Goal: Task Accomplishment & Management: Manage account settings

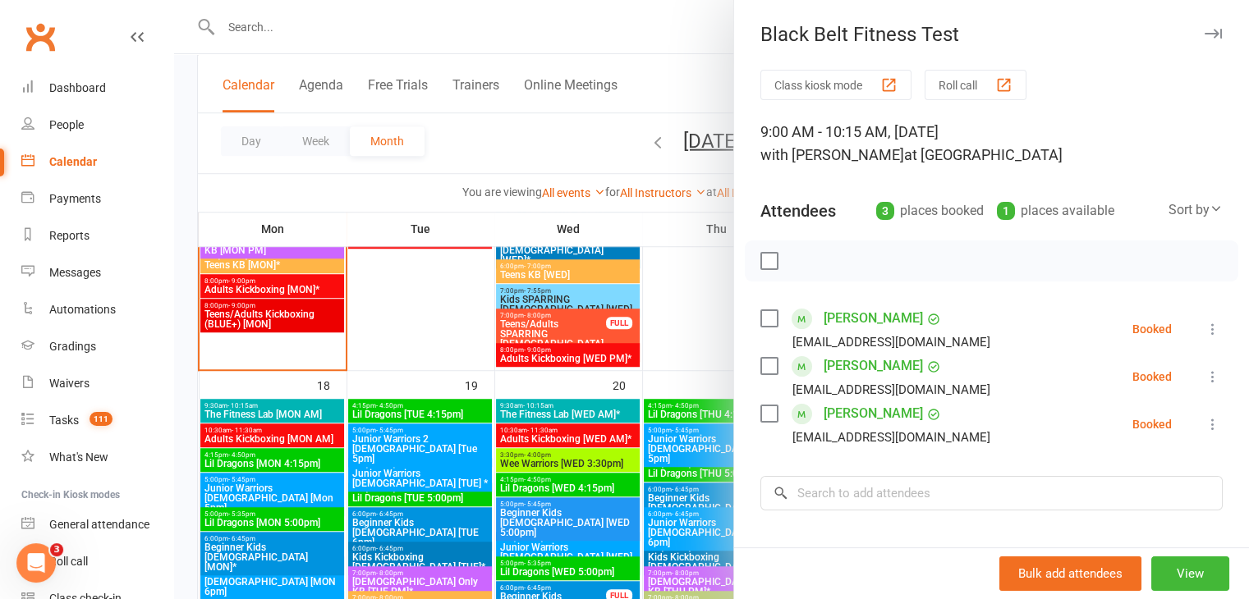
click at [260, 24] on div at bounding box center [711, 299] width 1075 height 599
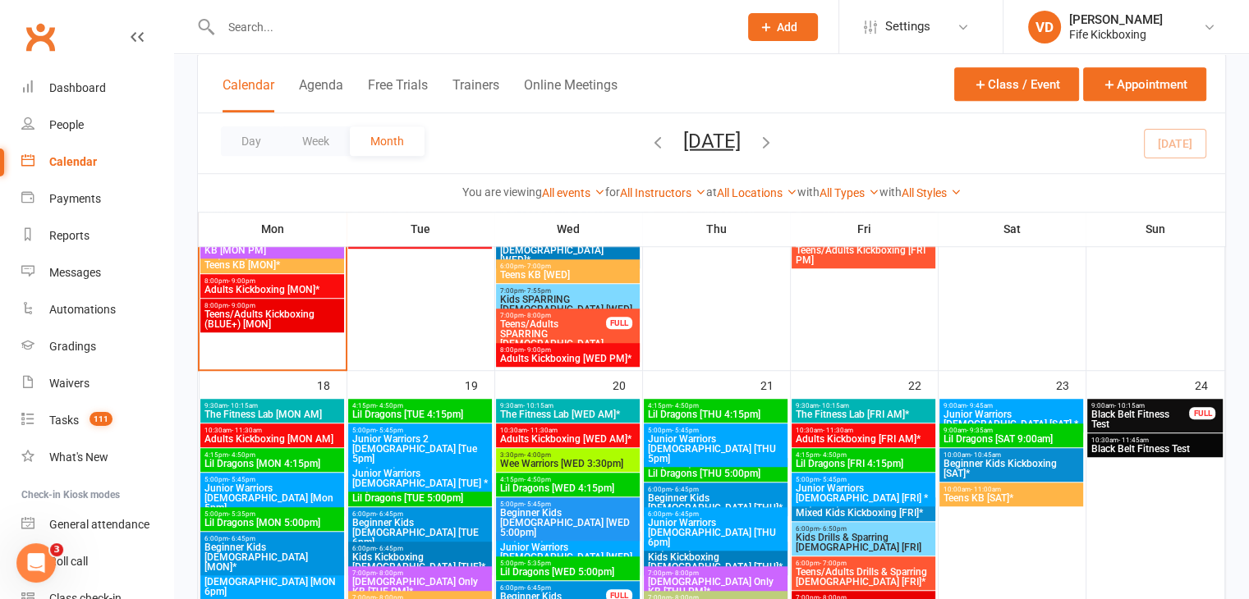
click at [252, 30] on input "text" at bounding box center [471, 27] width 511 height 23
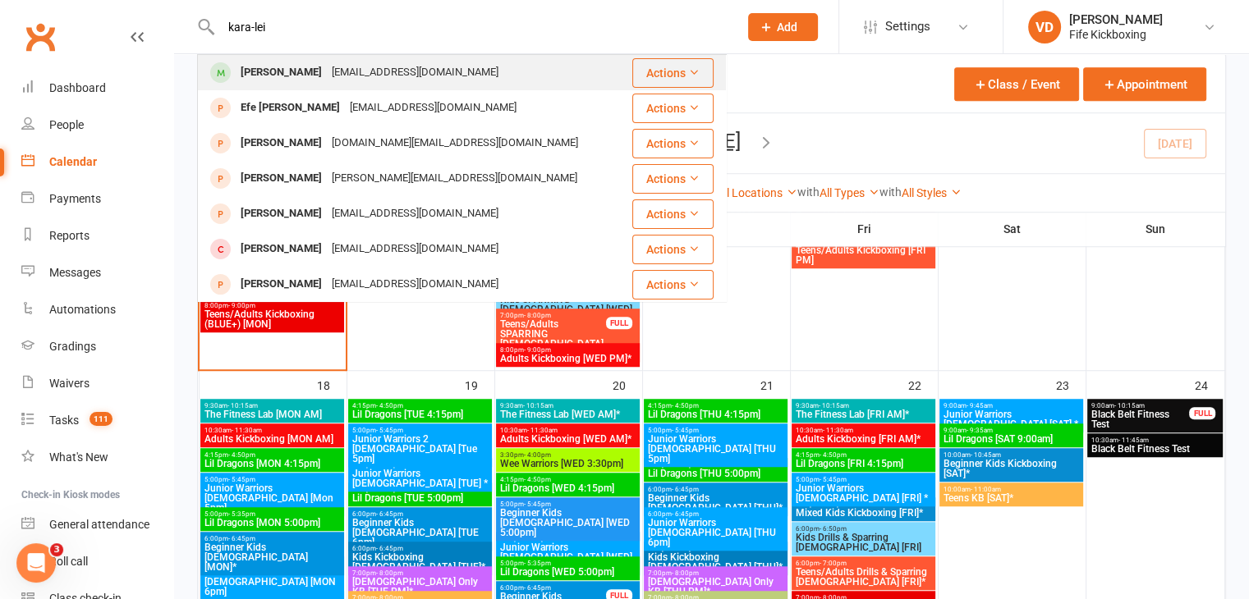
type input "kara-lei"
click at [275, 69] on div "[PERSON_NAME]" at bounding box center [281, 73] width 91 height 24
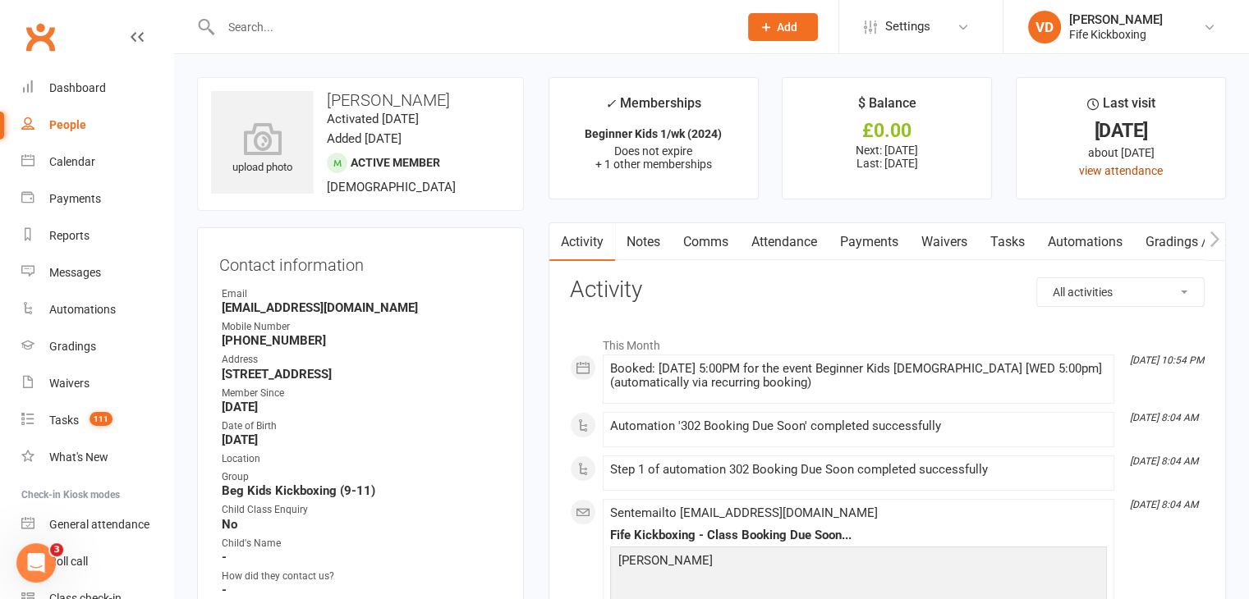
click at [1108, 170] on link "view attendance" at bounding box center [1121, 170] width 84 height 13
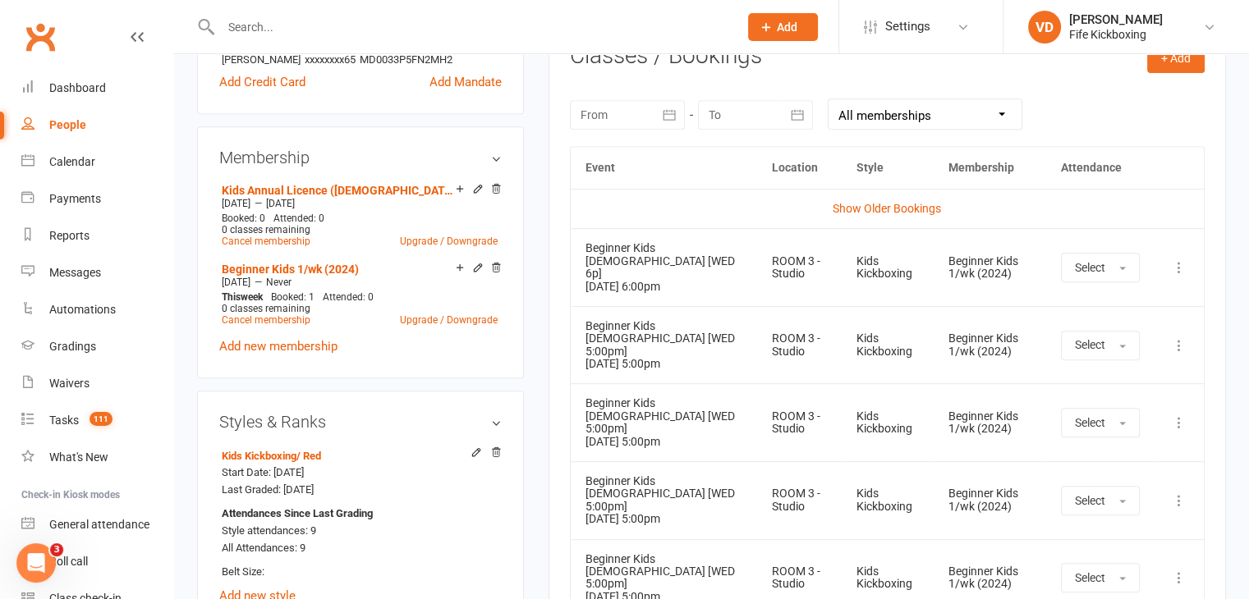
scroll to position [821, 0]
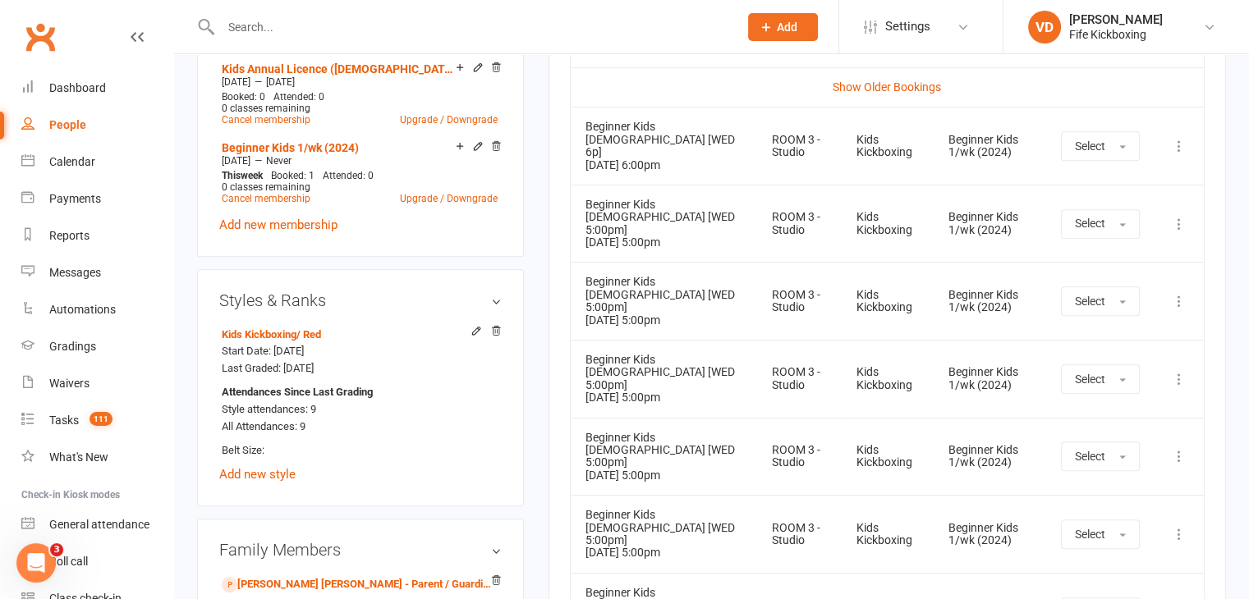
click at [305, 21] on input "text" at bounding box center [471, 27] width 511 height 23
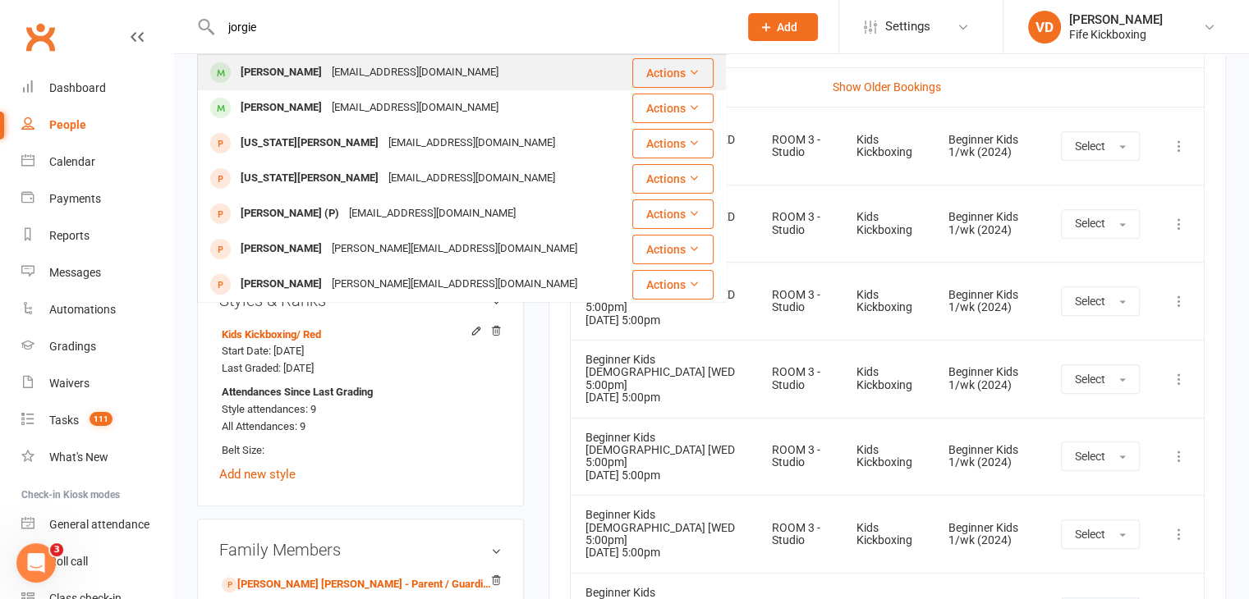
type input "jorgie"
click at [269, 79] on div "[PERSON_NAME]" at bounding box center [281, 73] width 91 height 24
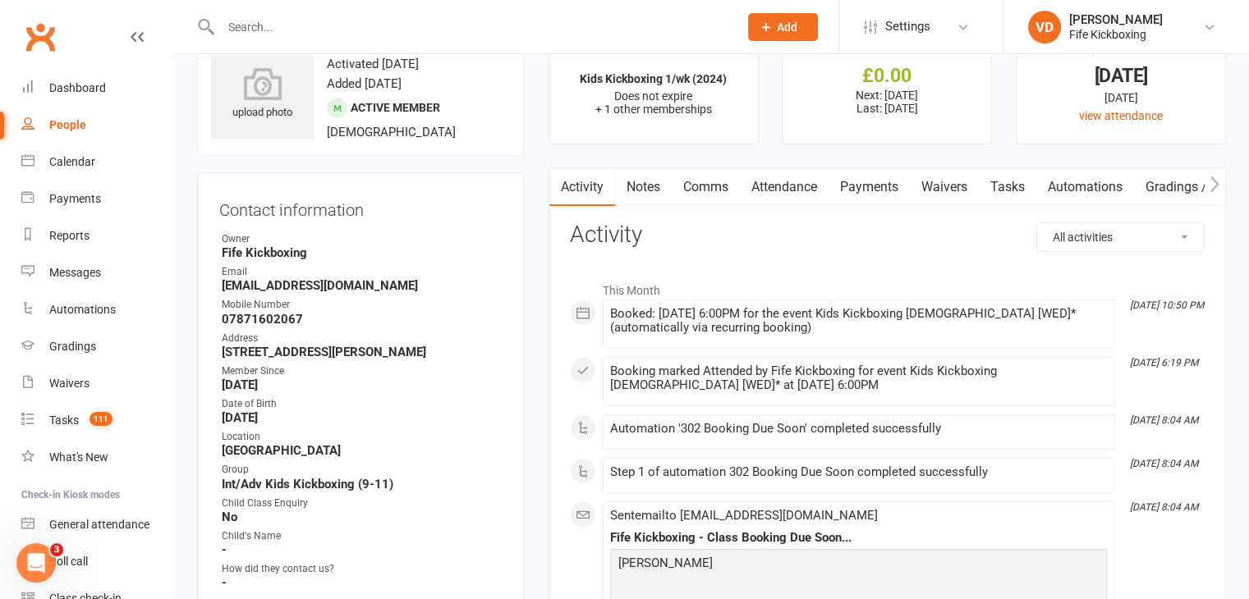
scroll to position [82, 0]
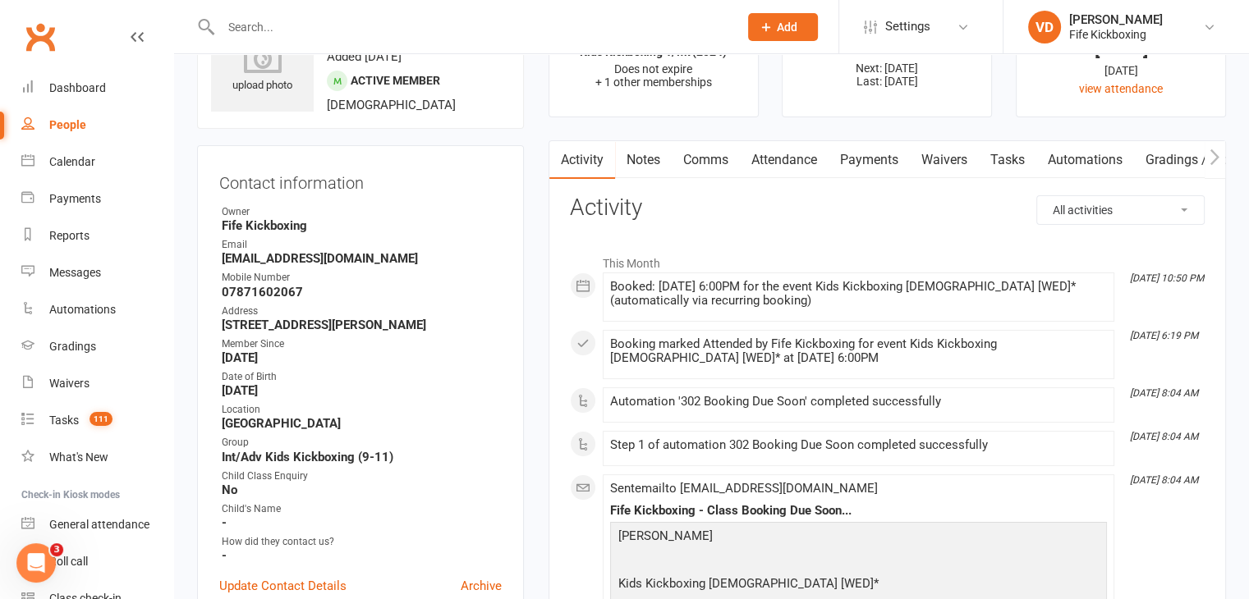
click at [771, 164] on link "Attendance" at bounding box center [784, 160] width 89 height 38
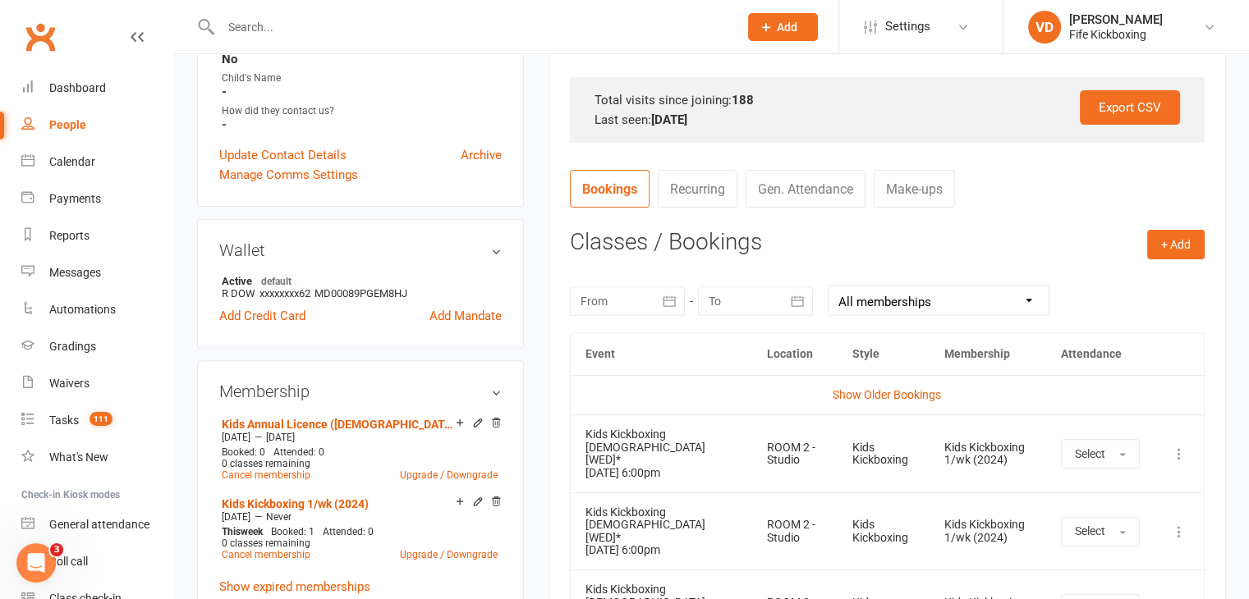
scroll to position [575, 0]
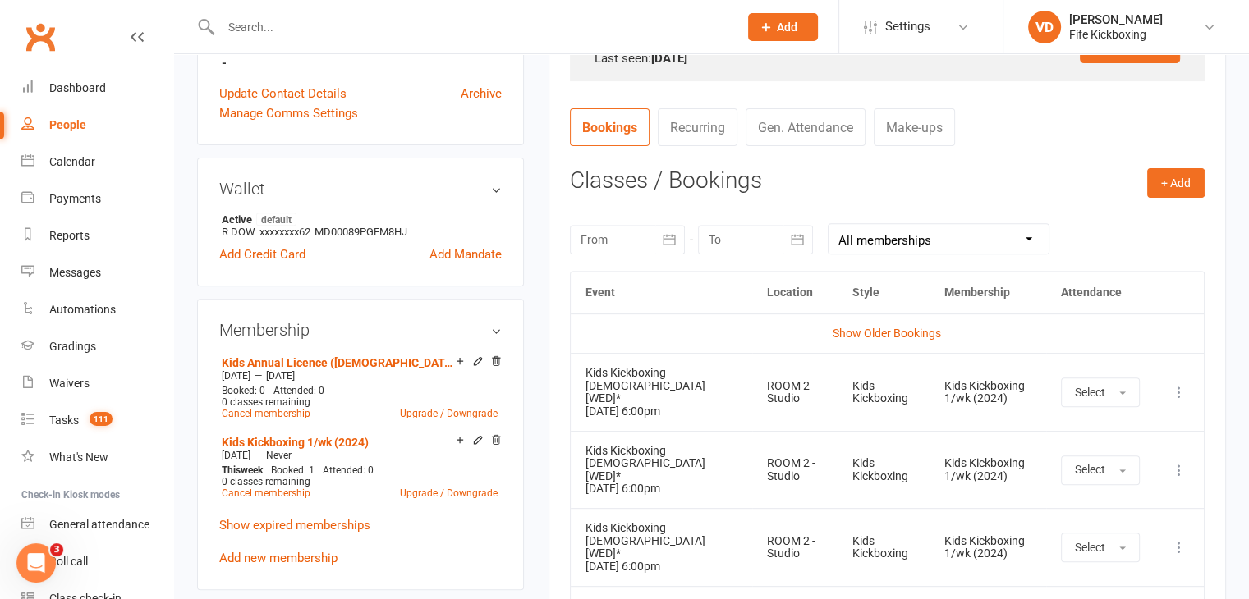
click at [284, 30] on input "text" at bounding box center [471, 27] width 511 height 23
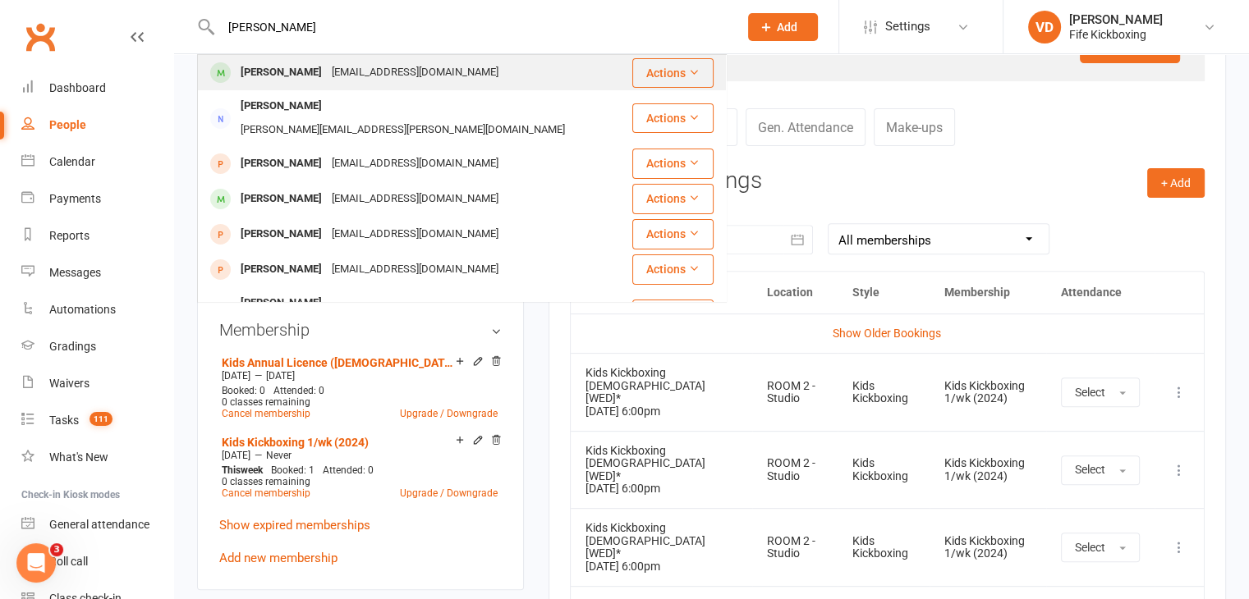
type input "yvonne mcar"
click at [286, 76] on div "Yvonne Mcarthur" at bounding box center [281, 73] width 91 height 24
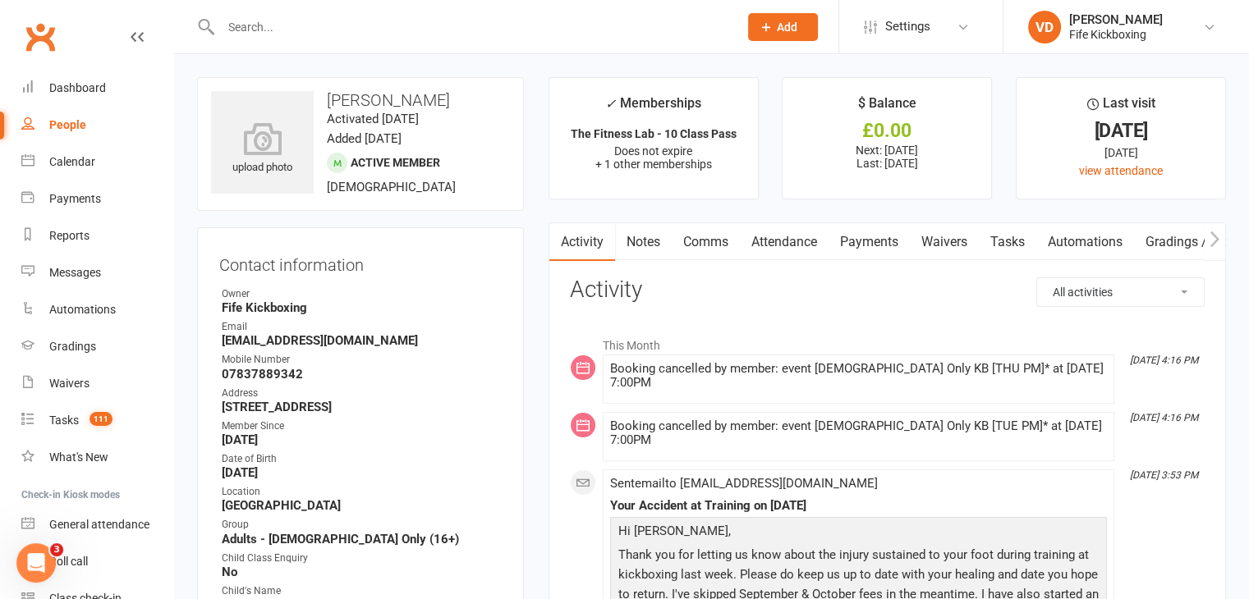
click at [789, 27] on span "Add" at bounding box center [787, 27] width 21 height 13
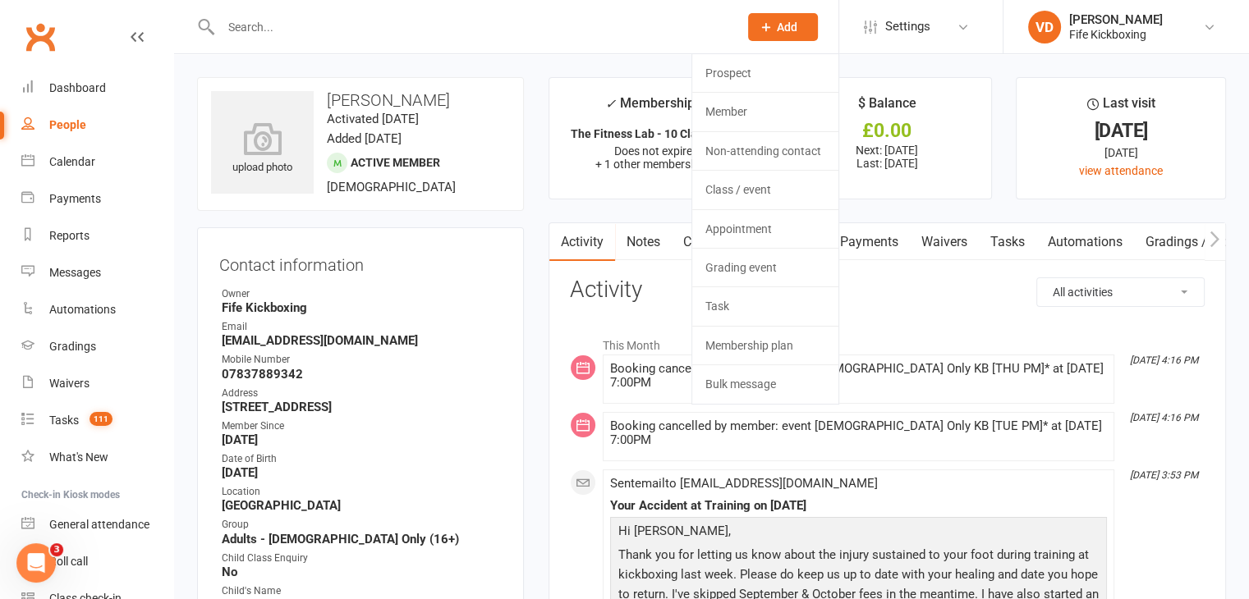
click at [557, 34] on input "text" at bounding box center [471, 27] width 511 height 23
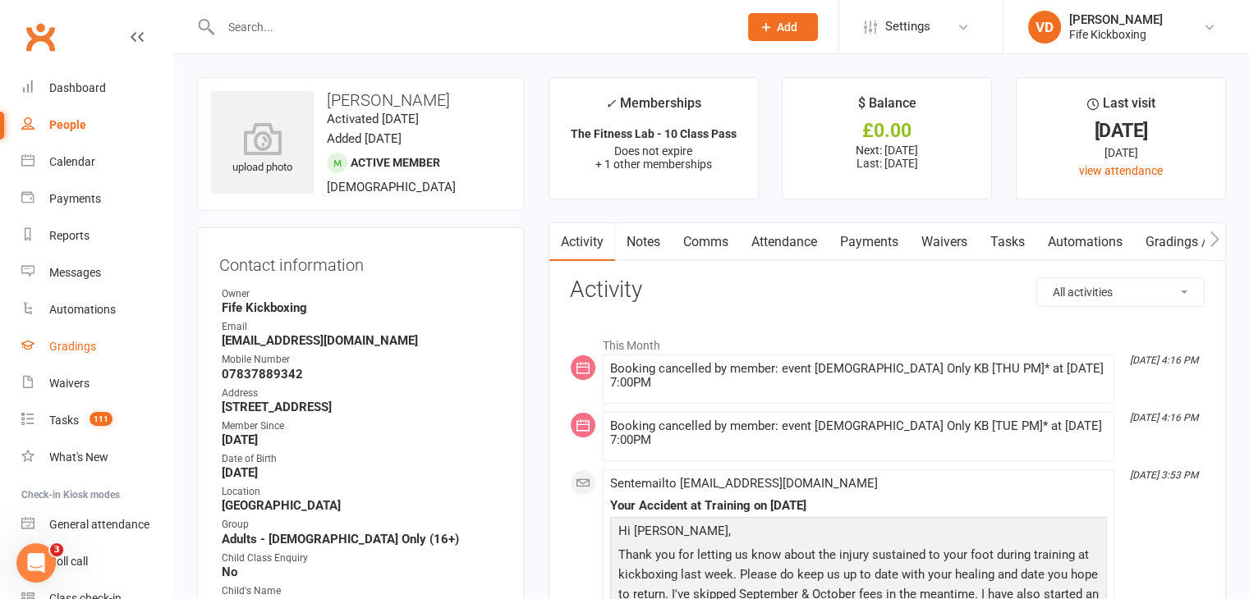
click at [63, 343] on div "Gradings" at bounding box center [72, 346] width 47 height 13
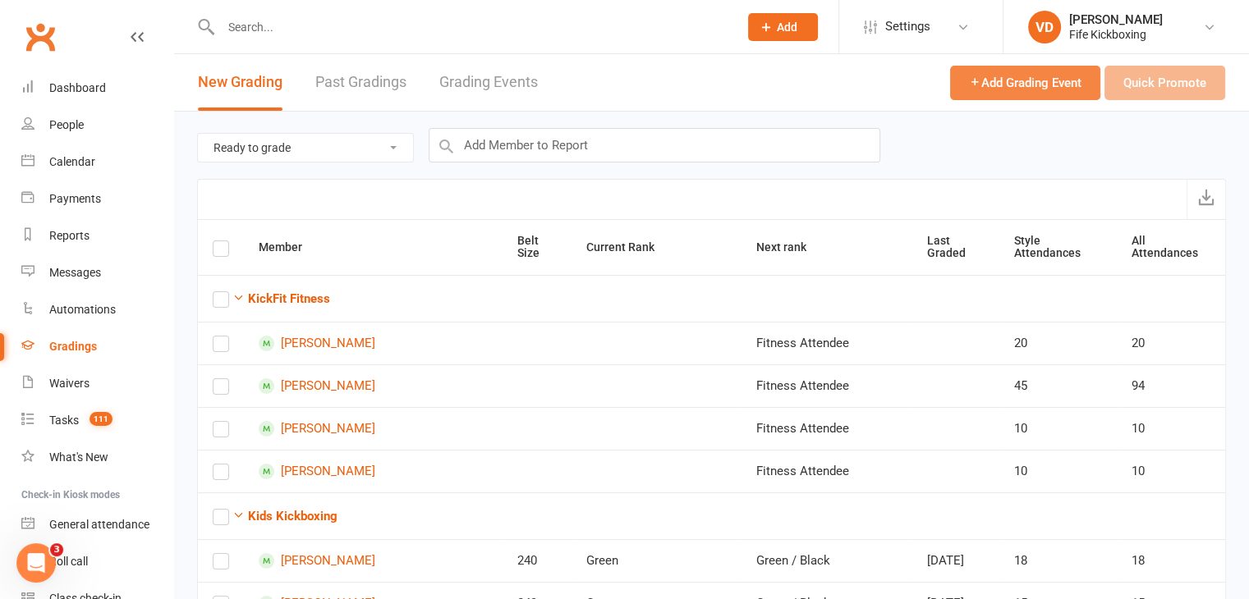
click at [994, 81] on span "Add Grading Event" at bounding box center [1025, 83] width 112 height 15
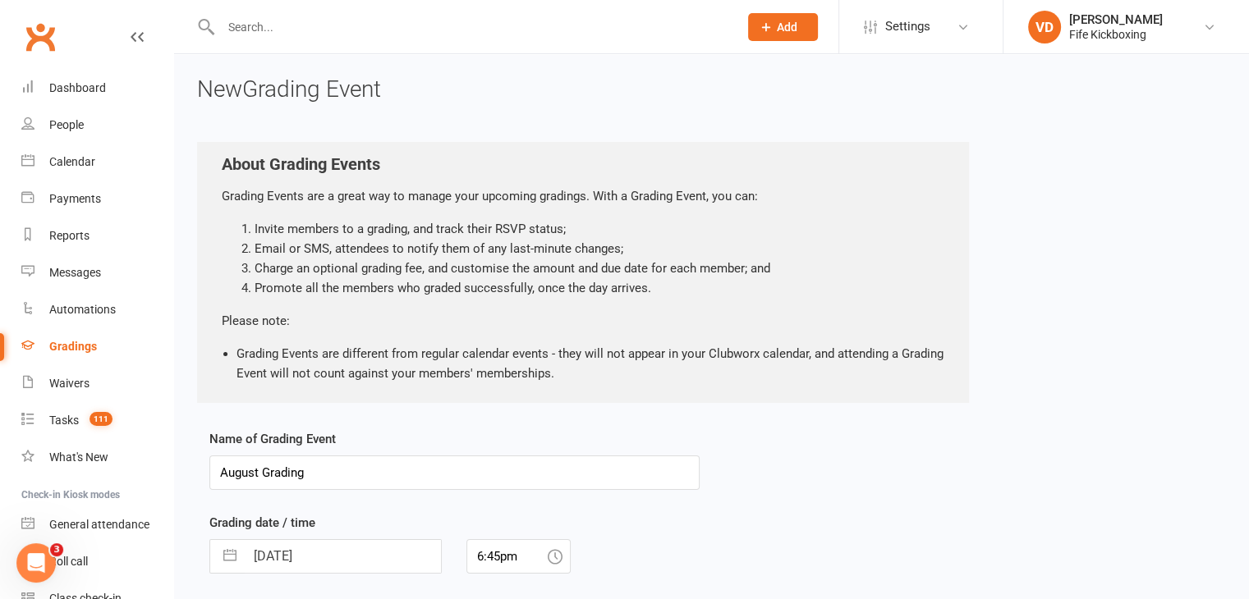
drag, startPoint x: 314, startPoint y: 475, endPoint x: 204, endPoint y: 475, distance: 110.8
click at [320, 466] on input "August Grading" at bounding box center [454, 473] width 490 height 34
drag, startPoint x: 320, startPoint y: 466, endPoint x: 191, endPoint y: 475, distance: 129.2
click at [191, 475] on div "New Grading Event About Grading Events Grading Events are a great way to manage…" at bounding box center [711, 462] width 1075 height 817
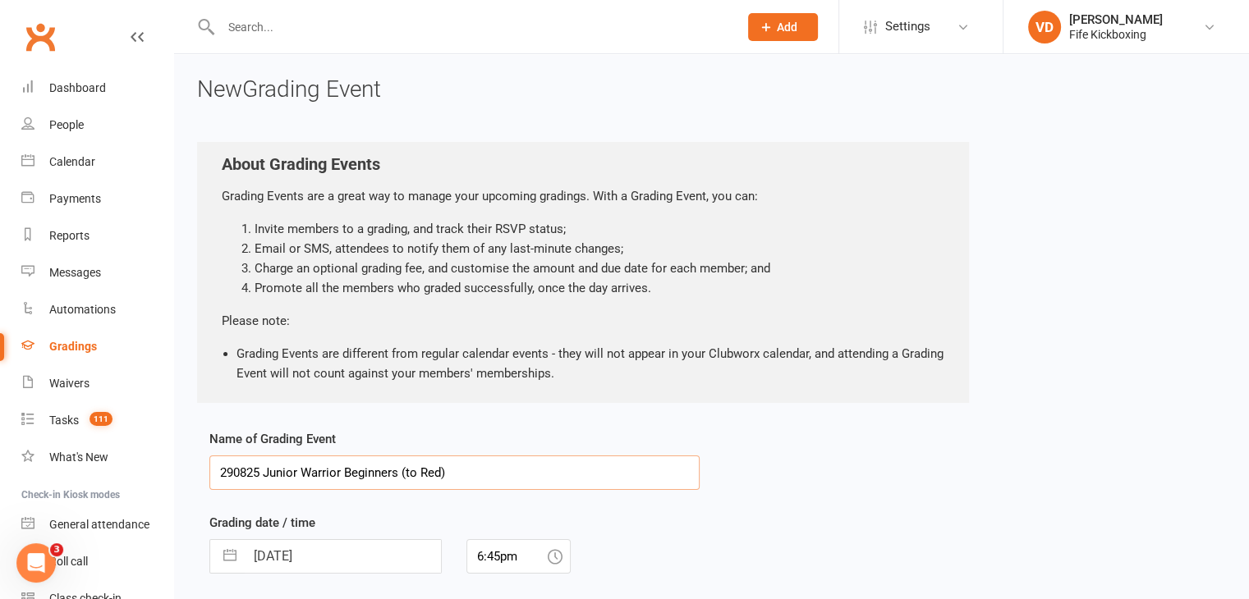
drag, startPoint x: 441, startPoint y: 474, endPoint x: 424, endPoint y: 473, distance: 17.3
click at [424, 473] on input "290825 Junior Warrior Beginners (to Red)" at bounding box center [454, 473] width 490 height 34
type input "290825 Junior Warrior Beginners (to Yellow & Yellow/Black)"
click at [360, 559] on input "11 Aug 2025" at bounding box center [343, 556] width 196 height 33
select select "6"
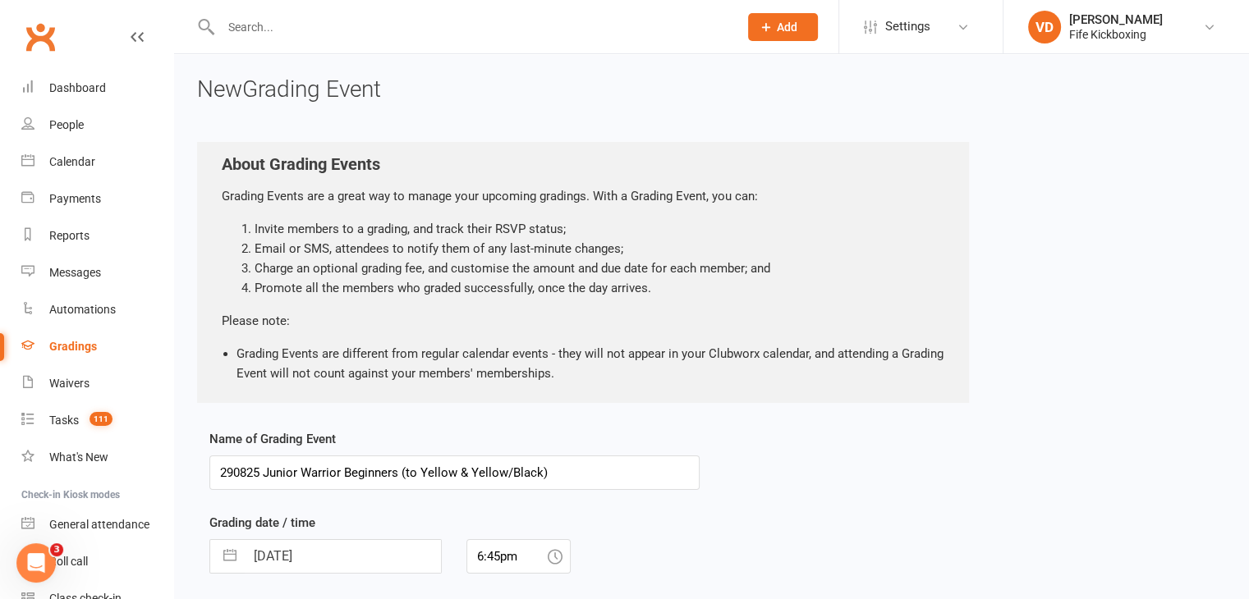
select select "2025"
select select "7"
select select "2025"
select select "8"
select select "2025"
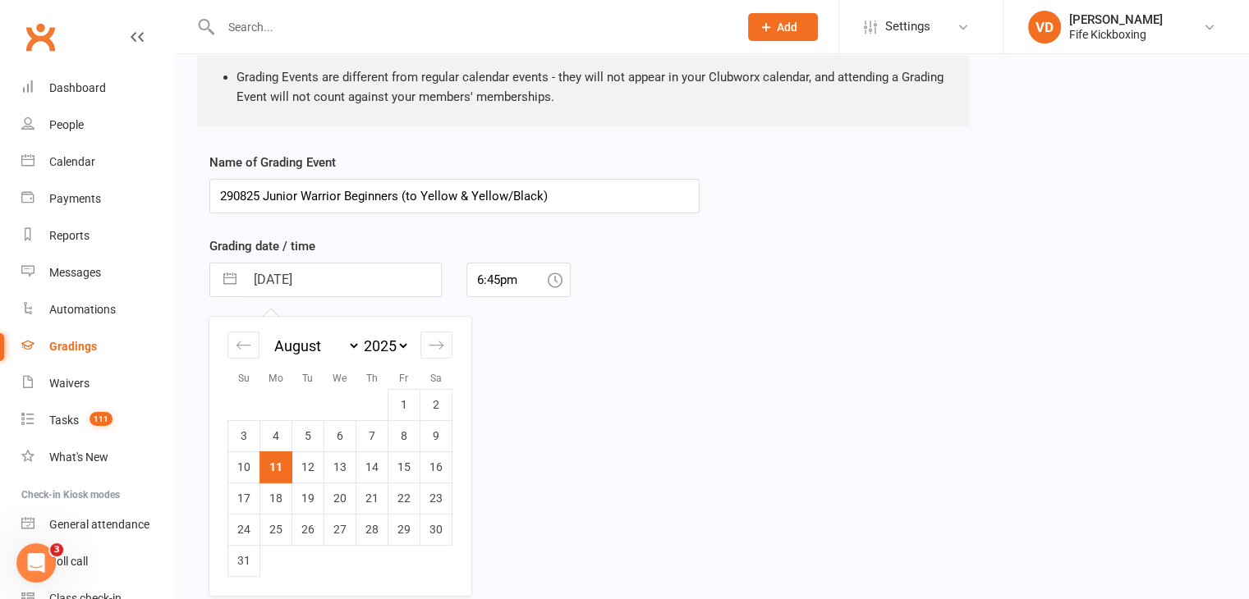
scroll to position [294, 0]
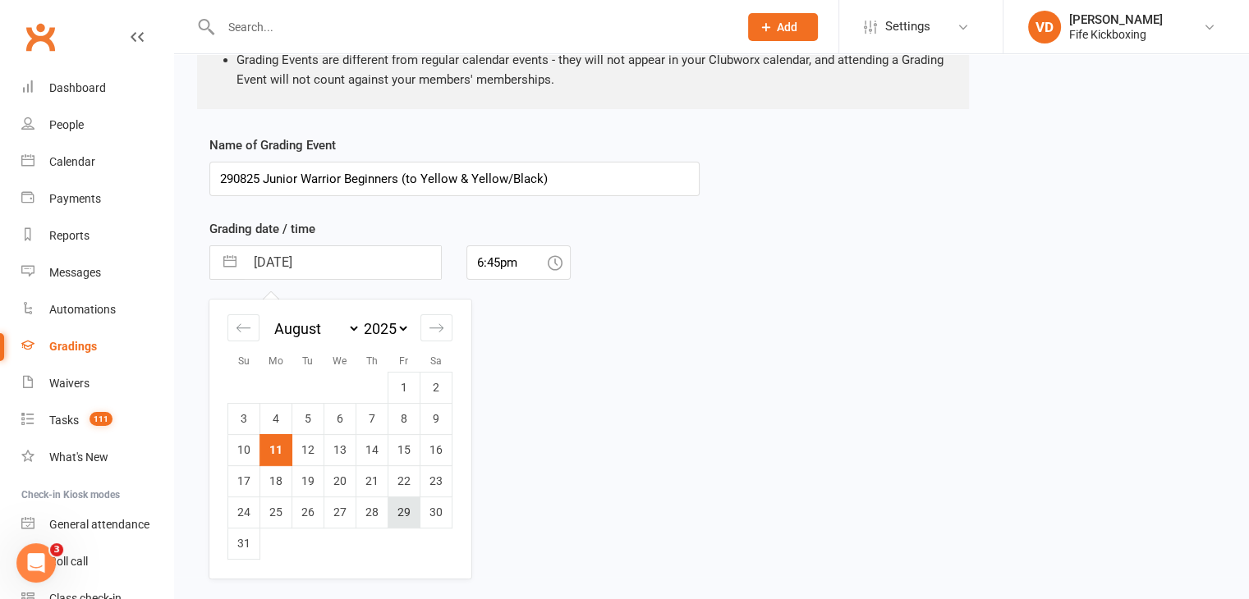
click at [404, 516] on td "29" at bounding box center [404, 512] width 32 height 31
type input "29 Aug 2025"
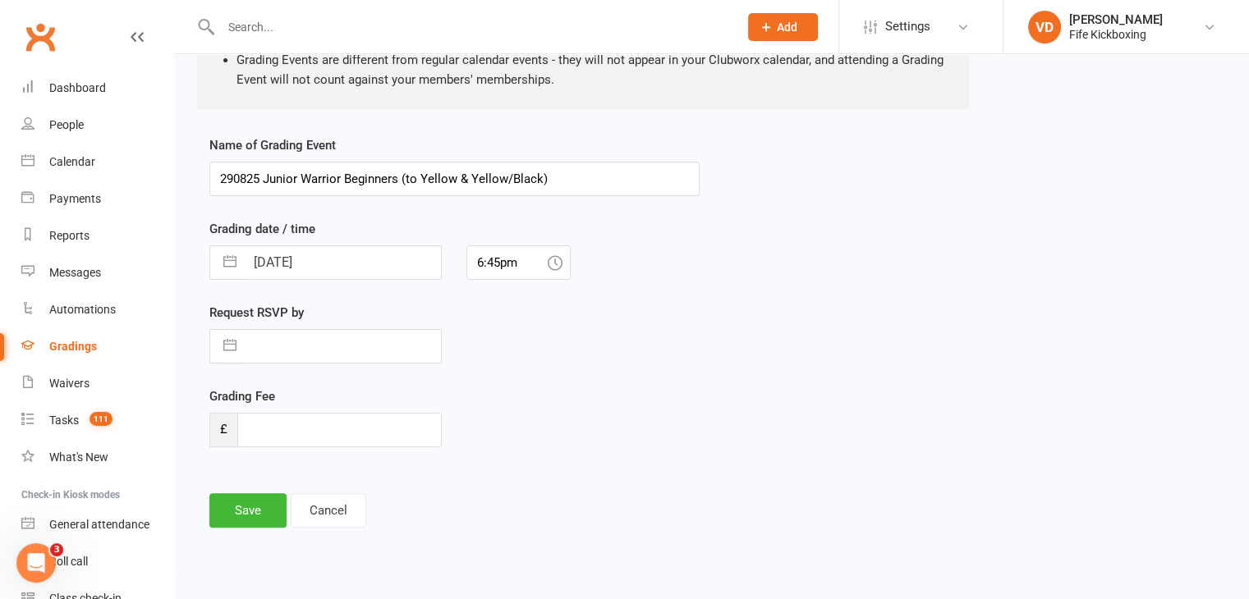
click at [548, 262] on icon at bounding box center [555, 262] width 15 height 15
click at [521, 259] on input "6:45pm" at bounding box center [518, 263] width 104 height 34
click at [512, 323] on div "5:15pm" at bounding box center [518, 327] width 103 height 26
type input "5:15pm"
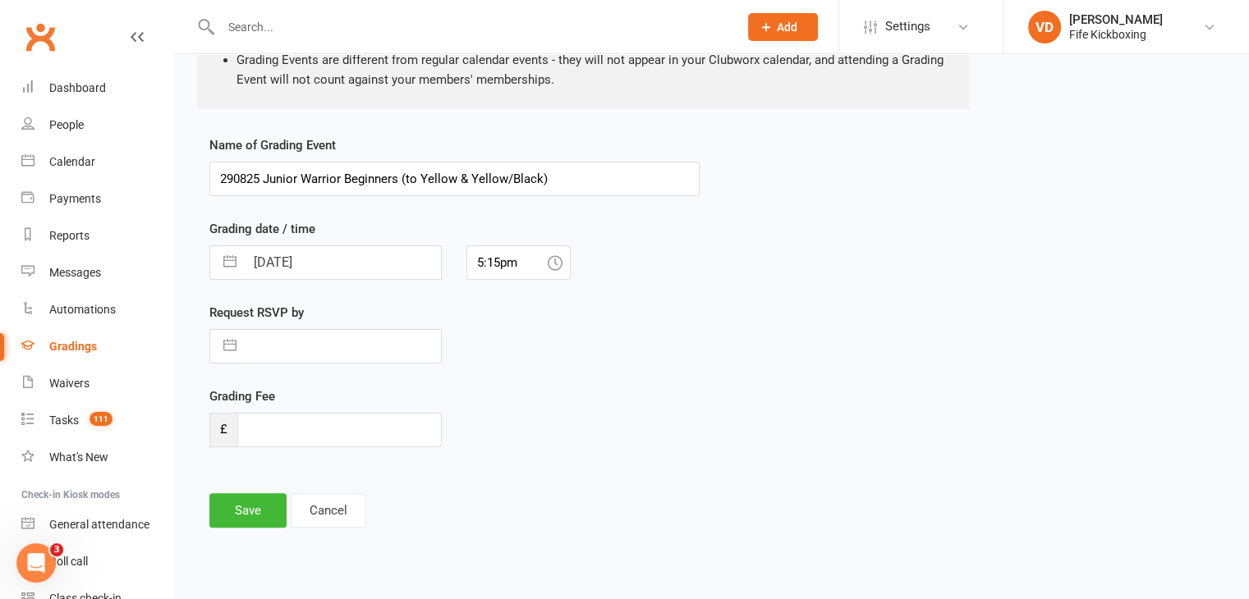
select select "6"
select select "2025"
select select "7"
select select "2025"
select select "8"
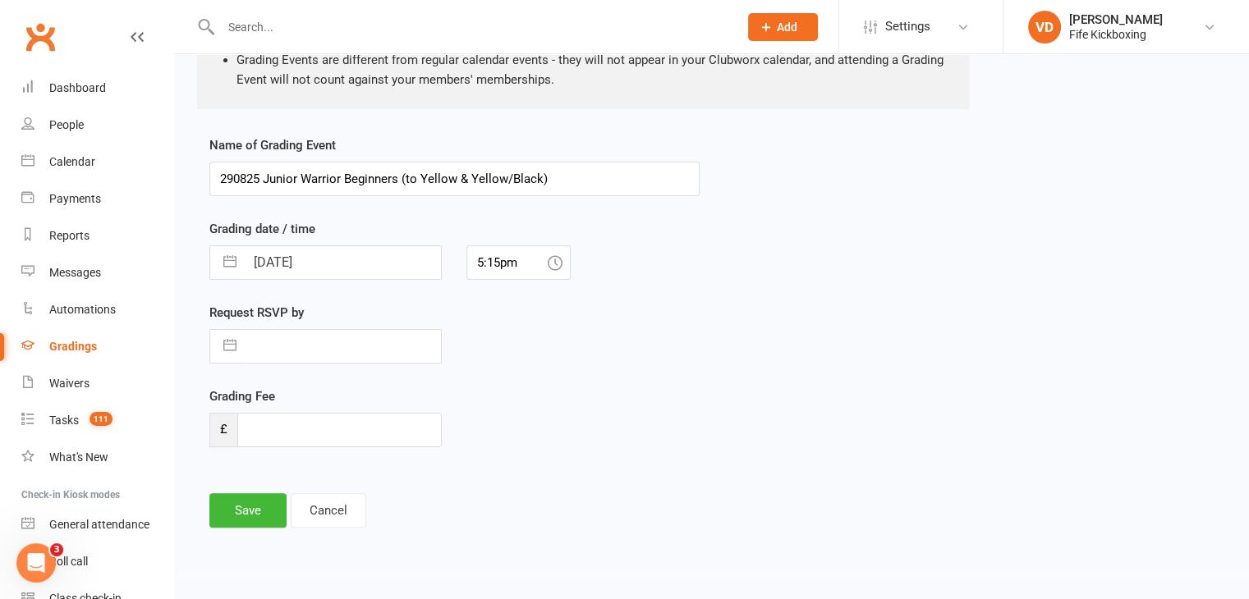
select select "2025"
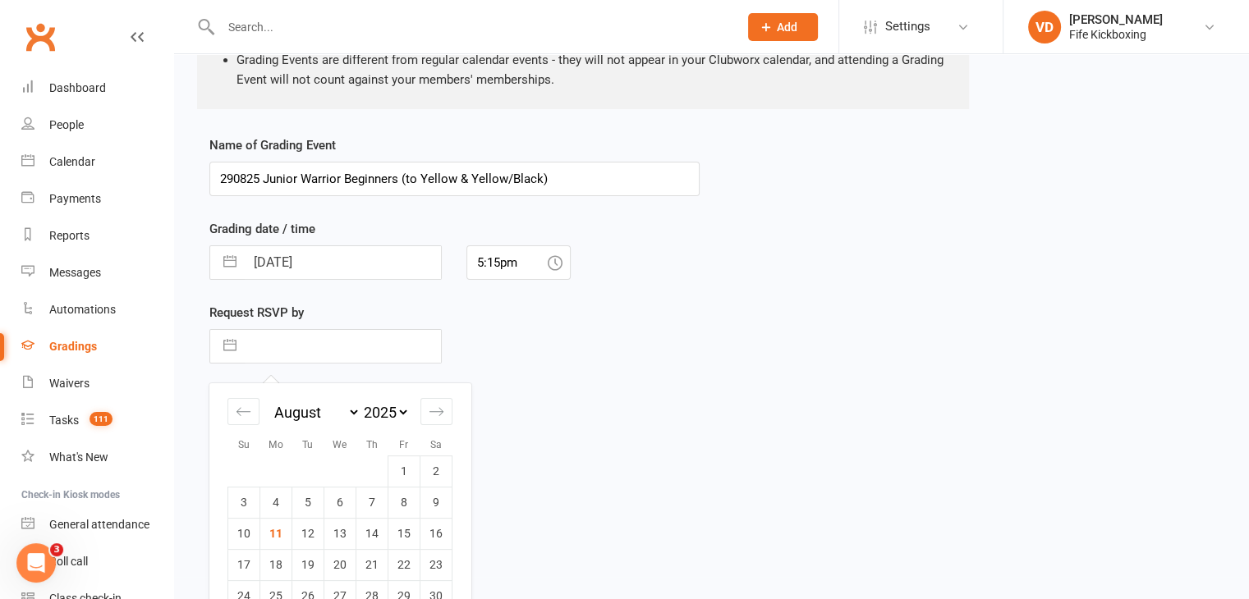
click at [315, 348] on input "text" at bounding box center [343, 346] width 196 height 33
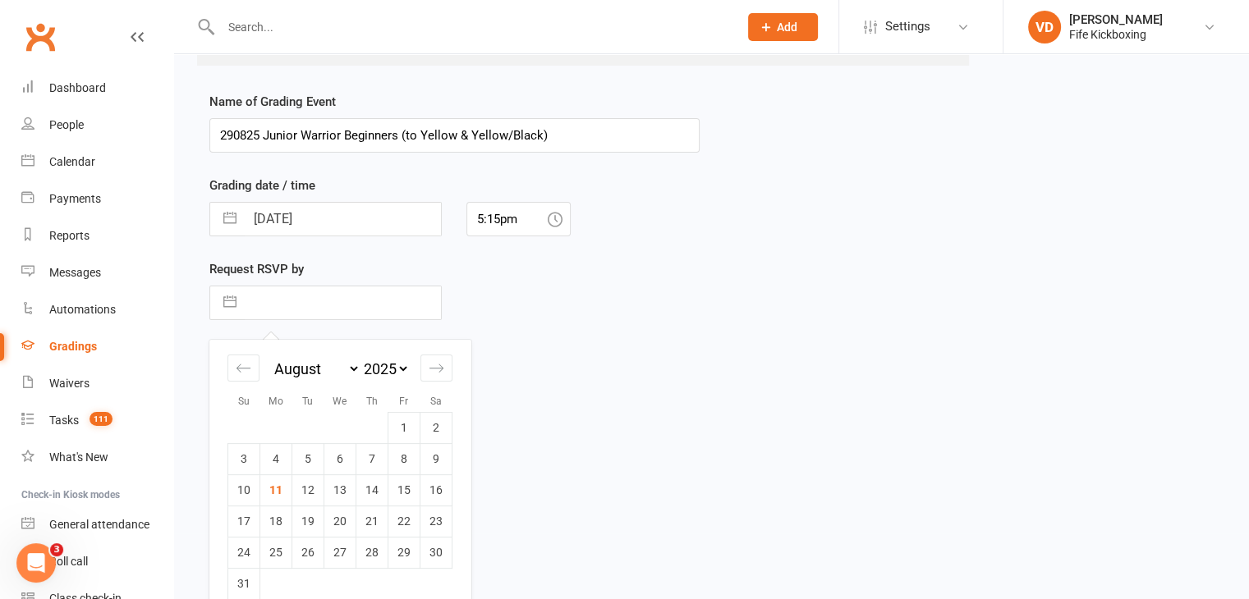
scroll to position [356, 0]
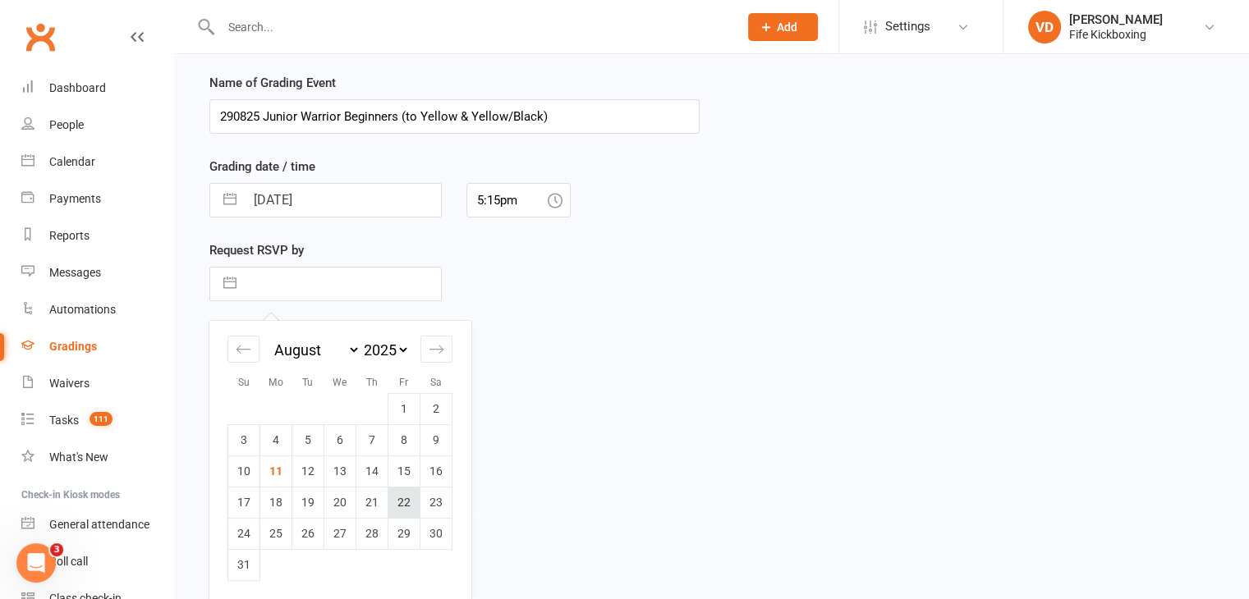
click at [407, 503] on td "22" at bounding box center [404, 502] width 32 height 31
type input "22 Aug 2025"
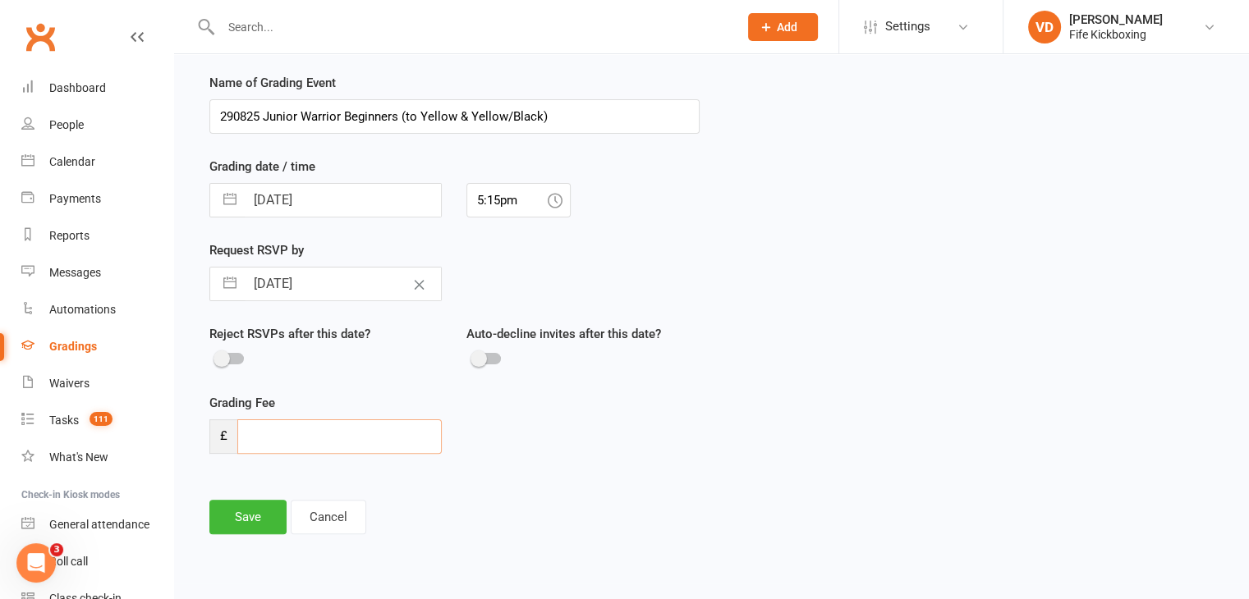
click at [371, 437] on input "number" at bounding box center [339, 437] width 204 height 34
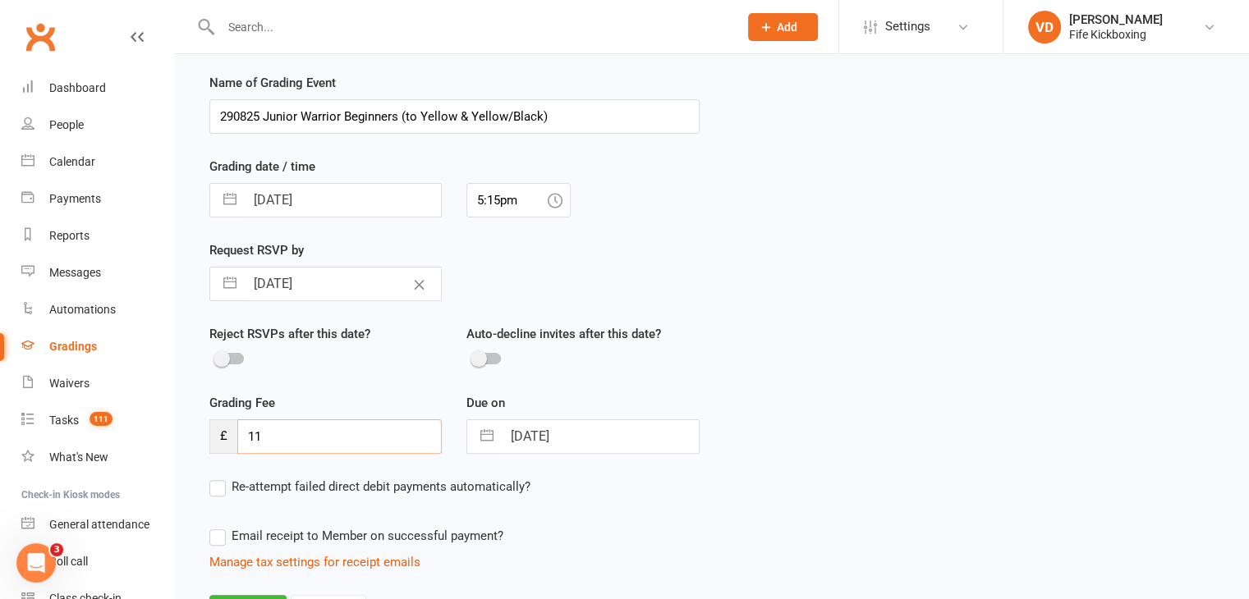
type input "11"
select select "6"
select select "2025"
select select "7"
select select "2025"
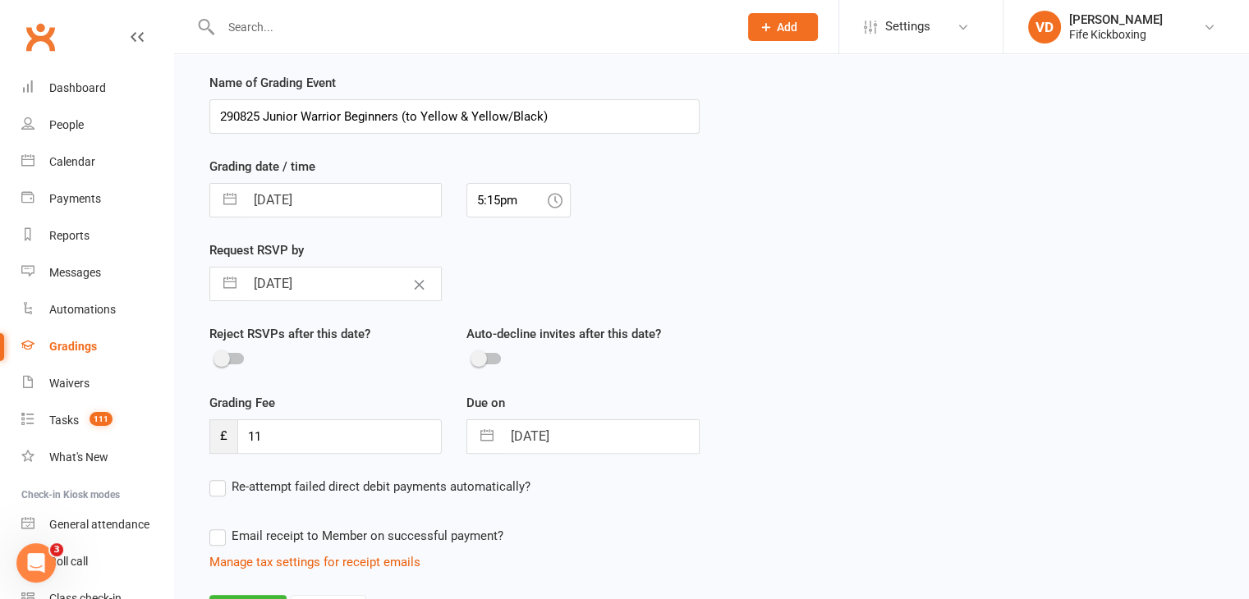
select select "8"
select select "2025"
click at [608, 432] on input "29 Aug 2025" at bounding box center [600, 436] width 196 height 33
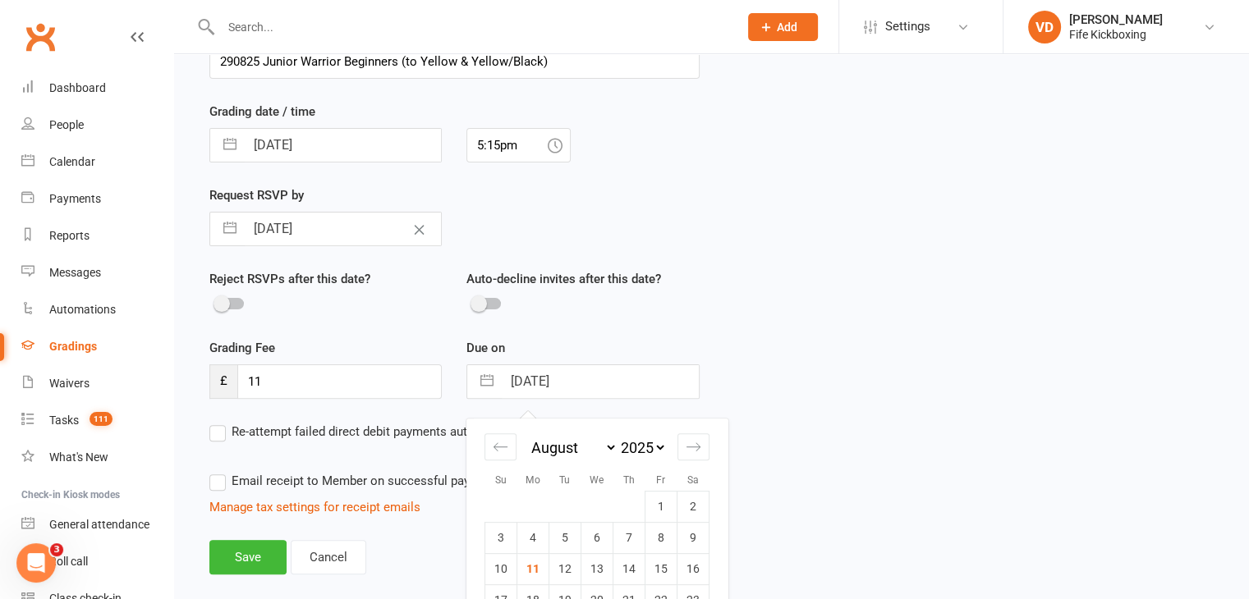
scroll to position [438, 0]
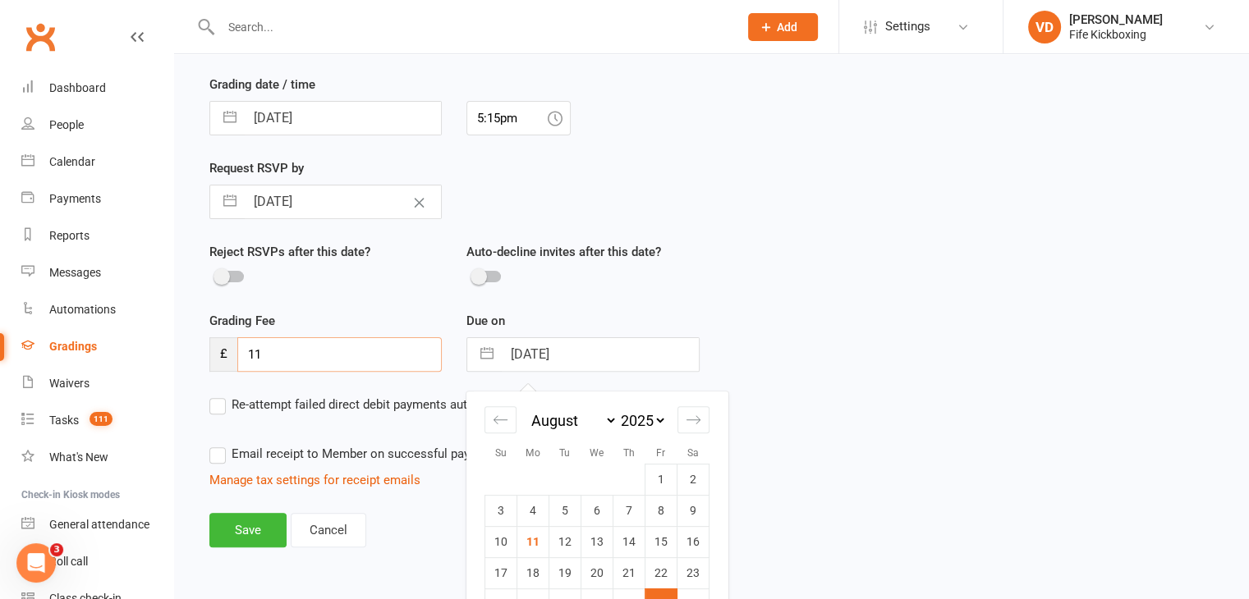
drag, startPoint x: 296, startPoint y: 354, endPoint x: 224, endPoint y: 351, distance: 71.5
click at [224, 351] on div "£ 11" at bounding box center [325, 354] width 232 height 34
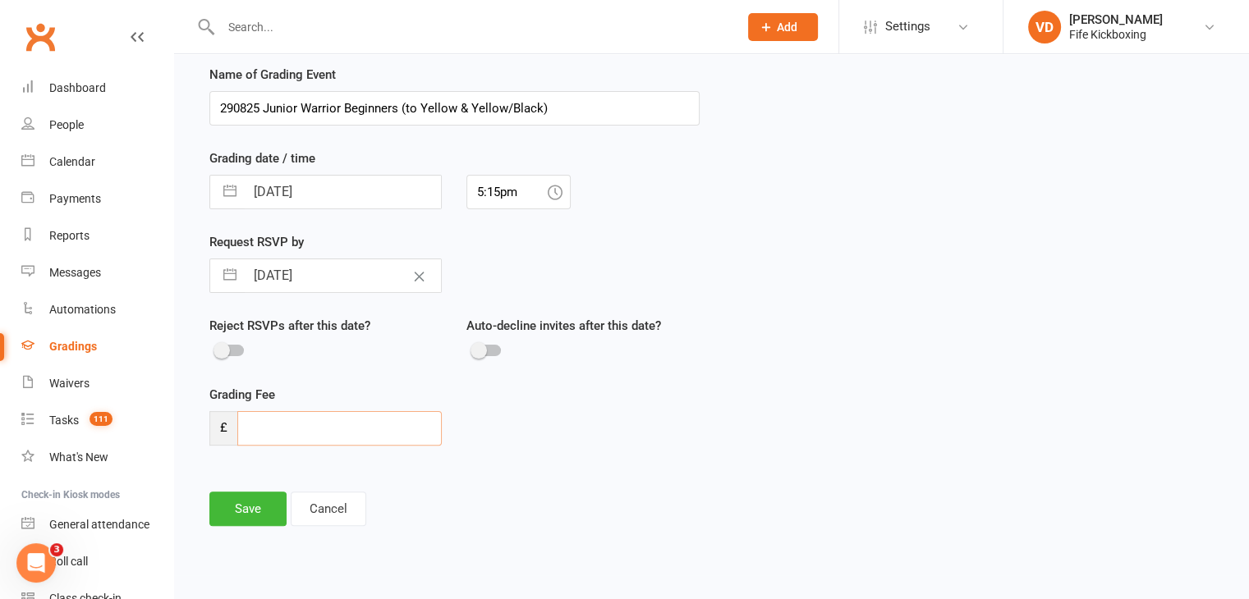
scroll to position [363, 0]
click at [265, 510] on button "Save" at bounding box center [247, 510] width 77 height 34
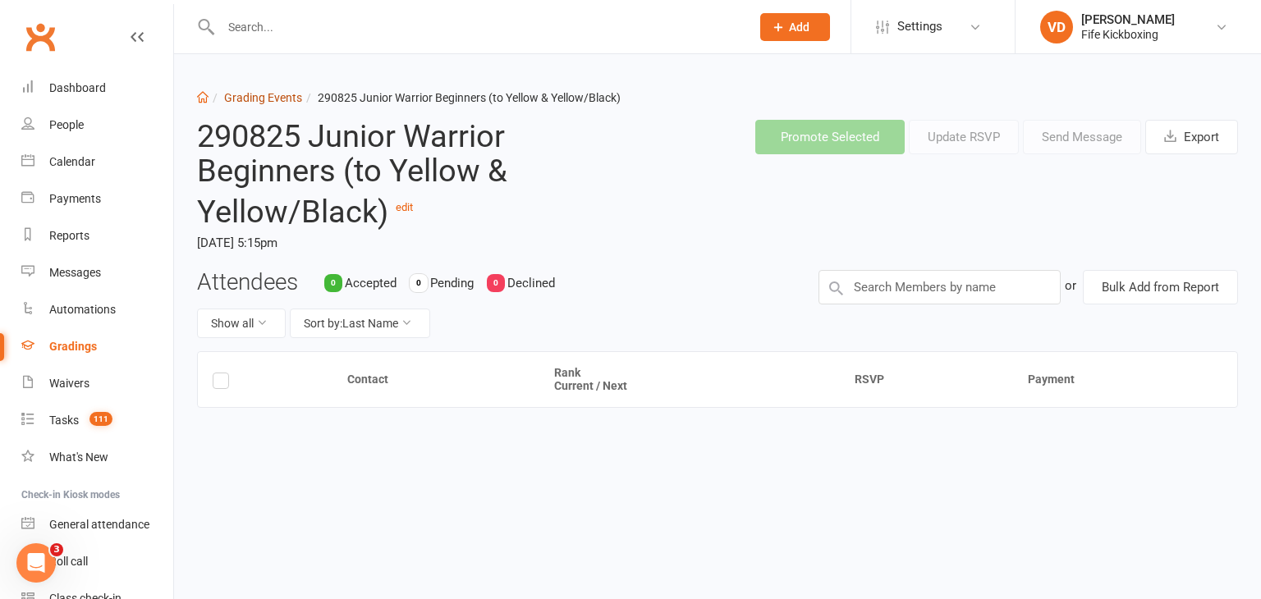
click at [251, 97] on link "Grading Events" at bounding box center [263, 97] width 78 height 13
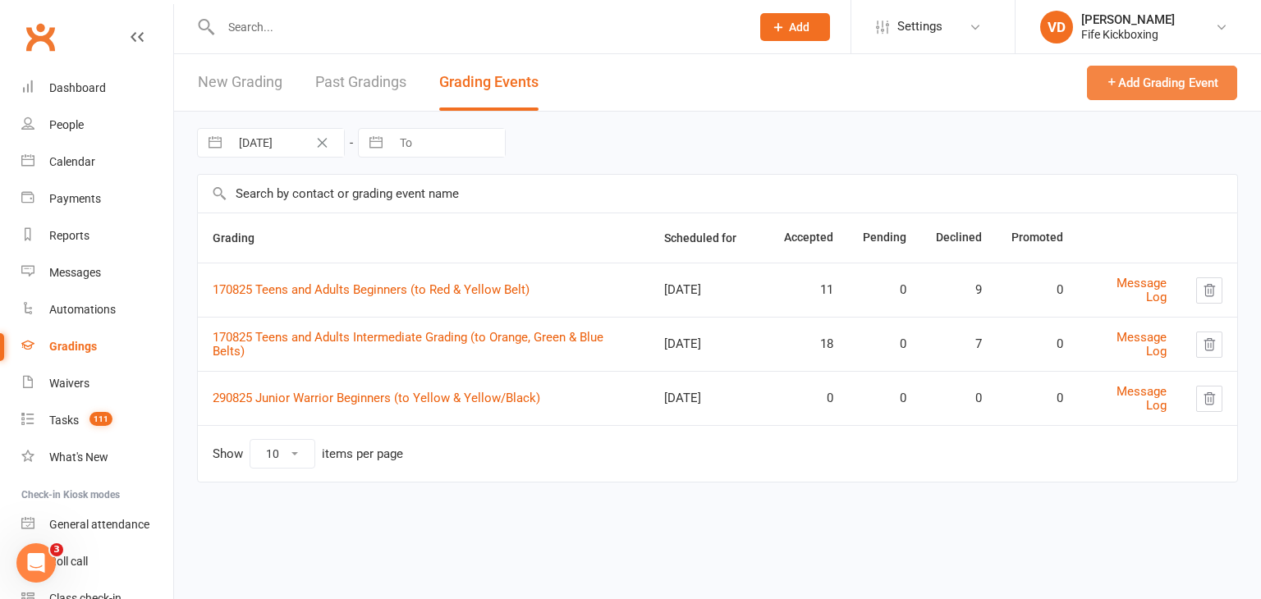
click at [1125, 83] on button "Add Grading Event" at bounding box center [1162, 83] width 150 height 34
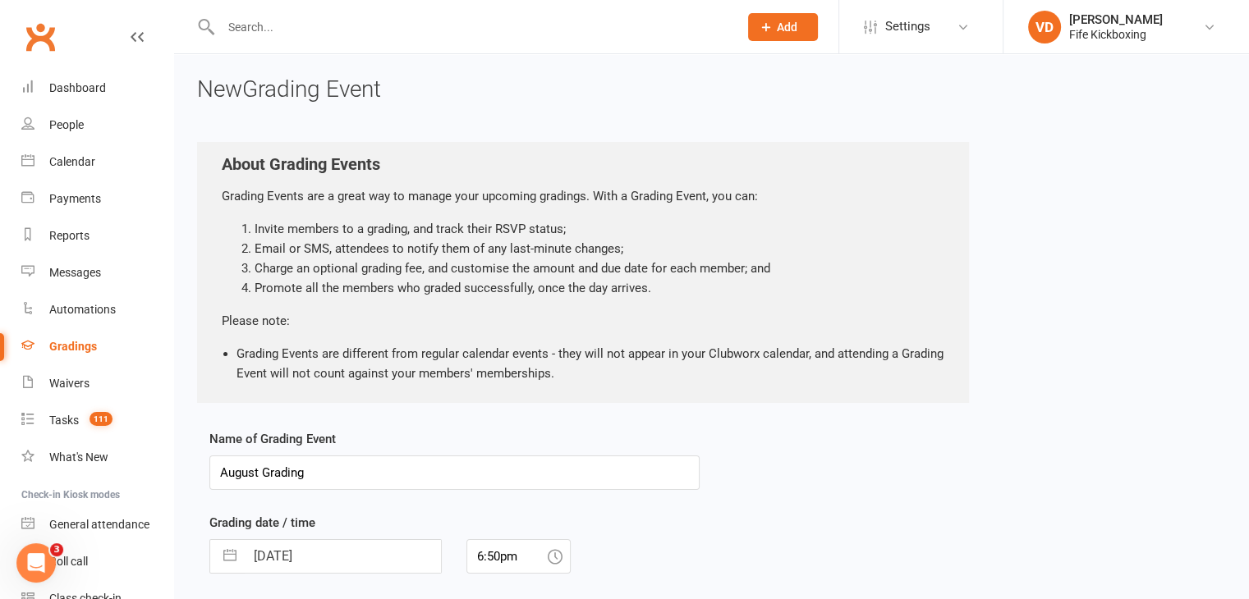
drag, startPoint x: 304, startPoint y: 473, endPoint x: 206, endPoint y: 475, distance: 97.7
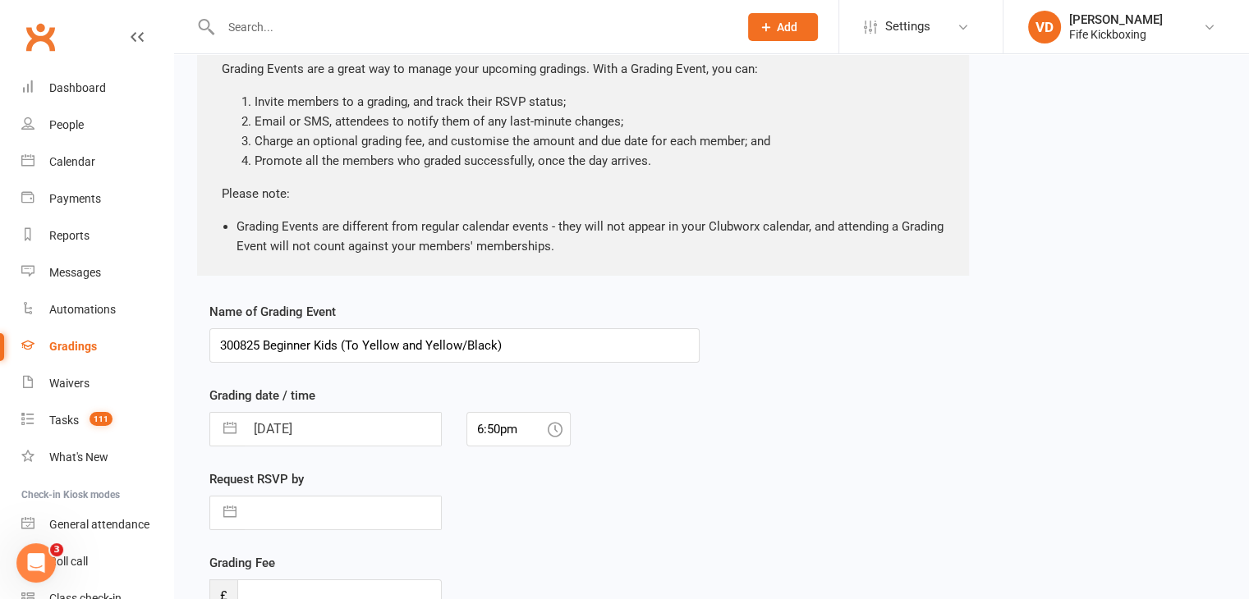
scroll to position [164, 0]
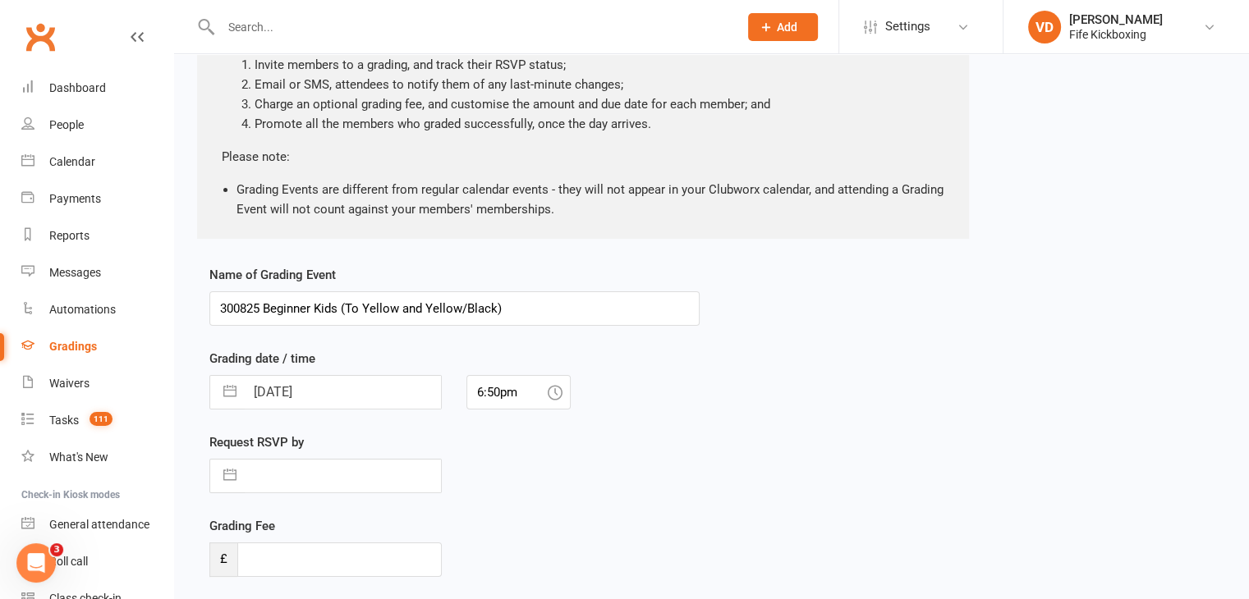
type input "300825 Beginner Kids (To Yellow and Yellow/Black)"
click at [368, 395] on input "11 Aug 2025" at bounding box center [343, 392] width 196 height 33
select select "6"
select select "2025"
select select "7"
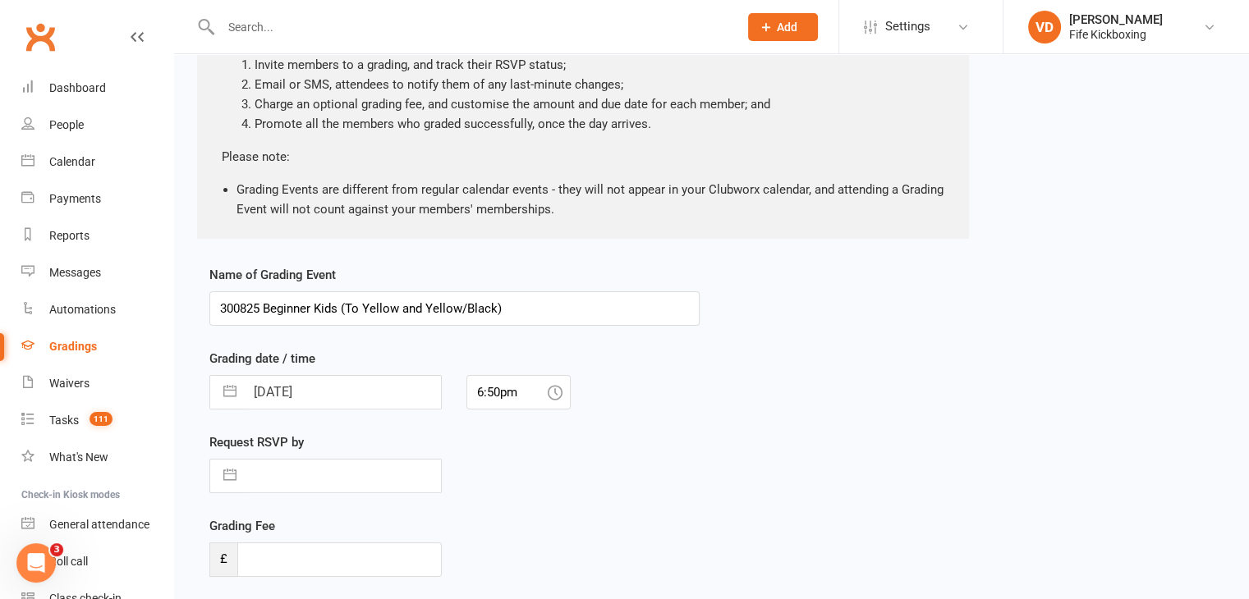
select select "2025"
select select "8"
select select "2025"
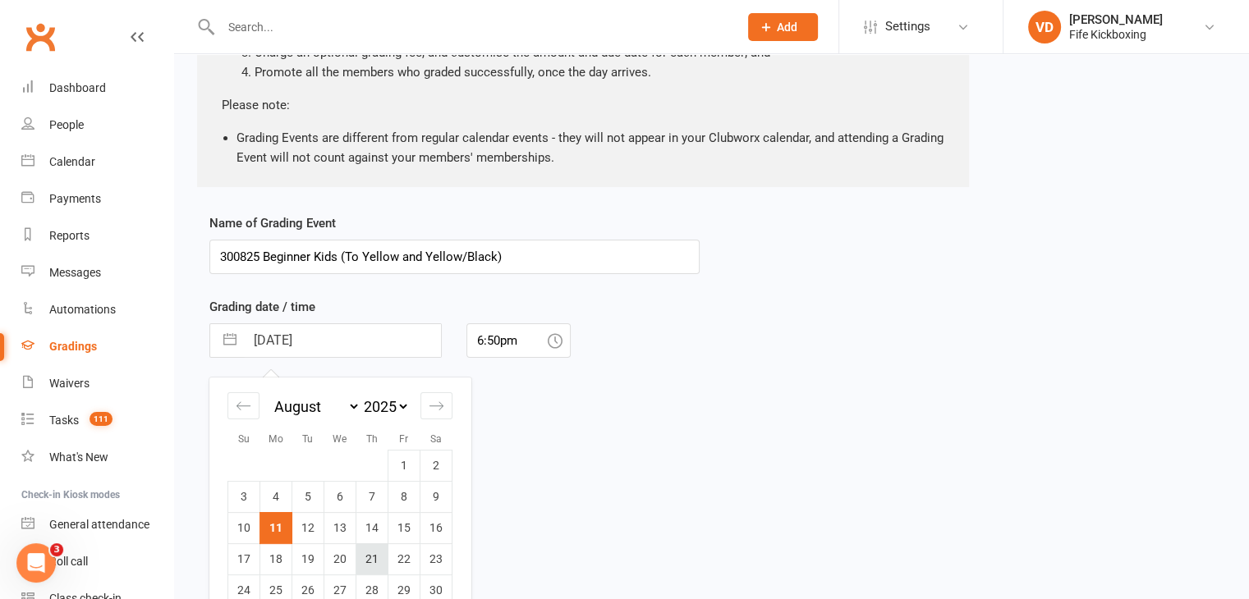
scroll to position [246, 0]
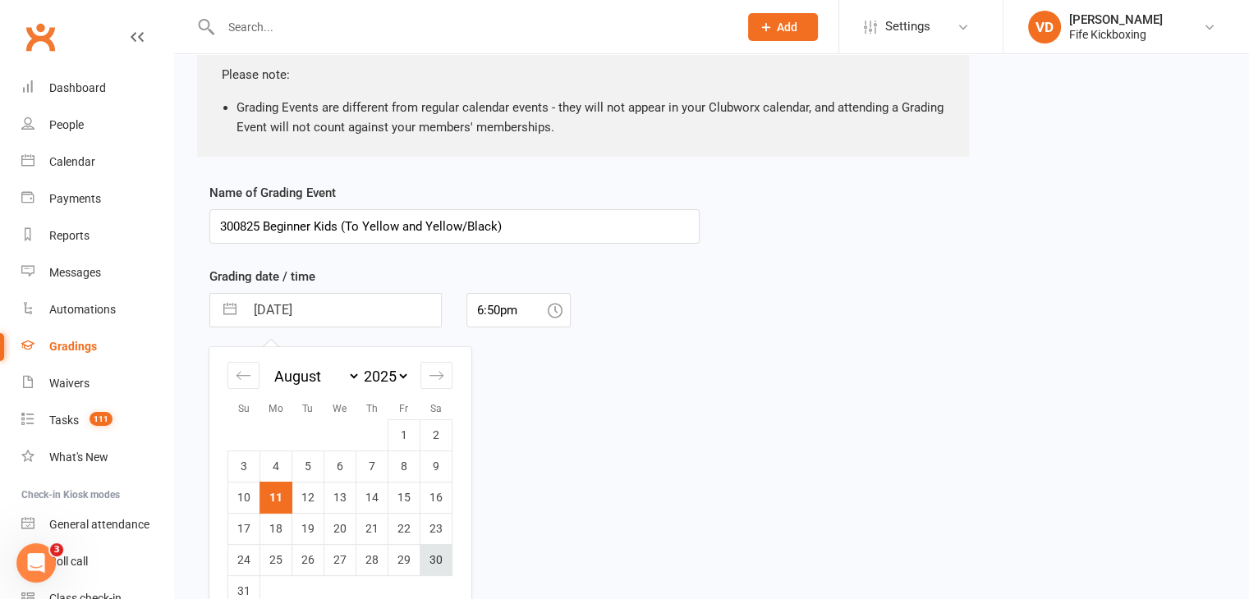
click at [436, 557] on td "30" at bounding box center [436, 559] width 32 height 31
type input "30 Aug 2025"
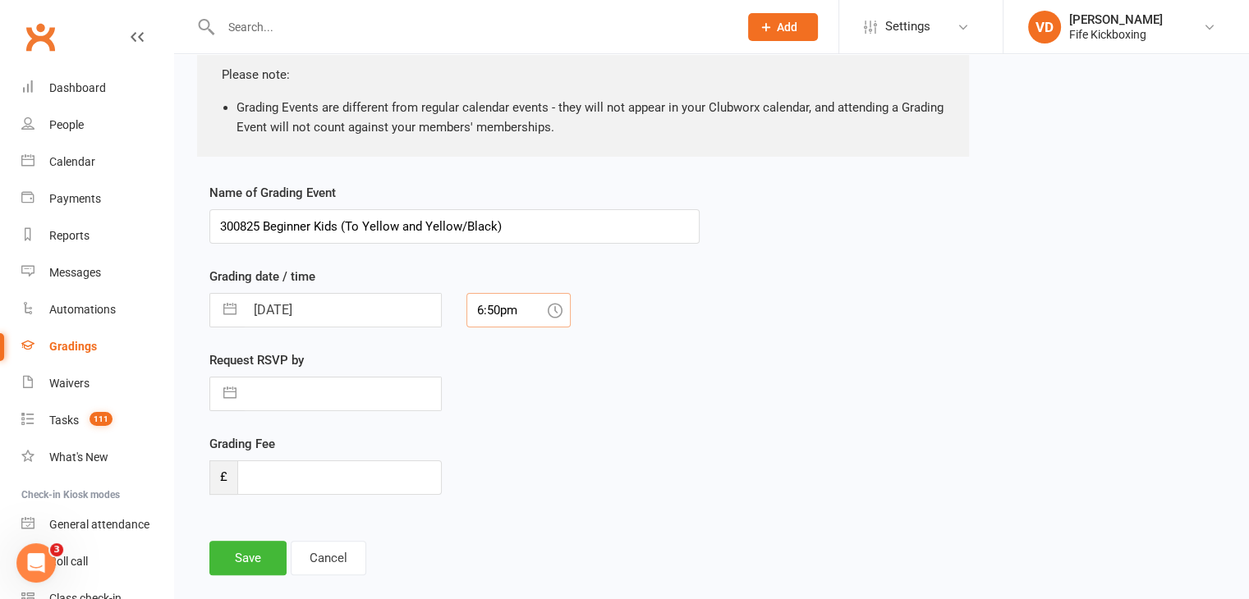
click at [506, 311] on input "6:50pm" at bounding box center [518, 310] width 104 height 34
click at [505, 427] on div "11:30am" at bounding box center [518, 428] width 103 height 26
type input "11:30am"
select select "6"
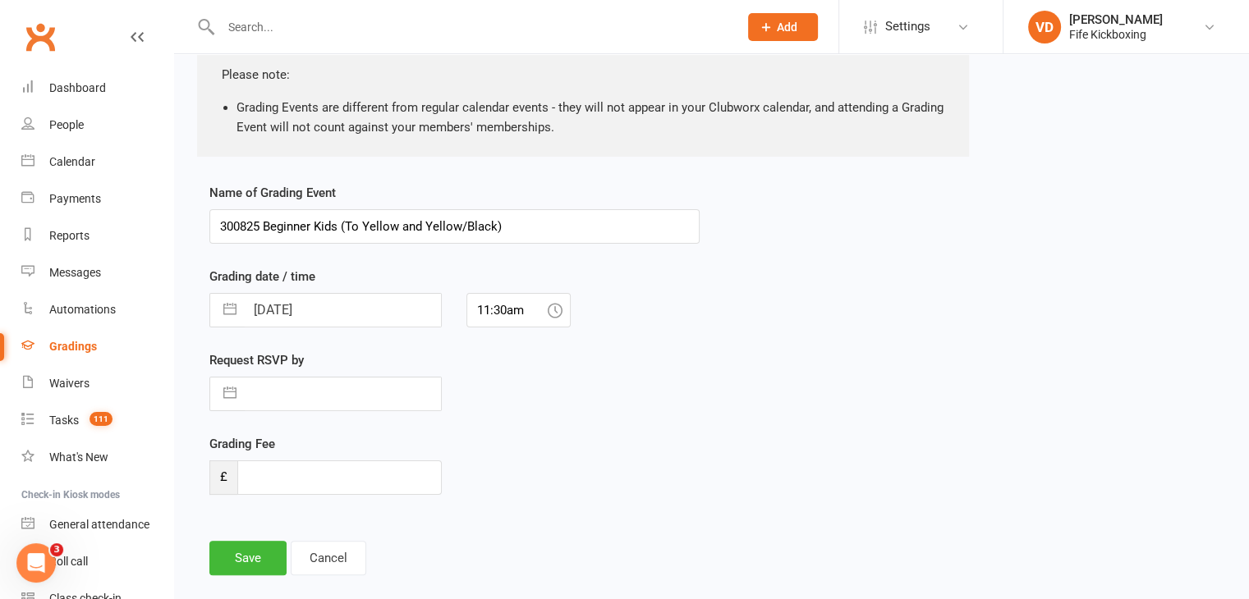
select select "2025"
select select "7"
select select "2025"
select select "8"
select select "2025"
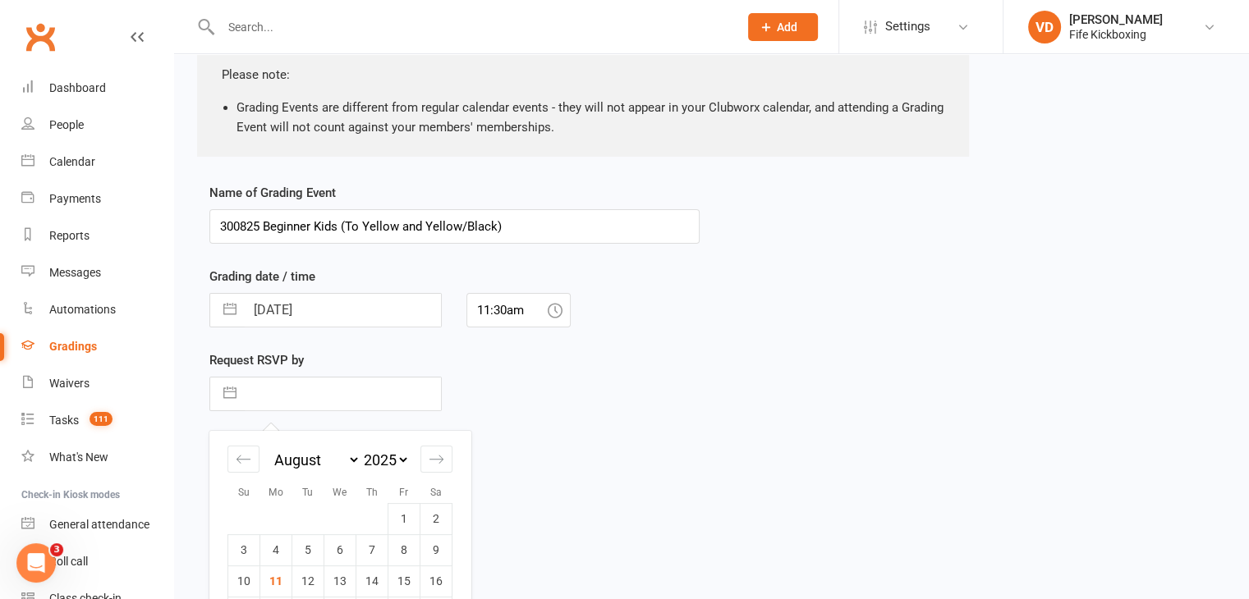
click at [287, 397] on input "text" at bounding box center [343, 394] width 196 height 33
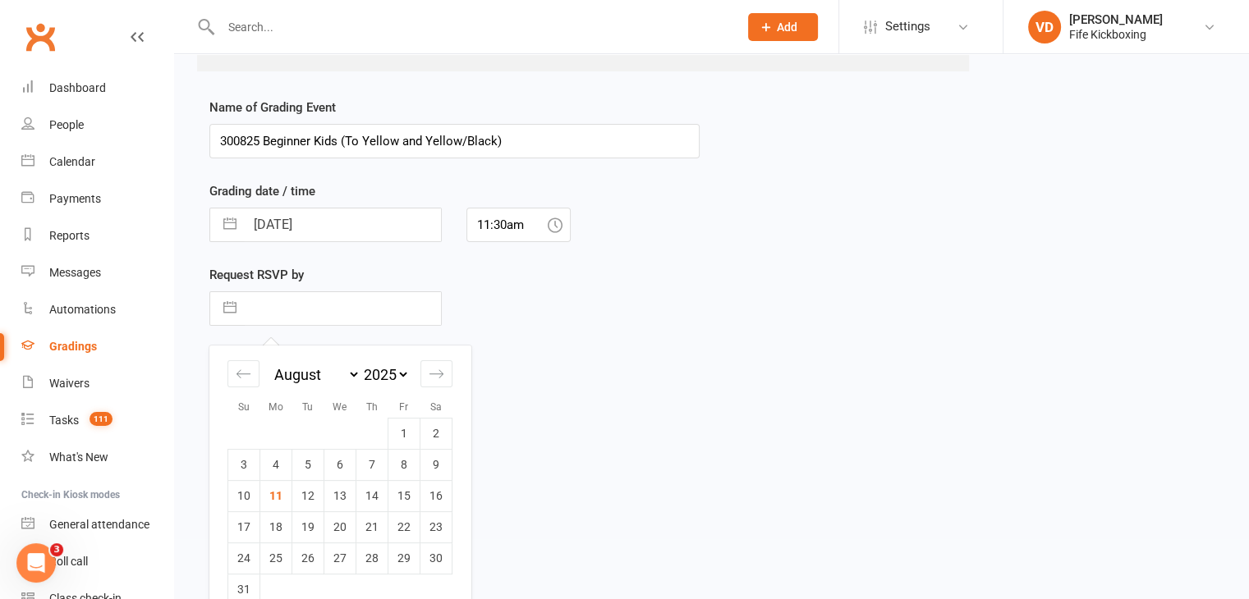
scroll to position [356, 0]
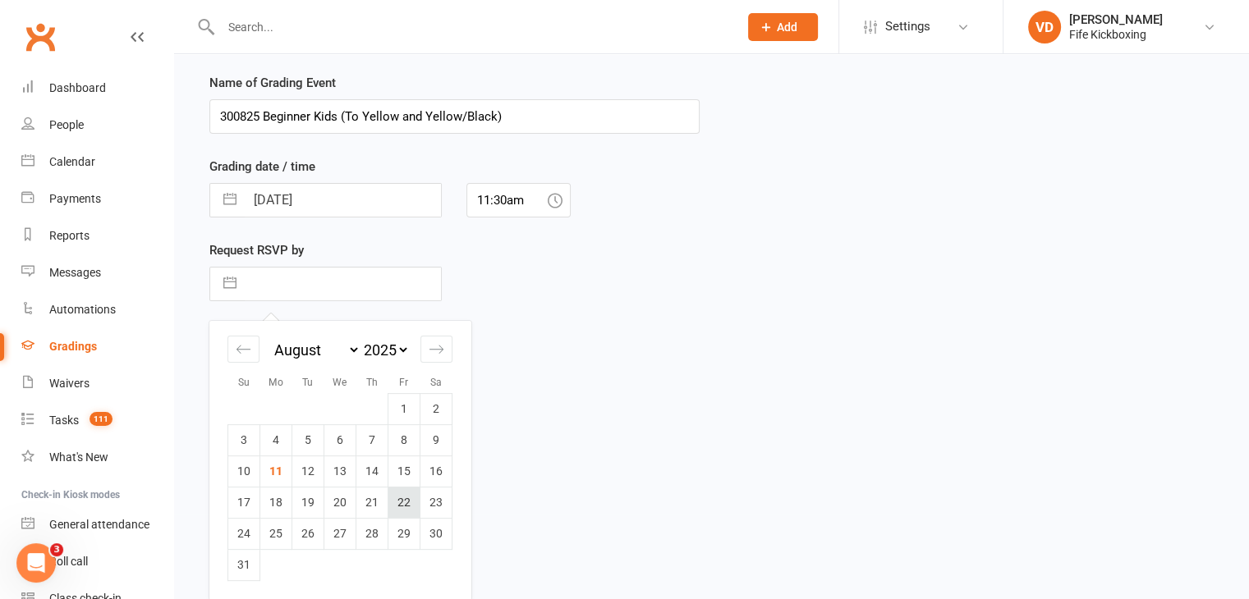
click at [407, 503] on td "22" at bounding box center [404, 502] width 32 height 31
type input "22 Aug 2025"
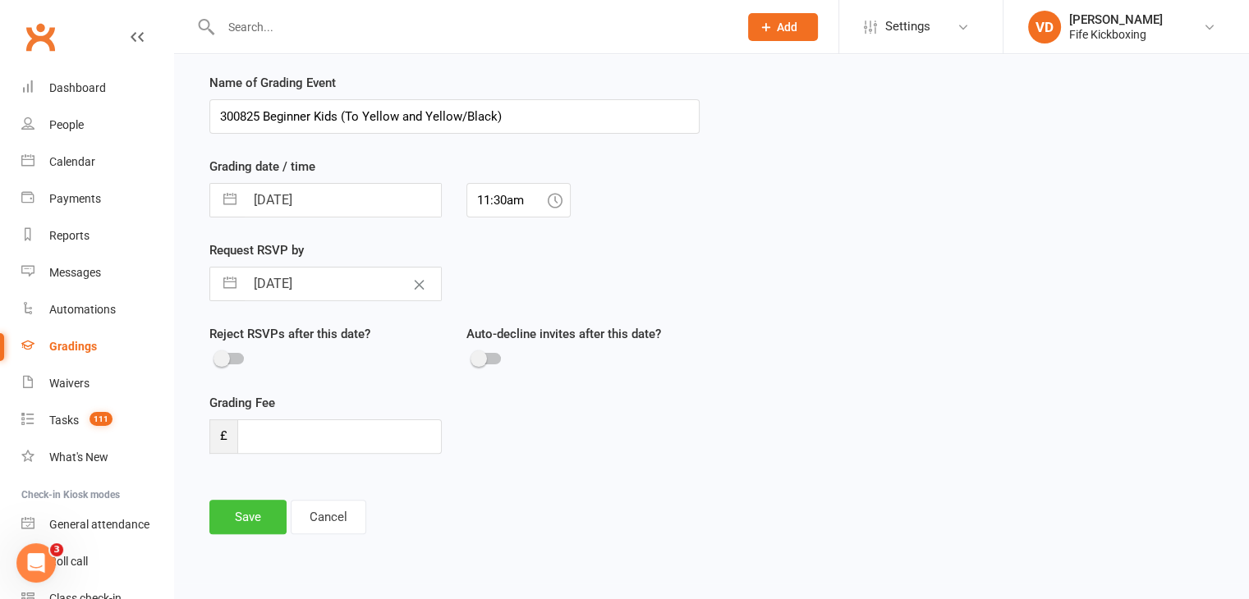
click at [253, 516] on button "Save" at bounding box center [247, 517] width 77 height 34
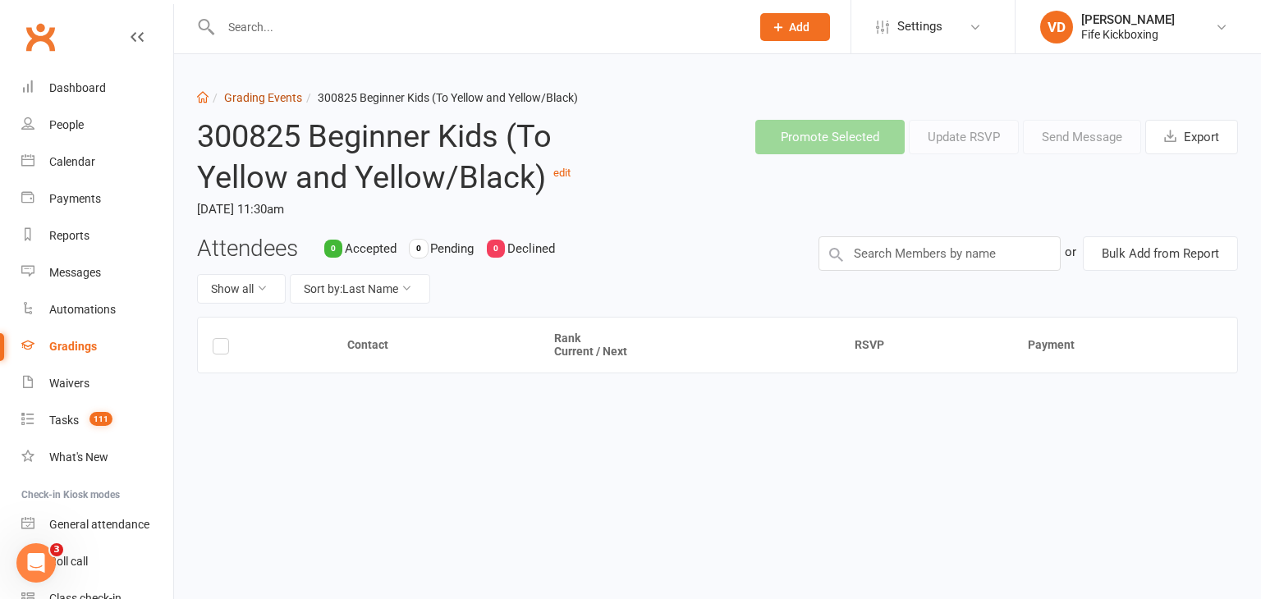
click at [253, 99] on link "Grading Events" at bounding box center [263, 97] width 78 height 13
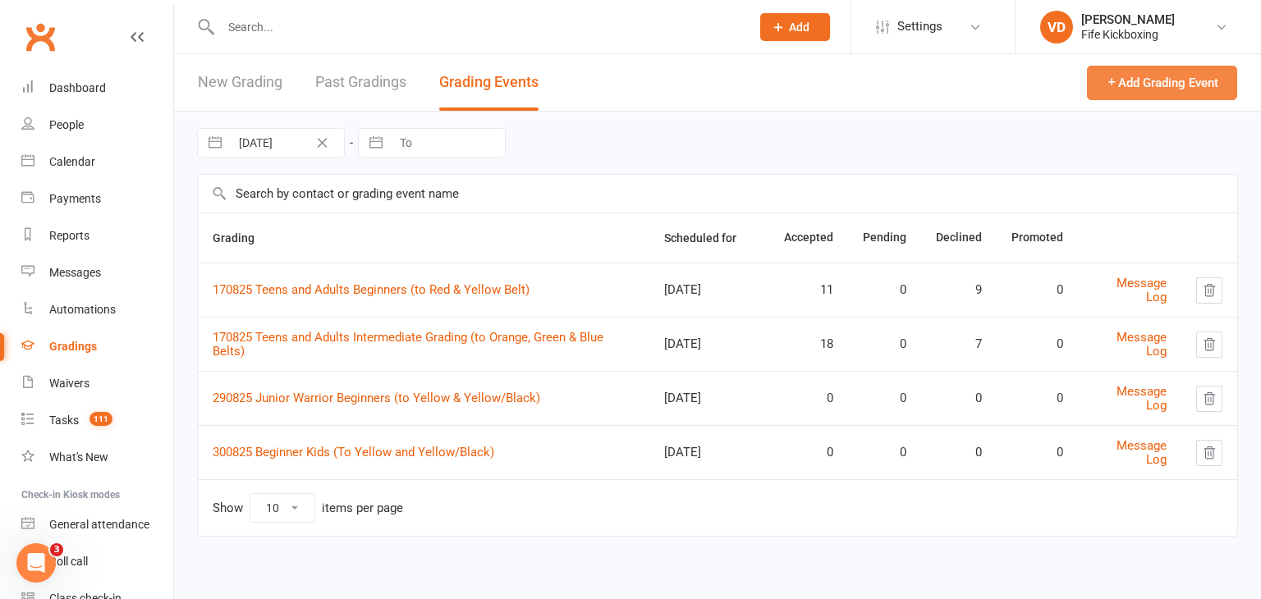
click at [1131, 81] on button "Add Grading Event" at bounding box center [1162, 83] width 150 height 34
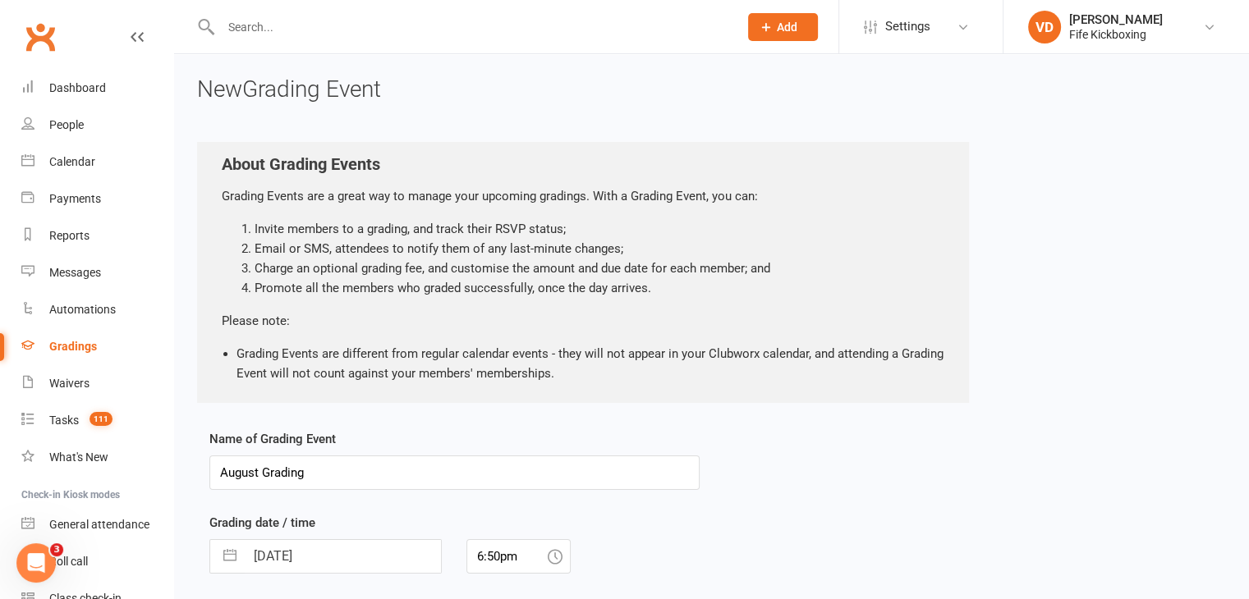
drag, startPoint x: 314, startPoint y: 467, endPoint x: 211, endPoint y: 466, distance: 103.5
click at [211, 466] on input "August Grading" at bounding box center [454, 473] width 490 height 34
type input "310825 Junior Warriors (to Red)"
click at [347, 561] on input "11 Aug 2025" at bounding box center [343, 556] width 196 height 33
select select "6"
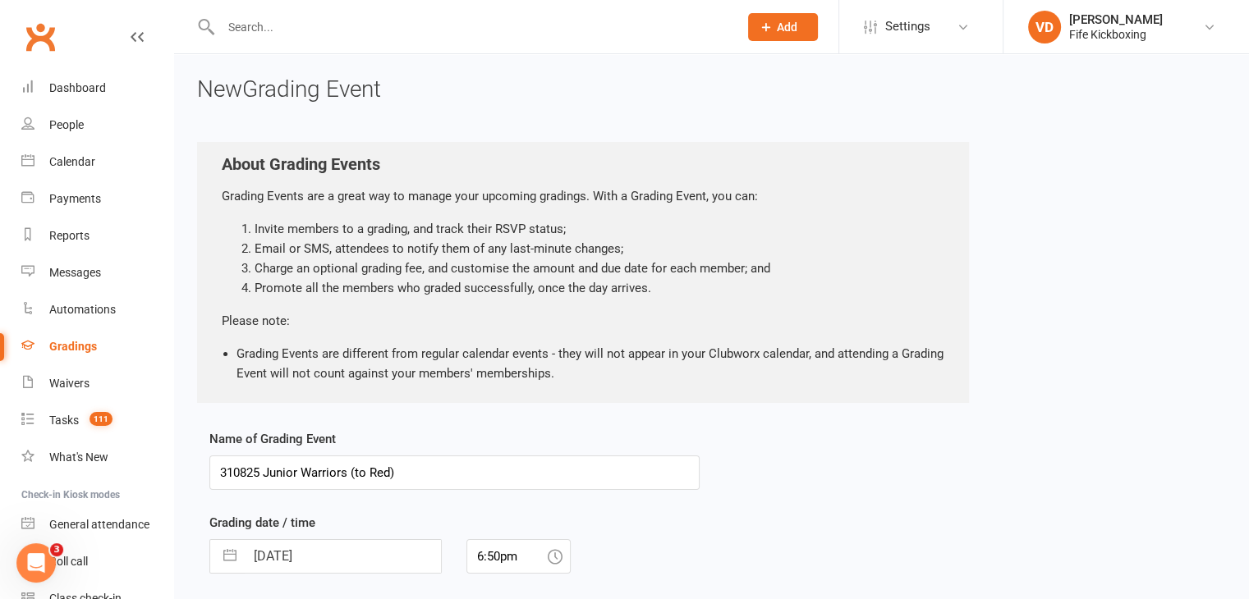
select select "2025"
select select "7"
select select "2025"
select select "8"
select select "2025"
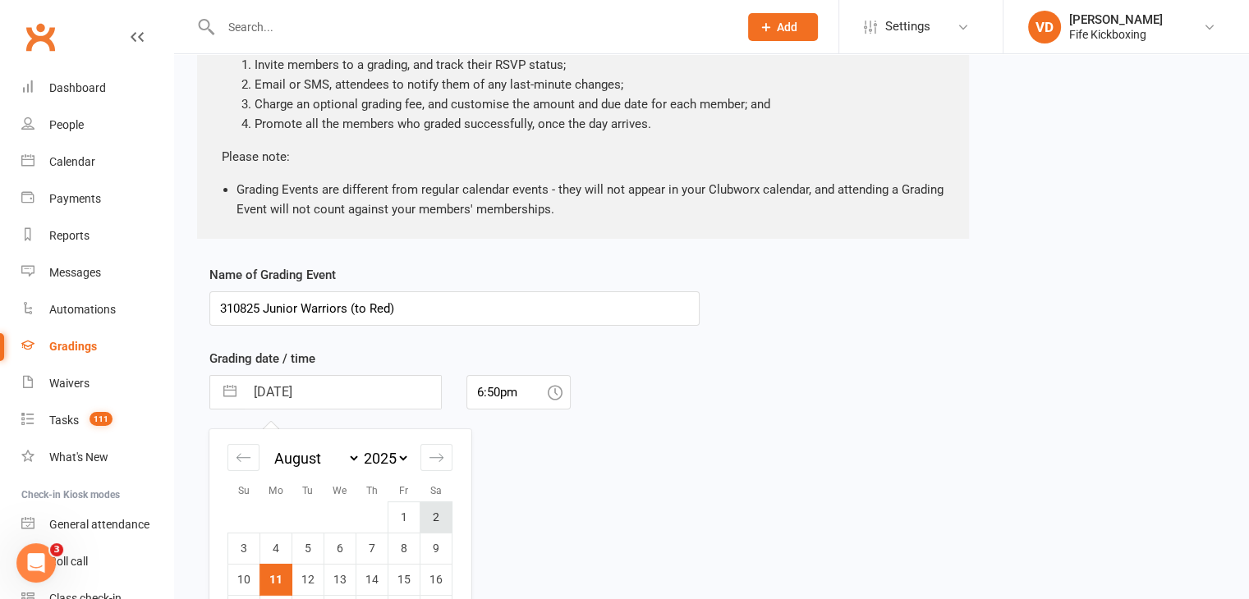
scroll to position [246, 0]
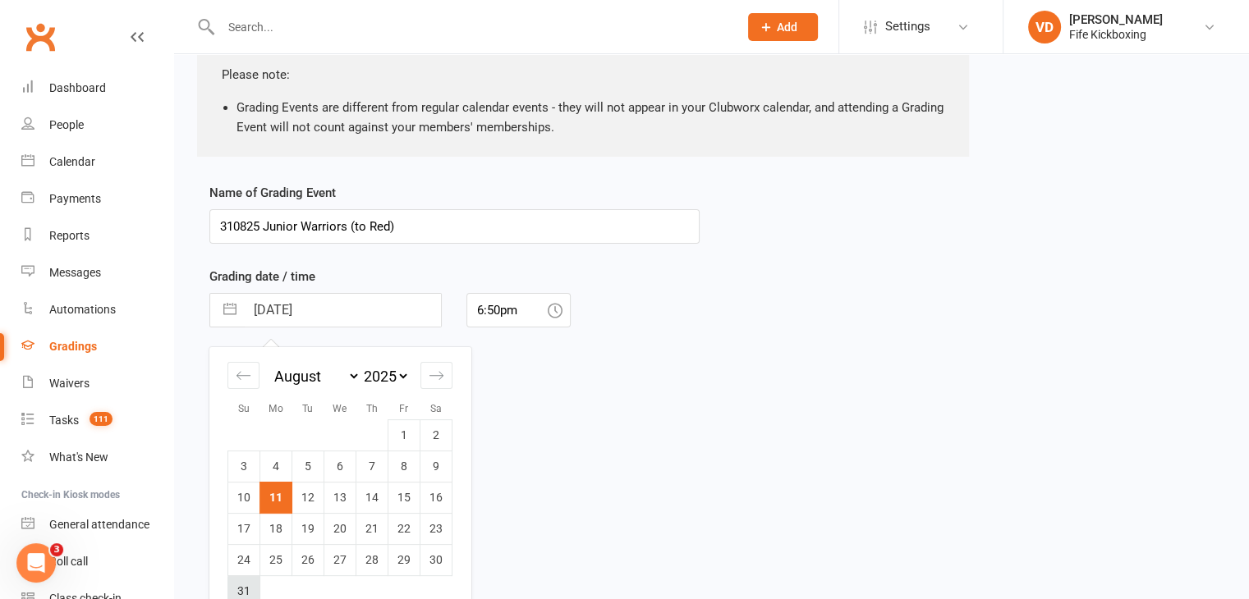
click at [246, 586] on td "31" at bounding box center [244, 591] width 32 height 31
type input "31 Aug 2025"
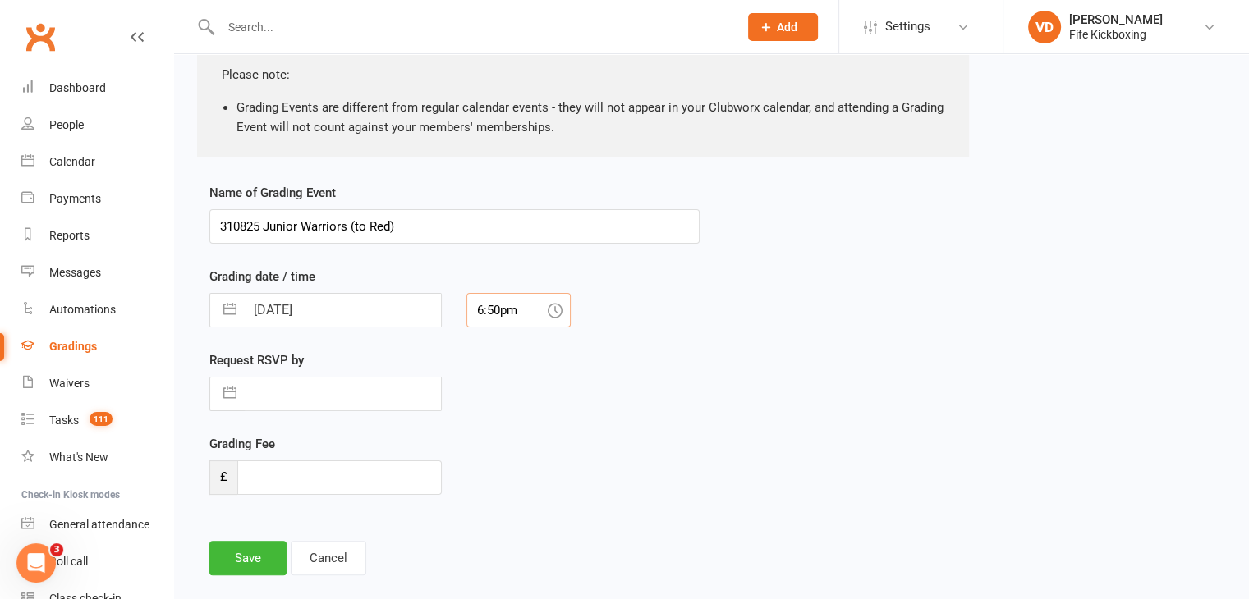
click at [512, 310] on input "6:50pm" at bounding box center [518, 310] width 104 height 34
click at [499, 333] on div "9:00am" at bounding box center [518, 329] width 103 height 26
type input "9:00am"
click at [282, 392] on input "text" at bounding box center [343, 394] width 196 height 33
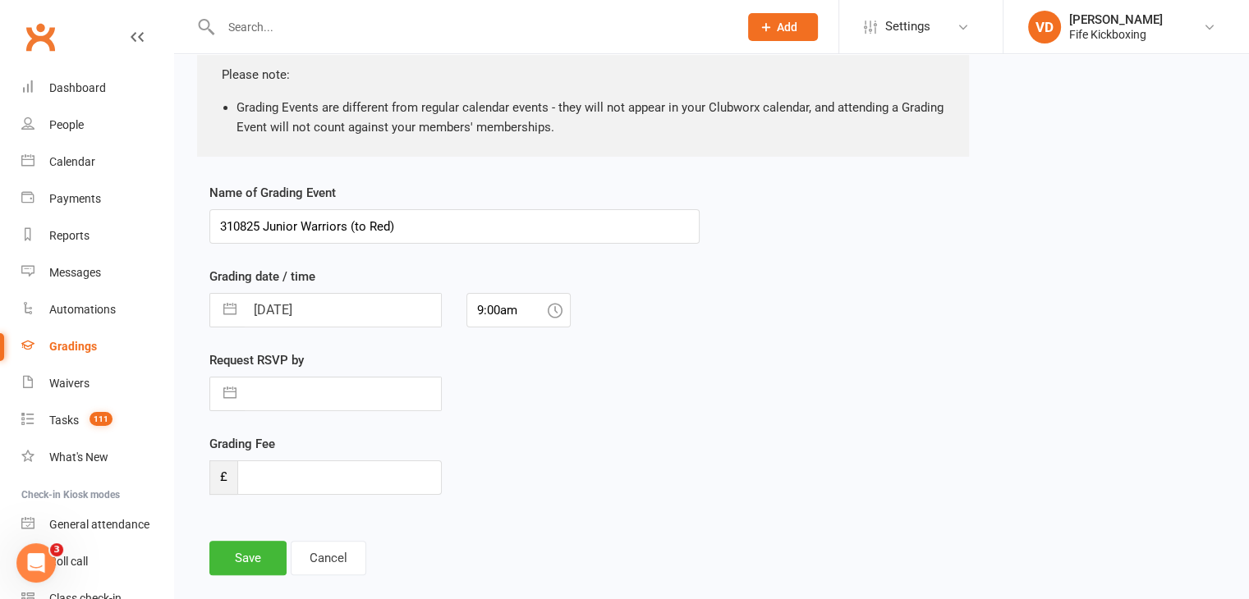
select select "6"
select select "2025"
select select "7"
select select "2025"
select select "8"
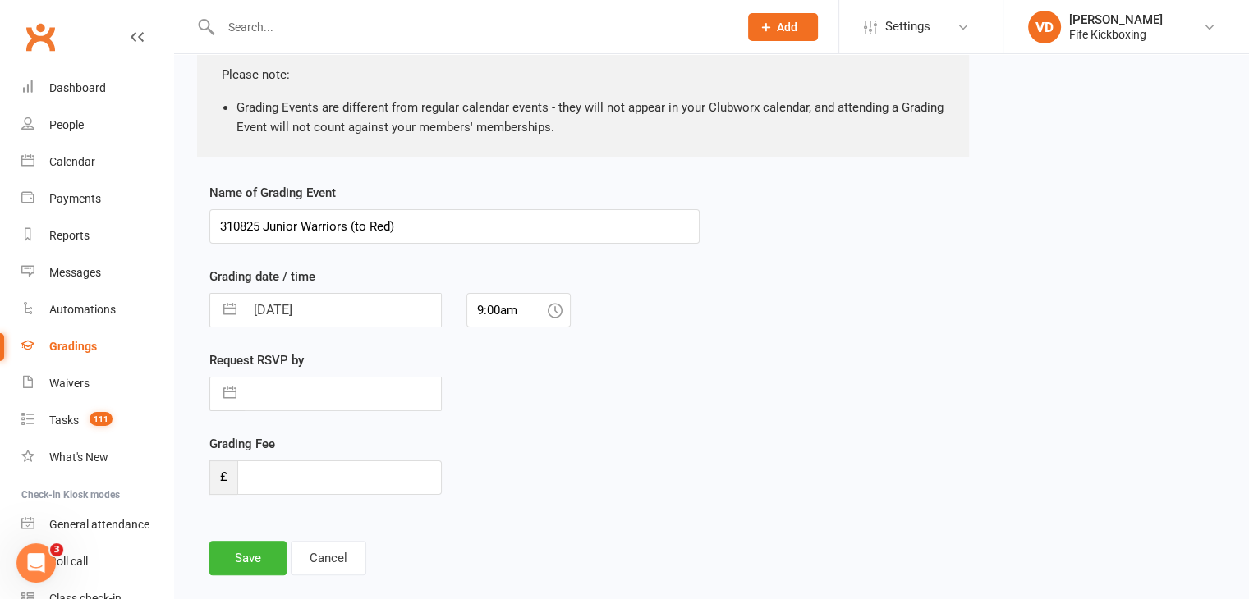
select select "2025"
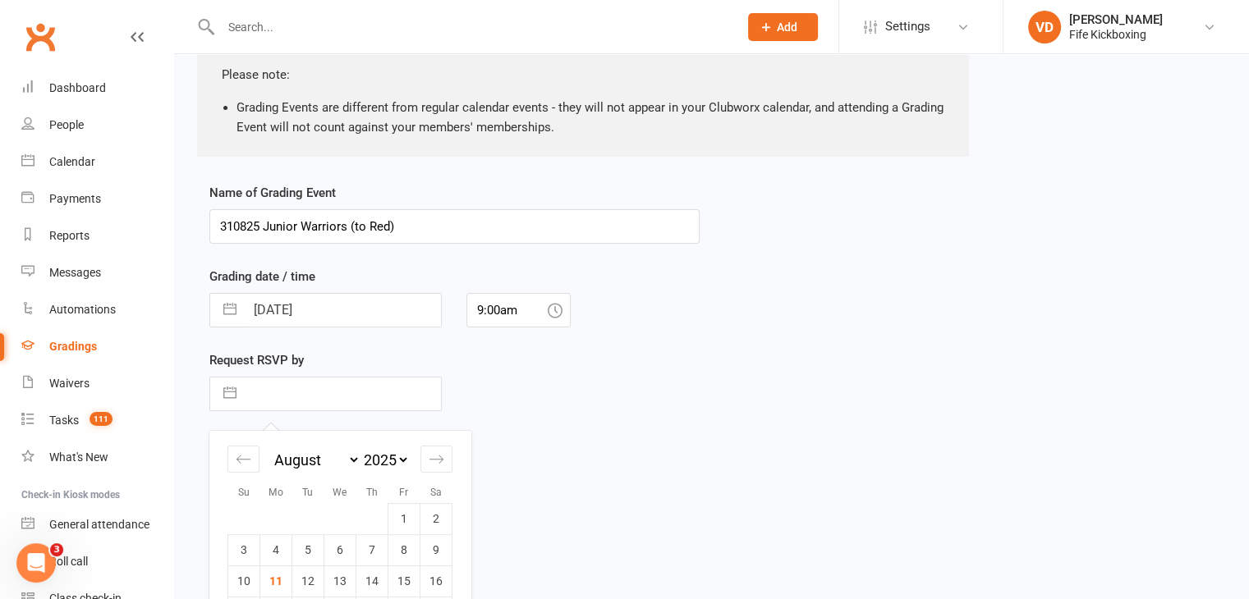
scroll to position [356, 0]
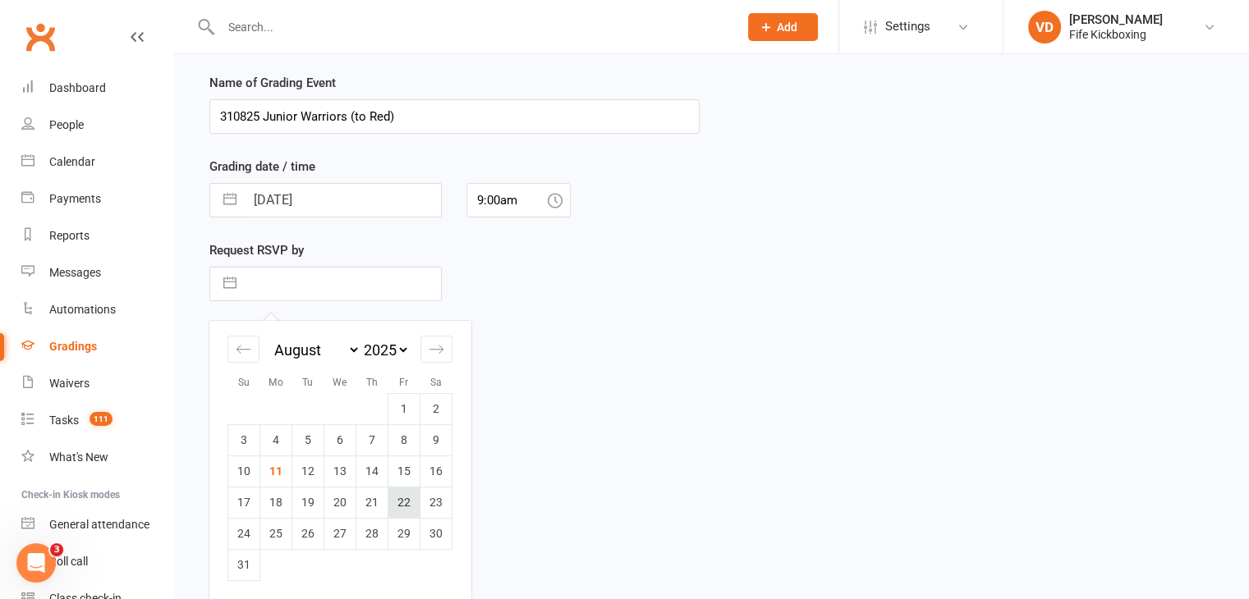
click at [410, 504] on td "22" at bounding box center [404, 502] width 32 height 31
type input "22 Aug 2025"
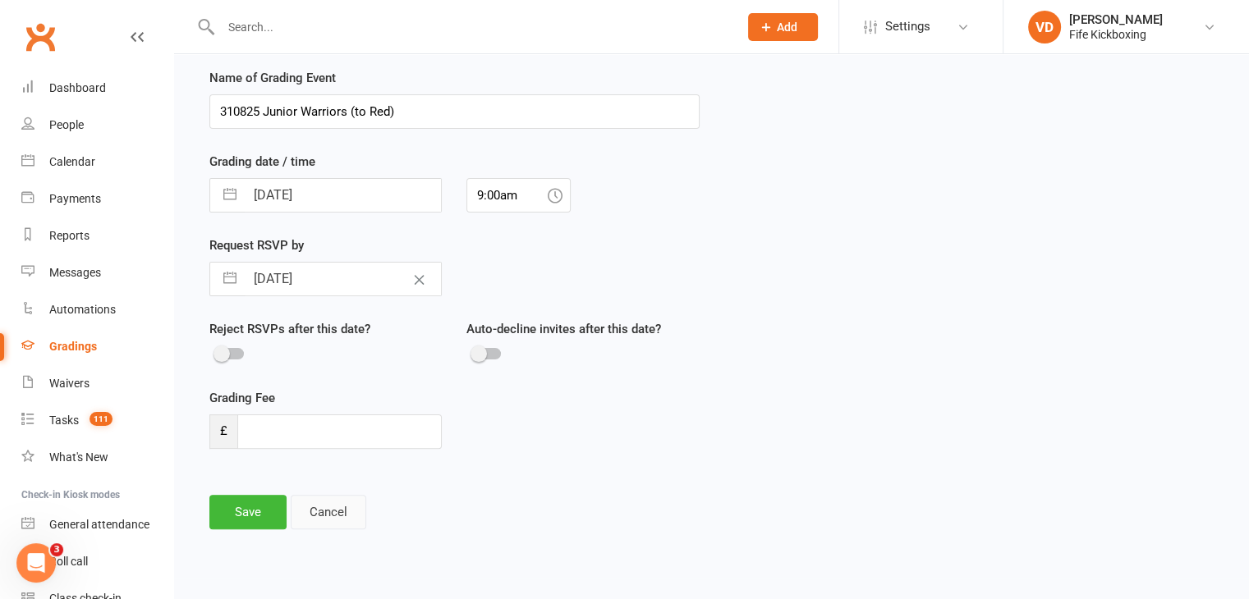
scroll to position [363, 0]
click at [256, 509] on button "Save" at bounding box center [247, 510] width 77 height 34
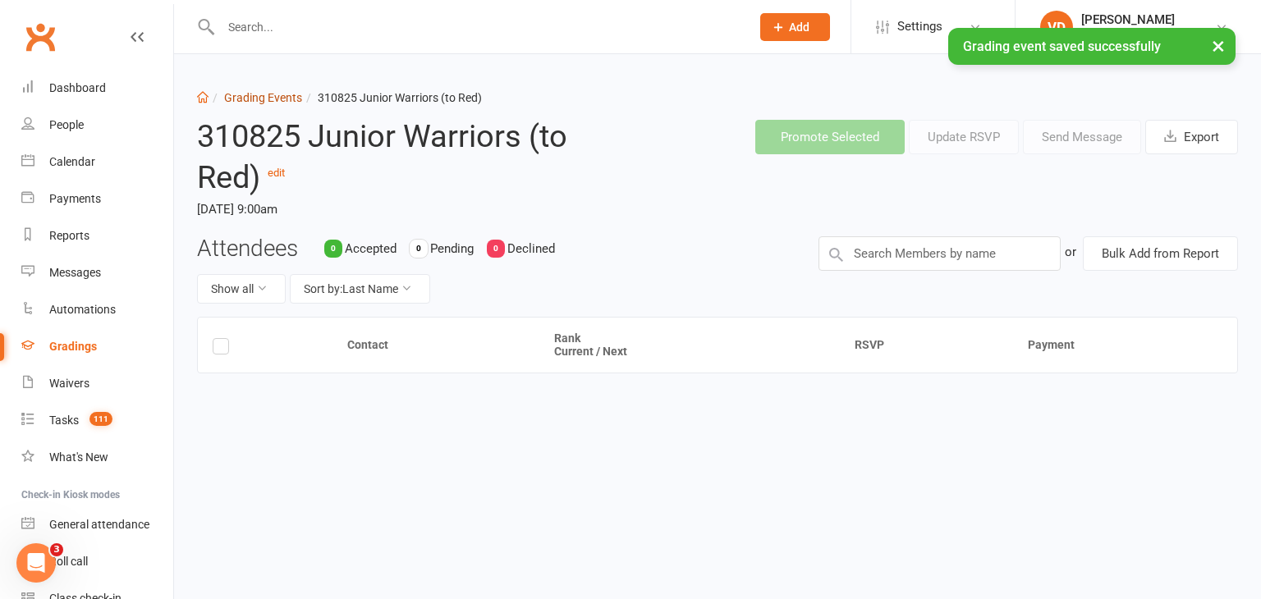
click at [264, 94] on link "Grading Events" at bounding box center [263, 97] width 78 height 13
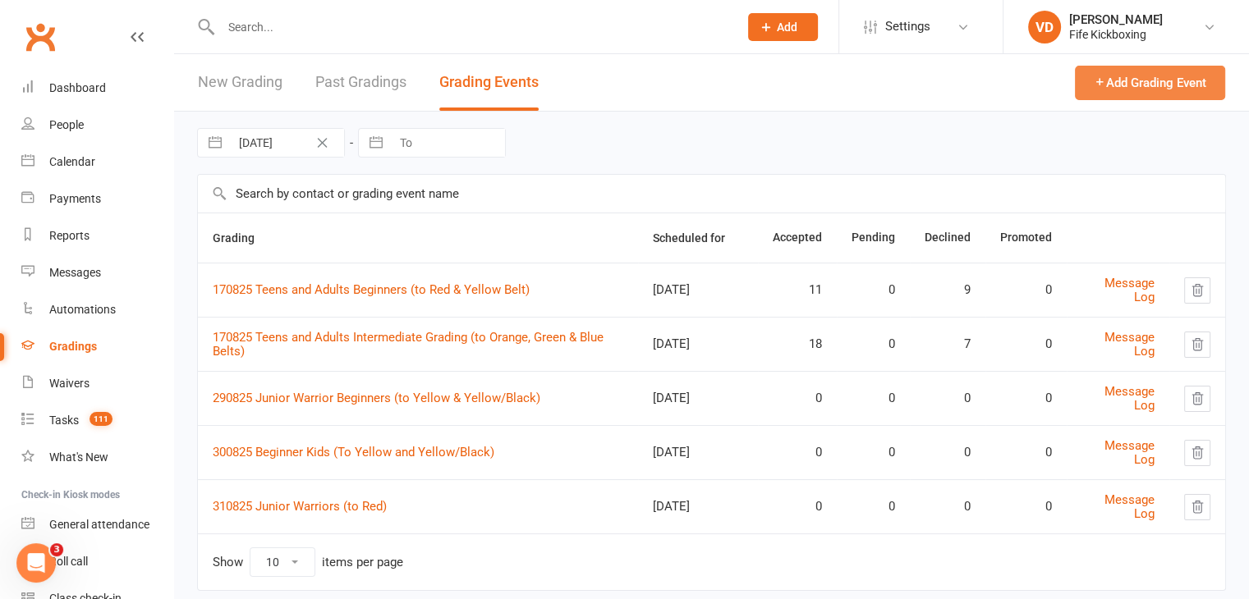
click at [1094, 80] on icon "button" at bounding box center [1100, 82] width 12 height 12
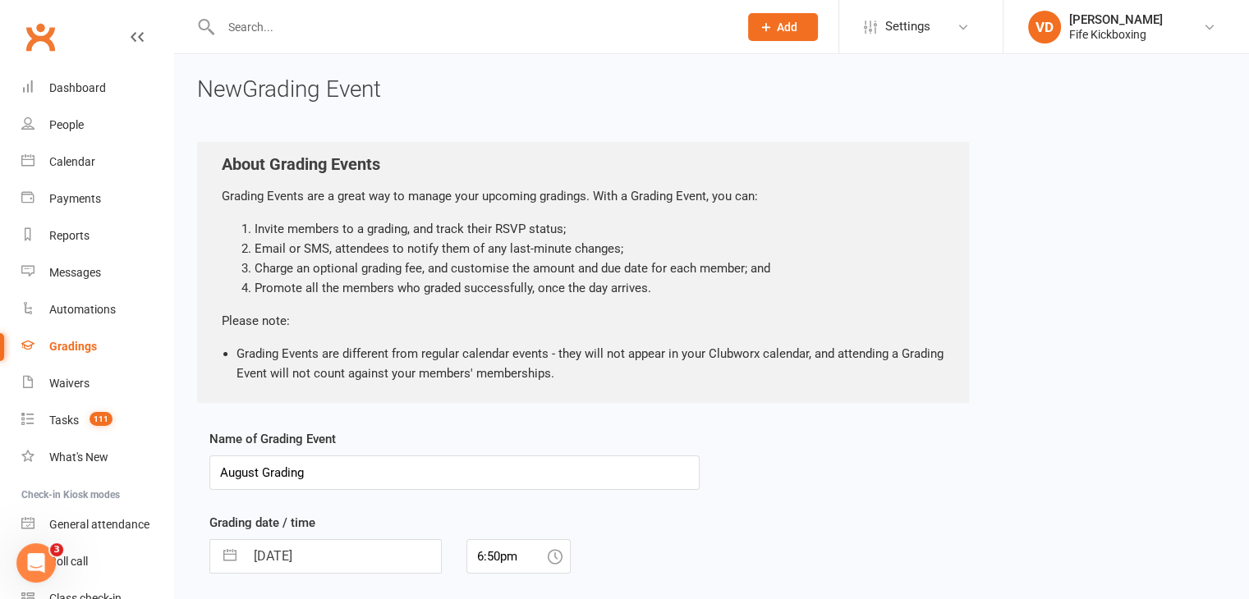
drag, startPoint x: 267, startPoint y: 475, endPoint x: 194, endPoint y: 474, distance: 73.1
click at [194, 474] on div "New Grading Event About Grading Events Grading Events are a great way to manage…" at bounding box center [711, 462] width 1075 height 817
type input "310825 Junior Warriors (to Red/Black)"
click at [328, 558] on input "11 Aug 2025" at bounding box center [343, 556] width 196 height 33
select select "6"
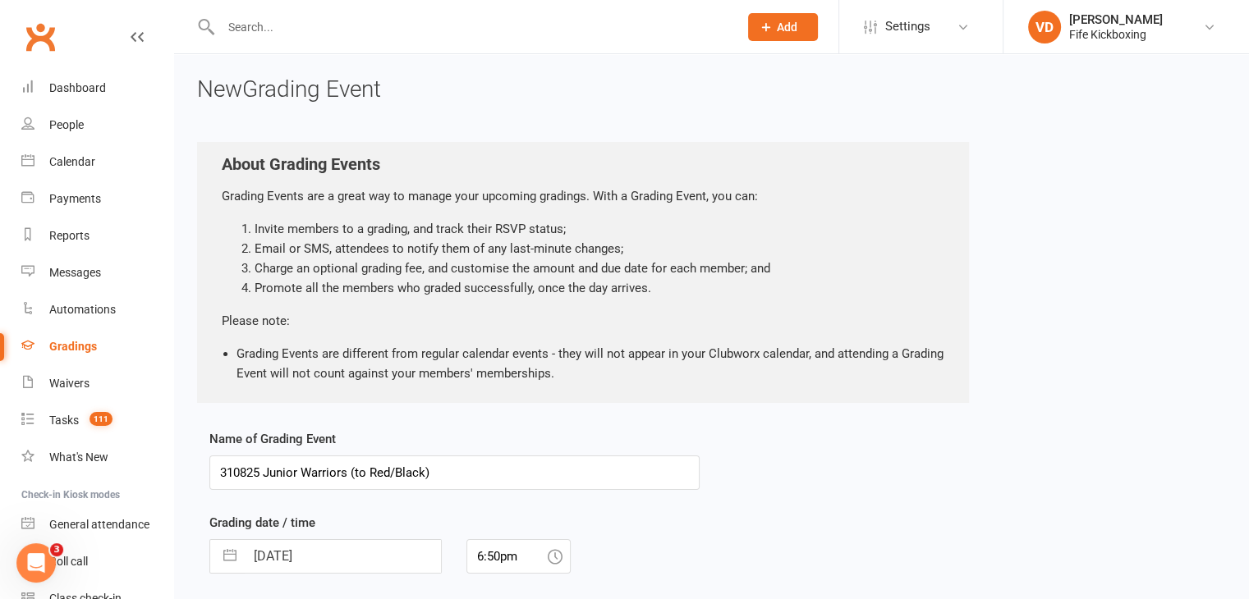
select select "2025"
select select "7"
select select "2025"
select select "8"
select select "2025"
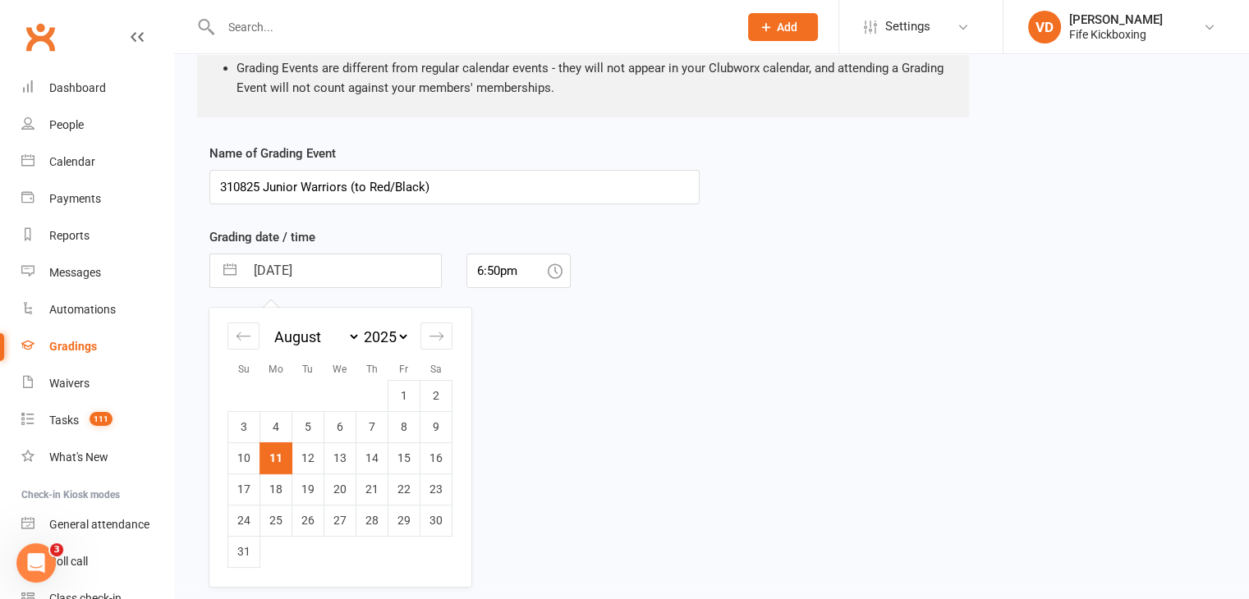
scroll to position [294, 0]
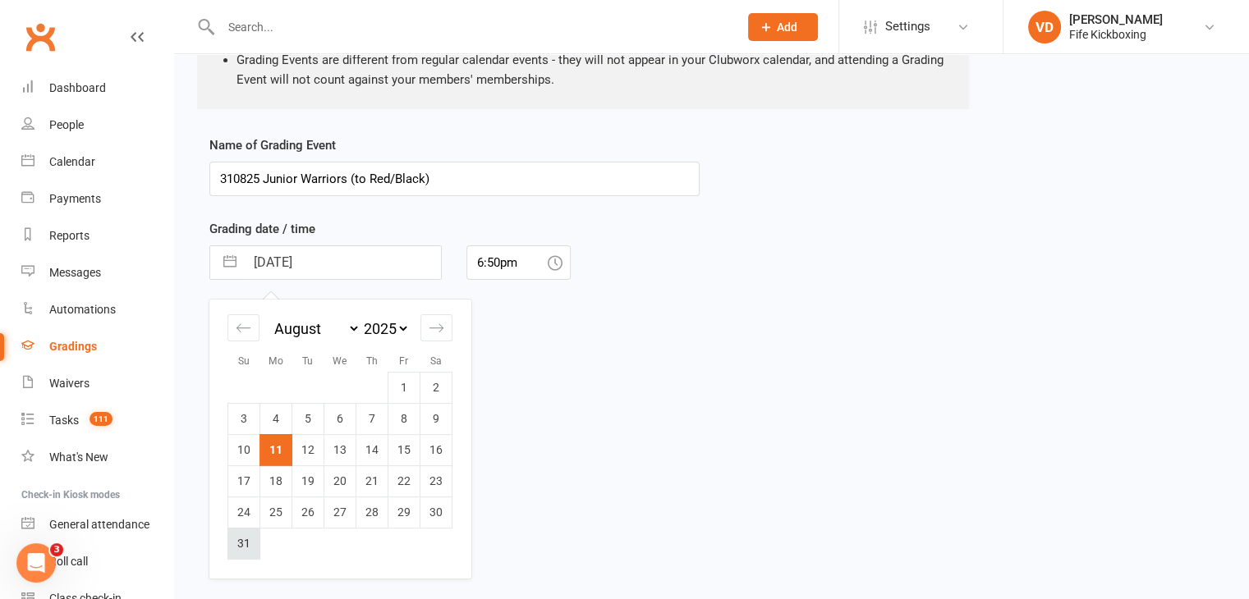
click at [252, 543] on td "31" at bounding box center [244, 543] width 32 height 31
type input "31 Aug 2025"
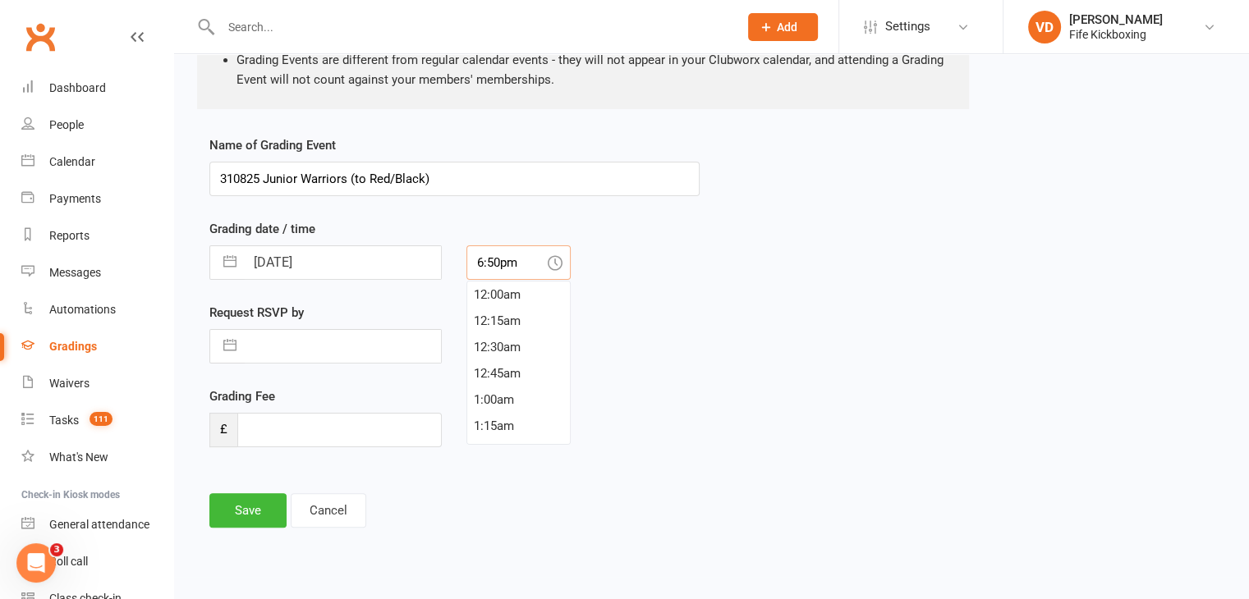
scroll to position [1944, 0]
drag, startPoint x: 522, startPoint y: 262, endPoint x: 474, endPoint y: 261, distance: 48.5
click at [474, 261] on input "6:50pm" at bounding box center [518, 263] width 104 height 34
click at [516, 374] on div "10:30am" at bounding box center [518, 379] width 103 height 26
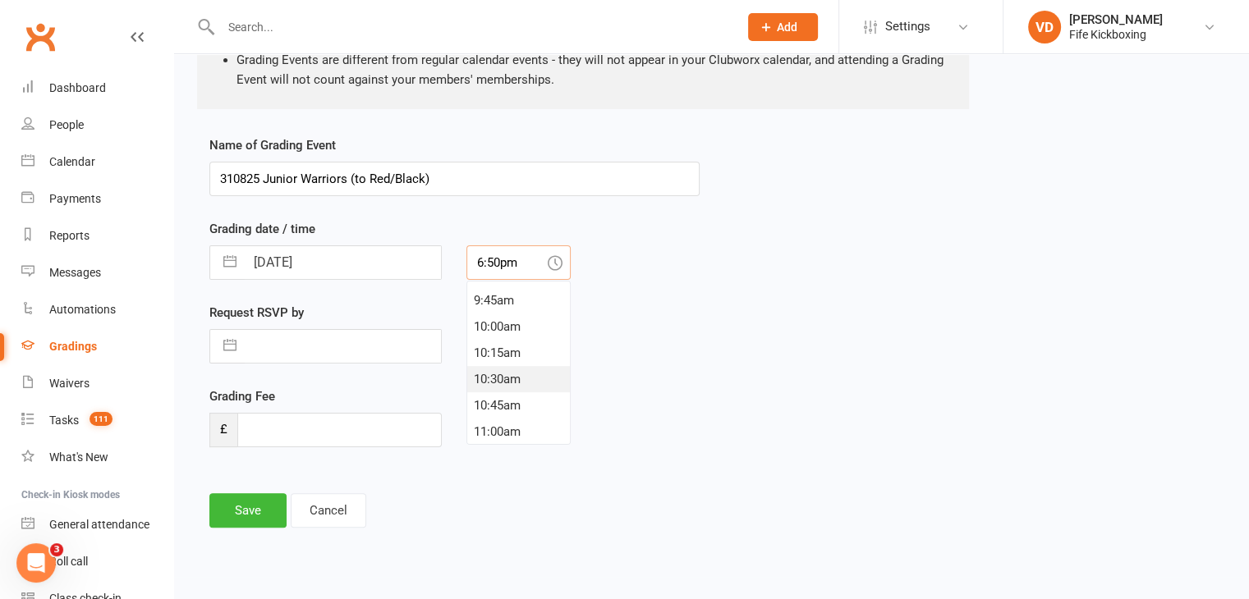
type input "10:30am"
select select "6"
select select "2025"
select select "7"
select select "2025"
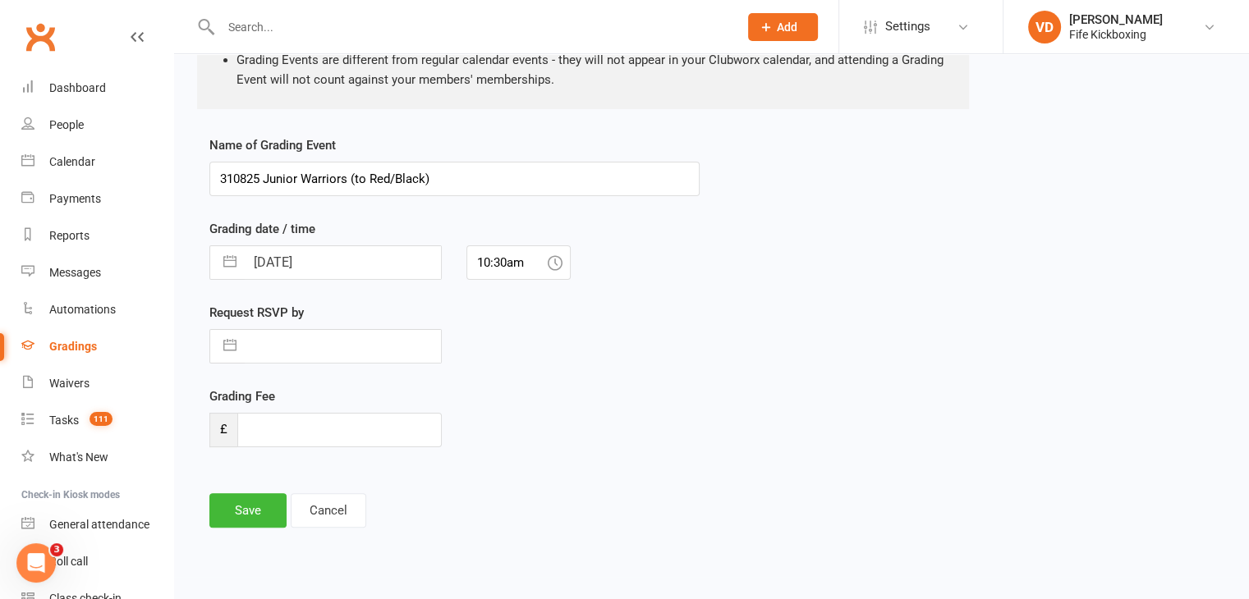
select select "8"
select select "2025"
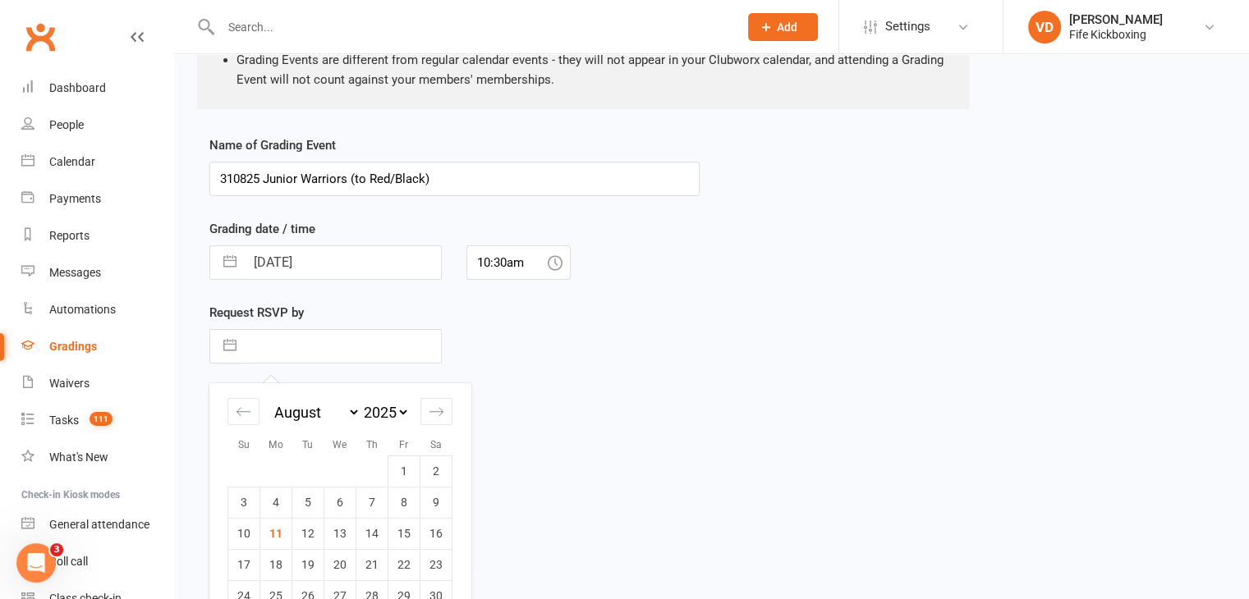
click at [289, 349] on input "text" at bounding box center [343, 346] width 196 height 33
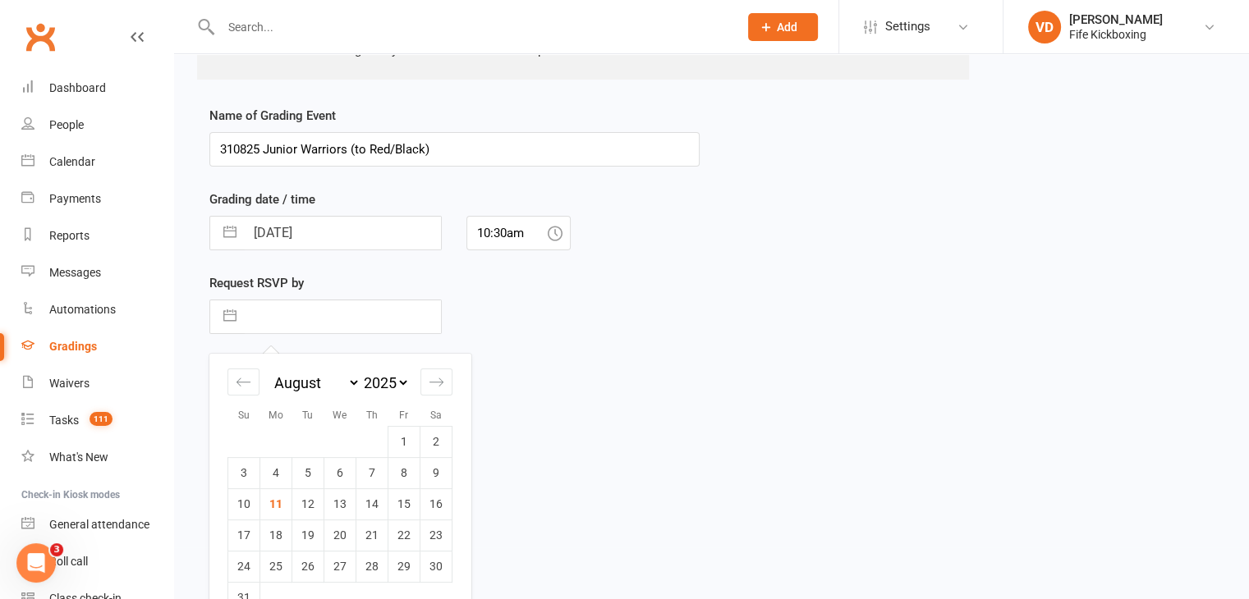
scroll to position [356, 0]
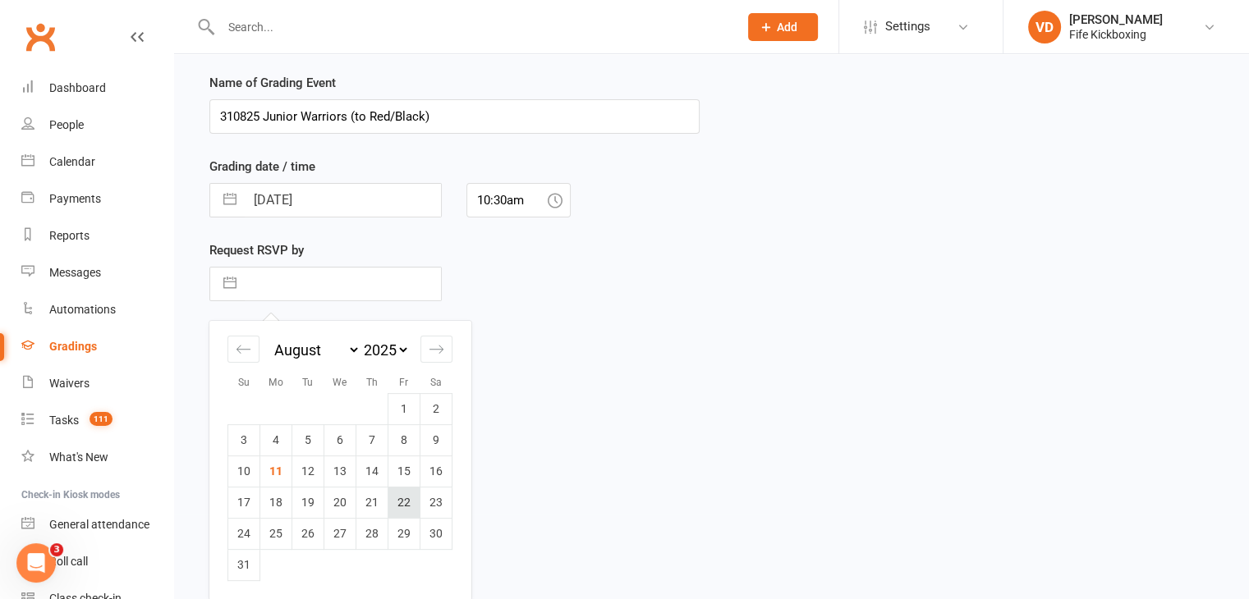
click at [411, 503] on td "22" at bounding box center [404, 502] width 32 height 31
type input "22 Aug 2025"
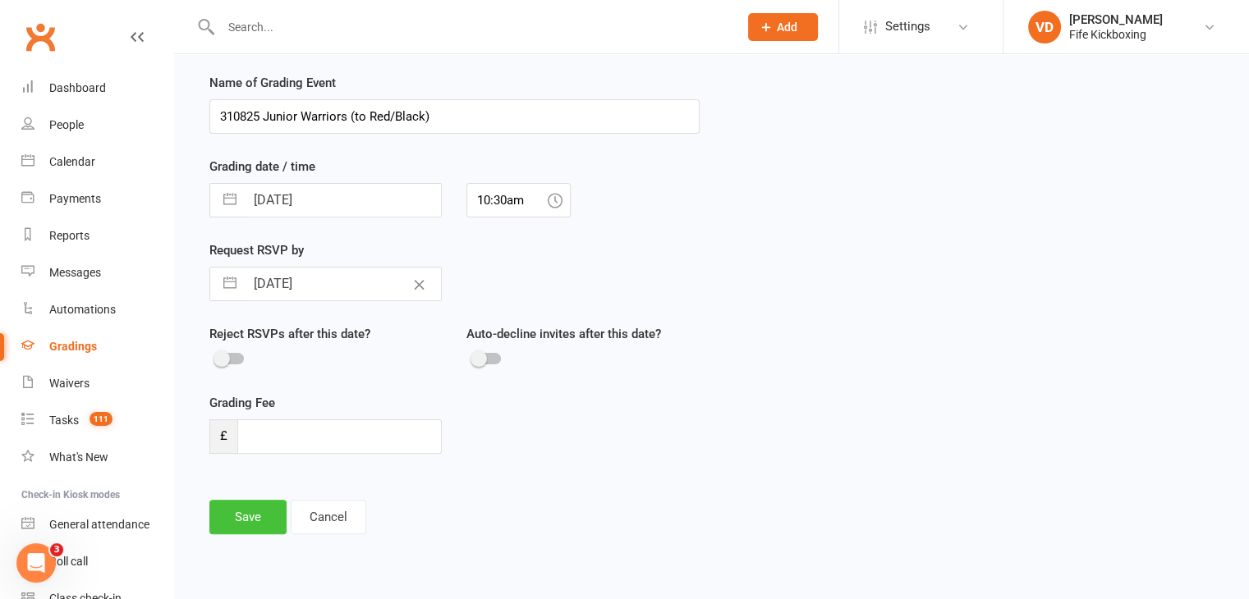
click at [243, 518] on button "Save" at bounding box center [247, 517] width 77 height 34
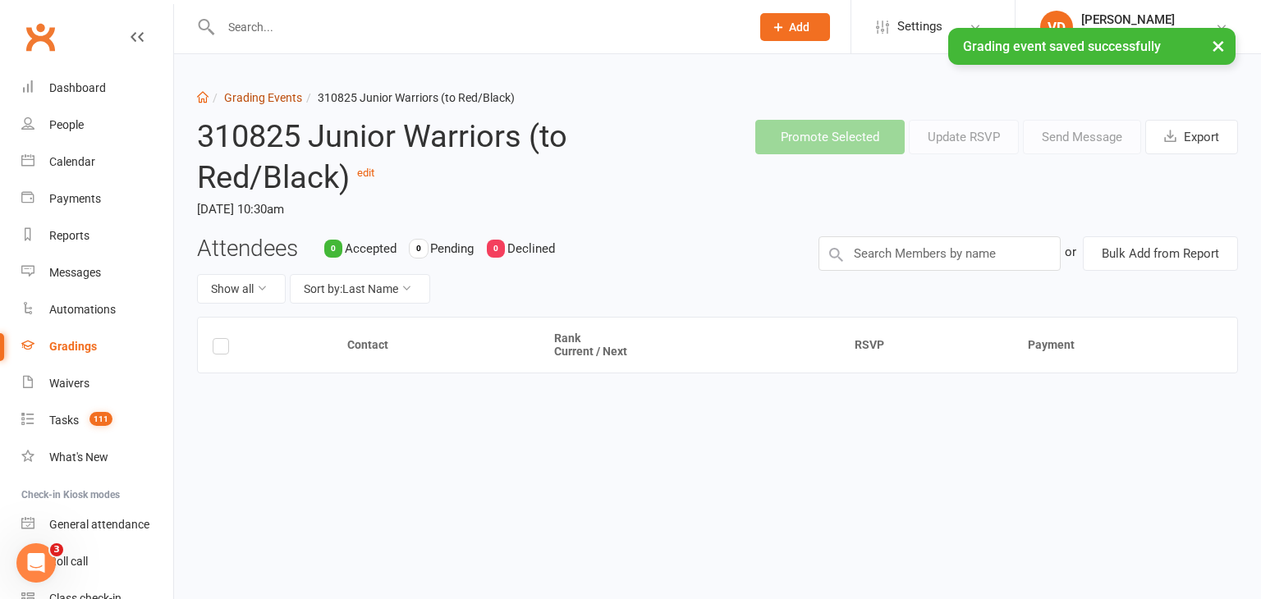
click at [273, 102] on link "Grading Events" at bounding box center [263, 97] width 78 height 13
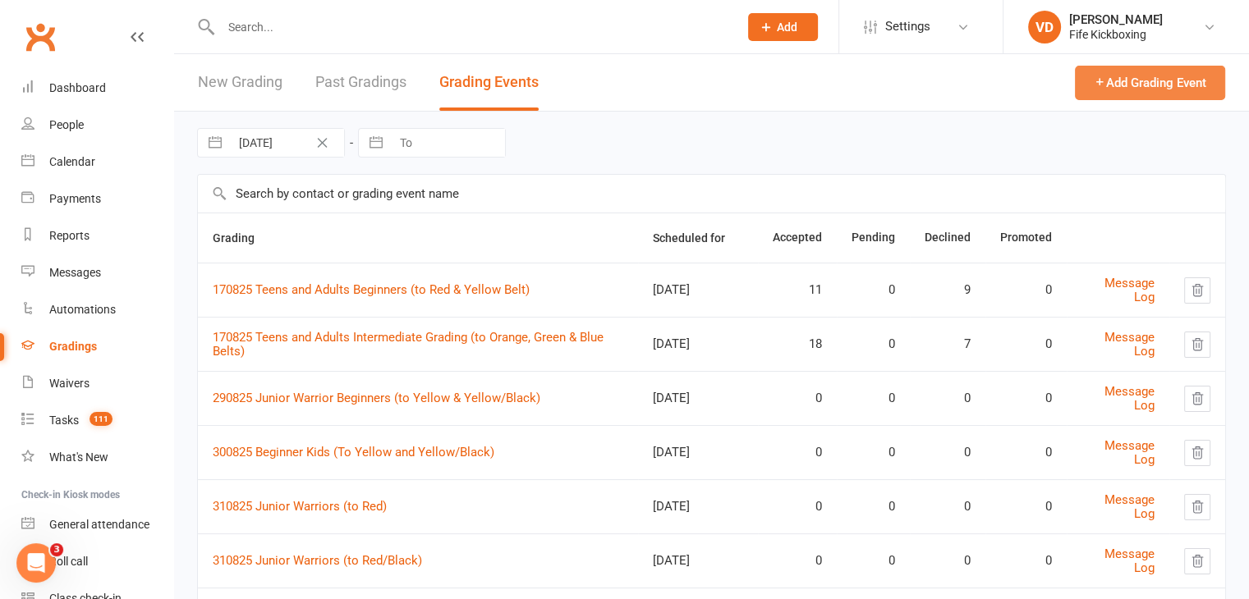
click at [1140, 82] on button "Add Grading Event" at bounding box center [1150, 83] width 150 height 34
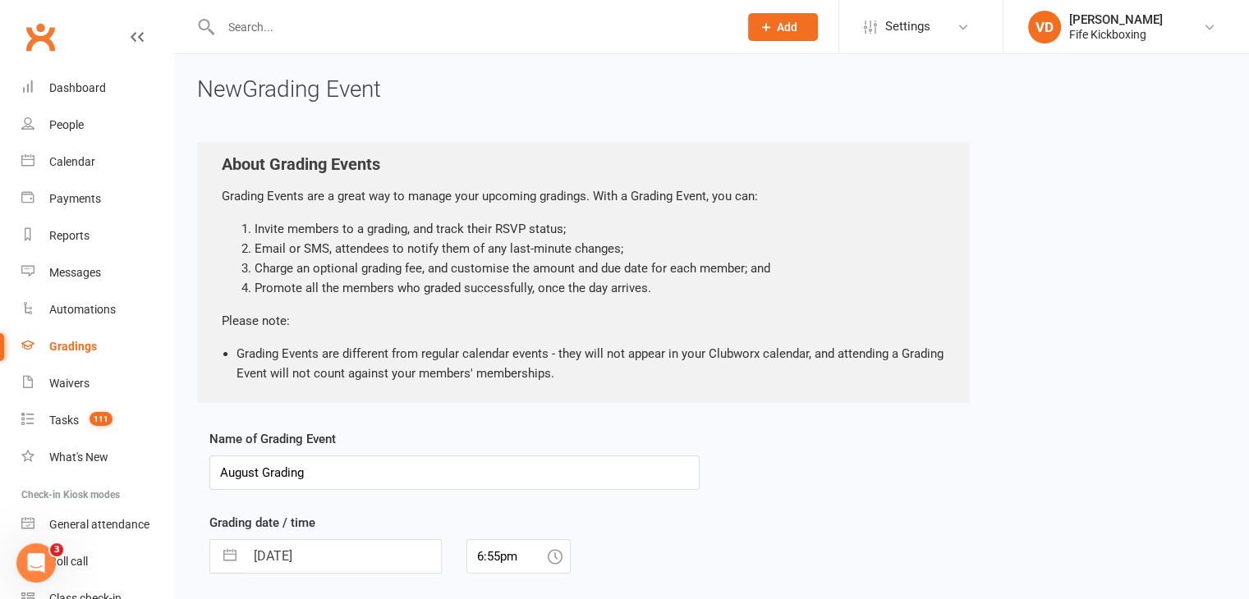
drag, startPoint x: 309, startPoint y: 471, endPoint x: 163, endPoint y: 462, distance: 145.6
click at [163, 462] on ui-view "Prospect Member Non-attending contact Class / event Appointment Grading event T…" at bounding box center [624, 437] width 1249 height 867
type input "310825"
click at [379, 563] on input "11 Aug 2025" at bounding box center [343, 556] width 196 height 33
select select "6"
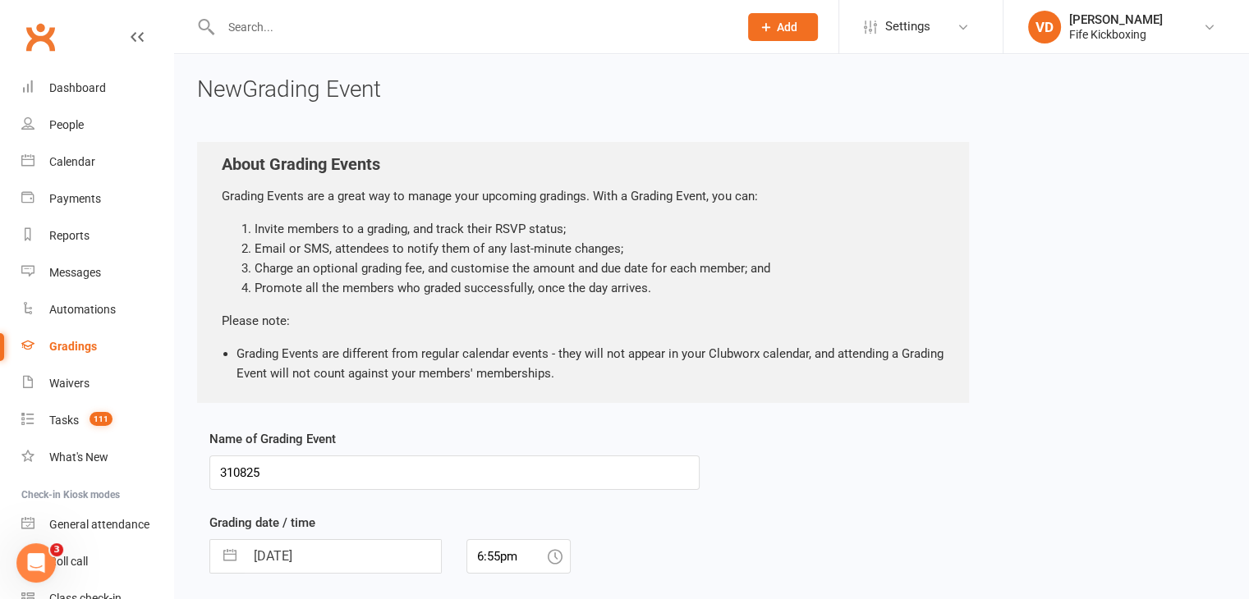
select select "2025"
select select "7"
select select "2025"
select select "8"
select select "2025"
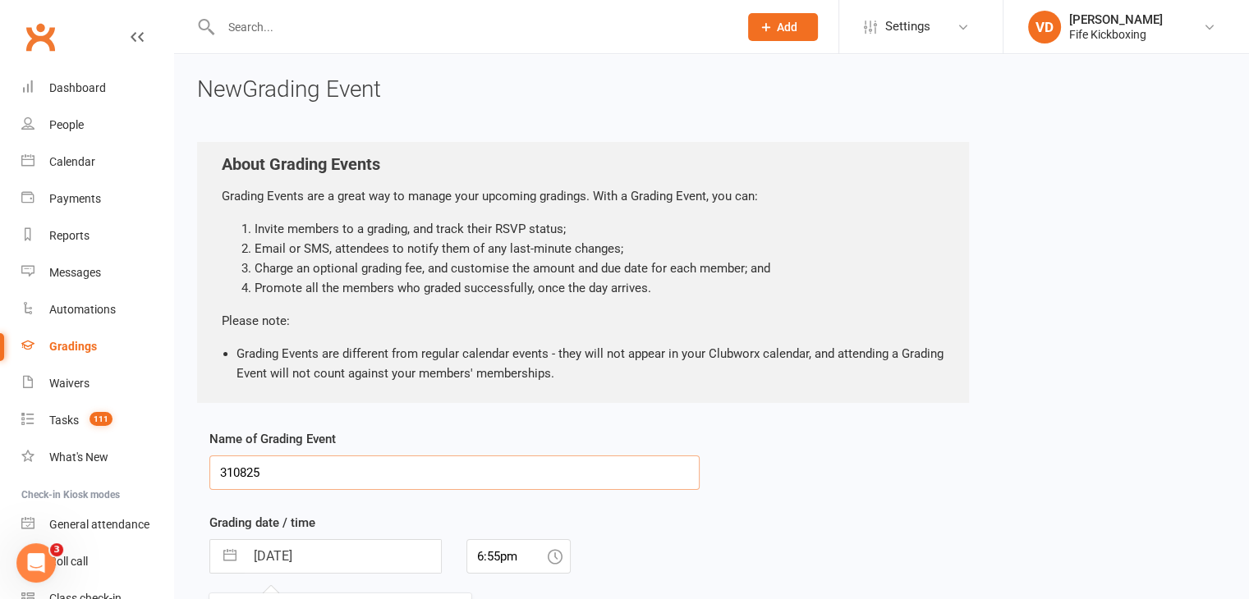
click at [299, 478] on input "310825" at bounding box center [454, 473] width 490 height 34
type input "310825 Beginner Kids (To Red & Red/Black)"
click at [361, 548] on input "11 Aug 2025" at bounding box center [343, 556] width 196 height 33
select select "6"
select select "2025"
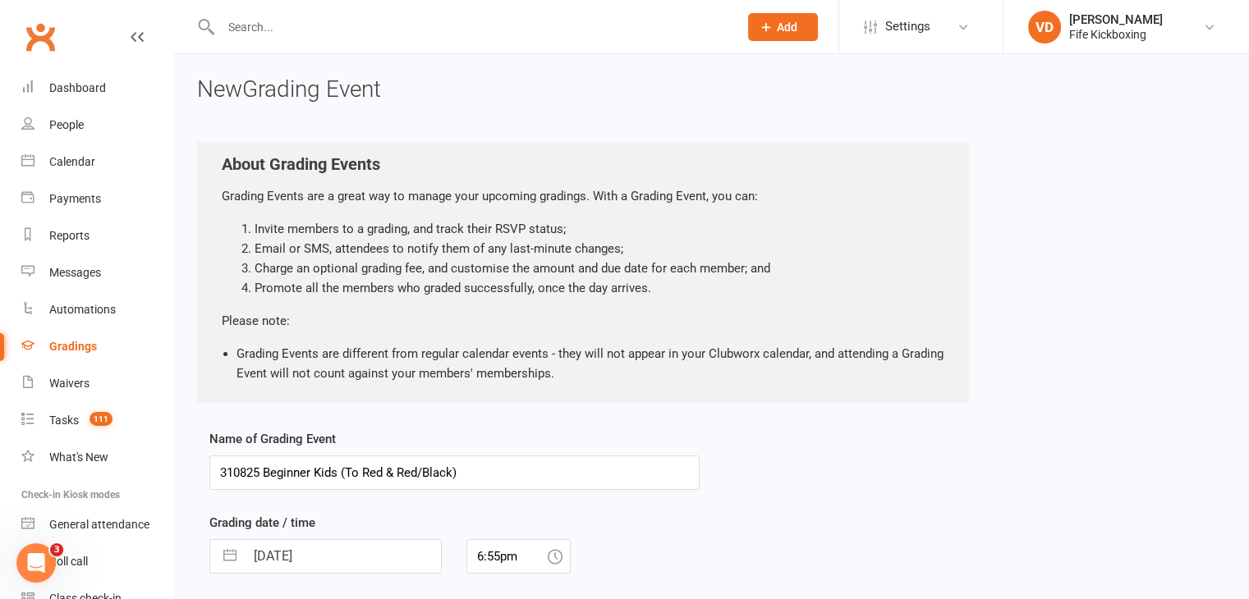
select select "7"
select select "2025"
select select "8"
select select "2025"
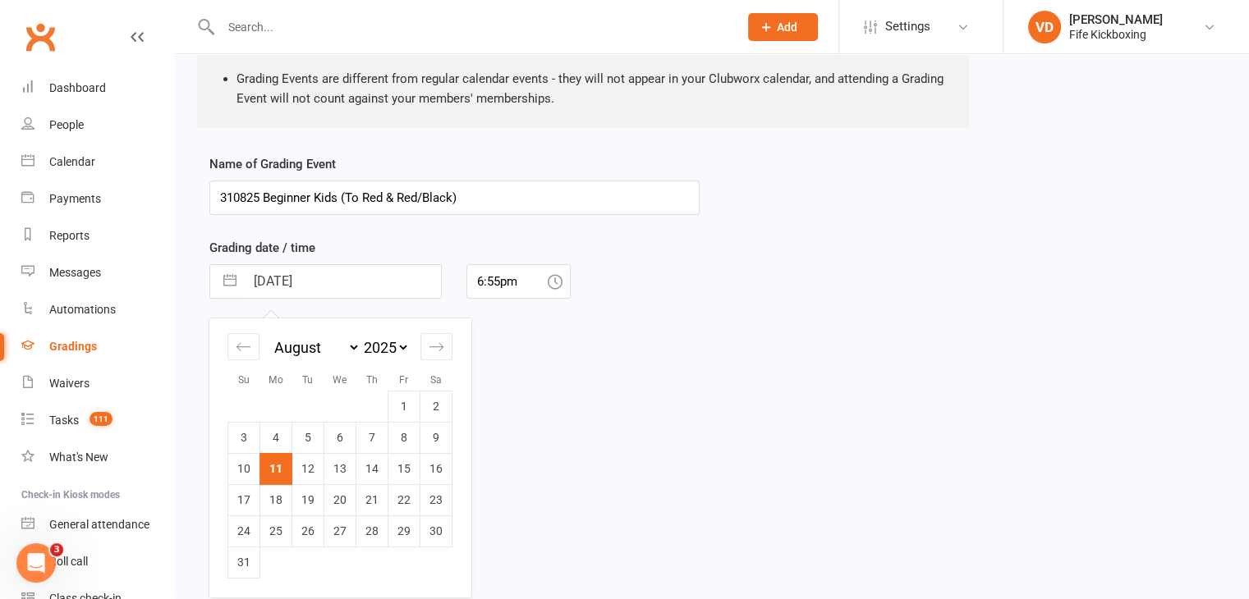
scroll to position [294, 0]
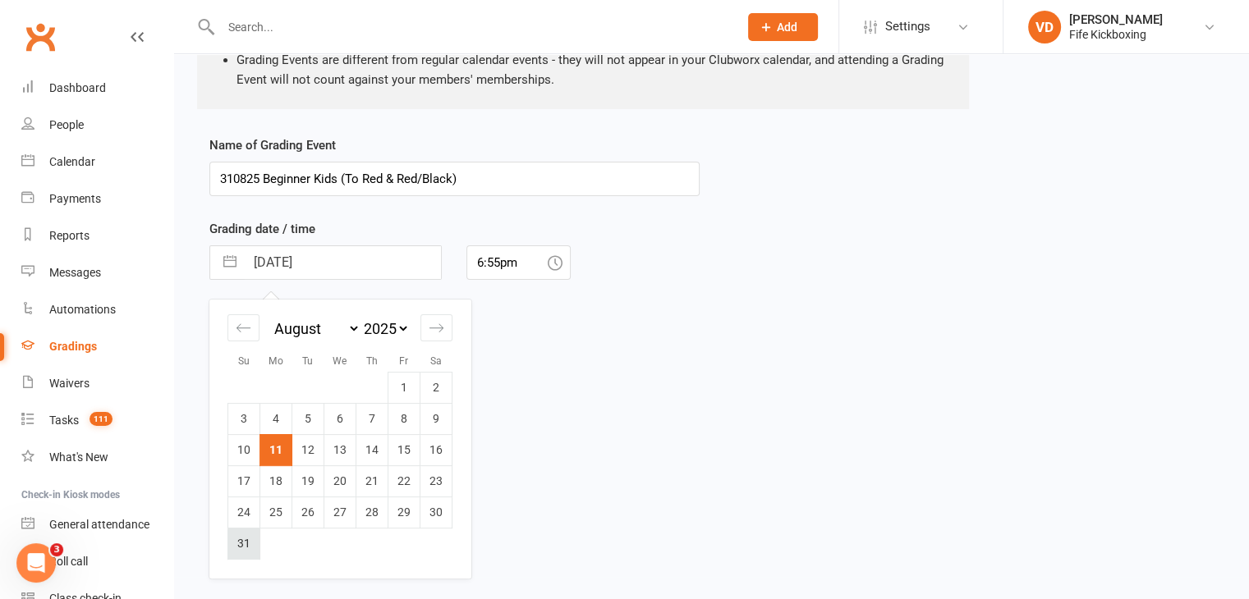
click at [235, 547] on td "31" at bounding box center [244, 543] width 32 height 31
type input "31 Aug 2025"
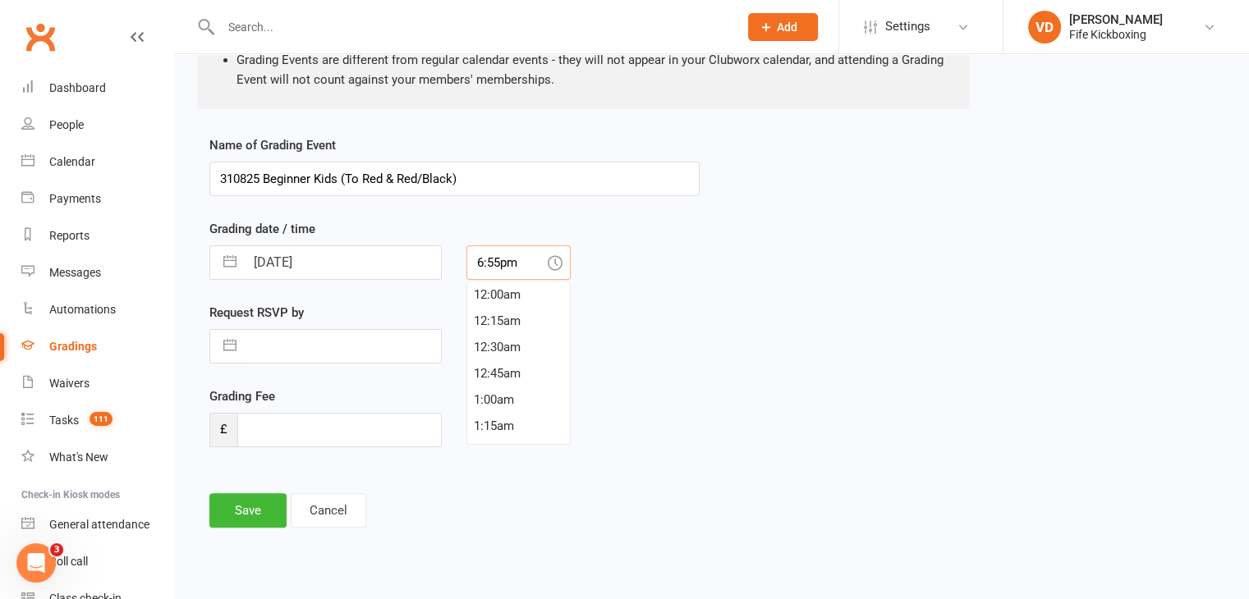
click at [521, 264] on input "6:55pm" at bounding box center [518, 263] width 104 height 34
click at [511, 331] on div "12:00pm" at bounding box center [518, 334] width 103 height 26
type input "12:00pm"
click at [300, 350] on input "text" at bounding box center [343, 346] width 196 height 33
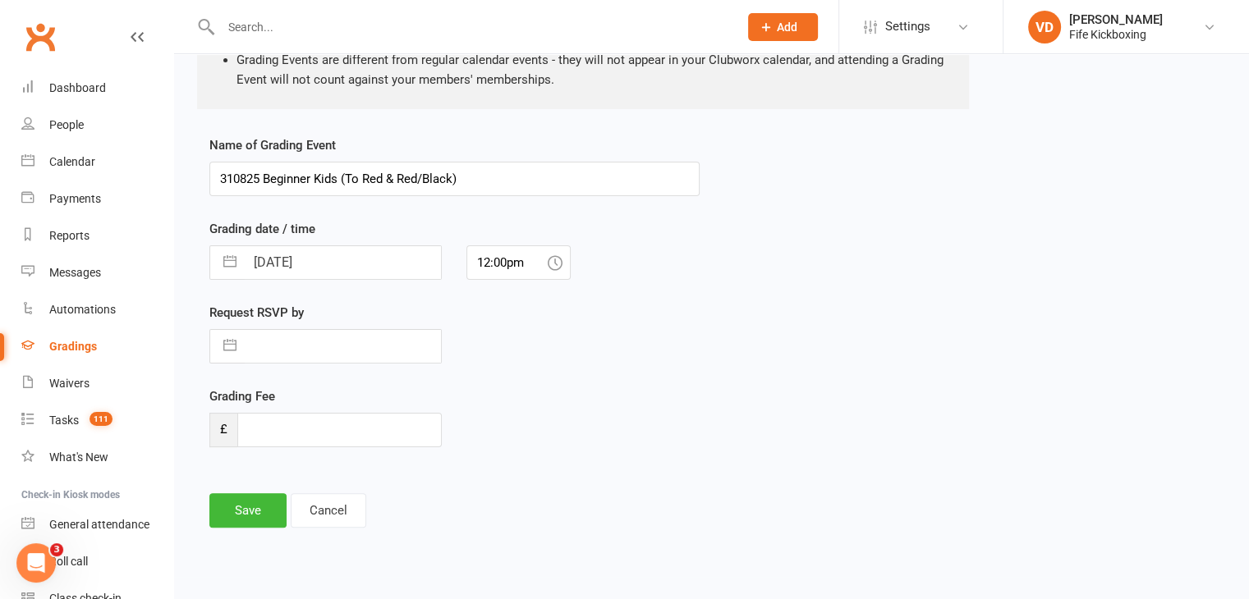
select select "6"
select select "2025"
select select "7"
select select "2025"
select select "8"
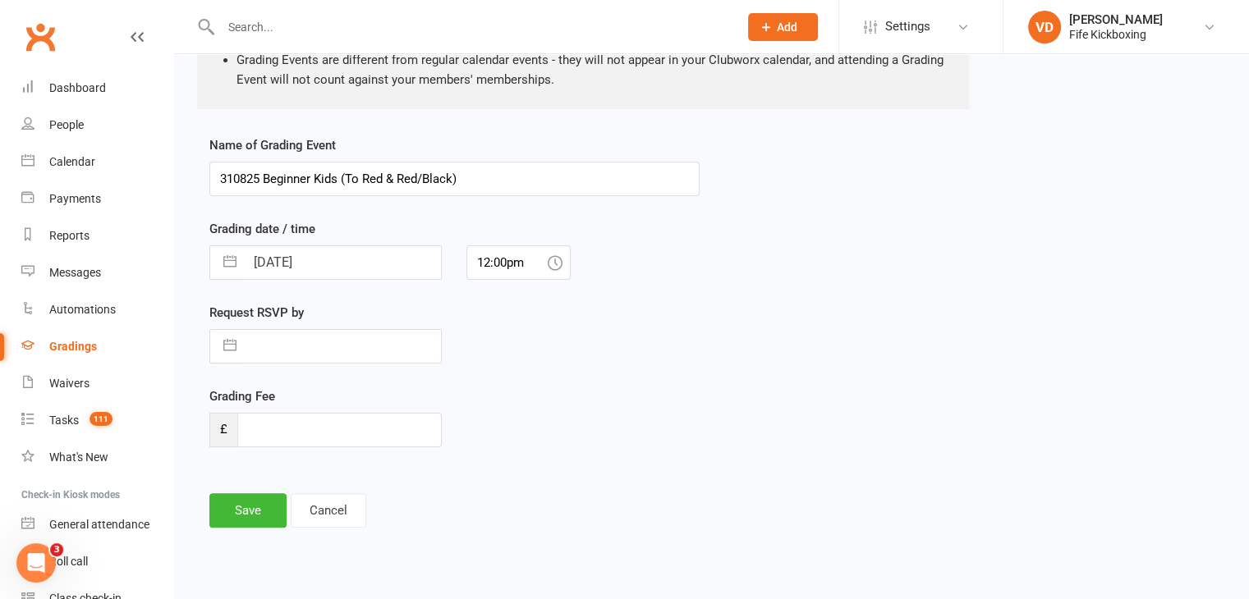
select select "2025"
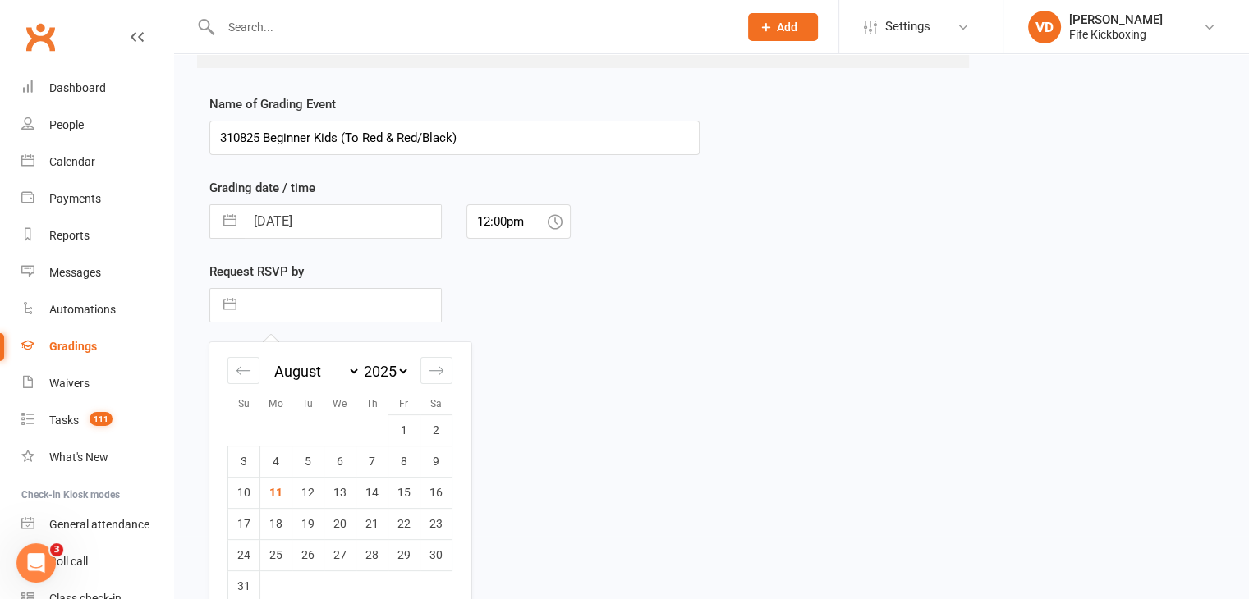
scroll to position [356, 0]
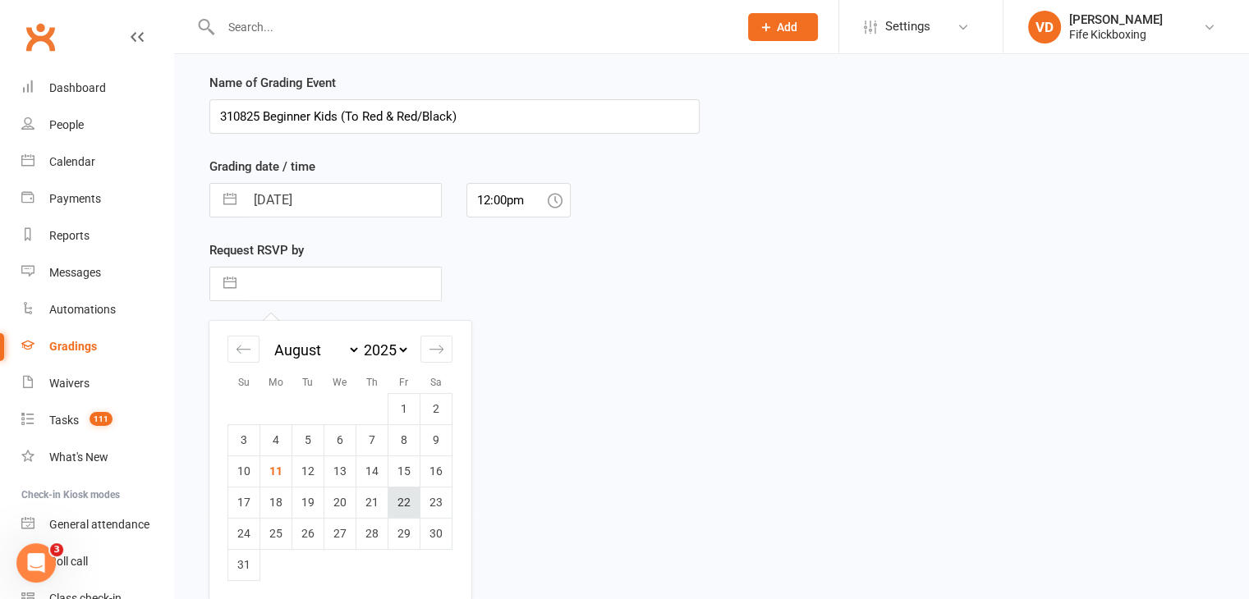
click at [397, 507] on td "22" at bounding box center [404, 502] width 32 height 31
type input "22 Aug 2025"
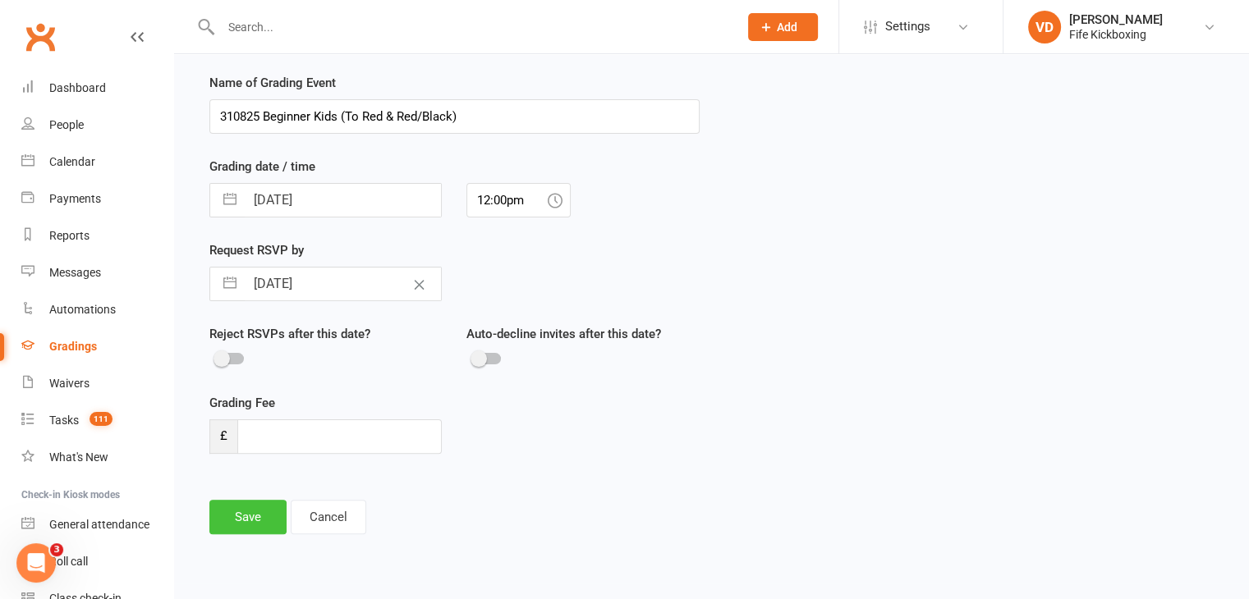
click at [256, 510] on button "Save" at bounding box center [247, 517] width 77 height 34
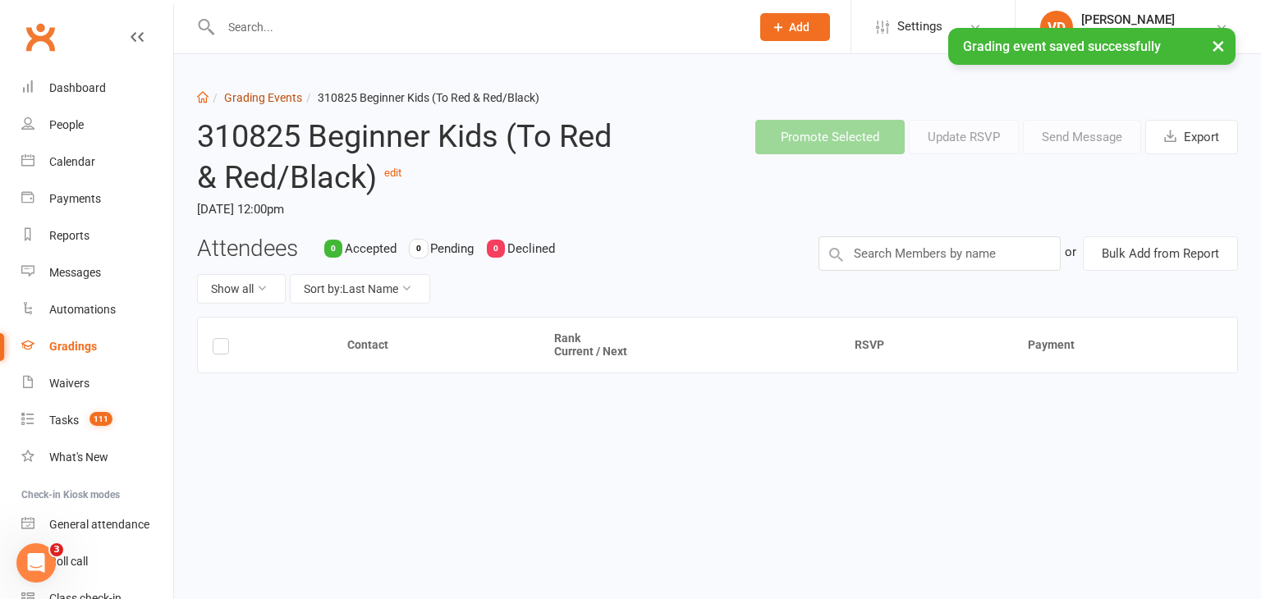
click at [273, 96] on link "Grading Events" at bounding box center [263, 97] width 78 height 13
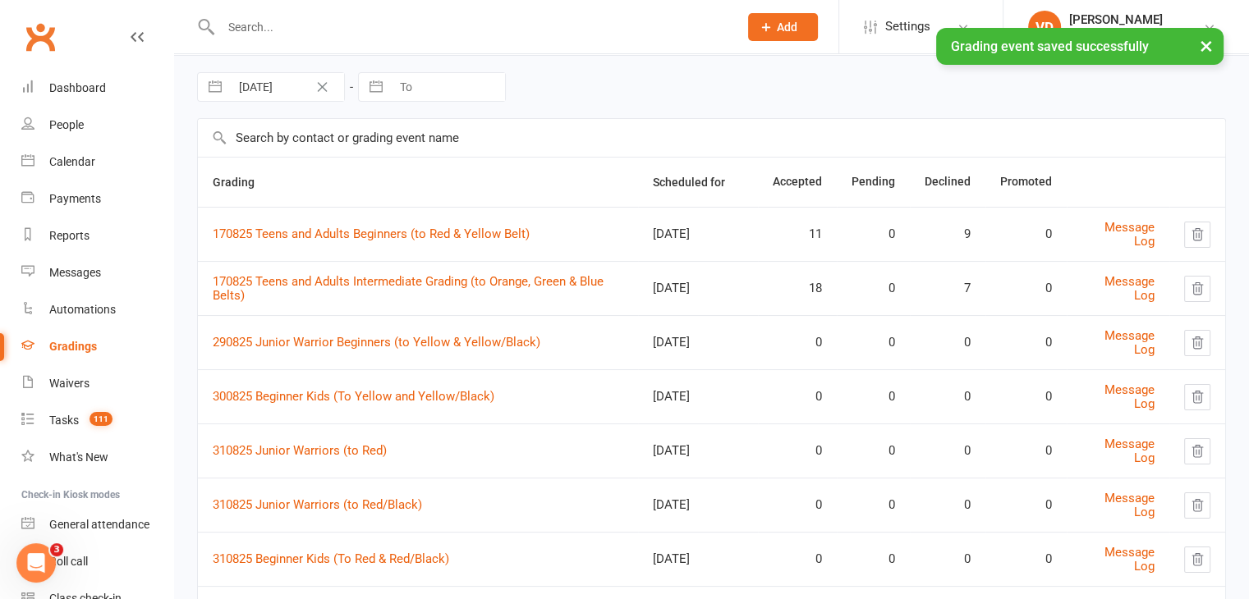
scroll to position [145, 0]
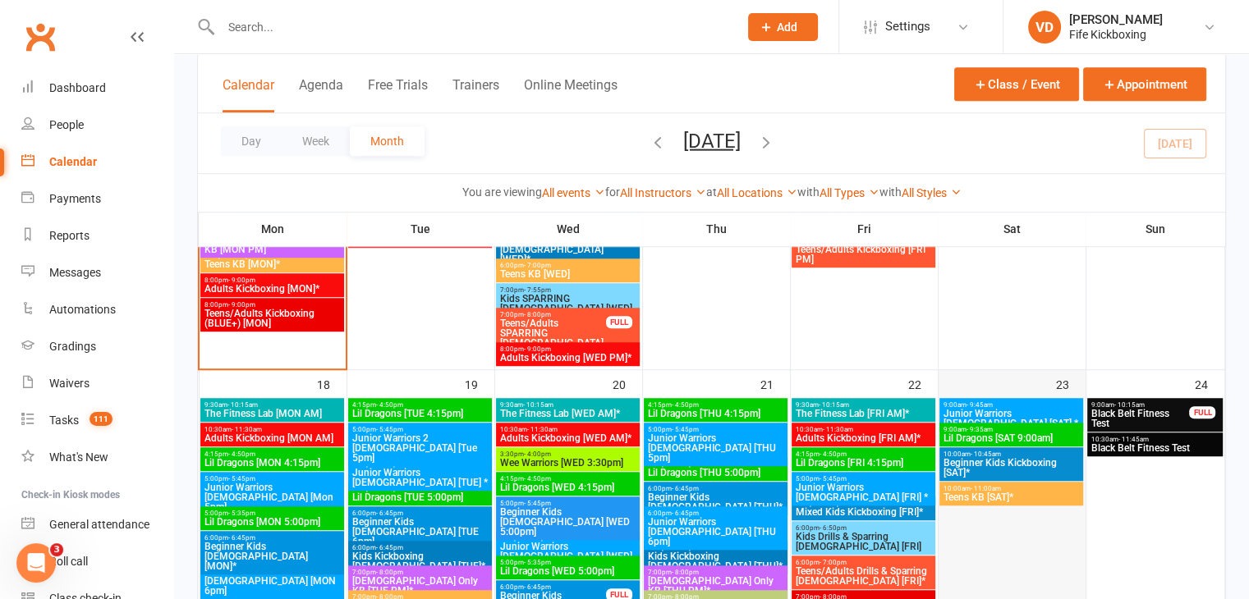
scroll to position [1150, 0]
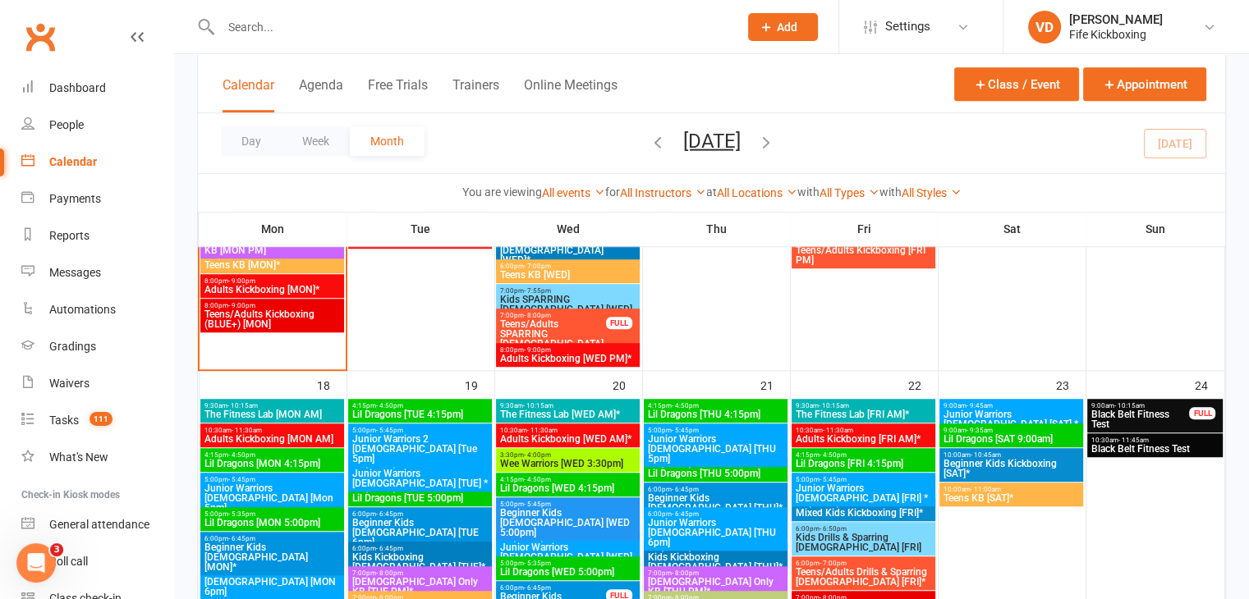
click at [1142, 410] on span "Black Belt Fitness Test" at bounding box center [1139, 420] width 99 height 20
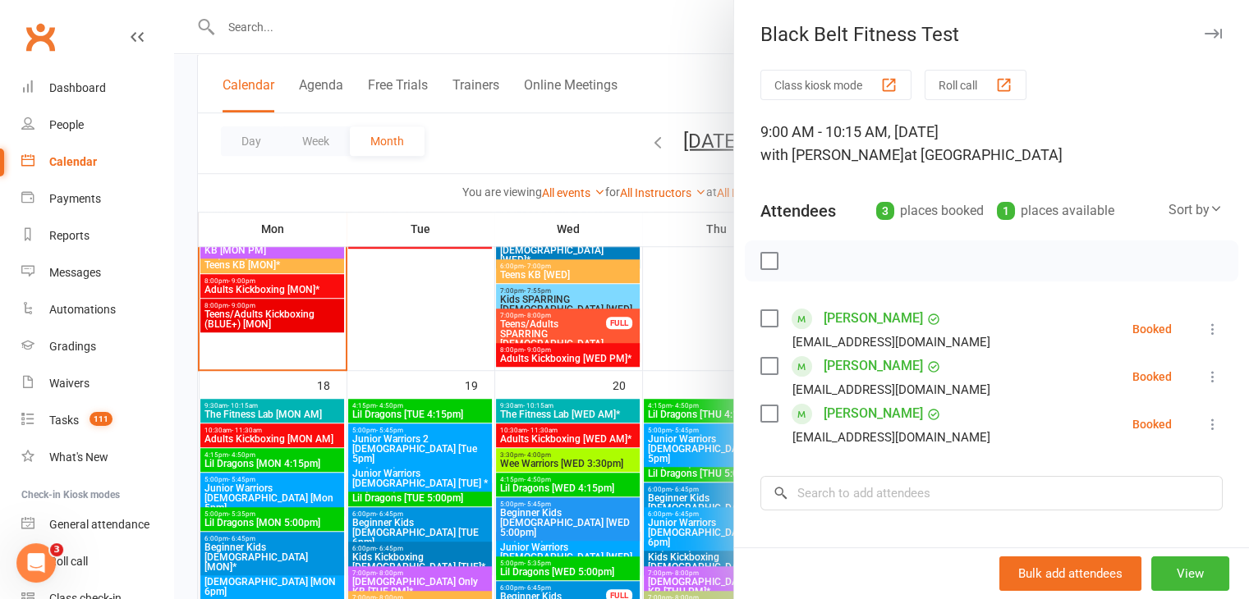
click at [1205, 372] on icon at bounding box center [1213, 377] width 16 height 16
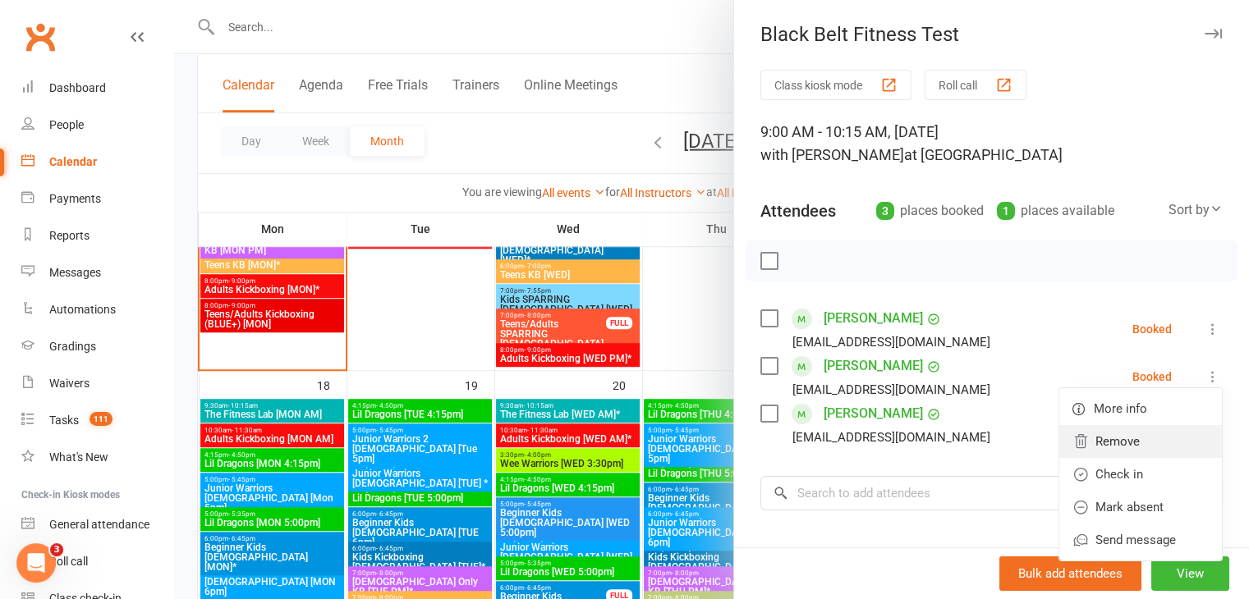
click at [1098, 438] on link "Remove" at bounding box center [1140, 441] width 163 height 33
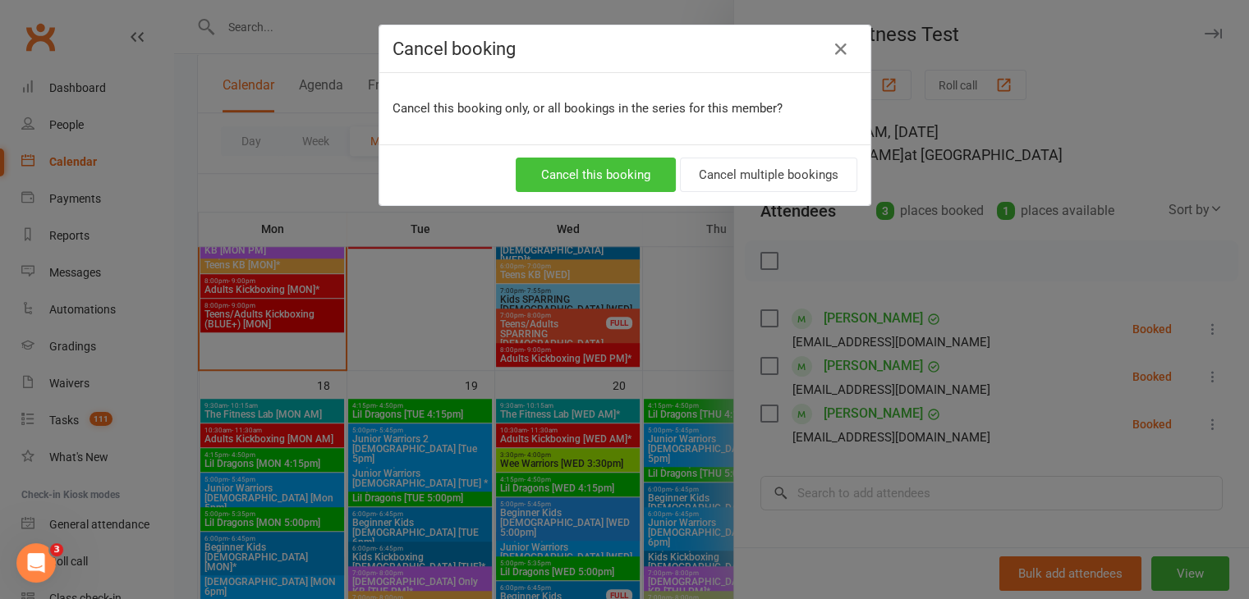
click at [606, 175] on button "Cancel this booking" at bounding box center [596, 175] width 160 height 34
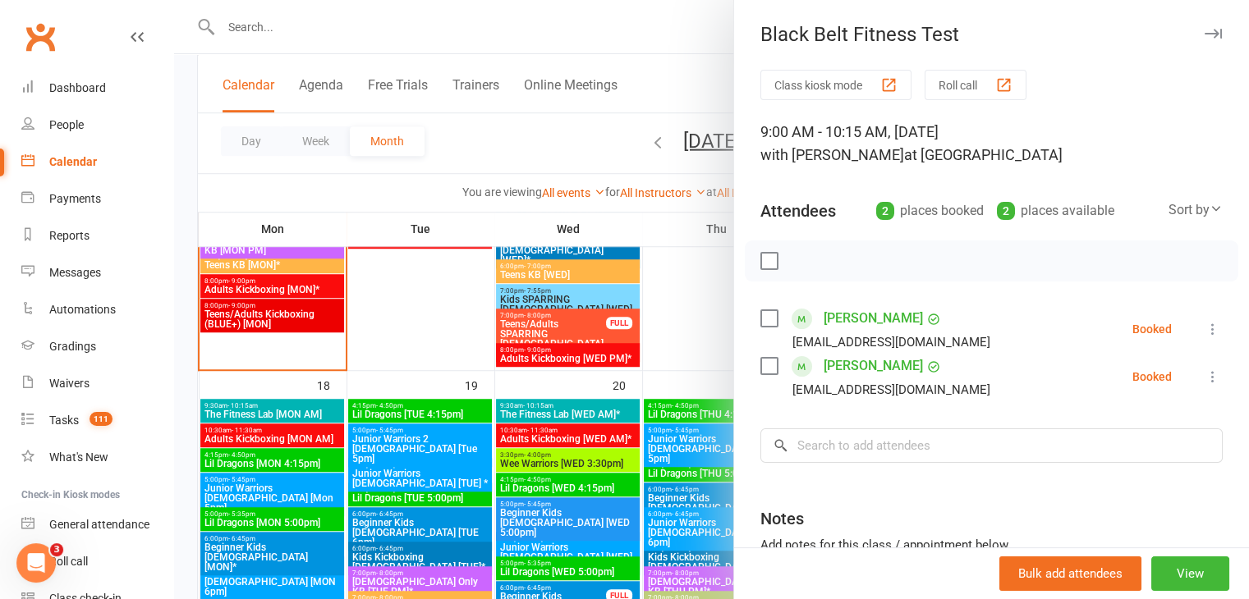
click at [677, 299] on div at bounding box center [711, 299] width 1075 height 599
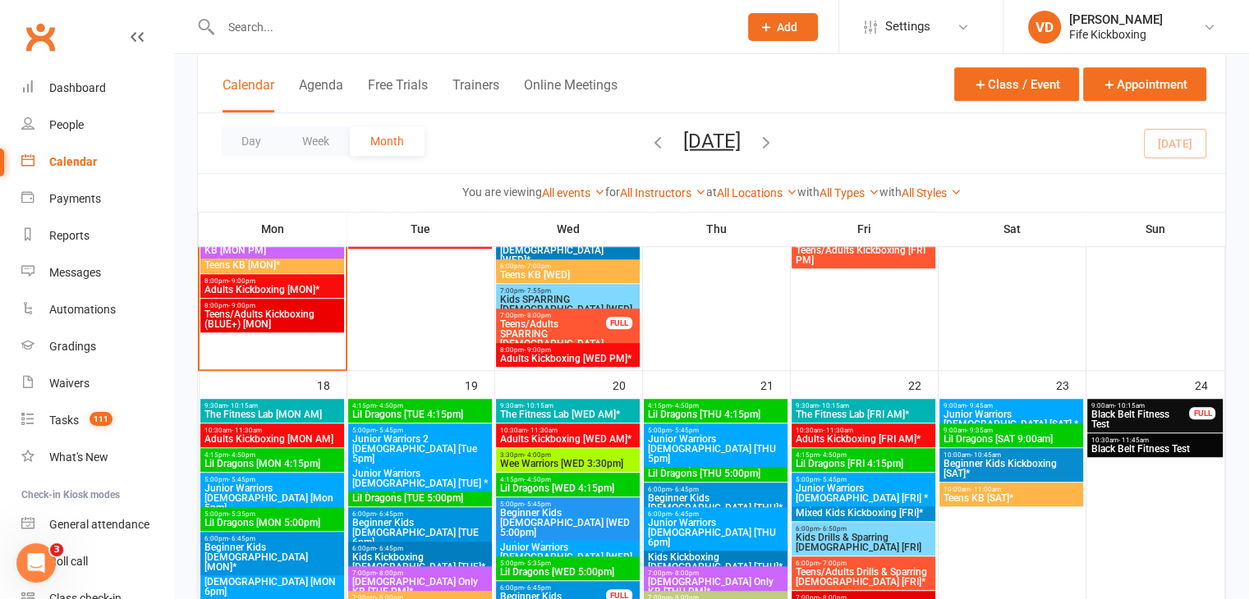
click at [1151, 449] on span "Black Belt Fitness Test" at bounding box center [1154, 449] width 129 height 10
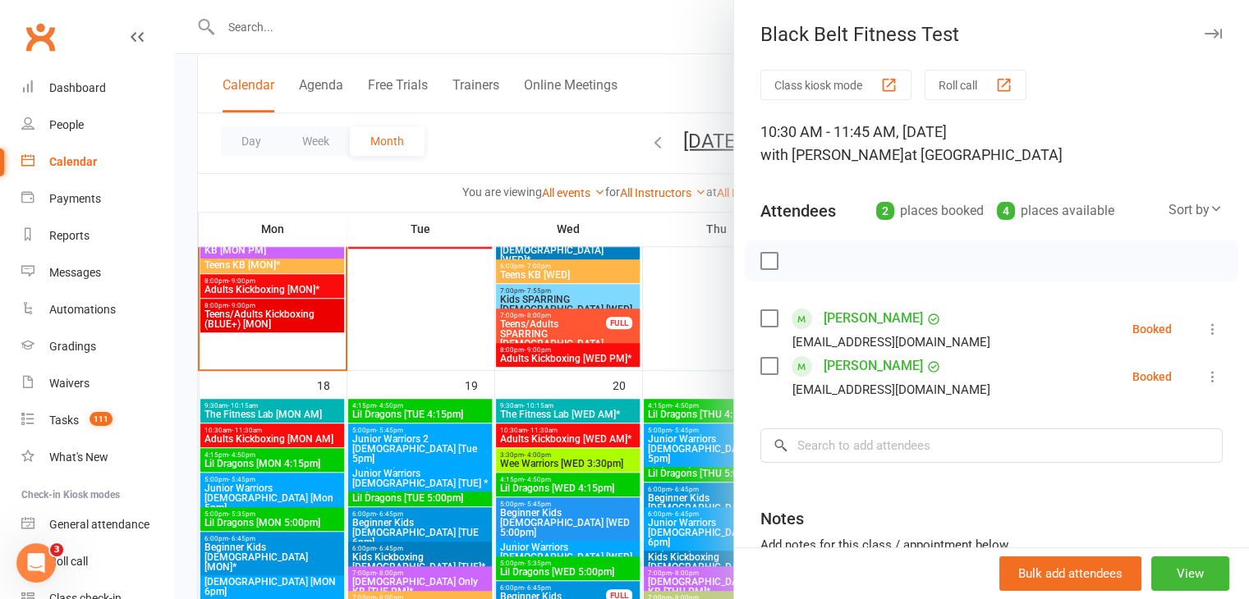
click at [689, 319] on div at bounding box center [711, 299] width 1075 height 599
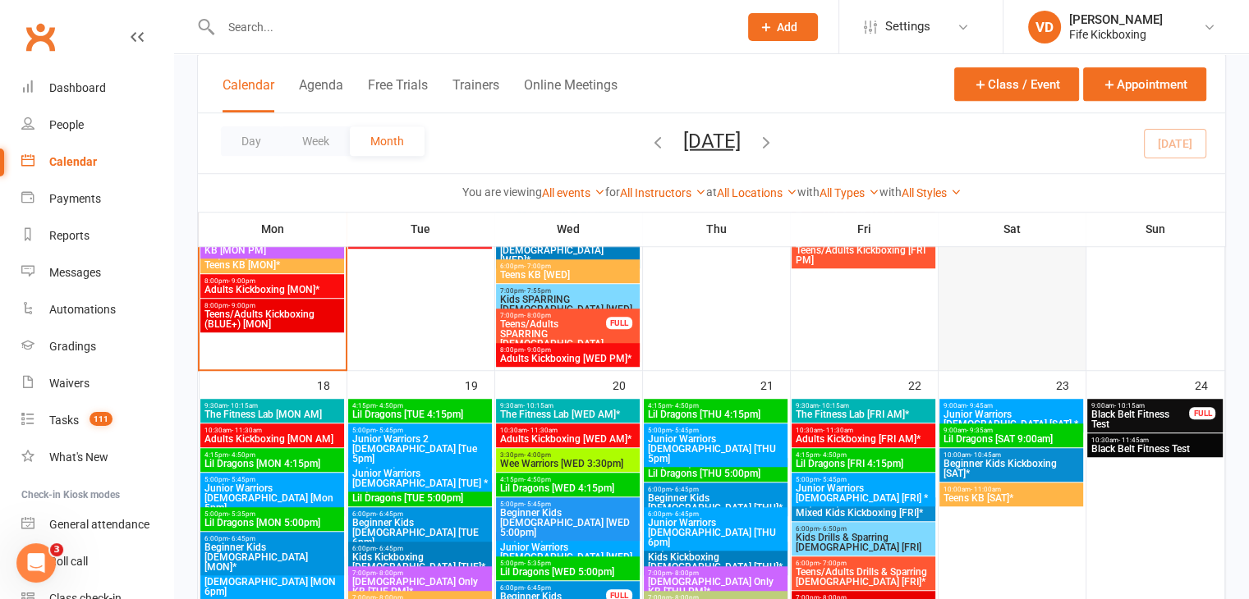
click at [982, 335] on div at bounding box center [1012, 189] width 144 height 360
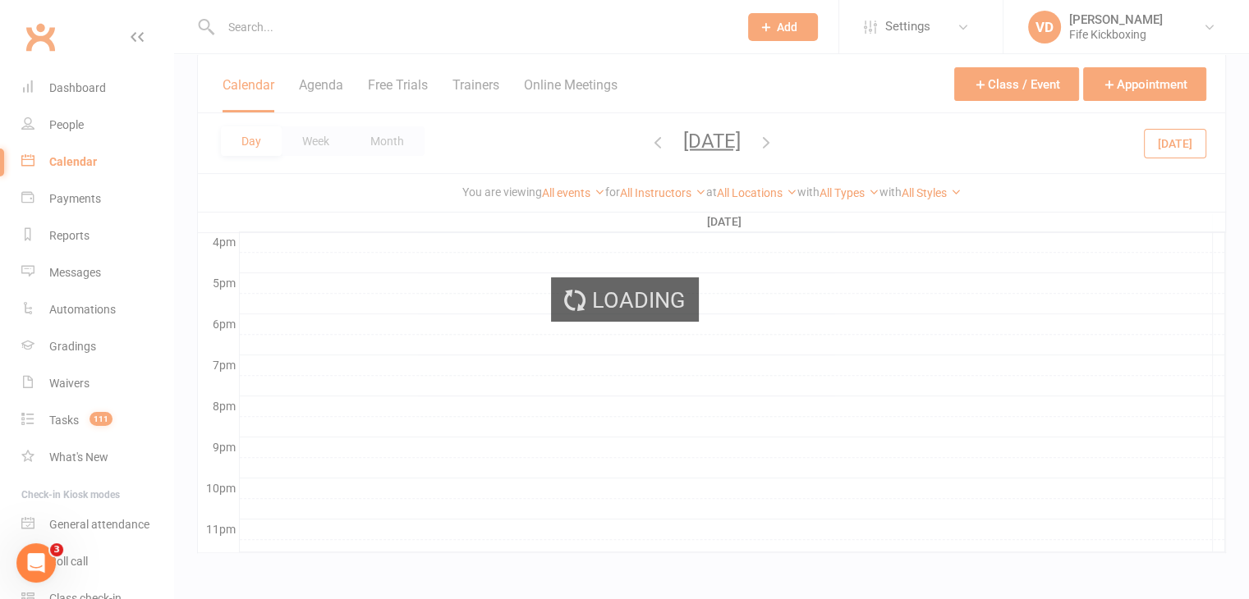
scroll to position [0, 0]
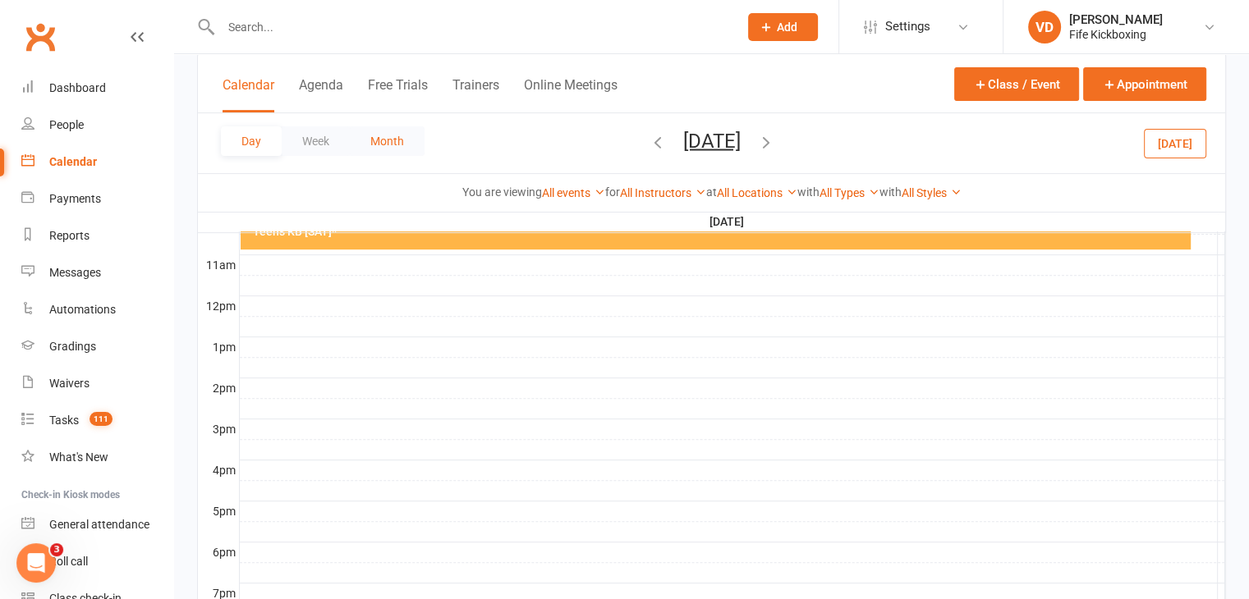
click at [383, 140] on button "Month" at bounding box center [387, 141] width 75 height 30
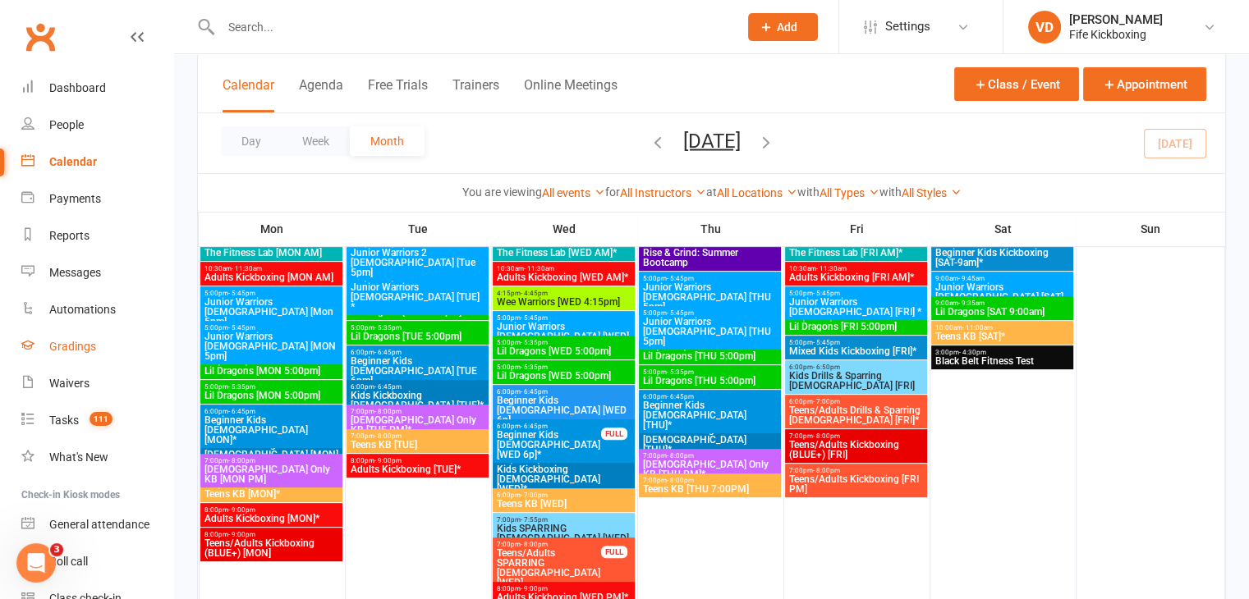
click at [70, 346] on div "Gradings" at bounding box center [72, 346] width 47 height 13
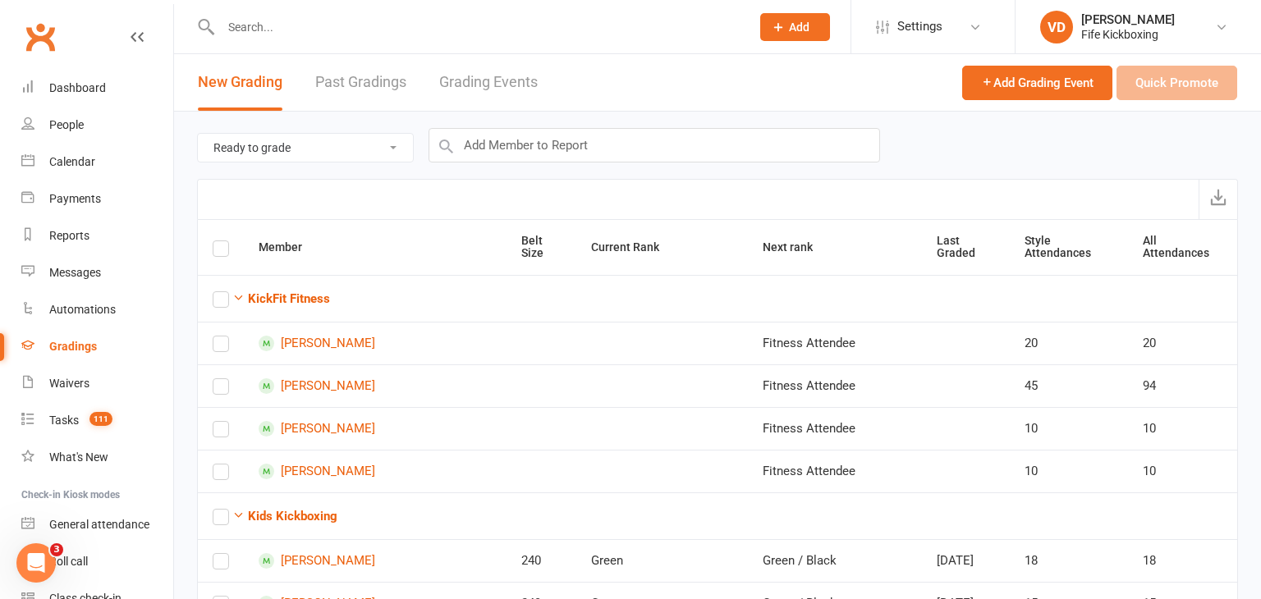
click at [499, 85] on link "Grading Events" at bounding box center [488, 82] width 99 height 57
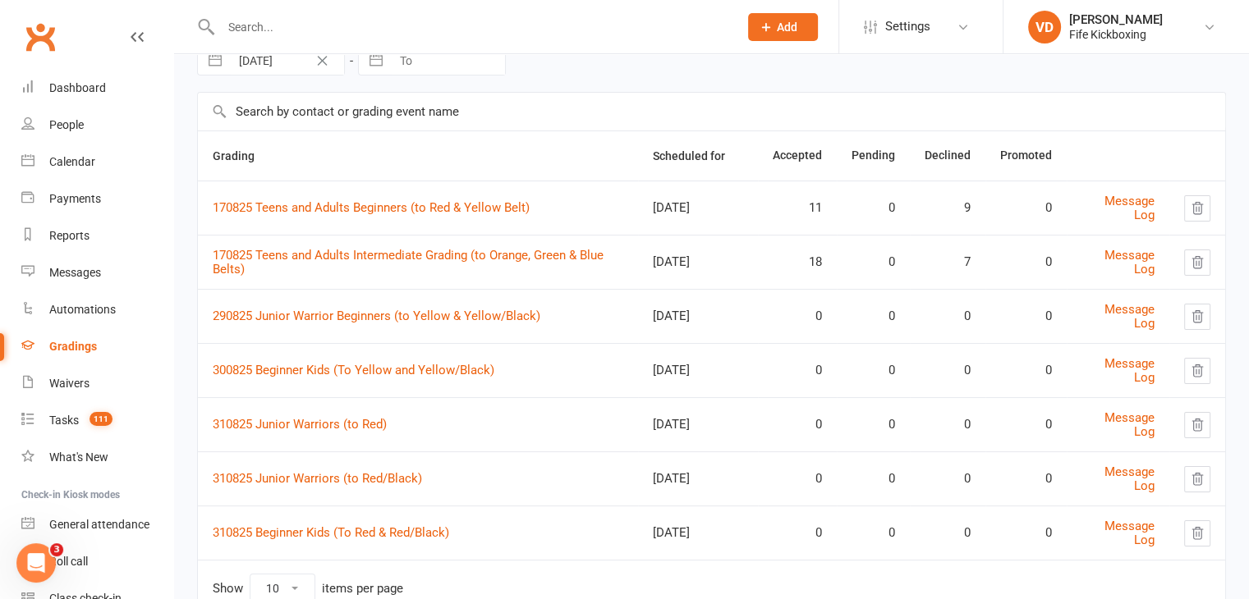
scroll to position [145, 0]
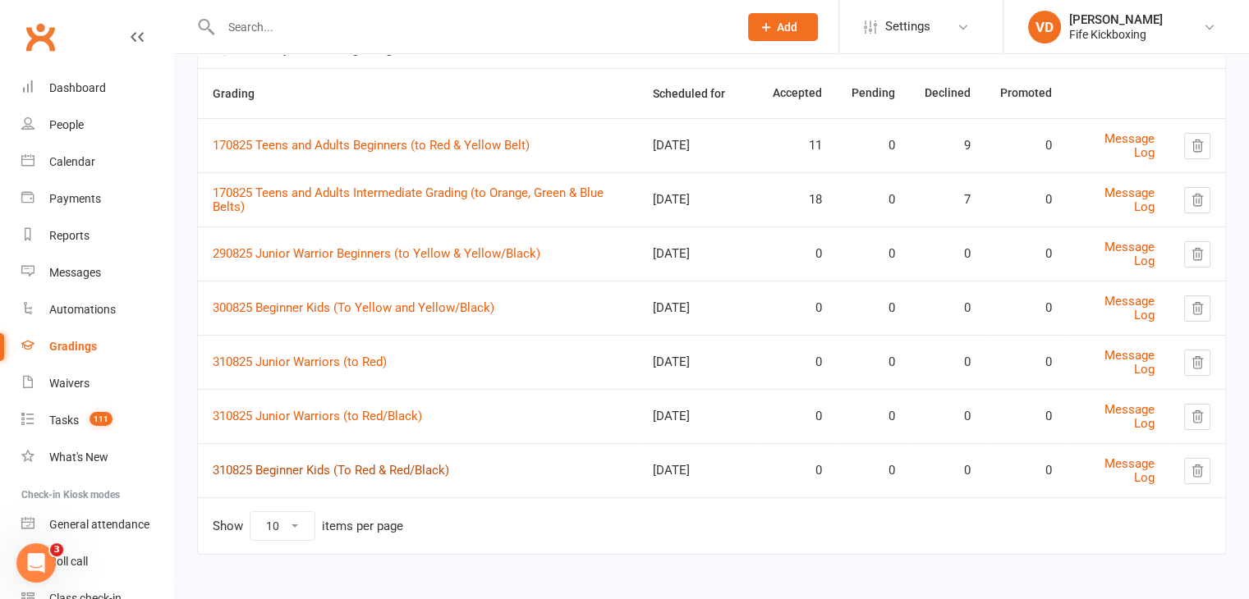
click at [292, 466] on link "310825 Beginner Kids (To Red & Red/Black)" at bounding box center [331, 470] width 236 height 15
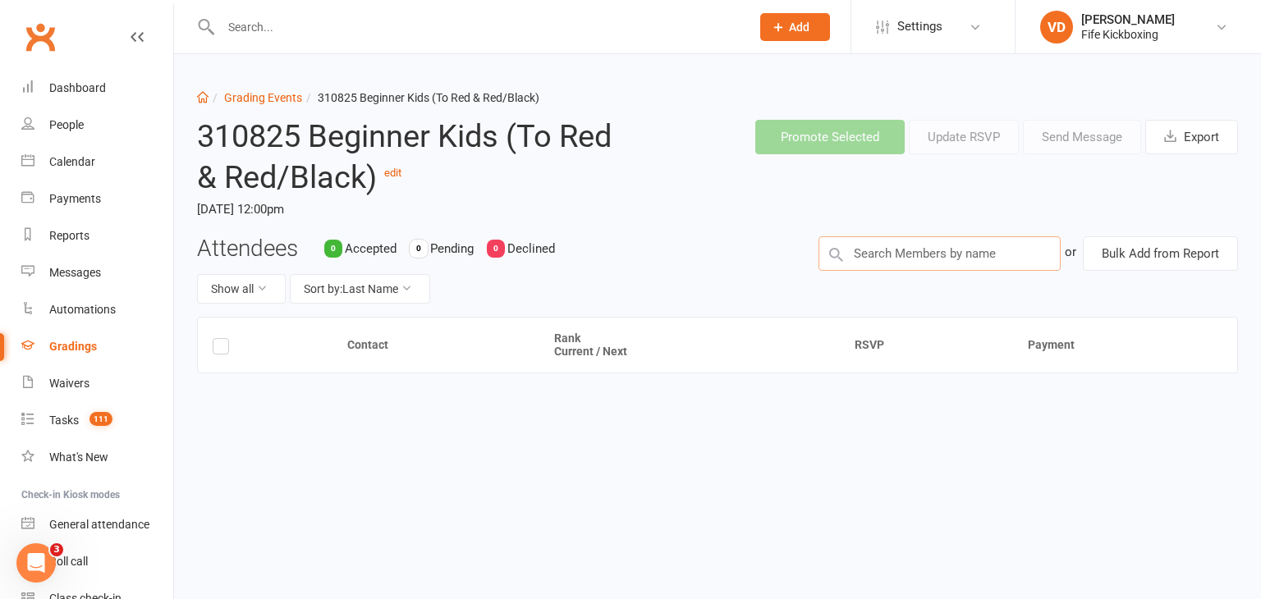
click at [893, 250] on input "text" at bounding box center [940, 253] width 242 height 34
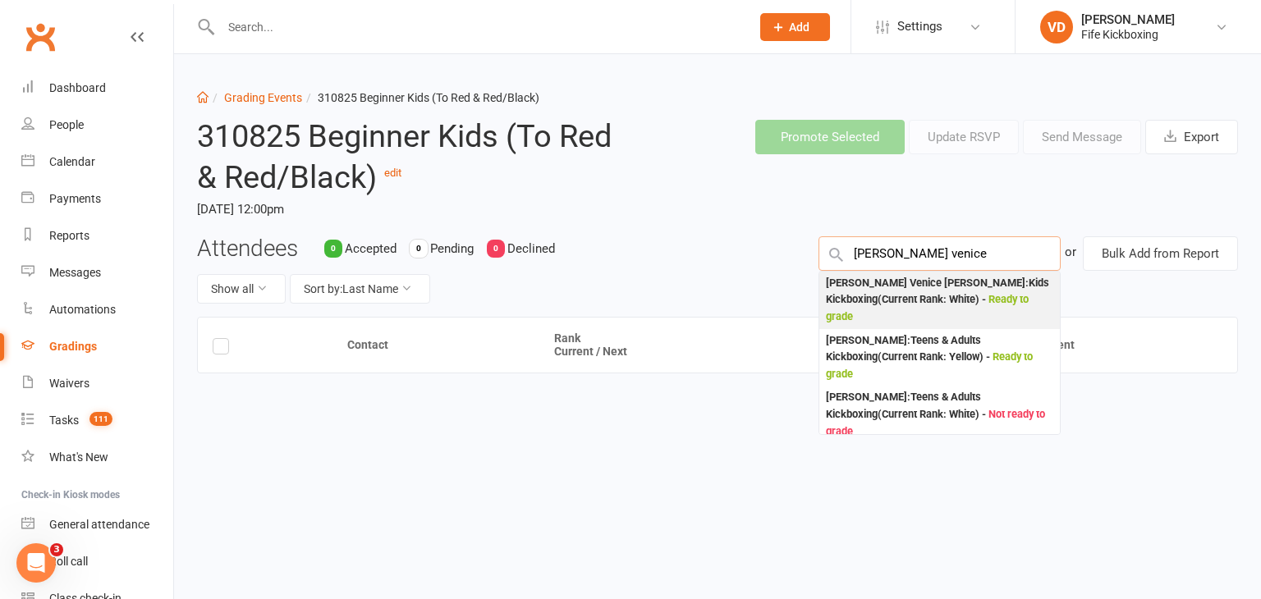
type input "maria venice"
click at [899, 288] on div "Maria Venice Leanillo : Kids Kickboxing (Current Rank: White ) - Ready to grade" at bounding box center [939, 300] width 227 height 51
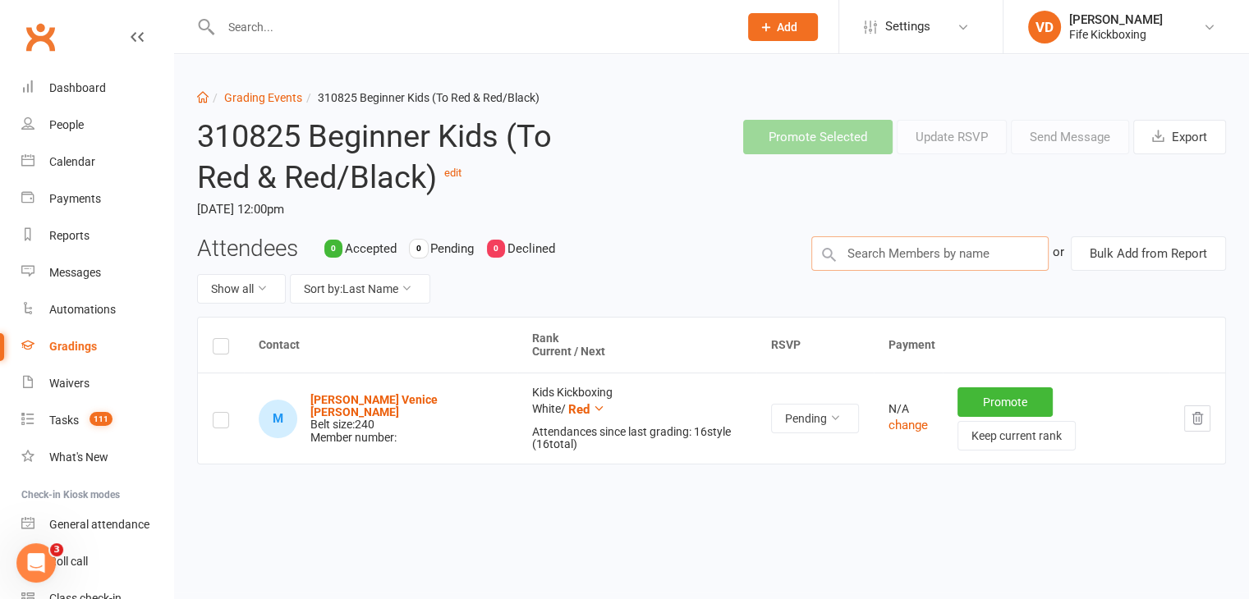
click at [883, 255] on input "text" at bounding box center [929, 253] width 237 height 34
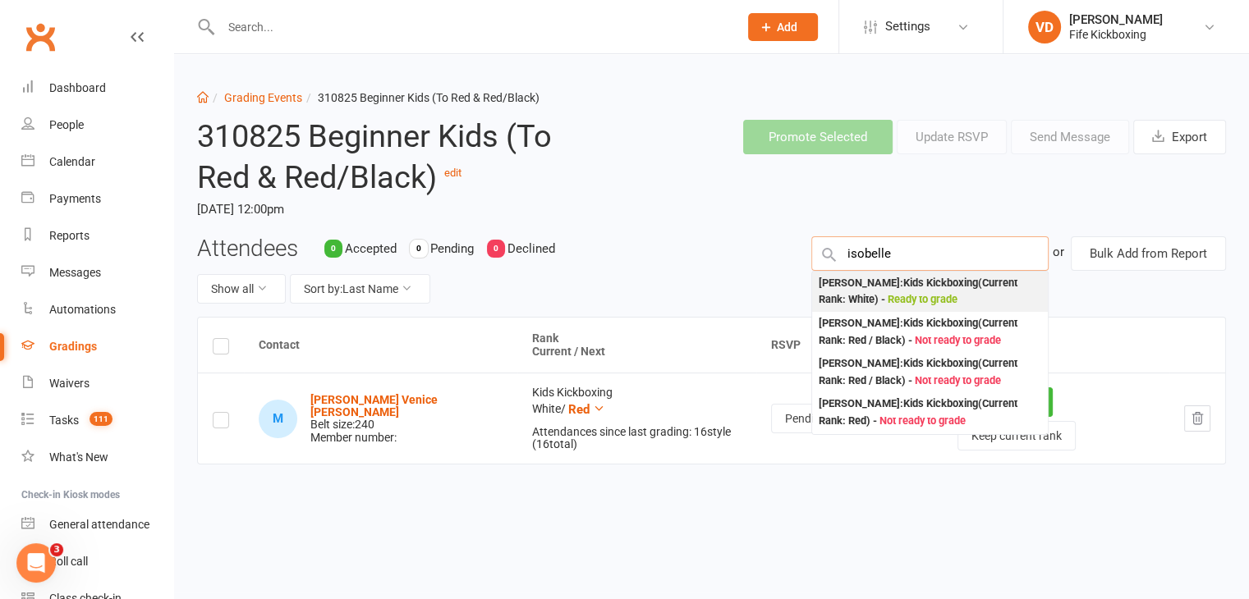
type input "isobelle"
click at [881, 283] on div "Isobelle Morrison : Kids Kickboxing (Current Rank: White ) - Ready to grade" at bounding box center [930, 292] width 223 height 34
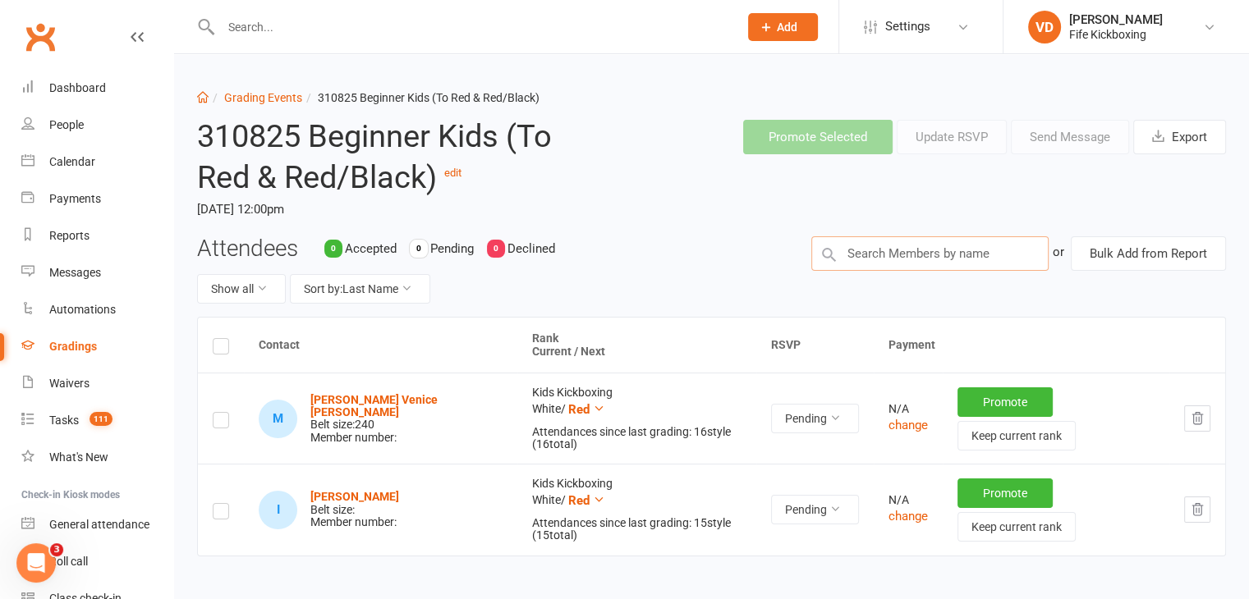
click at [875, 250] on input "text" at bounding box center [929, 253] width 237 height 34
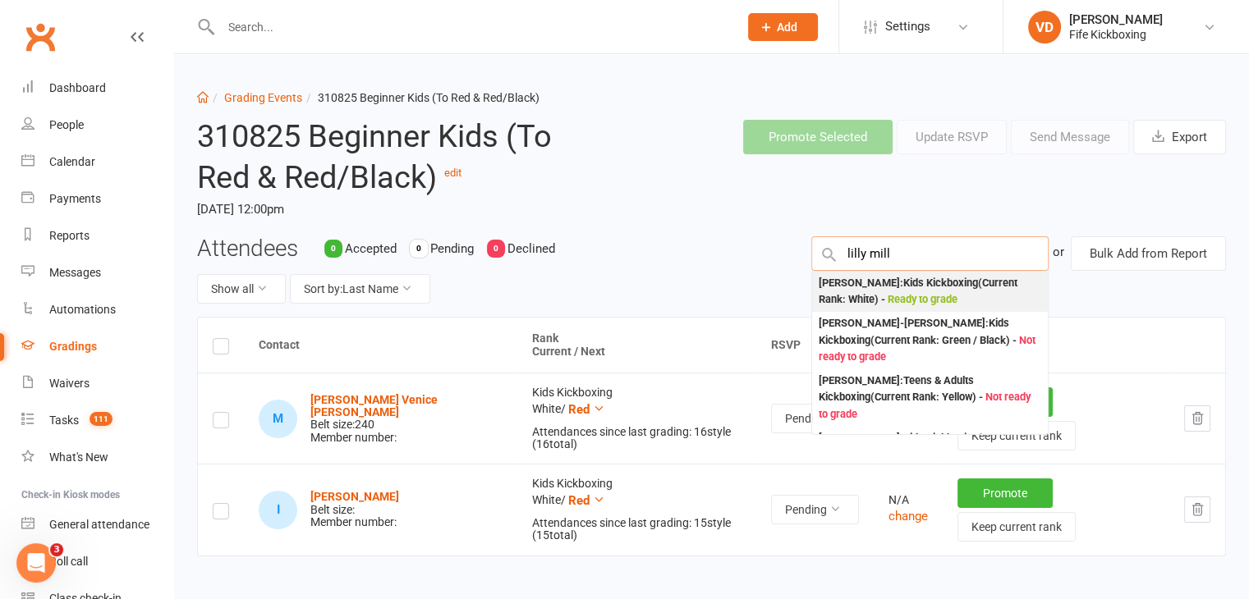
type input "lilly mill"
click at [893, 291] on div "Lilly Miller : Kids Kickboxing (Current Rank: White ) - Ready to grade" at bounding box center [930, 292] width 223 height 34
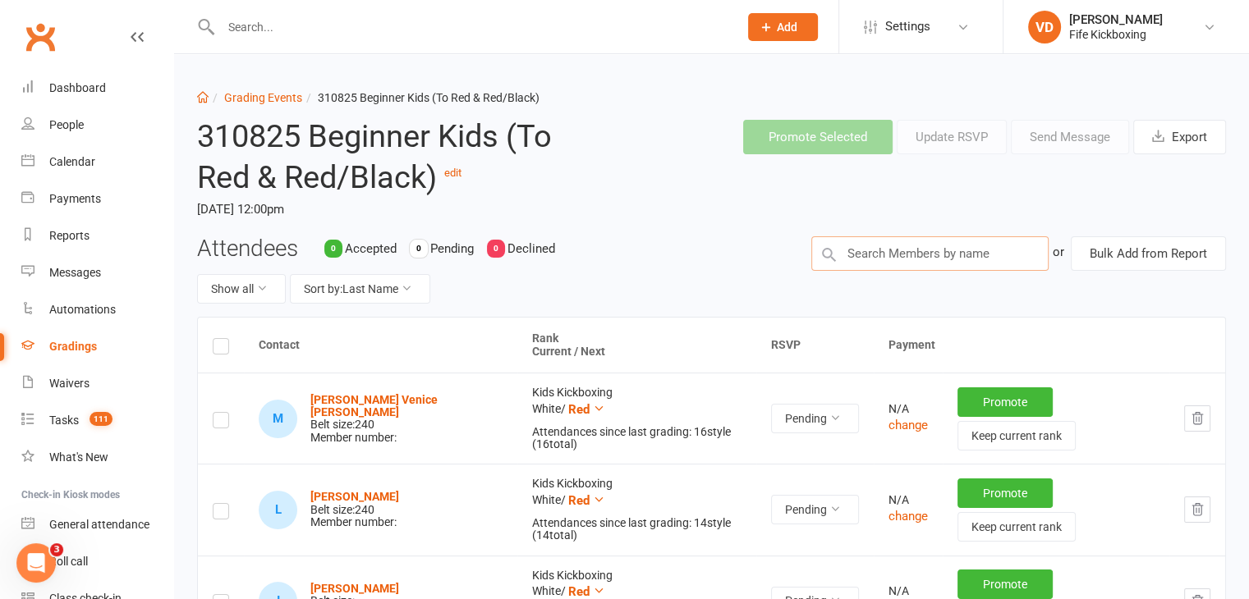
click at [858, 259] on input "text" at bounding box center [929, 253] width 237 height 34
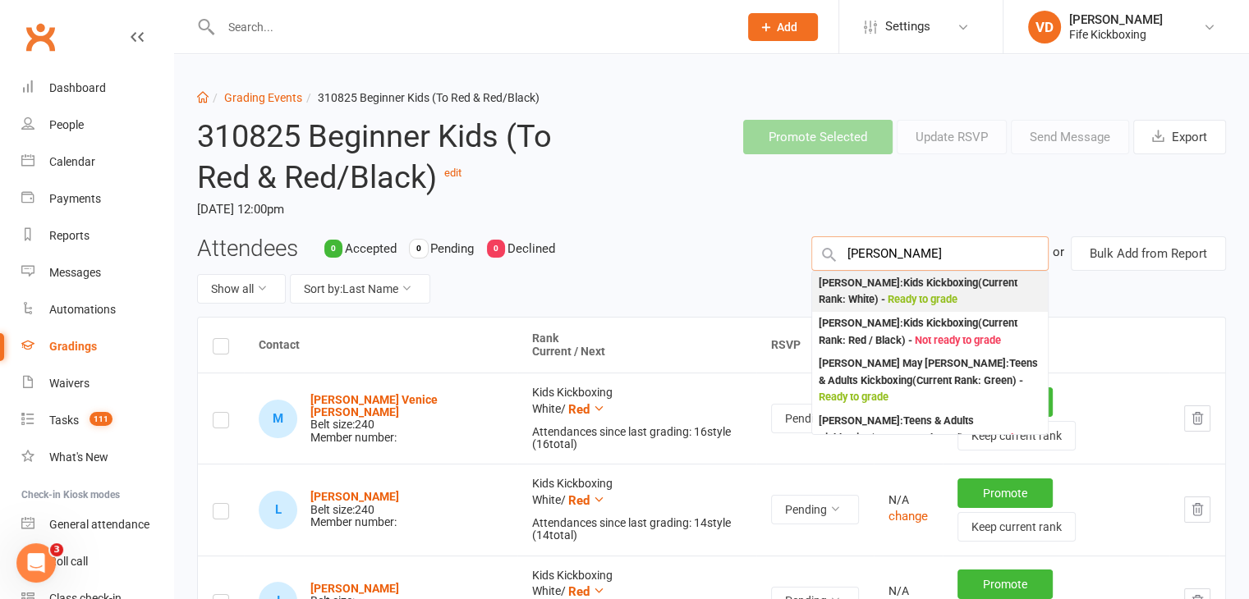
type input "ellie mi"
click at [867, 288] on div "Ellie Milligan : Kids Kickboxing (Current Rank: White ) - Ready to grade" at bounding box center [930, 292] width 223 height 34
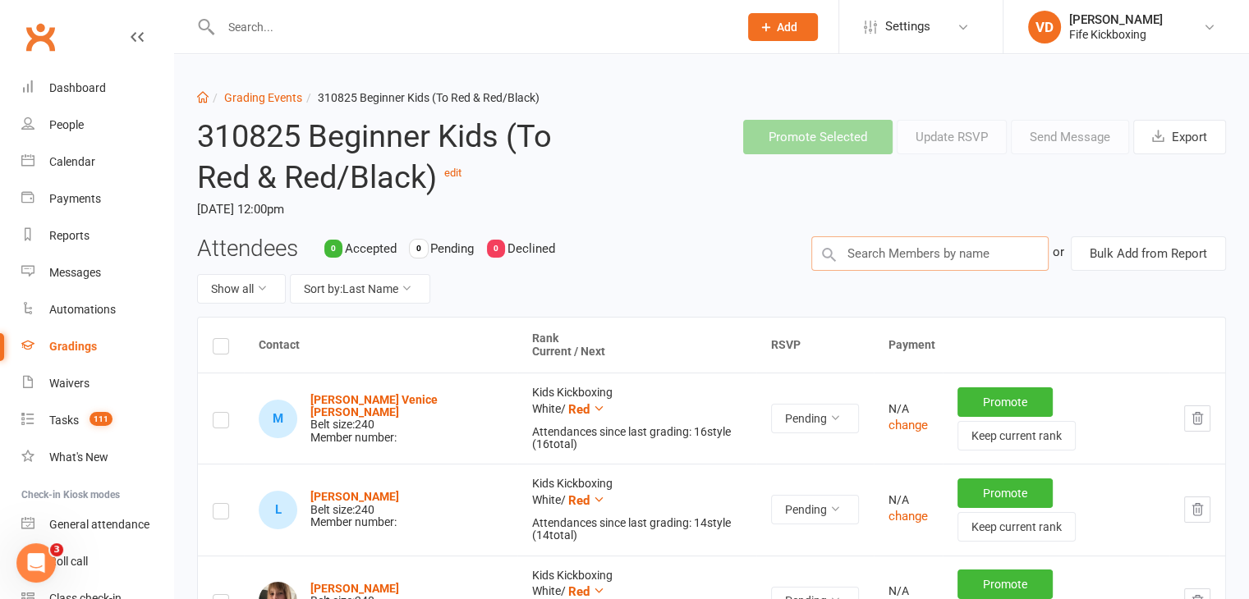
click at [873, 250] on input "text" at bounding box center [929, 253] width 237 height 34
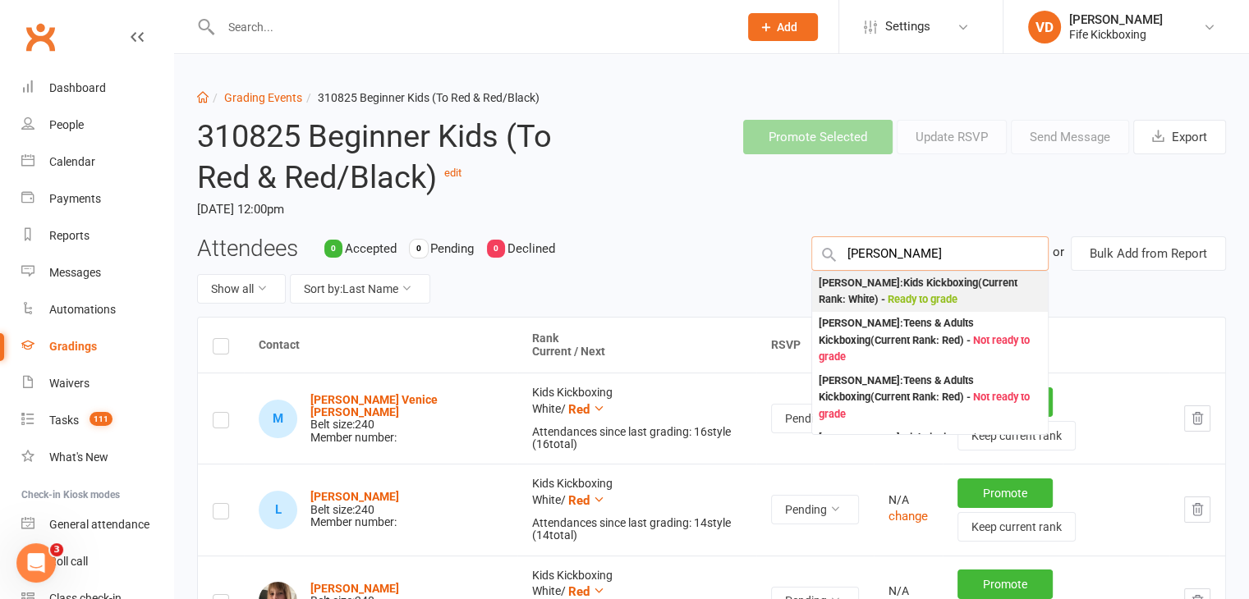
type input "hollie harr"
click at [868, 291] on div "Hollie Harris : Kids Kickboxing (Current Rank: White ) - Ready to grade" at bounding box center [930, 292] width 223 height 34
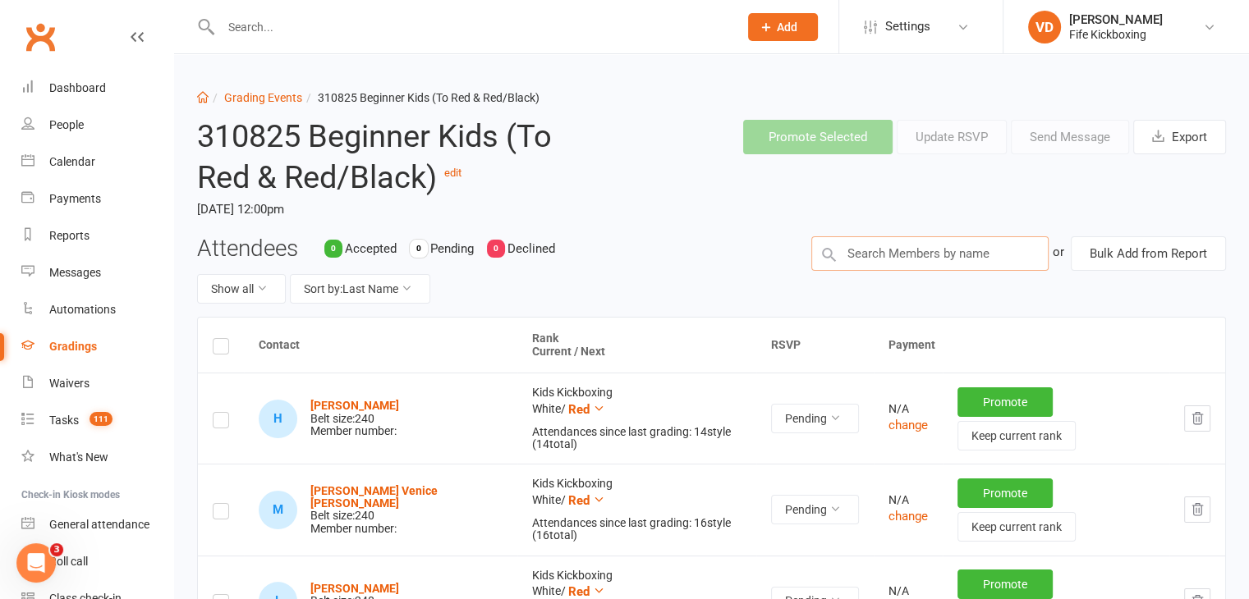
click at [865, 250] on input "text" at bounding box center [929, 253] width 237 height 34
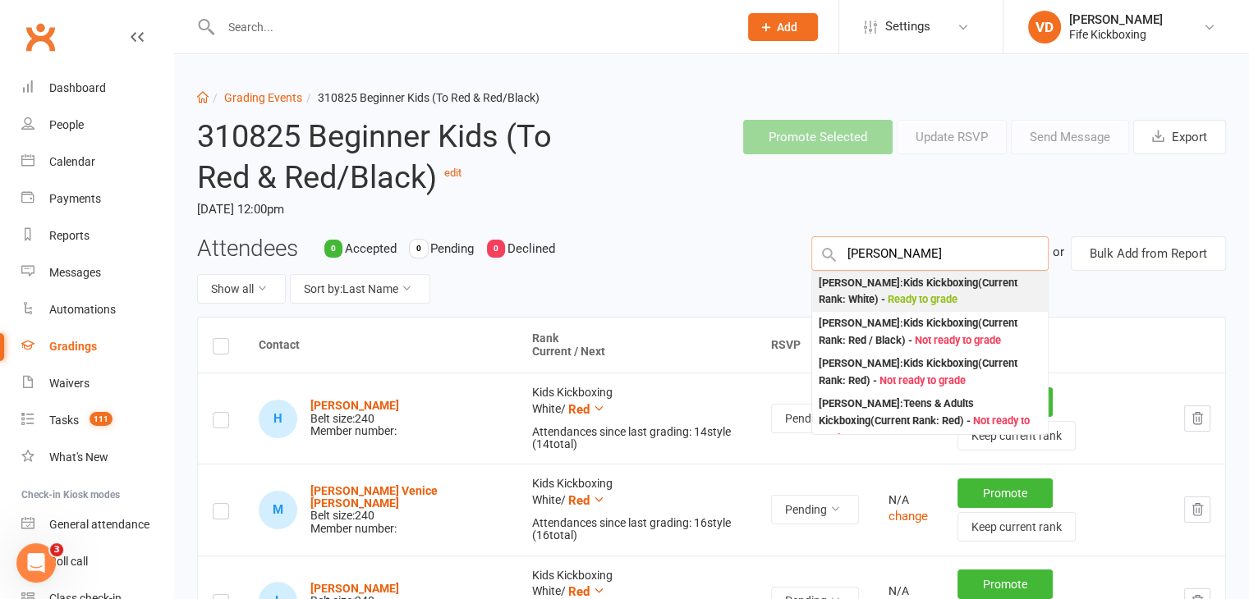
type input "ellie loud"
click at [870, 287] on div "Ellie Louden : Kids Kickboxing (Current Rank: White ) - Ready to grade" at bounding box center [930, 292] width 223 height 34
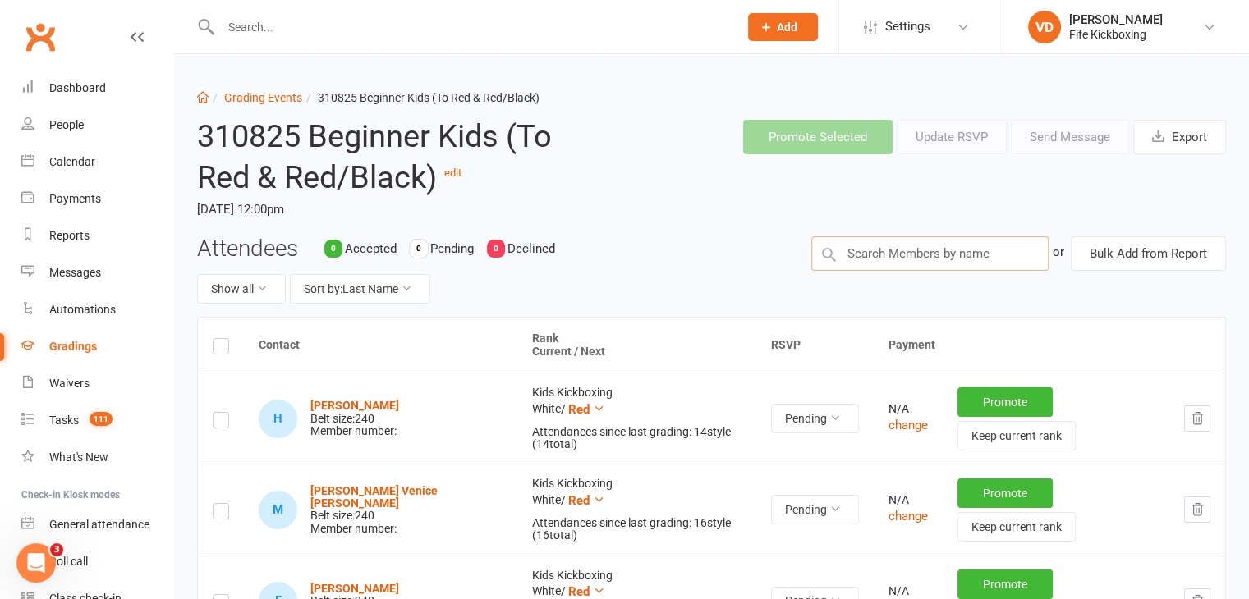
click at [864, 253] on input "text" at bounding box center [929, 253] width 237 height 34
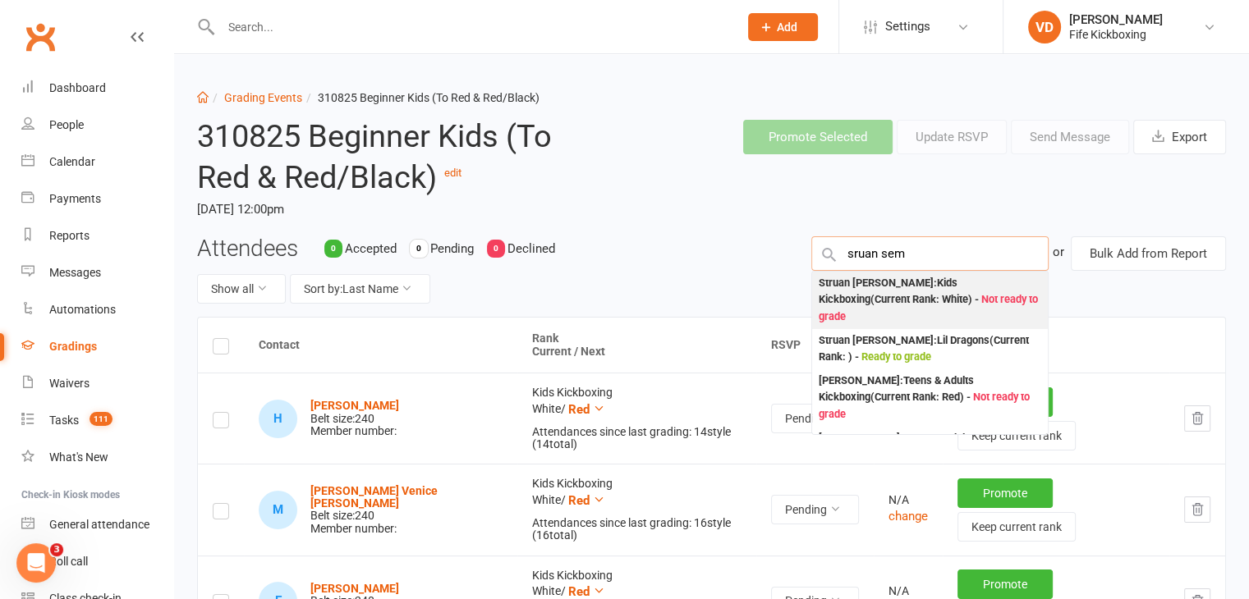
type input "sruan sem"
click at [851, 292] on div "Struan Semple : Kids Kickboxing (Current Rank: White ) - Not ready to grade" at bounding box center [930, 300] width 223 height 51
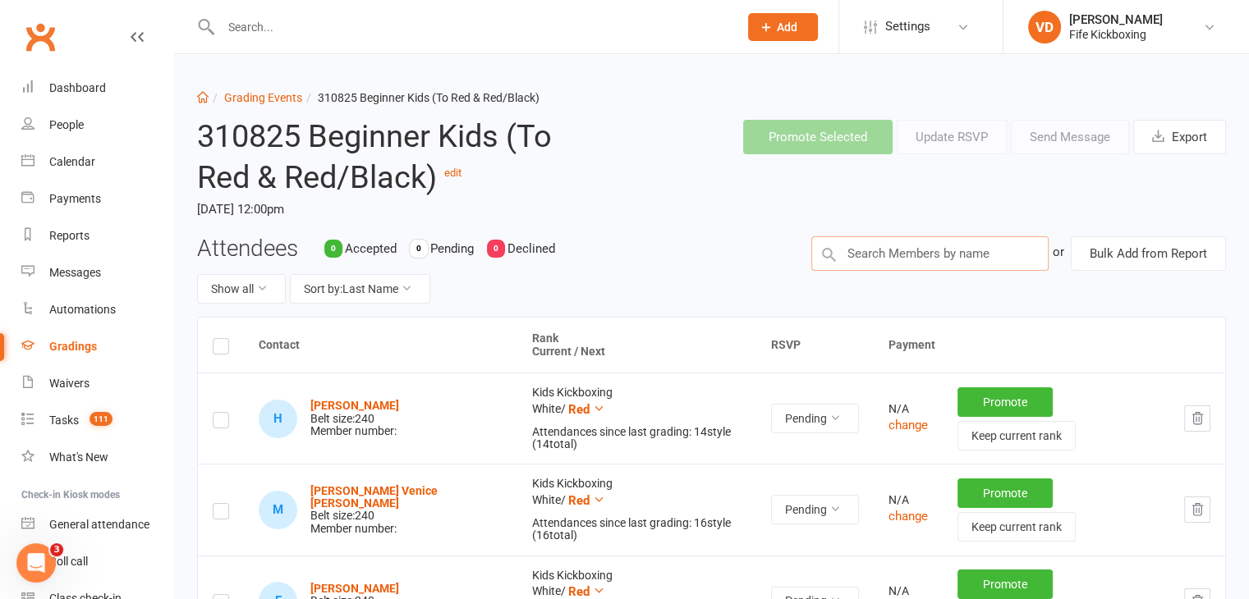
click at [877, 257] on input "text" at bounding box center [929, 253] width 237 height 34
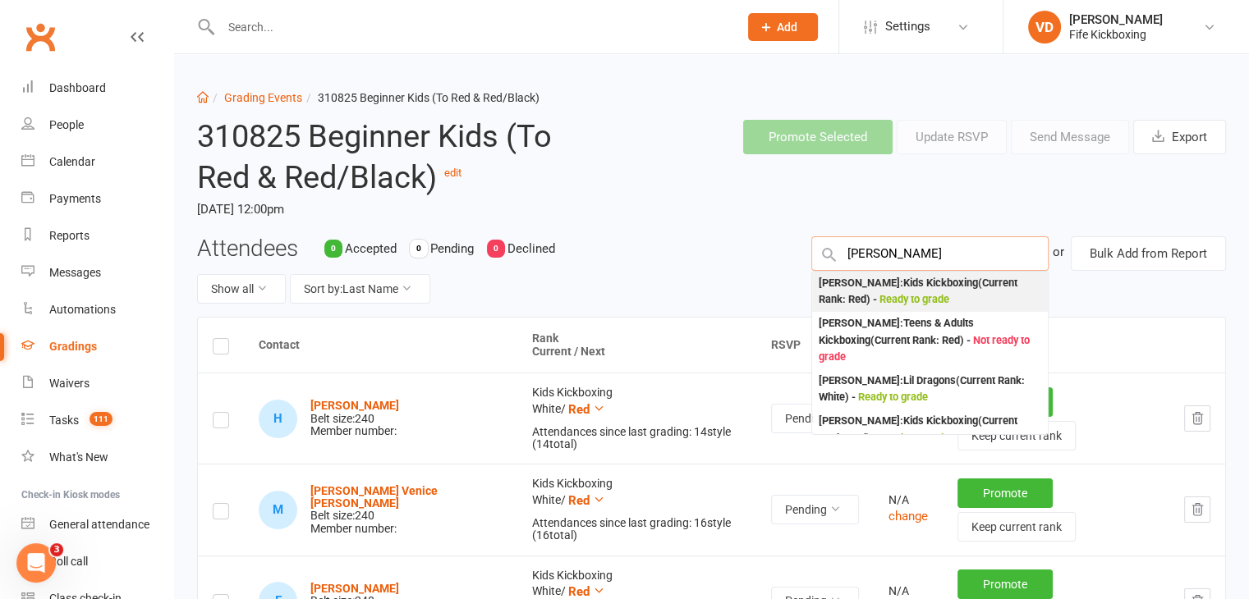
type input "robert sten"
click at [874, 292] on div "Robert Stenhouse : Kids Kickboxing (Current Rank: Red ) - Ready to grade" at bounding box center [930, 292] width 223 height 34
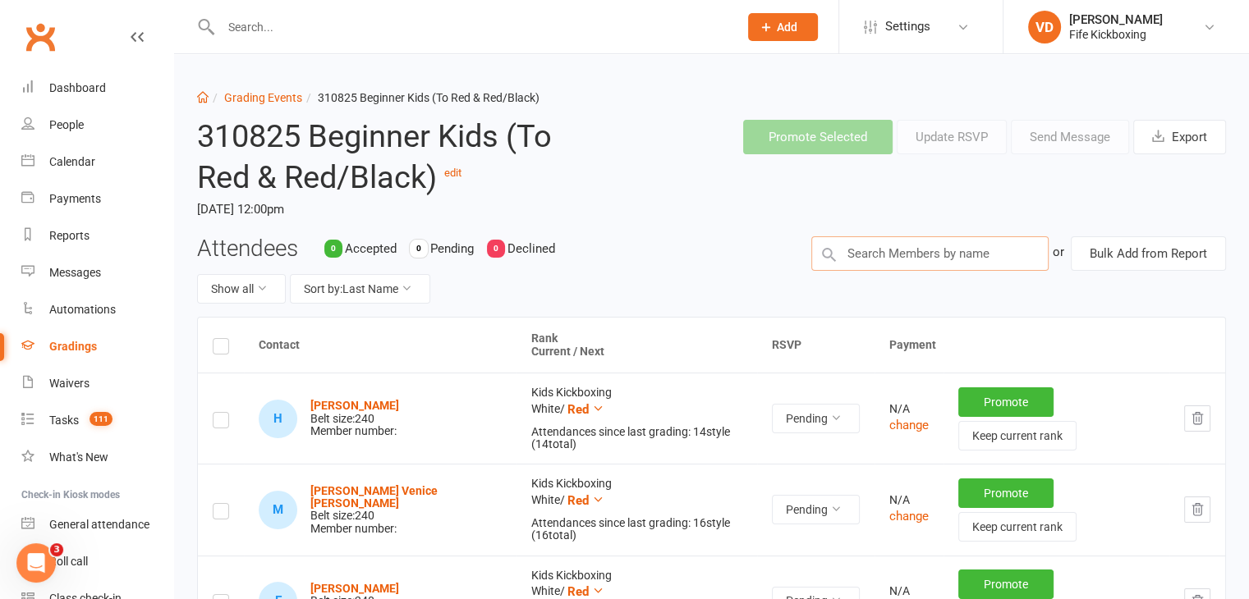
click at [861, 254] on input "text" at bounding box center [929, 253] width 237 height 34
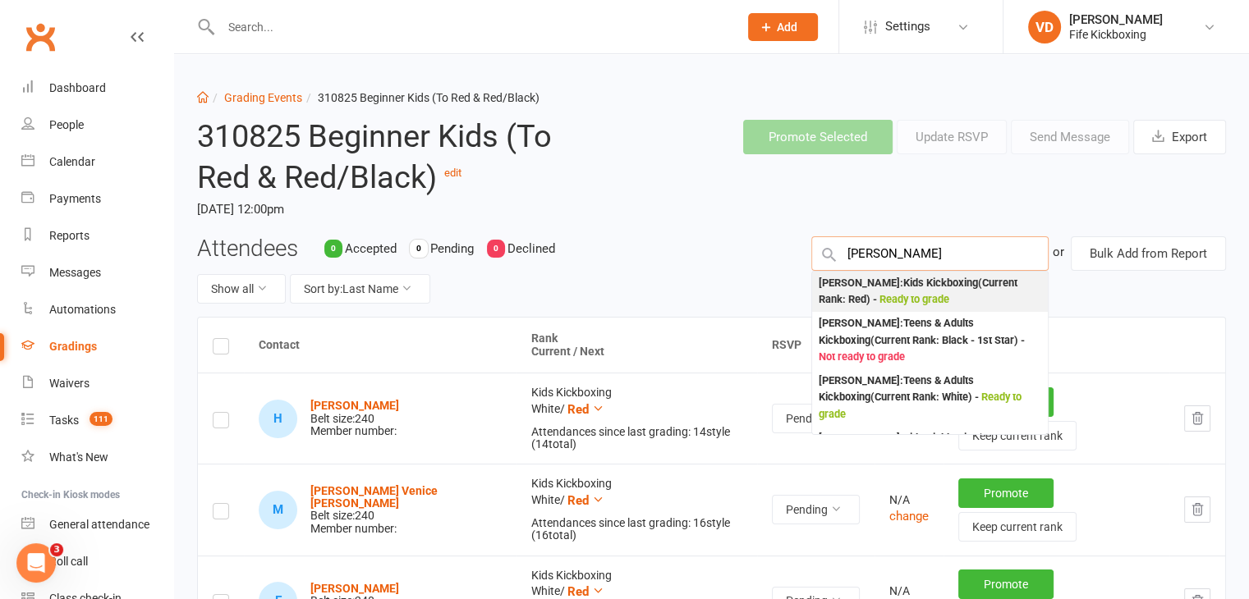
type input "brooke k"
click at [867, 291] on div "Brooke King : Kids Kickboxing (Current Rank: Red ) - Ready to grade" at bounding box center [930, 292] width 223 height 34
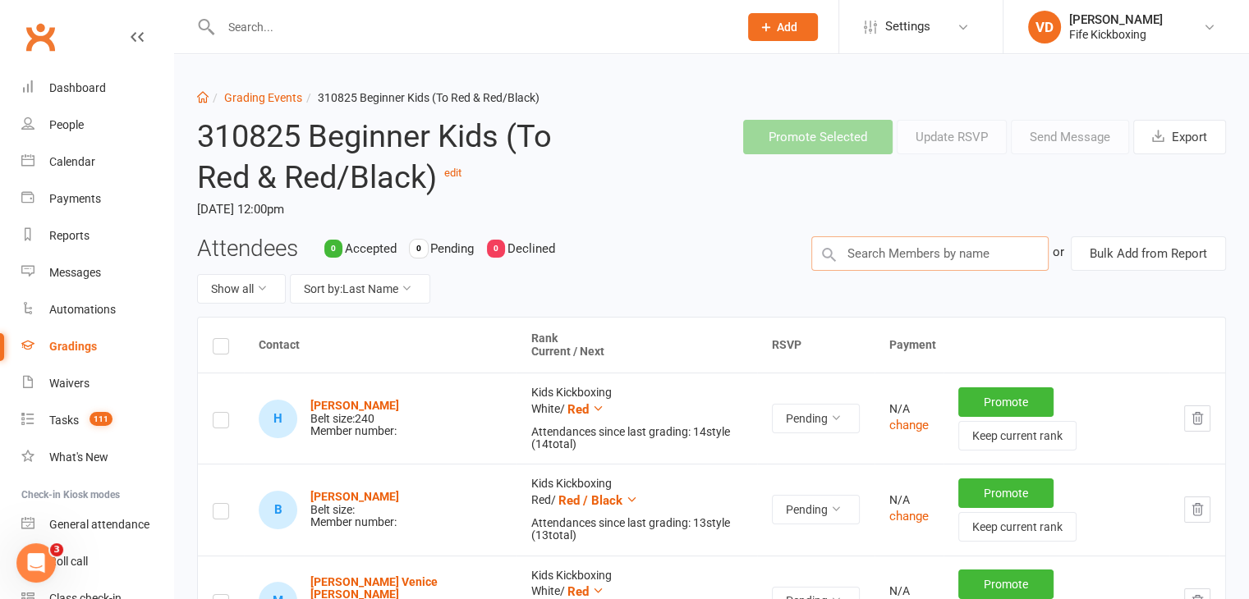
click at [888, 252] on input "text" at bounding box center [929, 253] width 237 height 34
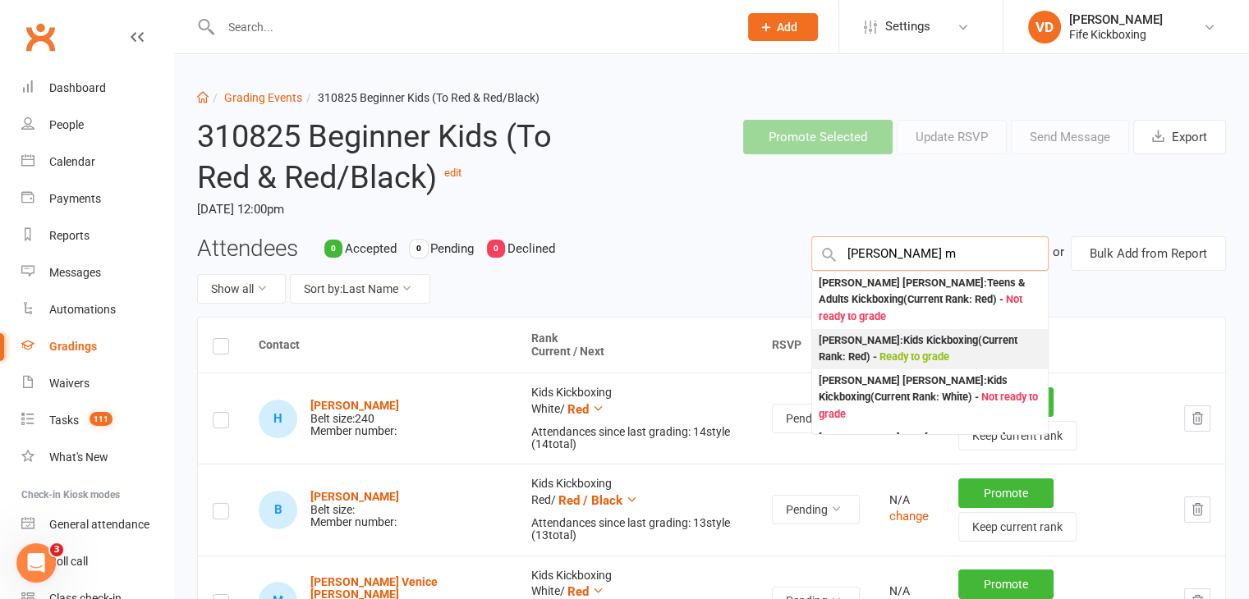
type input "cooper m"
click at [899, 351] on span "Ready to grade" at bounding box center [914, 357] width 70 height 12
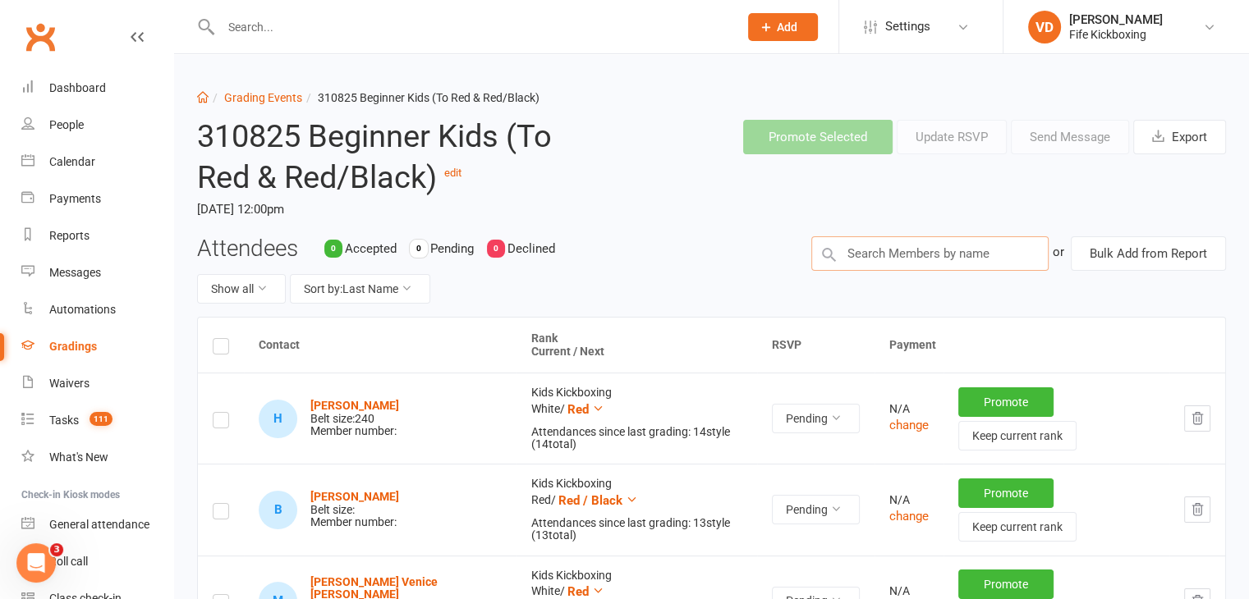
click at [872, 250] on input "text" at bounding box center [929, 253] width 237 height 34
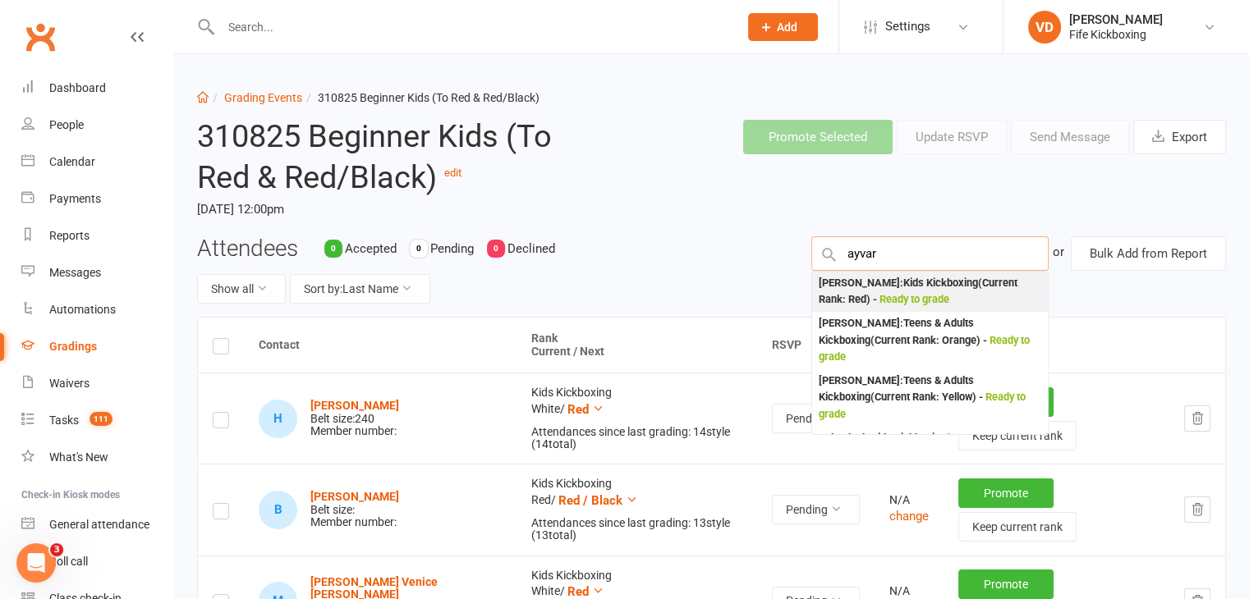
type input "ayvar"
click at [861, 291] on div "Ayvar Bartumian : Kids Kickboxing (Current Rank: Red ) - Ready to grade" at bounding box center [930, 292] width 223 height 34
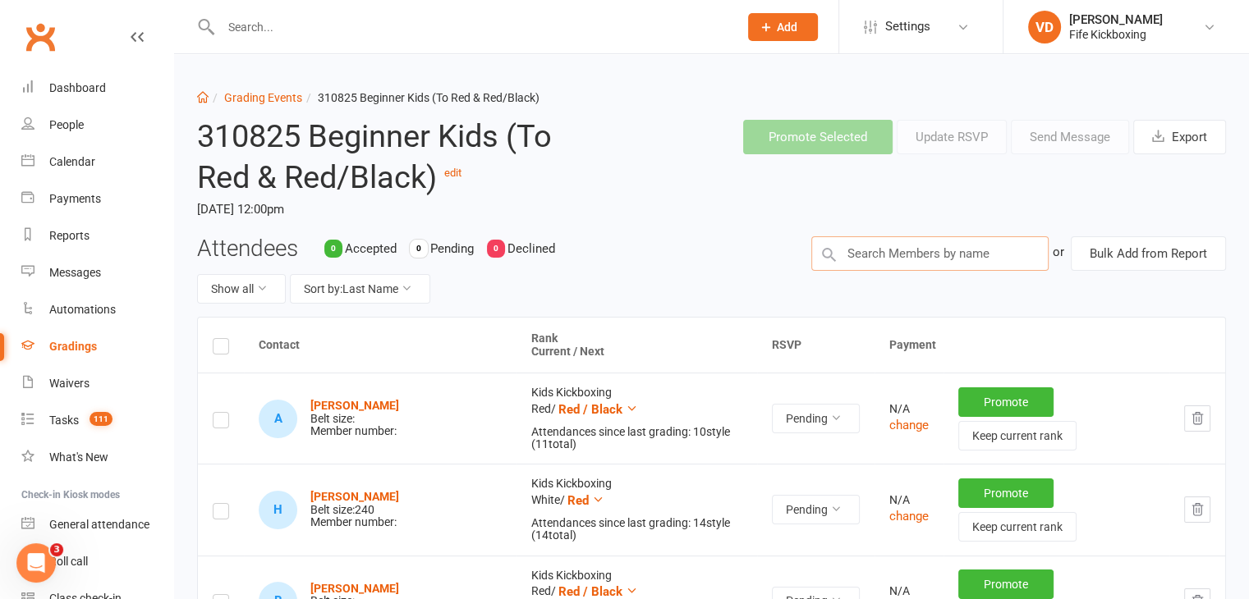
click at [867, 253] on input "text" at bounding box center [929, 253] width 237 height 34
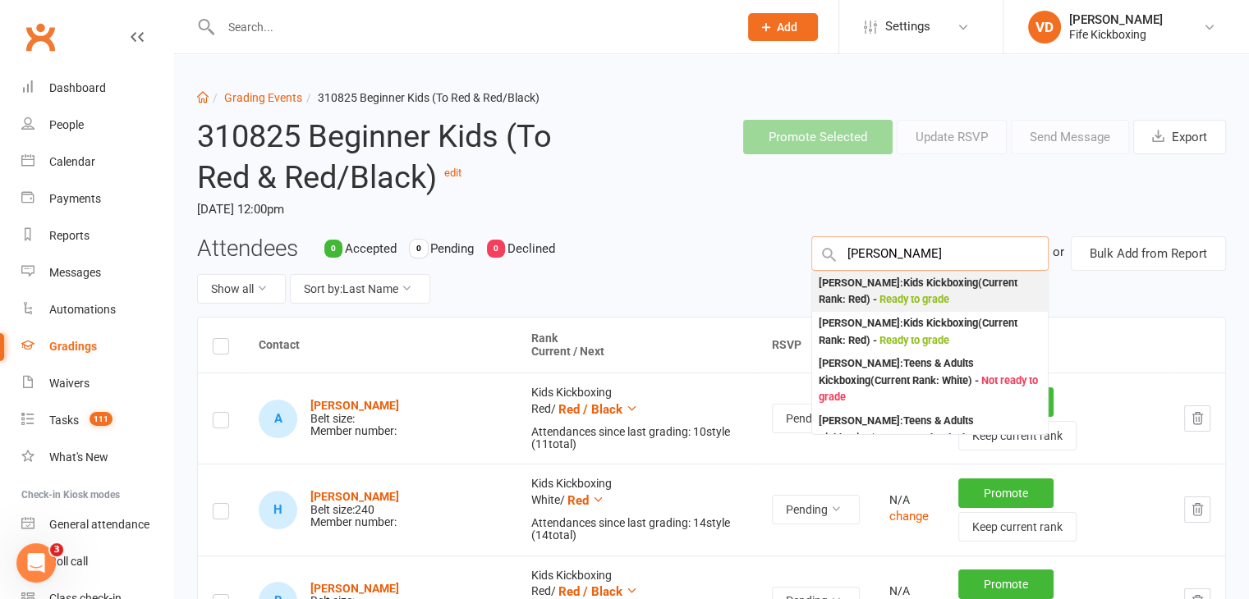
type input "kara-leig"
click at [864, 296] on div "Kara-leigh Crosswaite Meyer : Kids Kickboxing (Current Rank: Red ) - Ready to g…" at bounding box center [930, 292] width 223 height 34
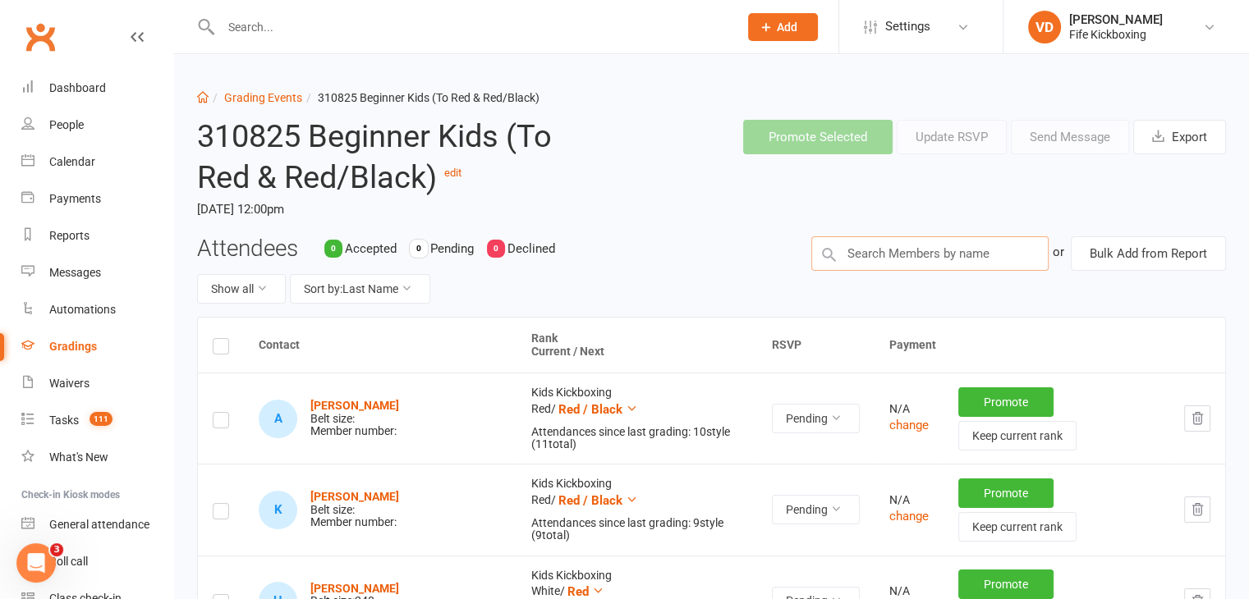
click at [862, 257] on input "text" at bounding box center [929, 253] width 237 height 34
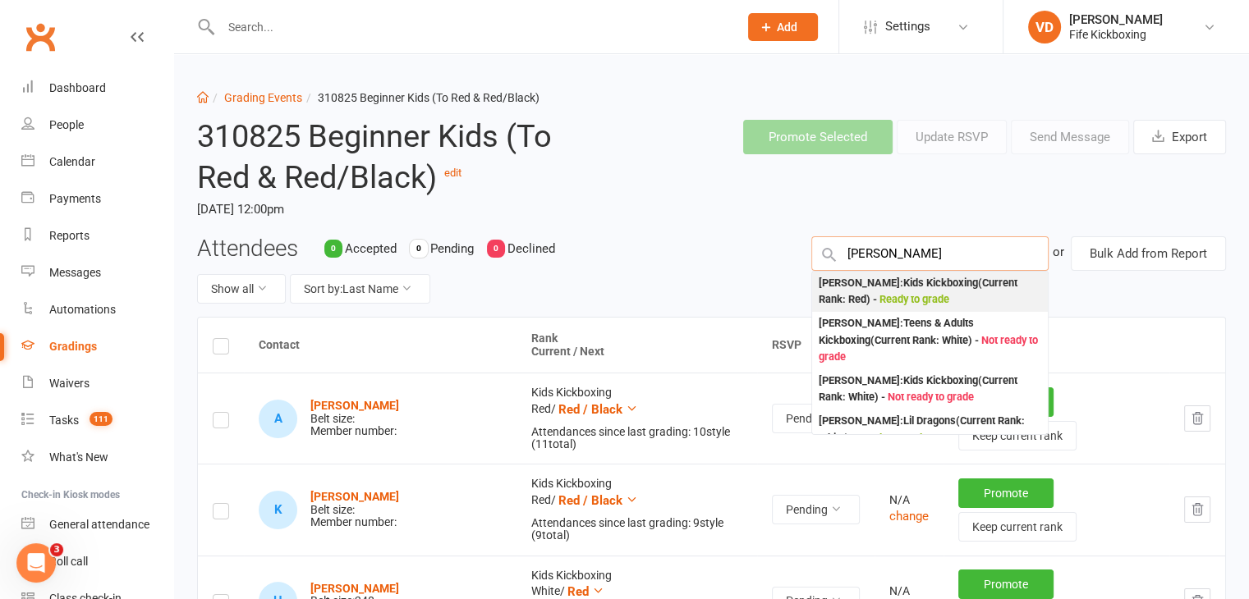
type input "dylan mc"
click at [883, 287] on div "Dylan McLaughlan : Kids Kickboxing (Current Rank: Red ) - Ready to grade" at bounding box center [930, 292] width 223 height 34
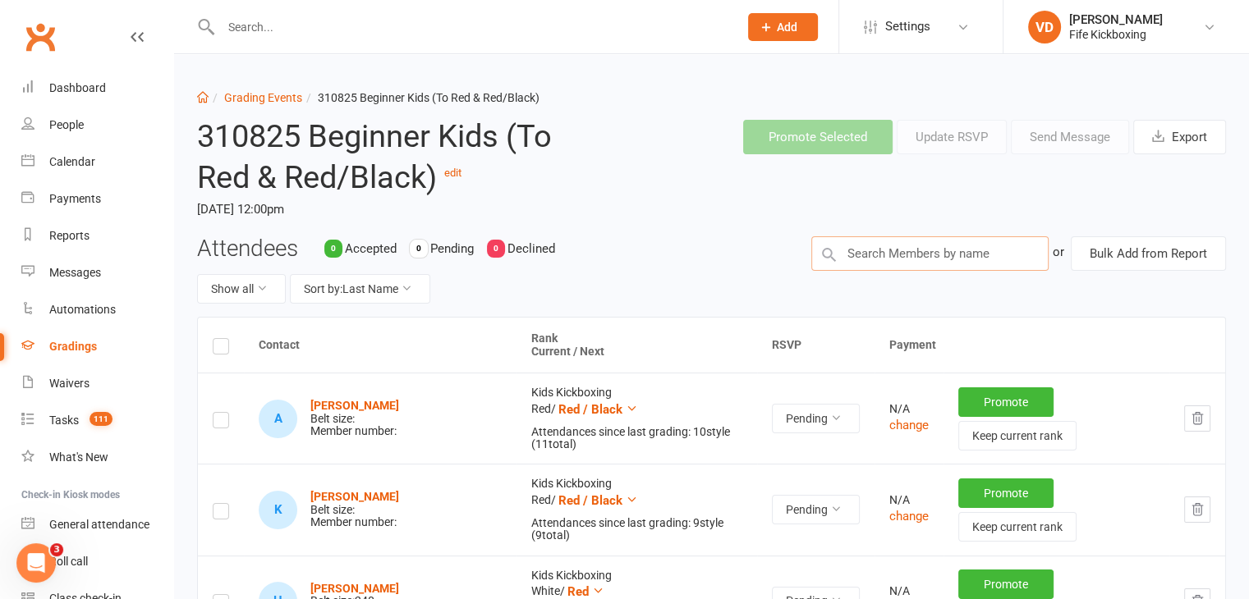
click at [859, 255] on input "text" at bounding box center [929, 253] width 237 height 34
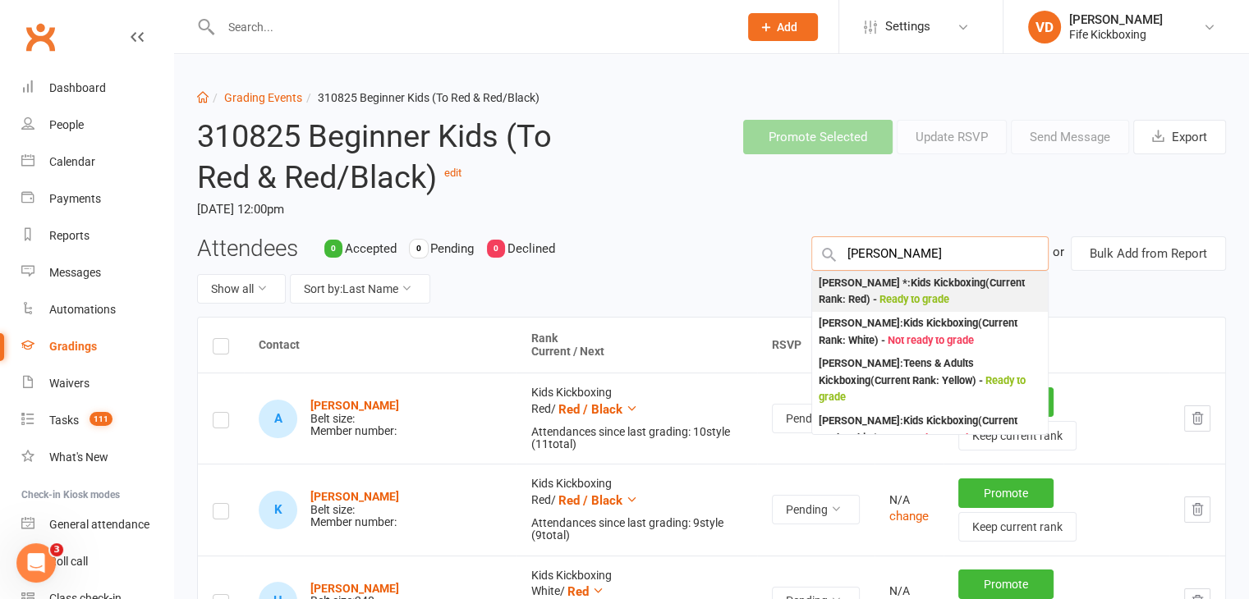
type input "lewis holder"
click at [859, 293] on div "Lewis Holder * : Kids Kickboxing (Current Rank: Red ) - Ready to grade" at bounding box center [930, 292] width 223 height 34
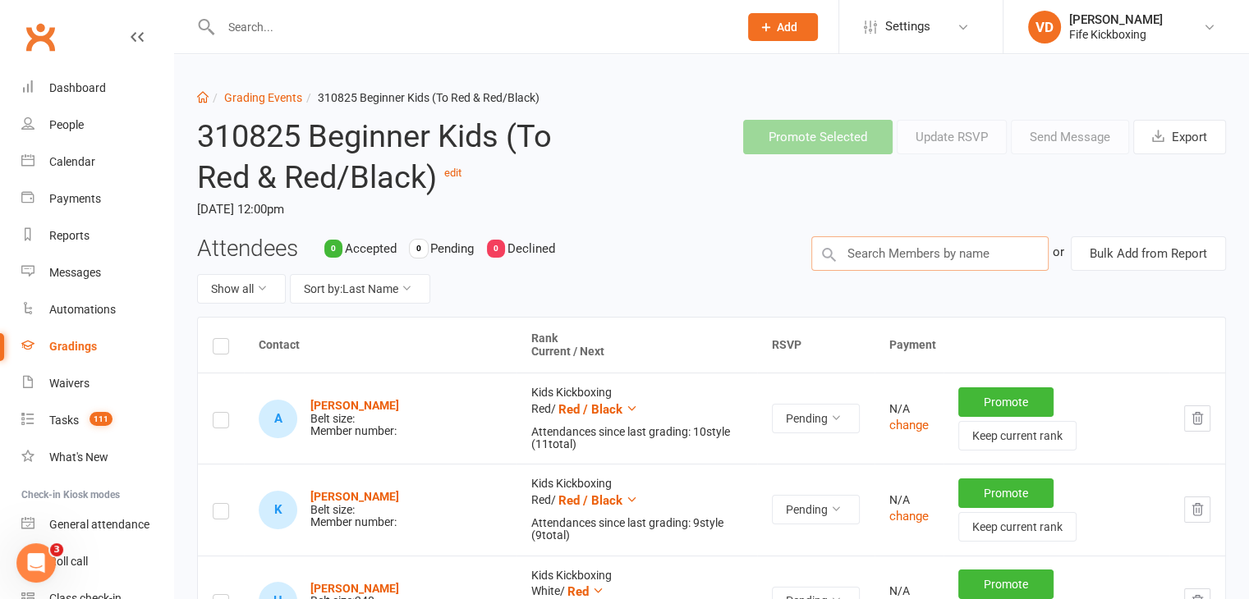
click at [870, 252] on input "text" at bounding box center [929, 253] width 237 height 34
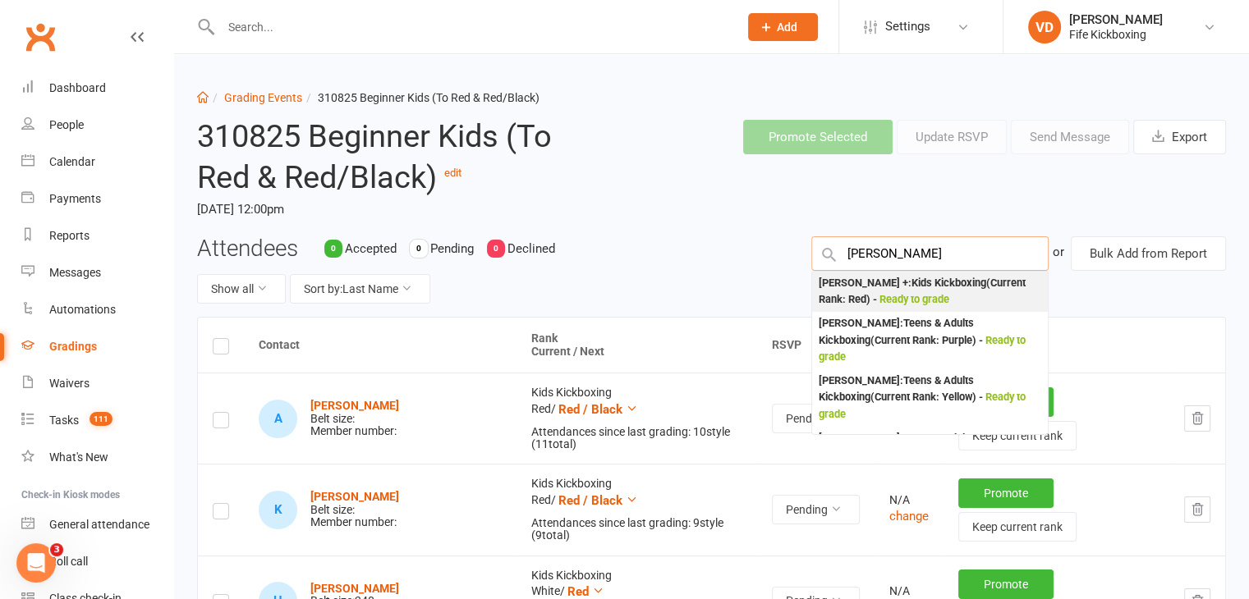
type input "tabitha sharp"
click at [857, 283] on div "Tabitha Sharp + : Kids Kickboxing (Current Rank: Red ) - Ready to grade" at bounding box center [930, 292] width 223 height 34
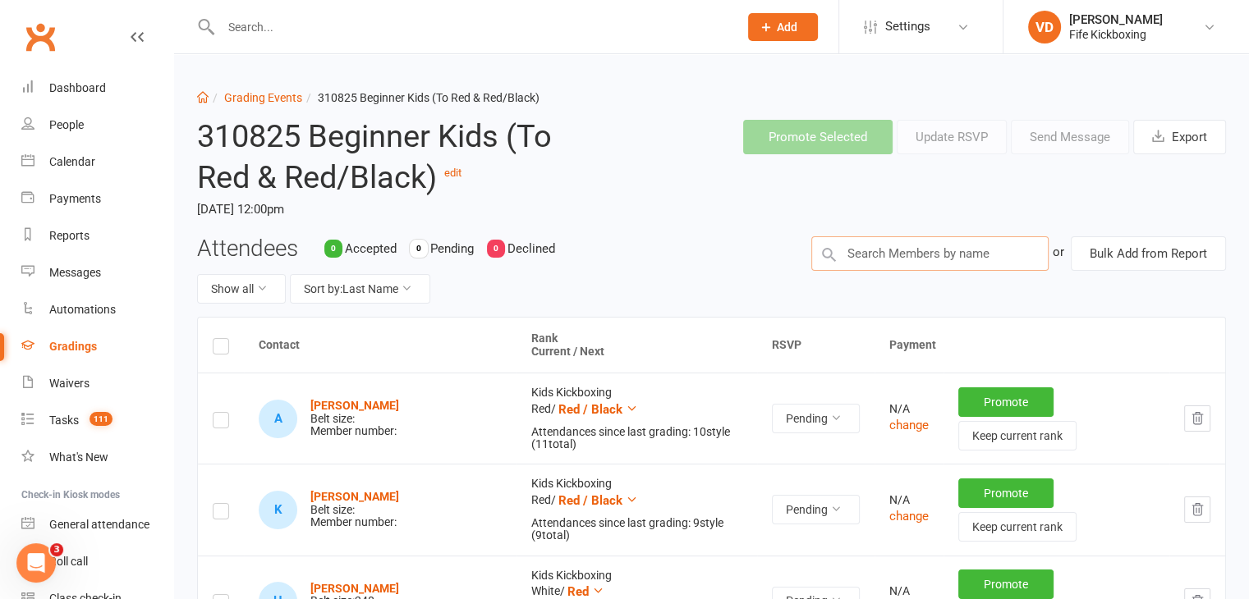
click at [871, 255] on input "text" at bounding box center [929, 253] width 237 height 34
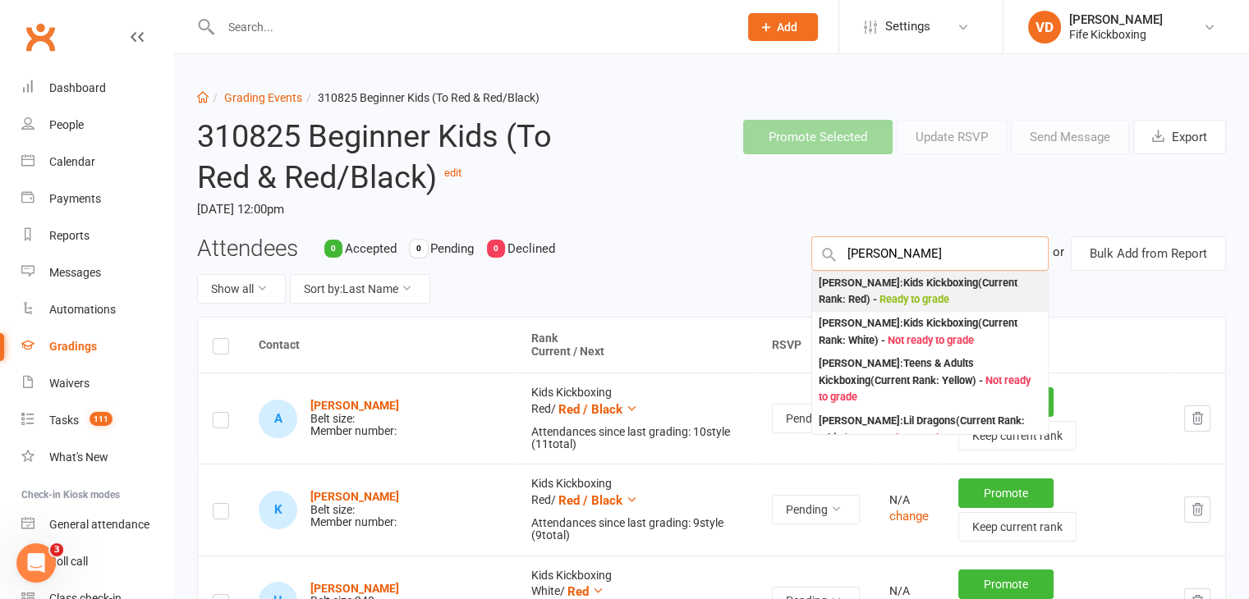
type input "conor flaherty"
click at [864, 283] on div "Conor Flaherty : Kids Kickboxing (Current Rank: Red ) - Ready to grade" at bounding box center [930, 292] width 223 height 34
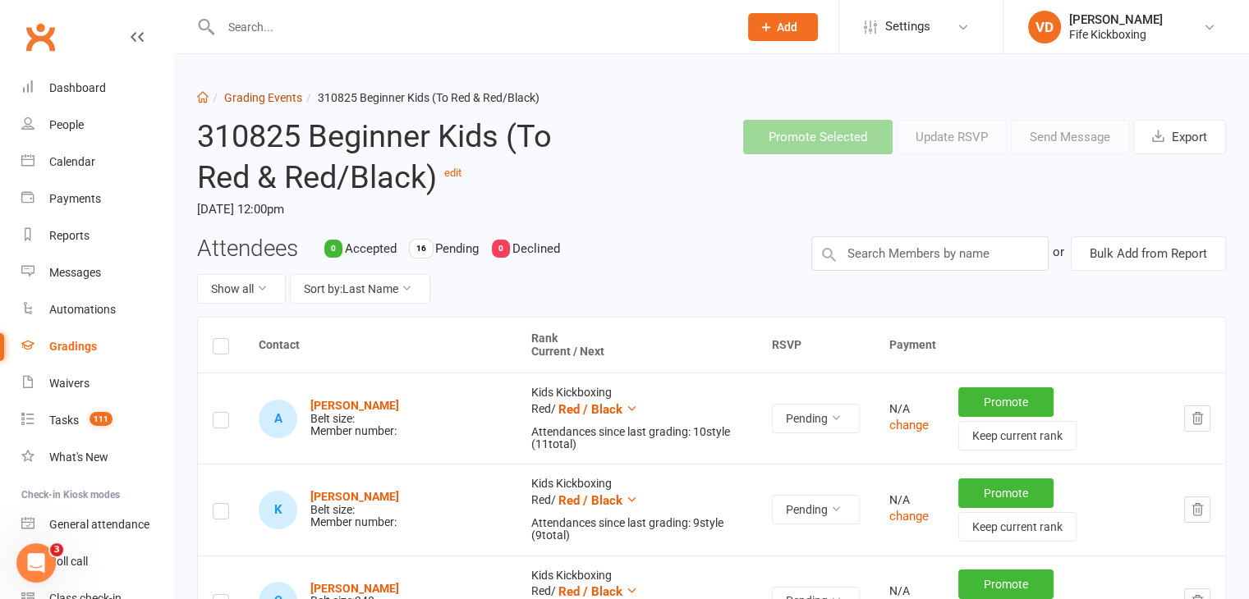
click at [265, 91] on link "Grading Events" at bounding box center [263, 97] width 78 height 13
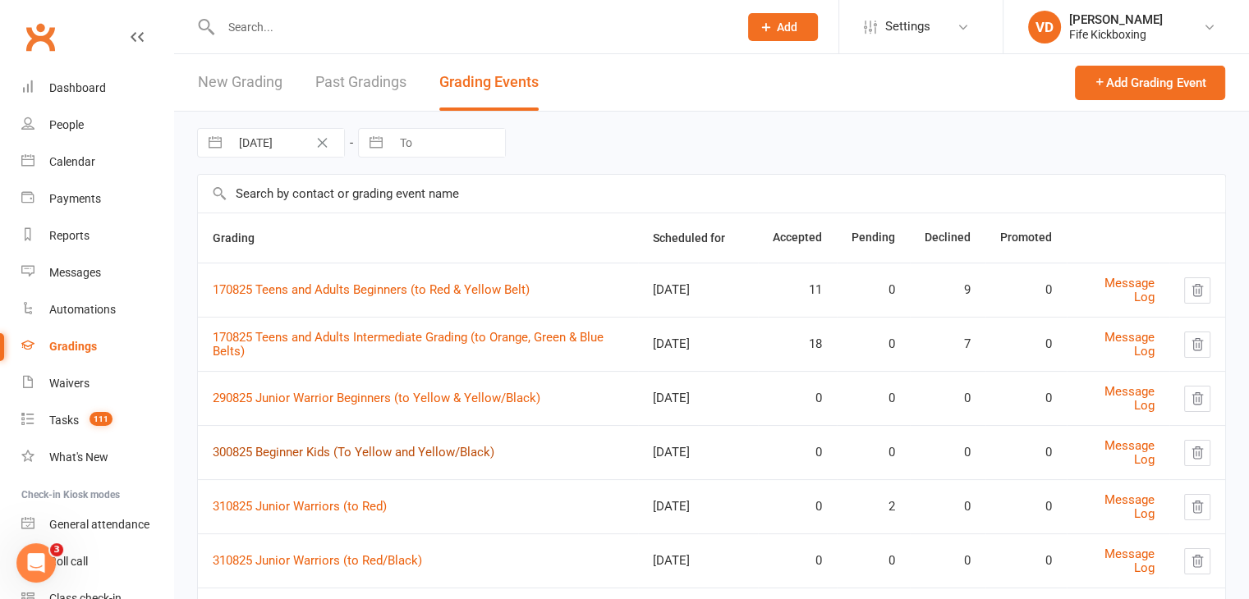
click at [321, 452] on link "300825 Beginner Kids (To Yellow and Yellow/Black)" at bounding box center [354, 452] width 282 height 15
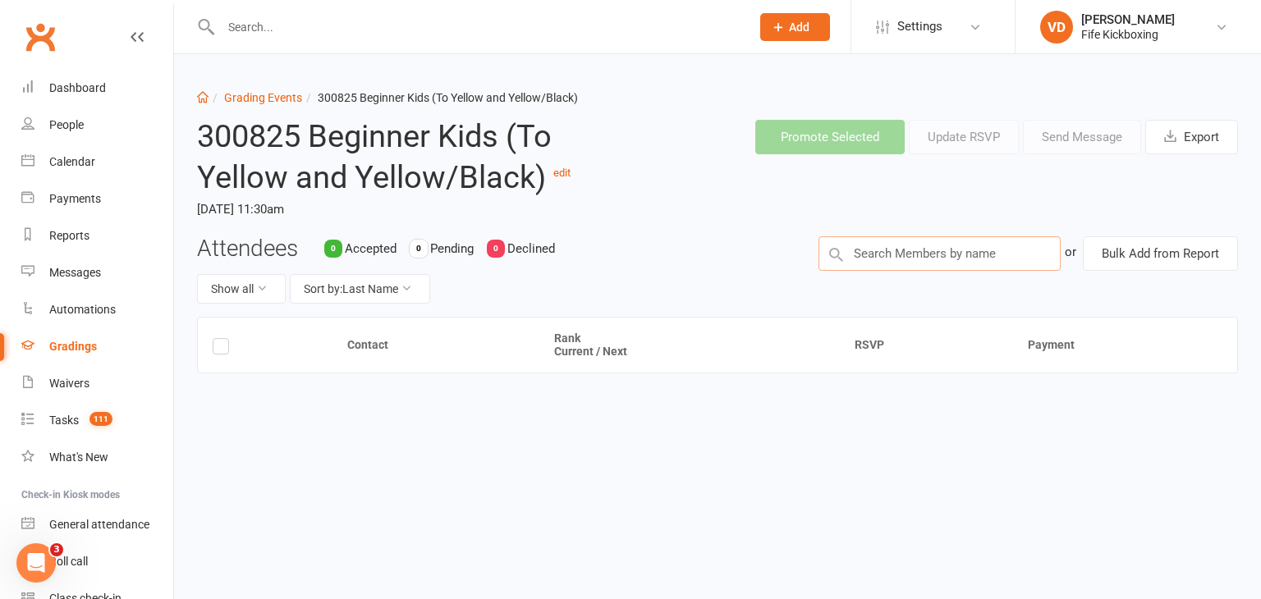
click at [869, 255] on input "text" at bounding box center [940, 253] width 242 height 34
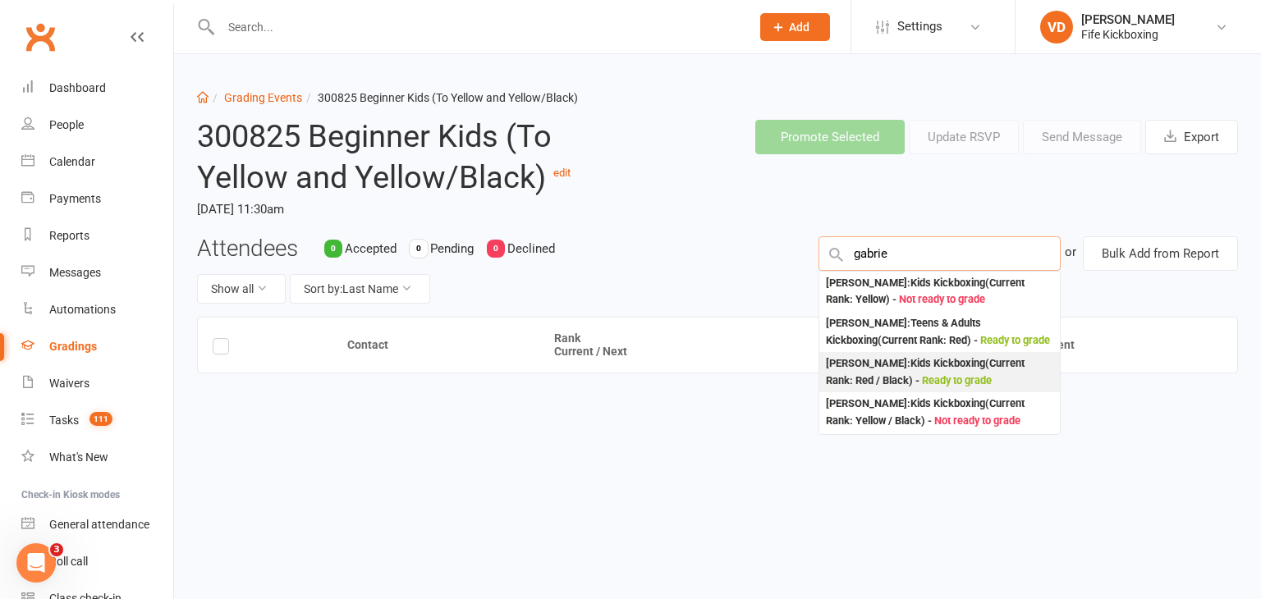
type input "gabrie"
click at [880, 388] on div "Gabriel Boncompagni : Kids Kickboxing (Current Rank: Red / Black ) - Ready to g…" at bounding box center [939, 373] width 227 height 34
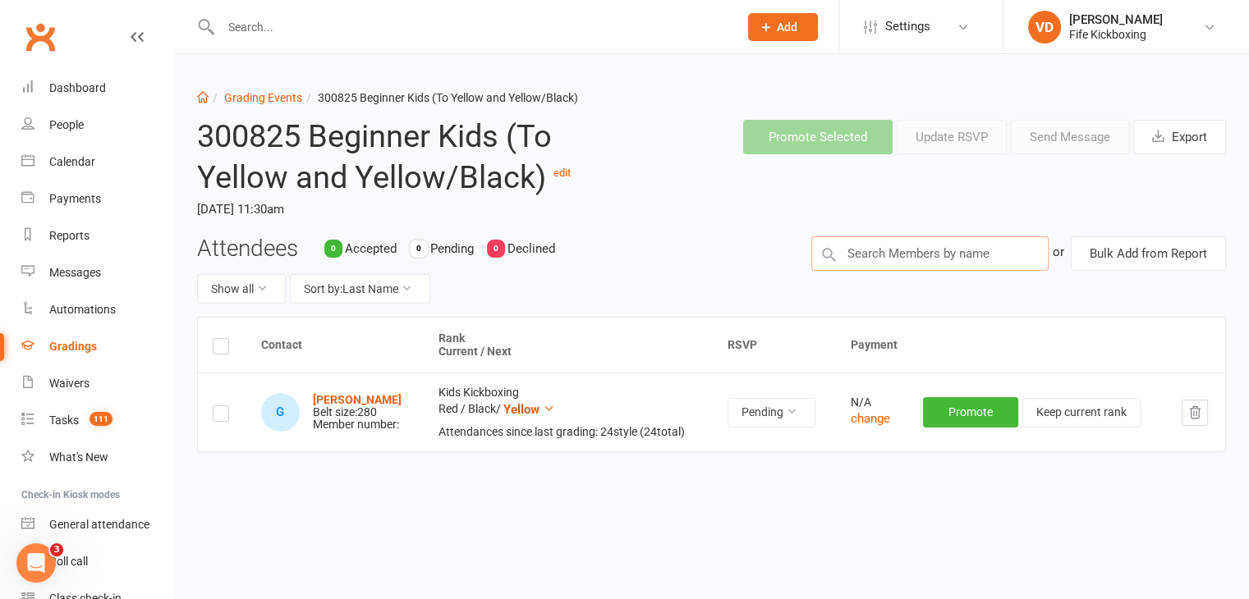
click at [871, 254] on input "text" at bounding box center [929, 253] width 237 height 34
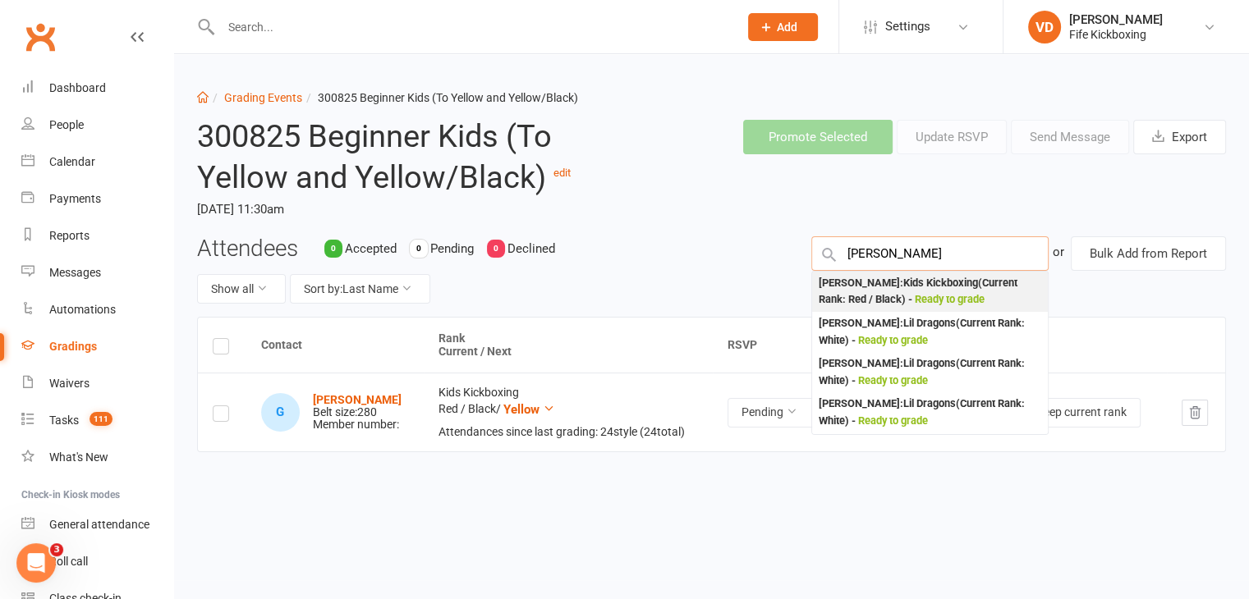
type input "frankie shie"
click at [871, 282] on div "Frankie Shields : Kids Kickboxing (Current Rank: Red / Black ) - Ready to grade" at bounding box center [930, 292] width 223 height 34
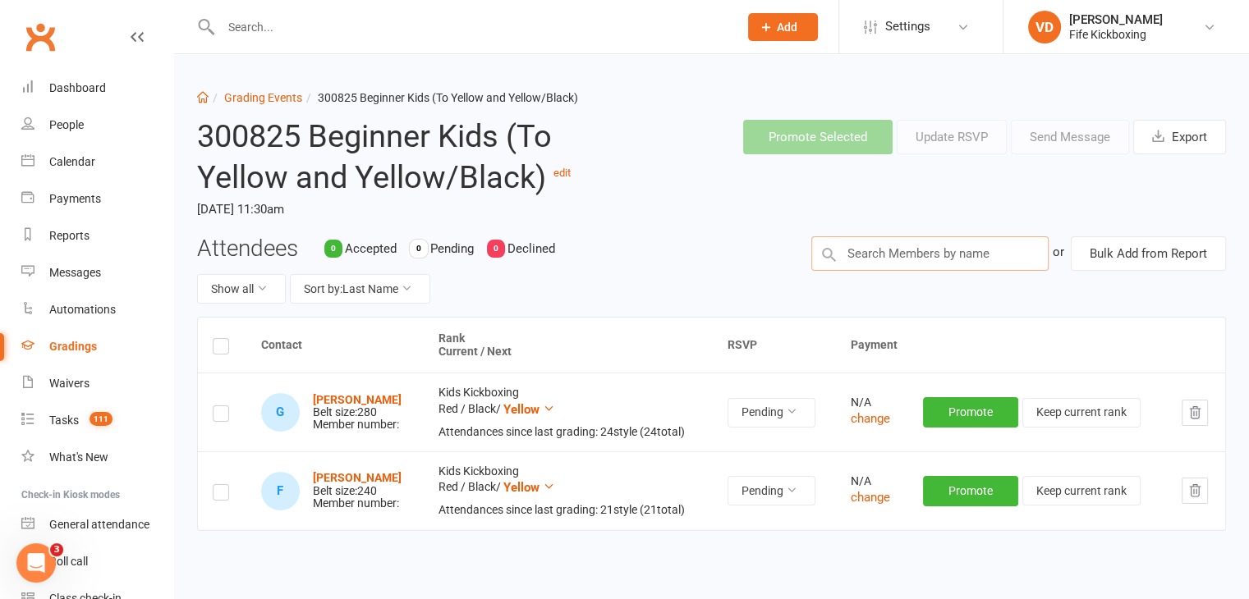
click at [883, 257] on input "text" at bounding box center [929, 253] width 237 height 34
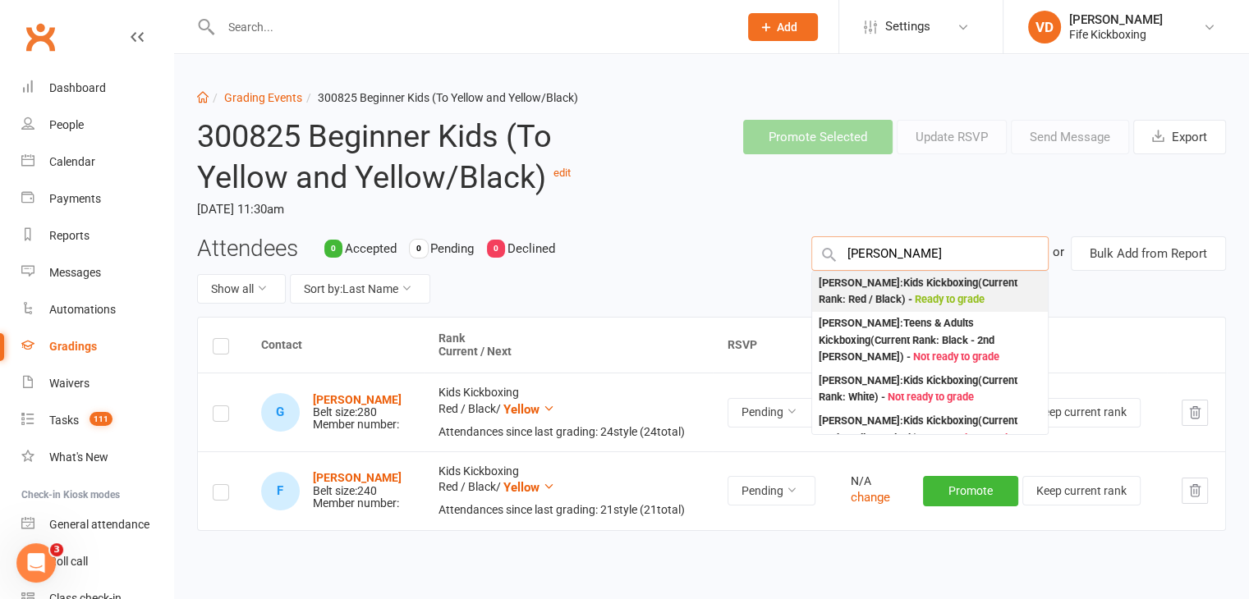
type input "lorenza"
click at [883, 280] on div "Lorenzo Boncompagni : Kids Kickboxing (Current Rank: Red / Black ) - Ready to g…" at bounding box center [930, 292] width 223 height 34
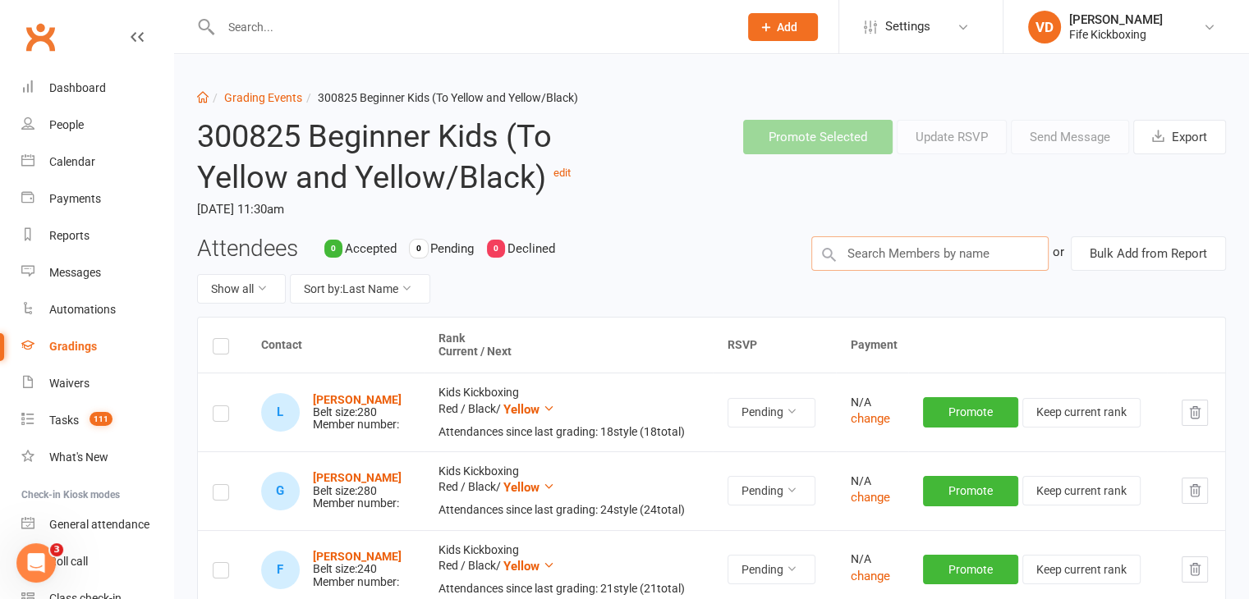
click at [861, 251] on input "text" at bounding box center [929, 253] width 237 height 34
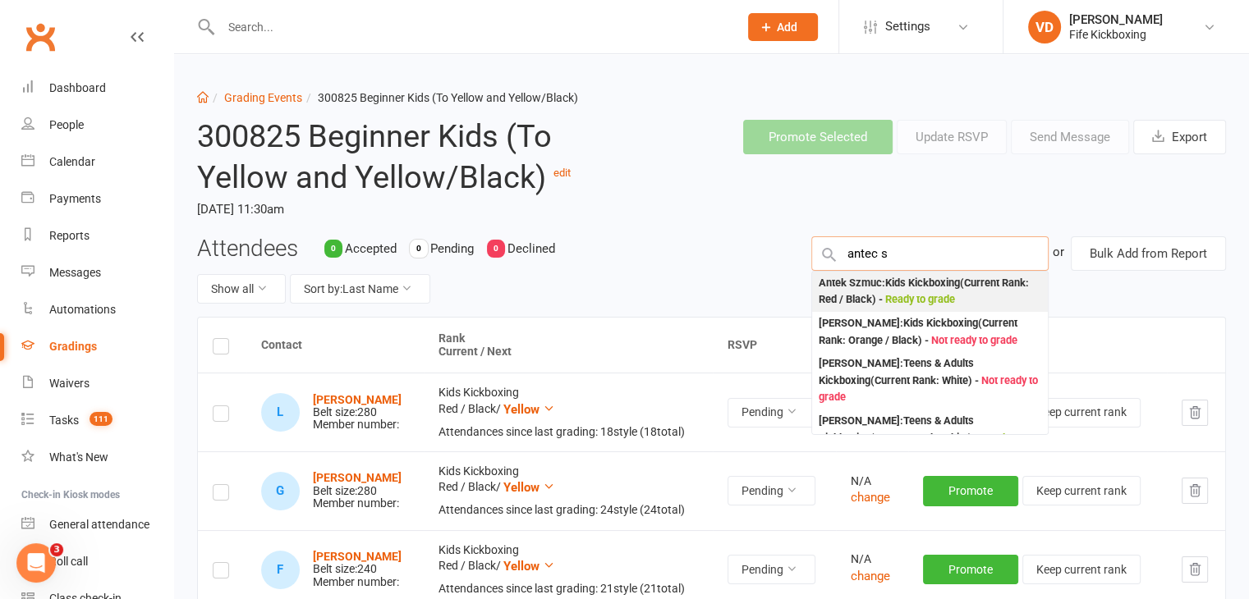
type input "antec s"
click at [864, 282] on div "Antek Szmuc : Kids Kickboxing (Current Rank: Red / Black ) - Ready to grade" at bounding box center [930, 292] width 223 height 34
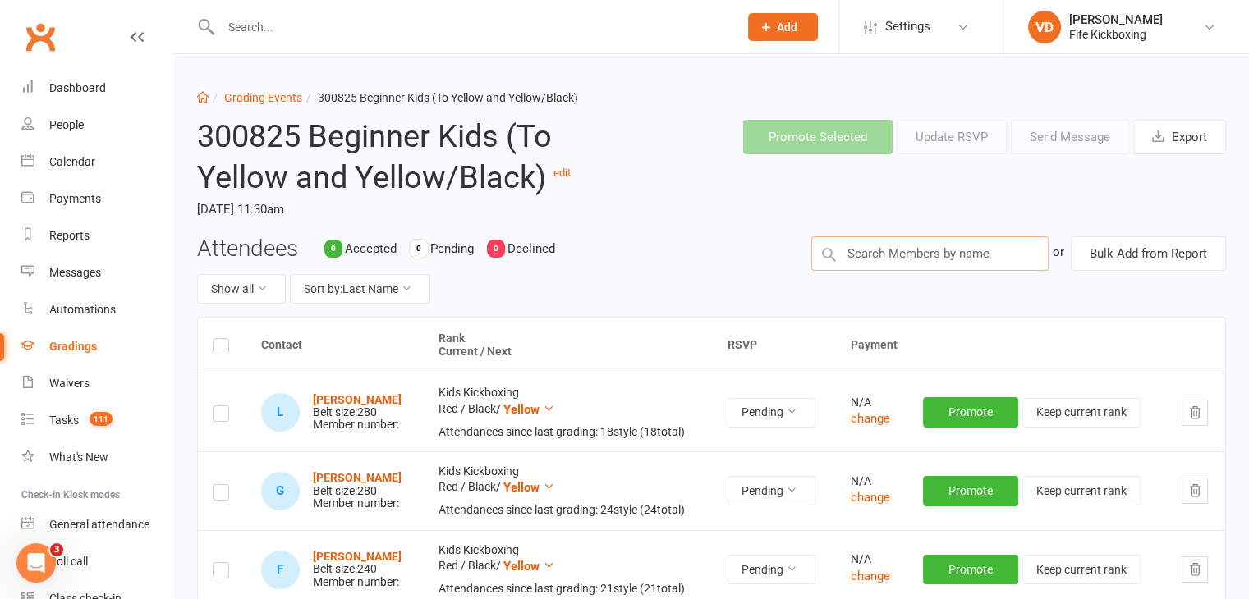
click at [868, 254] on input "text" at bounding box center [929, 253] width 237 height 34
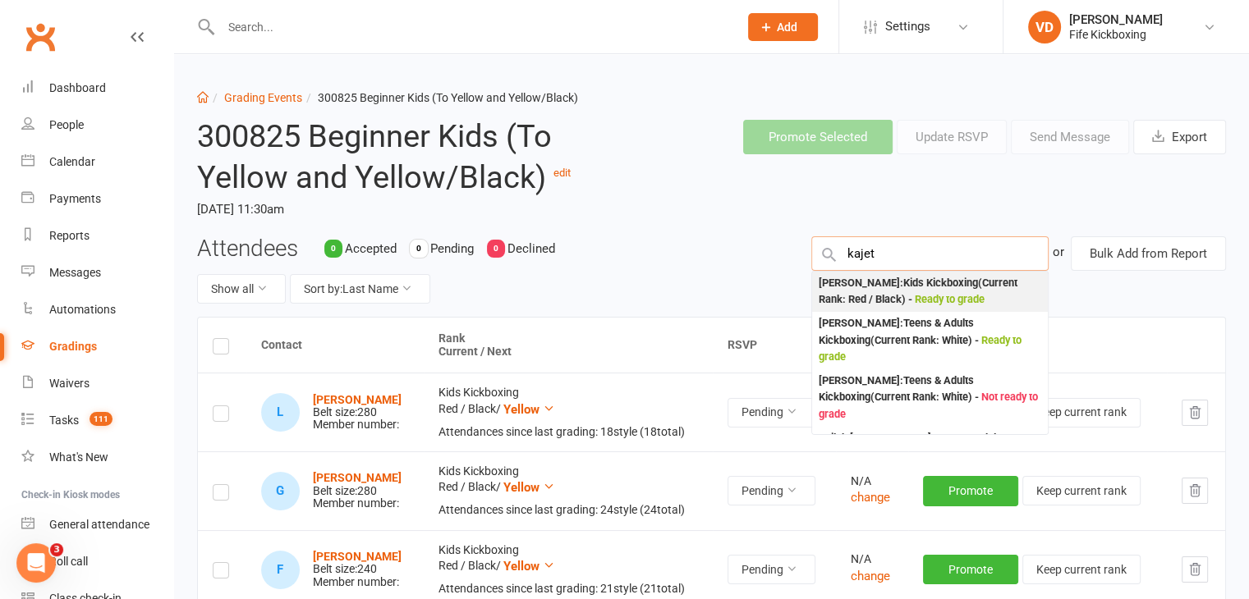
type input "kajet"
click at [863, 291] on div "Kajetan Szmuc : Kids Kickboxing (Current Rank: Red / Black ) - Ready to grade" at bounding box center [930, 292] width 223 height 34
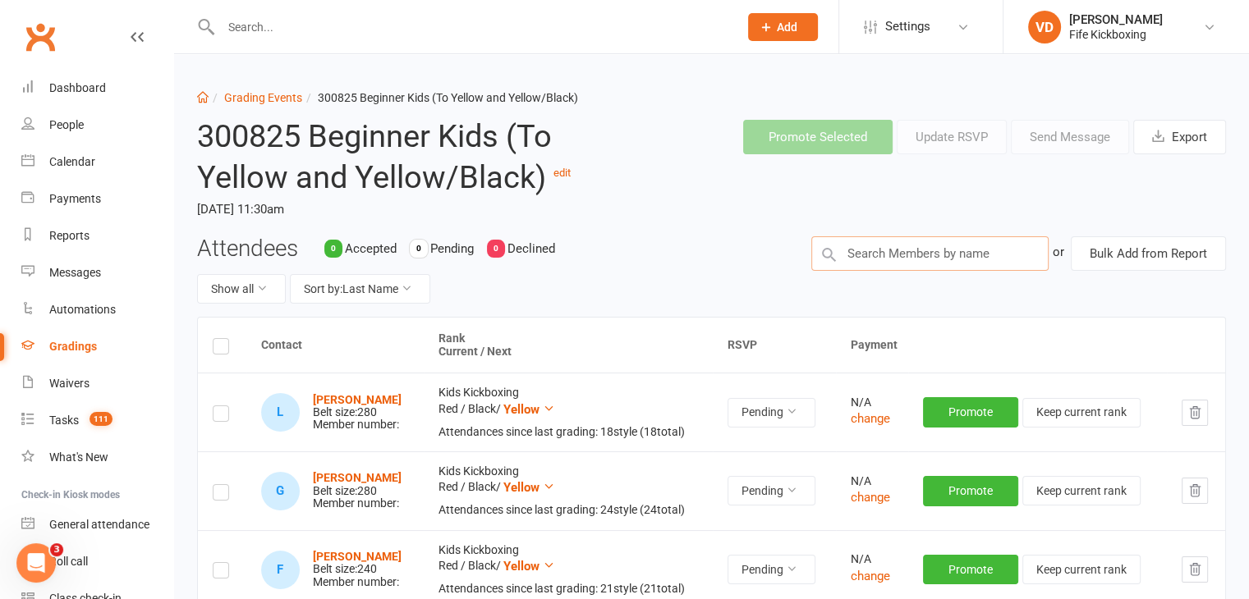
click at [861, 254] on input "text" at bounding box center [929, 253] width 237 height 34
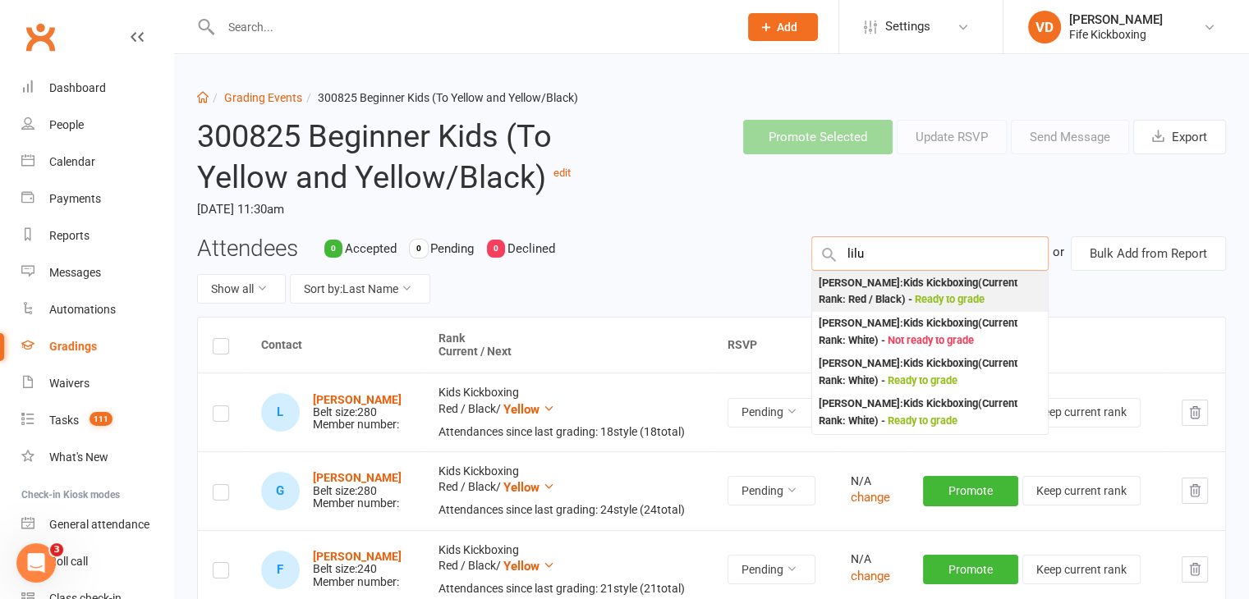
type input "lilu"
click at [865, 288] on div "Lilu Tellier : Kids Kickboxing (Current Rank: Red / Black ) - Ready to grade" at bounding box center [930, 292] width 223 height 34
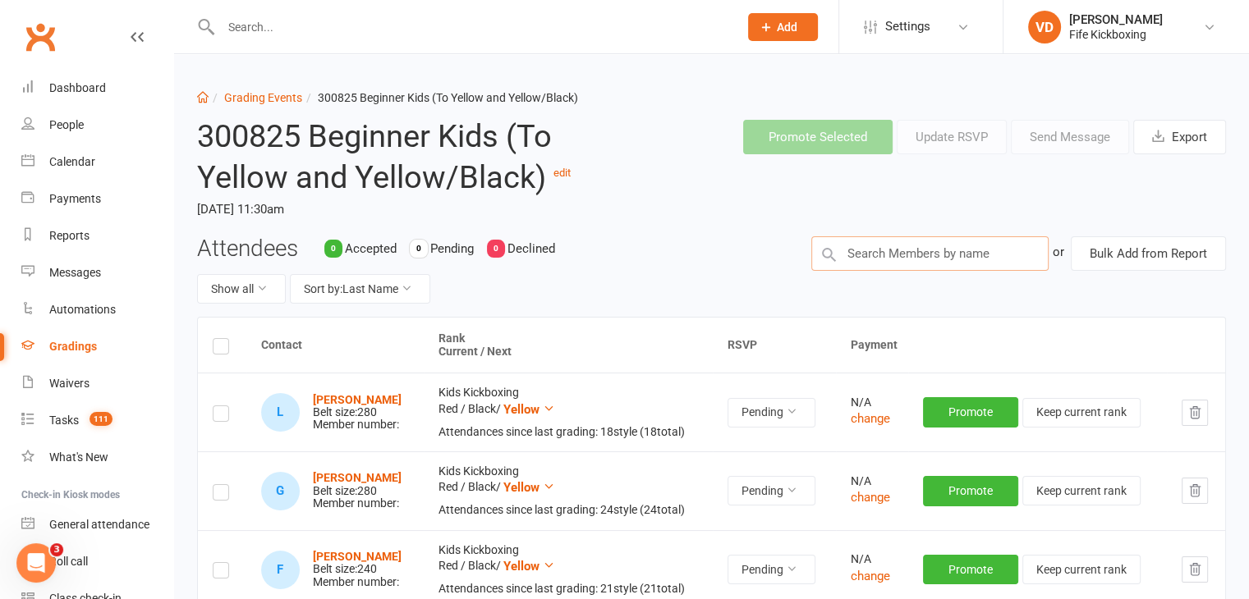
click at [872, 250] on input "text" at bounding box center [929, 253] width 237 height 34
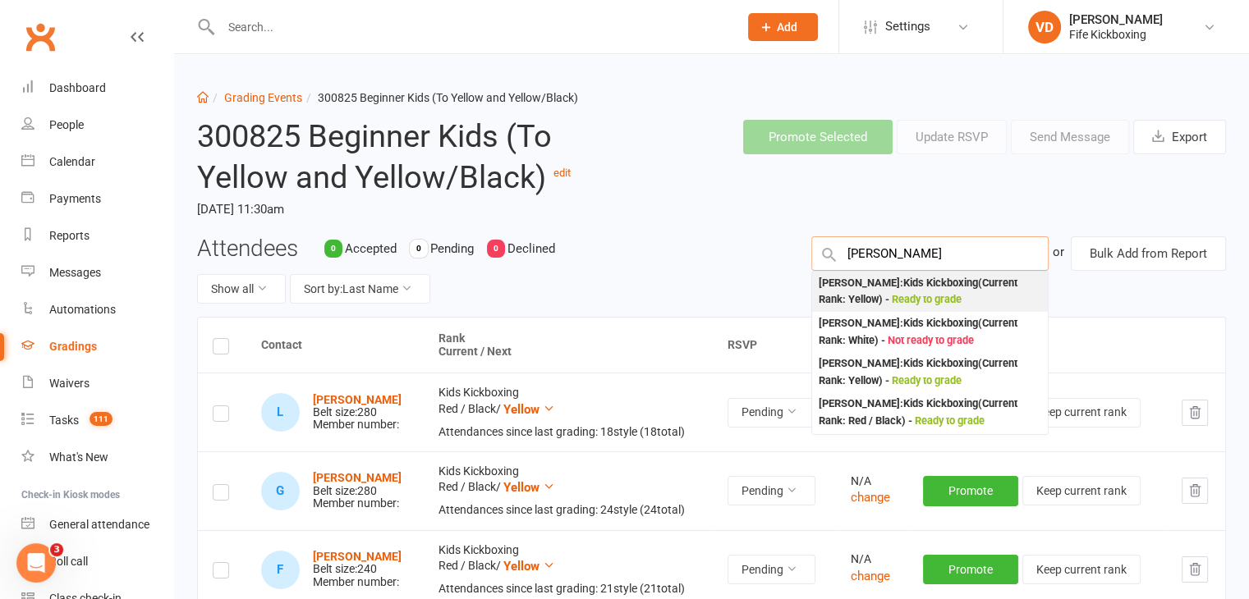
type input "alfie less"
click at [869, 286] on div "Alfie Lessels : Kids Kickboxing (Current Rank: Yellow ) - Ready to grade" at bounding box center [930, 292] width 223 height 34
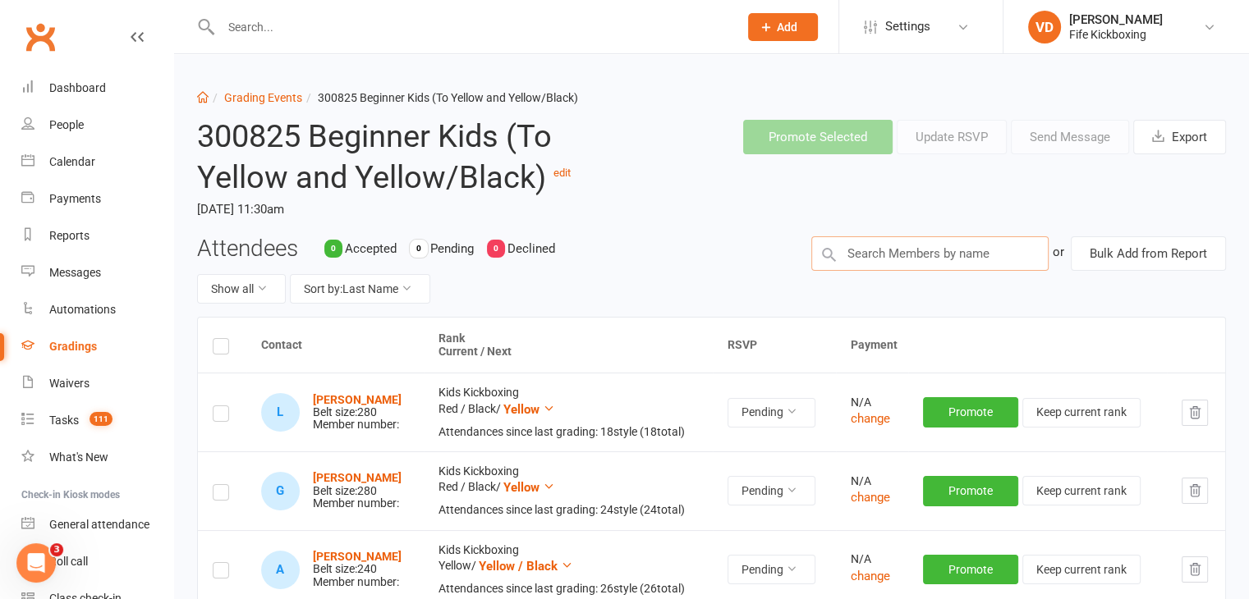
click at [864, 251] on input "text" at bounding box center [929, 253] width 237 height 34
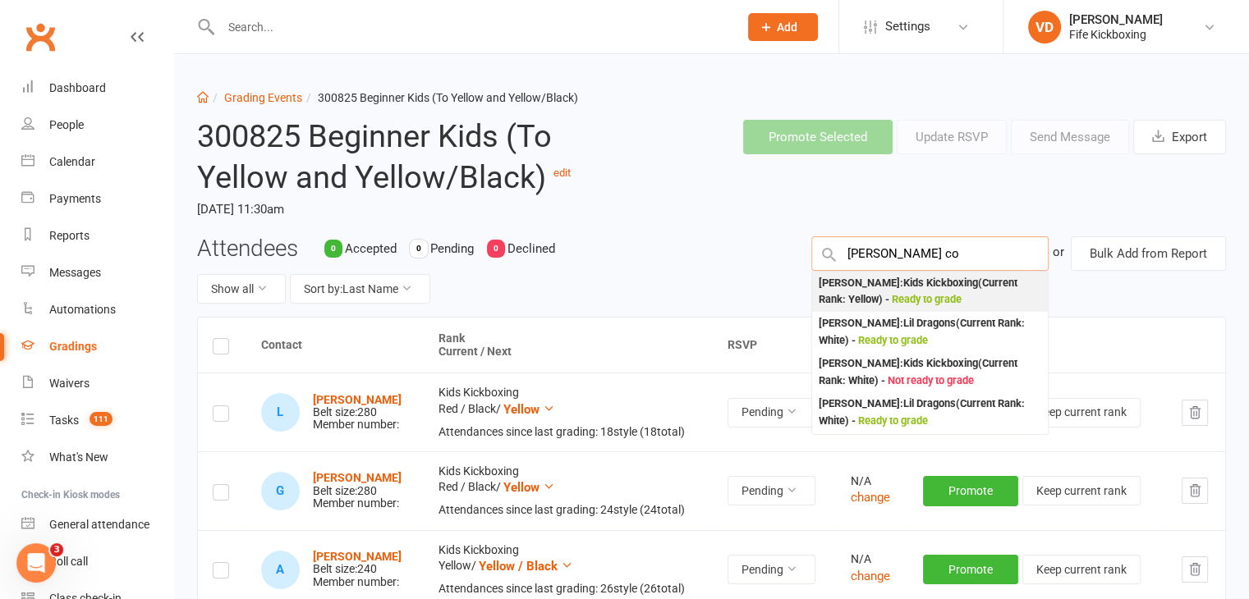
type input "rocco co"
click at [865, 281] on div "Rocco Cowcher : Kids Kickboxing (Current Rank: Yellow ) - Ready to grade" at bounding box center [930, 292] width 223 height 34
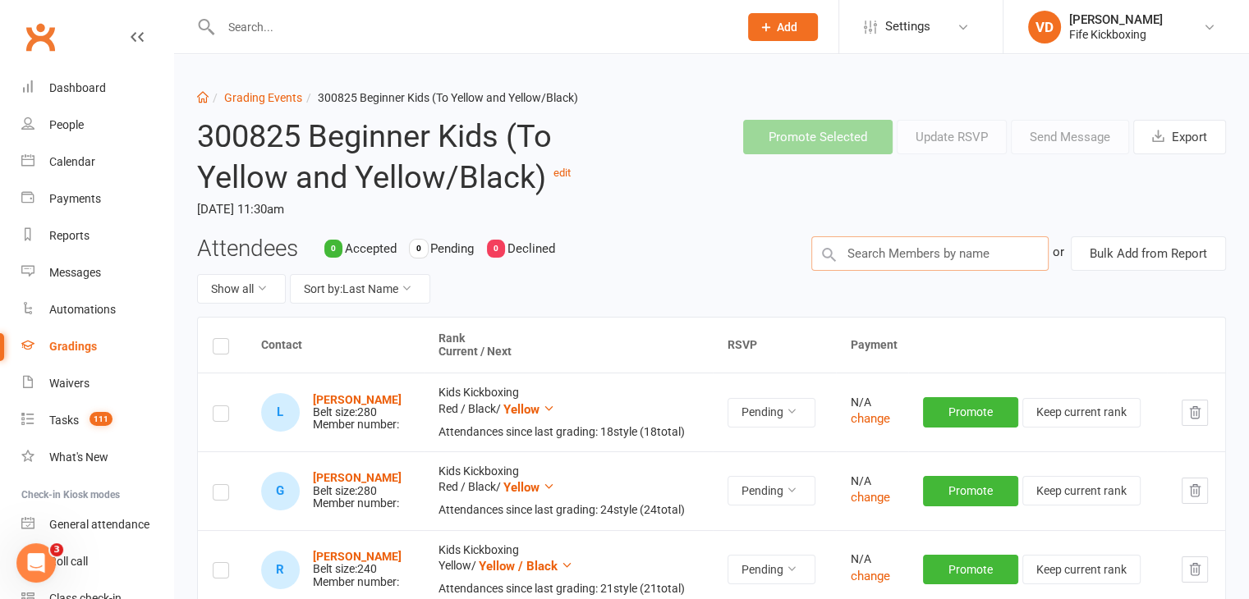
click at [864, 253] on input "text" at bounding box center [929, 253] width 237 height 34
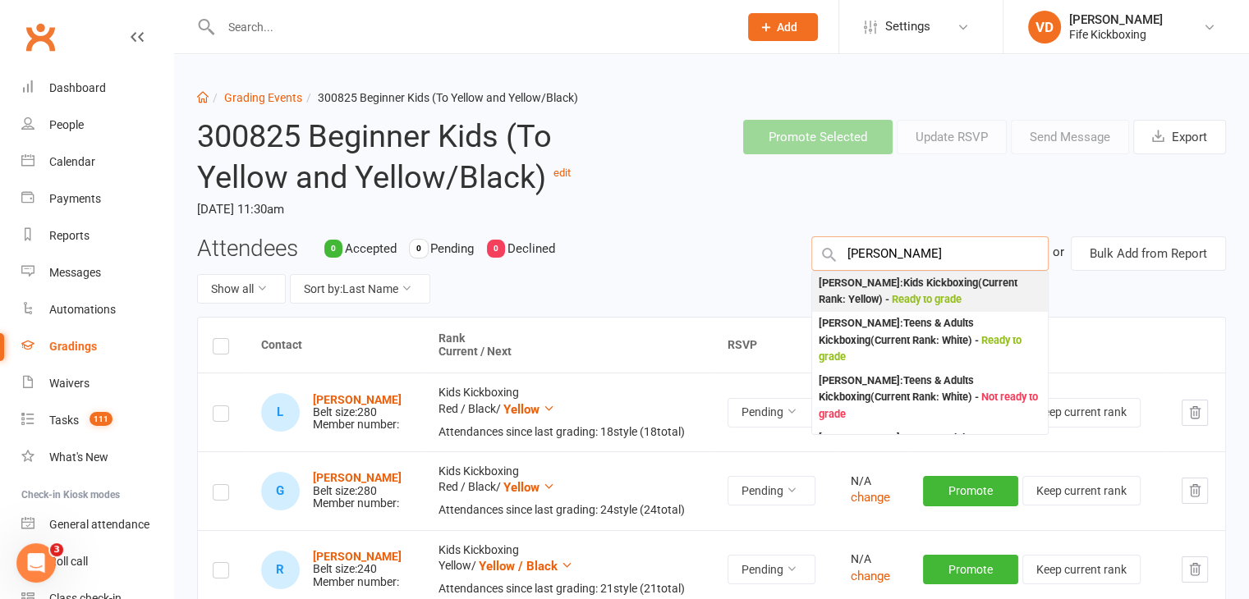
type input "hamza"
click at [866, 295] on div "Hamza Hadoura : Kids Kickboxing (Current Rank: Yellow ) - Ready to grade" at bounding box center [930, 292] width 223 height 34
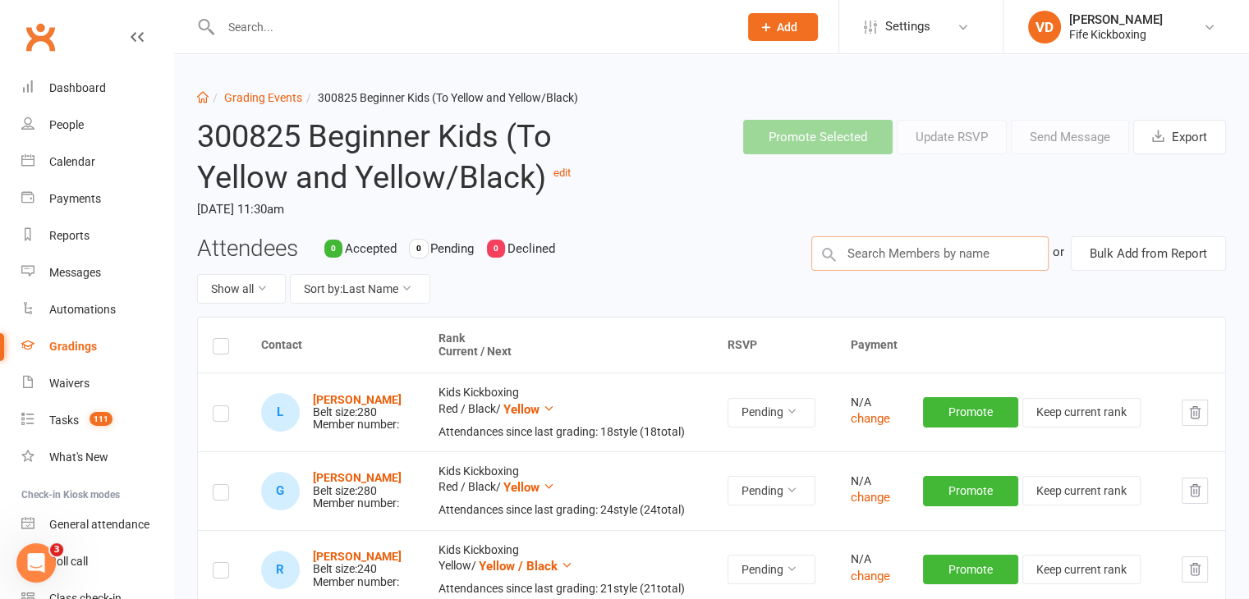
click at [863, 250] on input "text" at bounding box center [929, 253] width 237 height 34
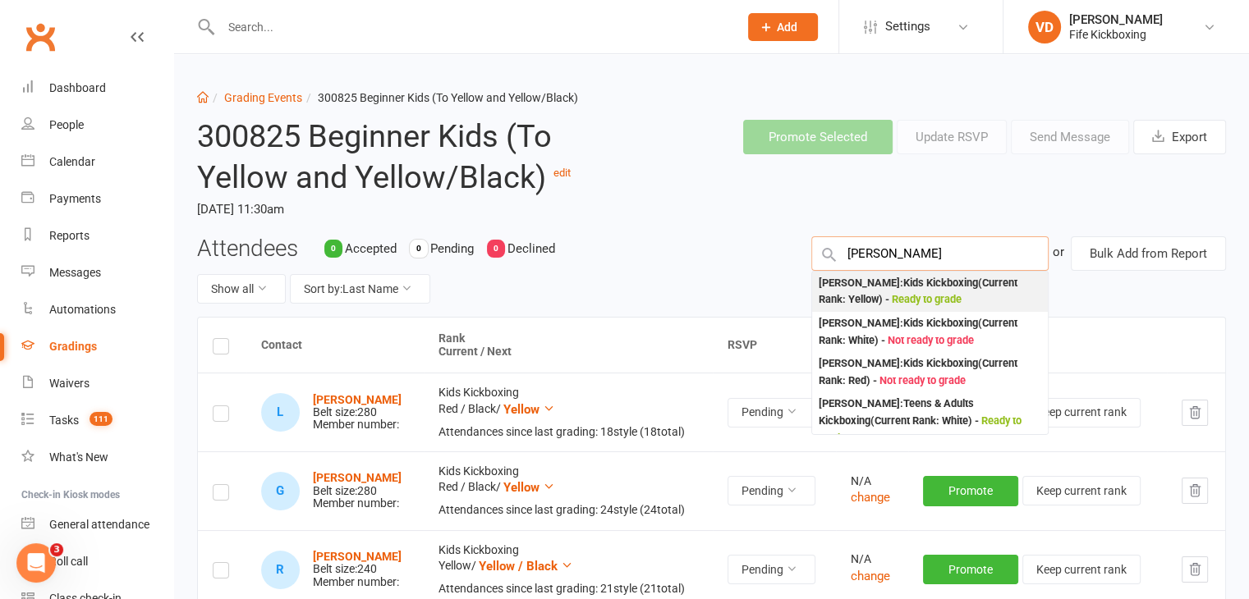
type input "amy inglis"
click at [892, 293] on span "Ready to grade" at bounding box center [927, 299] width 70 height 12
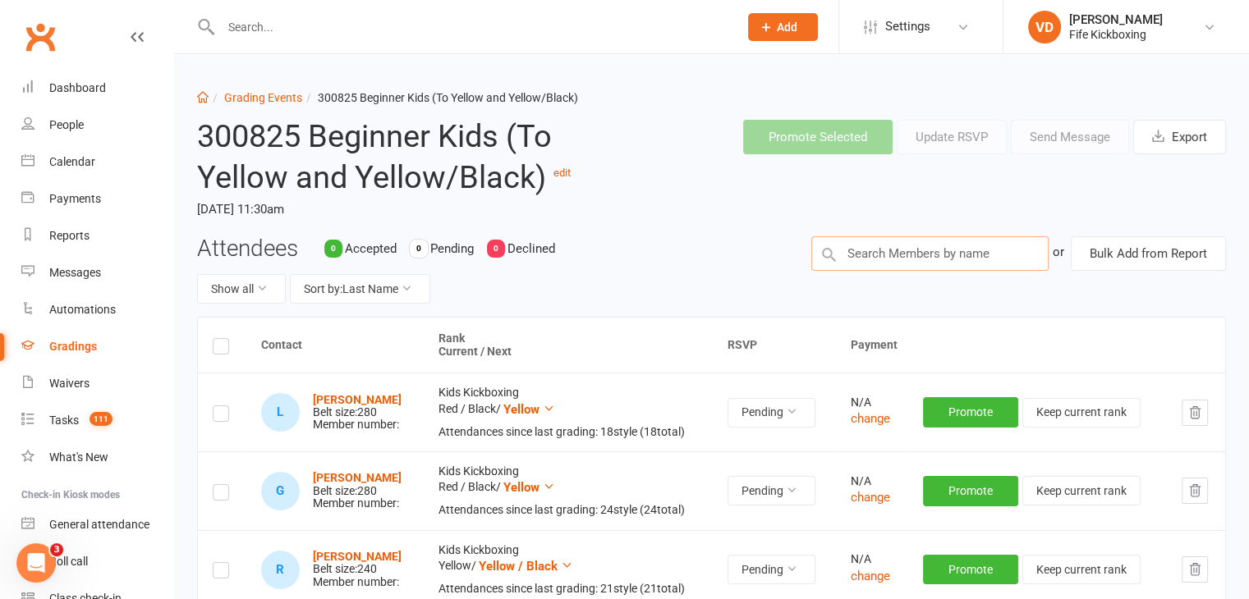
click at [865, 254] on input "text" at bounding box center [929, 253] width 237 height 34
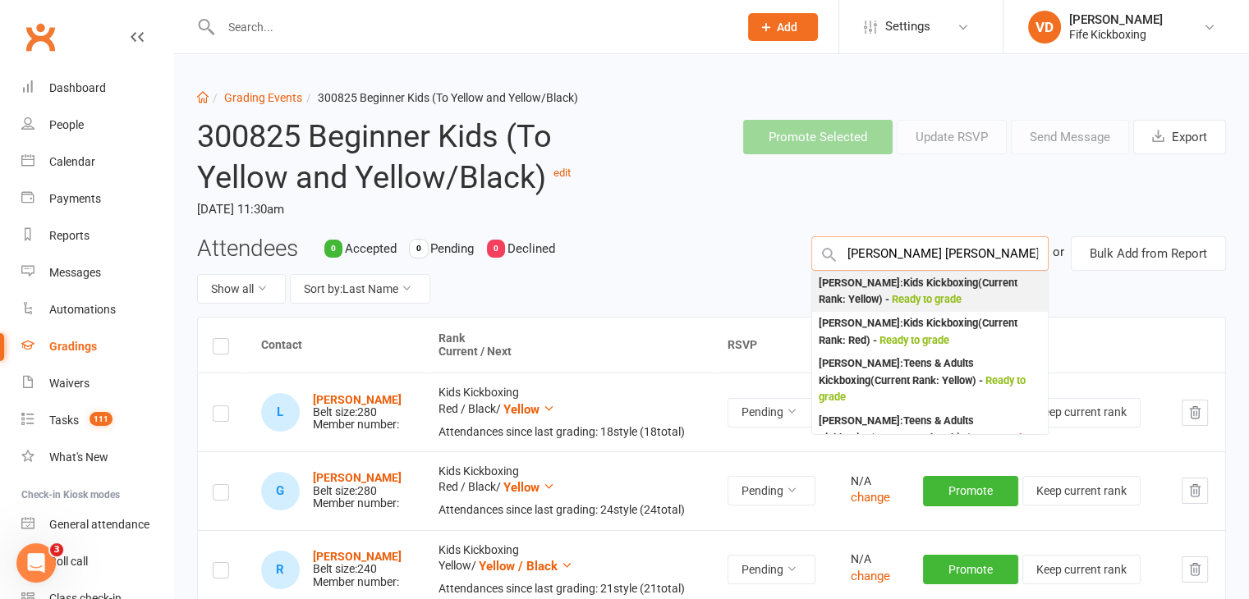
type input "jonah newt"
click at [865, 290] on div "Jonah Newton : Kids Kickboxing (Current Rank: Yellow ) - Ready to grade" at bounding box center [930, 292] width 223 height 34
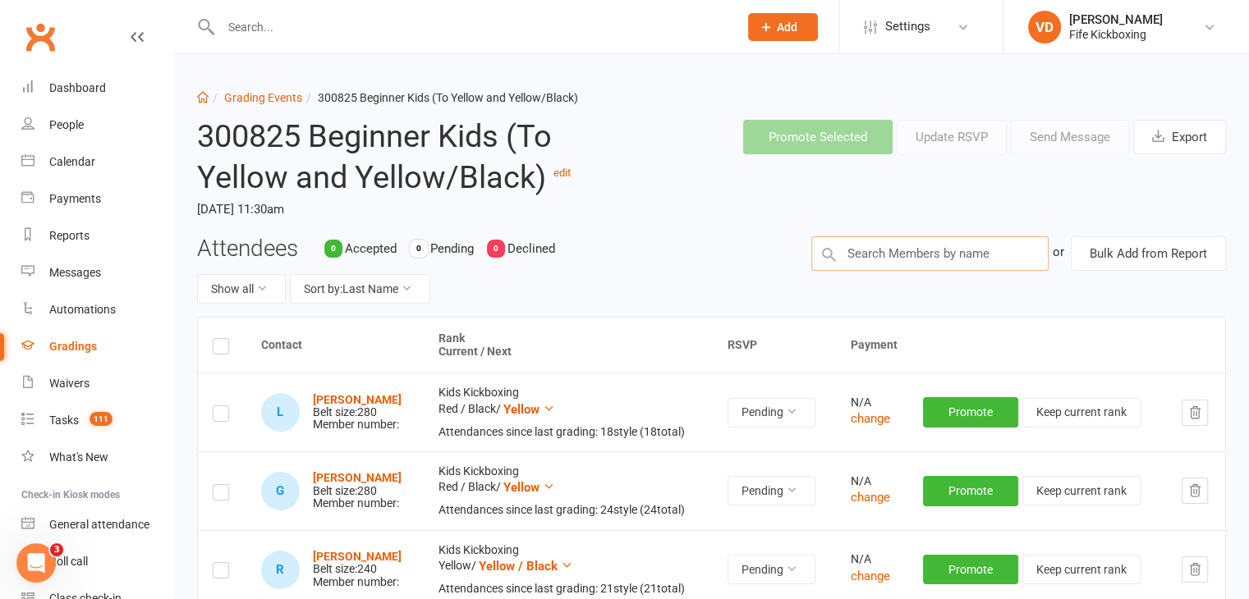
click at [870, 256] on input "text" at bounding box center [929, 253] width 237 height 34
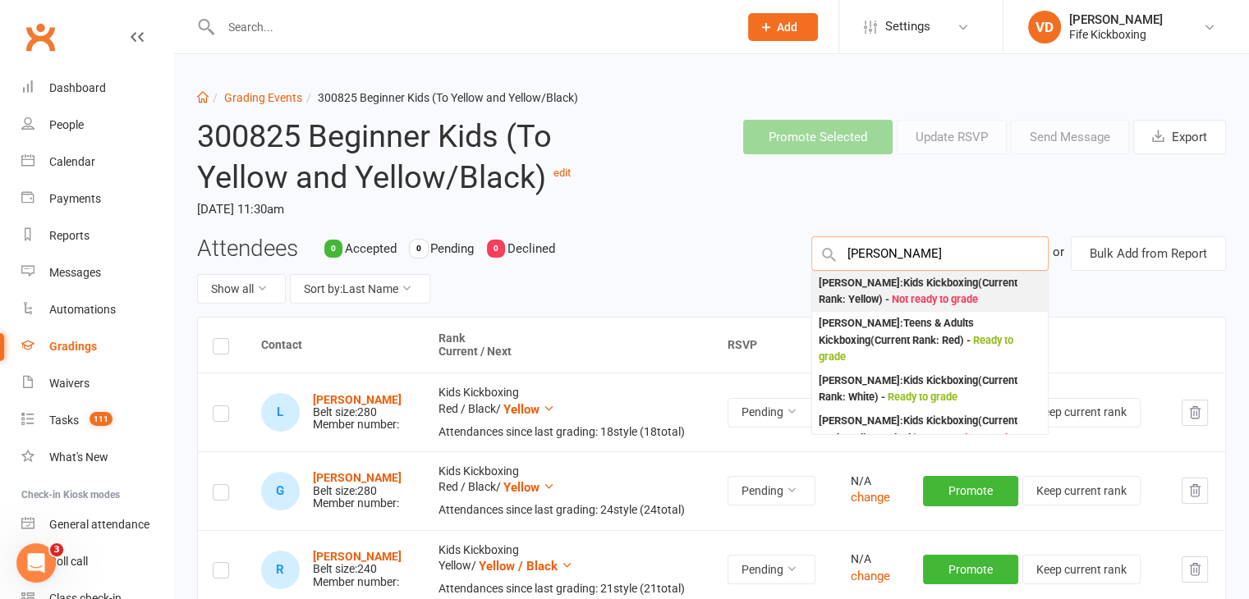
type input "gabriel"
click at [870, 295] on div "Gabriel Krawczyk : Kids Kickboxing (Current Rank: Yellow ) - Not ready to grade" at bounding box center [930, 292] width 223 height 34
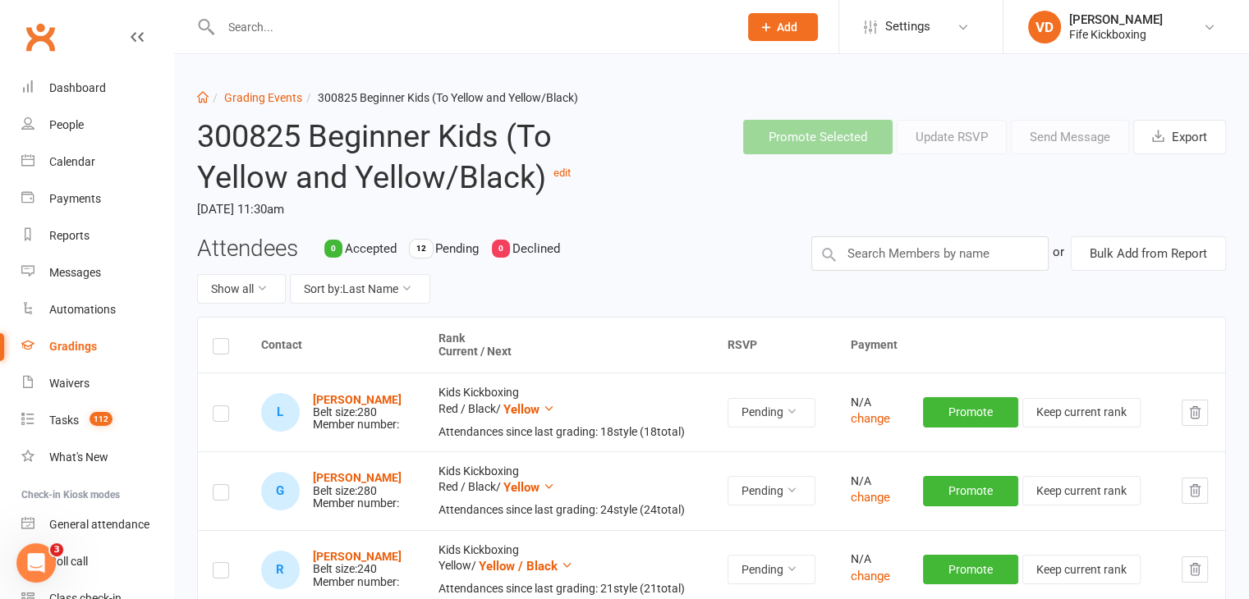
click at [219, 349] on label at bounding box center [221, 349] width 16 height 0
click at [219, 339] on input "checkbox" at bounding box center [221, 339] width 16 height 0
click at [1057, 135] on button "Send Message" at bounding box center [1070, 137] width 118 height 34
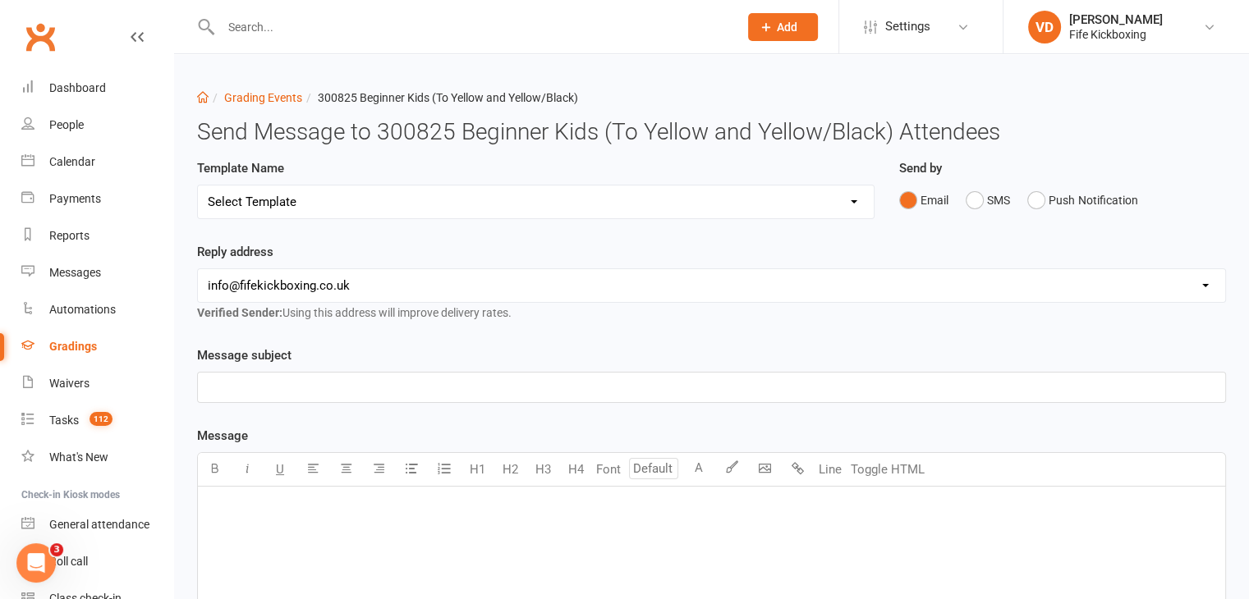
click at [851, 204] on select "Select Template [Email] 2001 Invitation to Grading Event [Email] 2002 Invitatio…" at bounding box center [536, 202] width 676 height 33
select select "0"
click at [198, 186] on select "Select Template [Email] 2001 Invitation to Grading Event [Email] 2002 Invitatio…" at bounding box center [536, 202] width 676 height 33
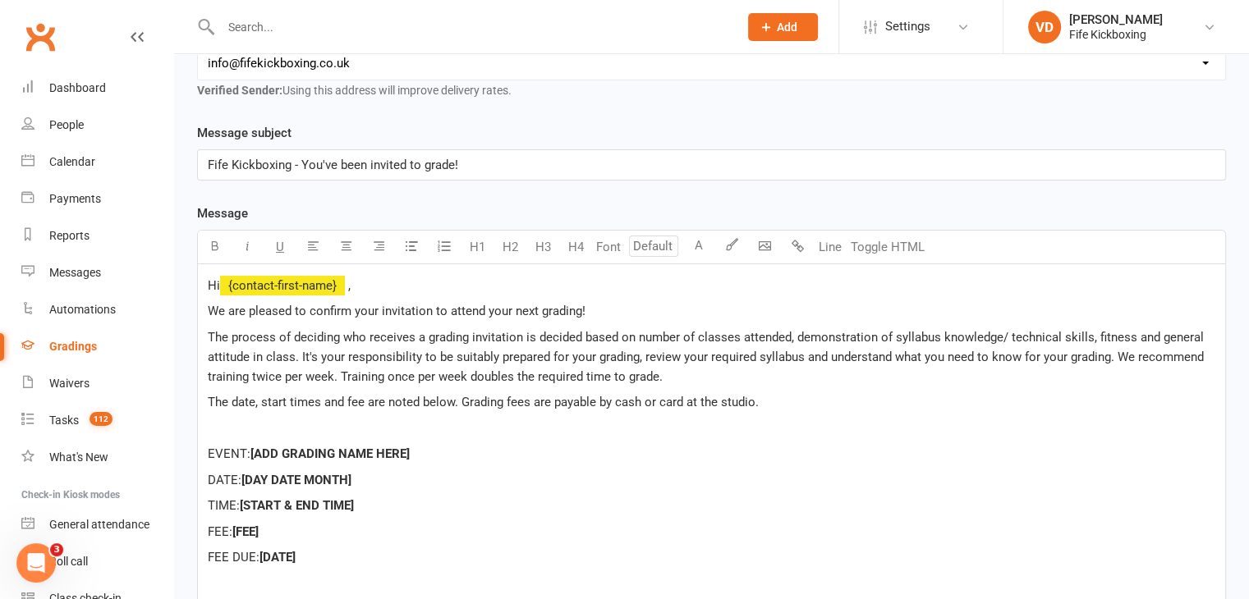
scroll to position [246, 0]
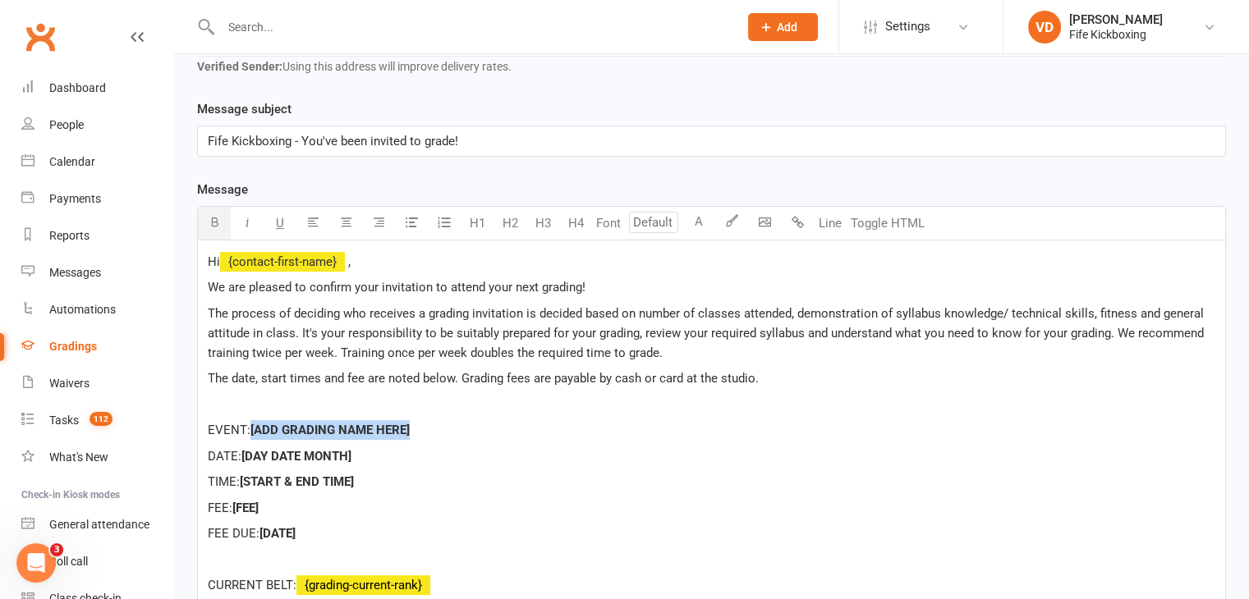
drag, startPoint x: 420, startPoint y: 424, endPoint x: 256, endPoint y: 426, distance: 163.4
click at [256, 426] on p "EVENT: [ADD GRADING NAME HERE]" at bounding box center [711, 430] width 1007 height 20
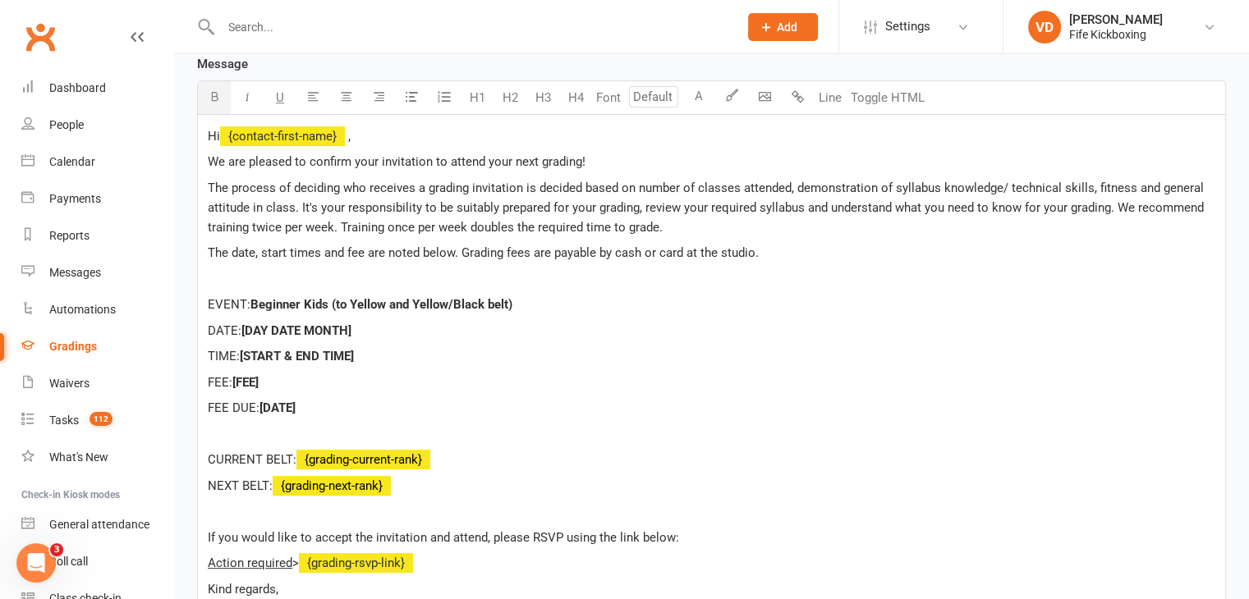
scroll to position [411, 0]
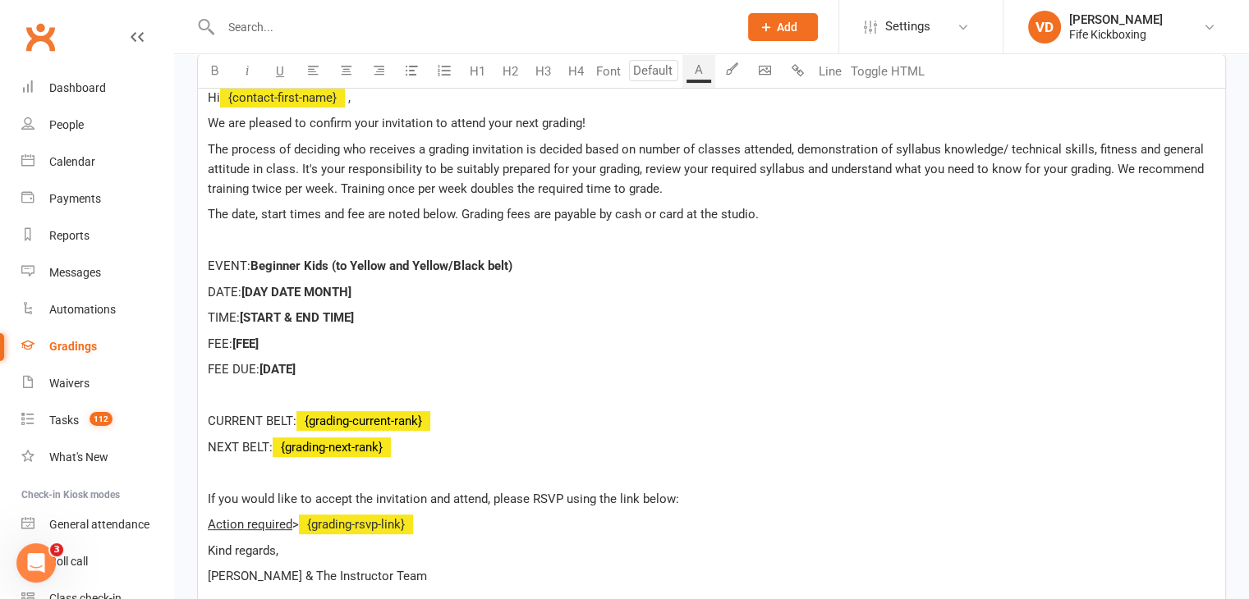
click at [246, 291] on p "DATE: [DAY DATE MONTH]" at bounding box center [711, 292] width 1007 height 20
click at [246, 291] on span "[DAY DATE MONTH]" at bounding box center [296, 292] width 110 height 15
drag, startPoint x: 357, startPoint y: 290, endPoint x: 246, endPoint y: 285, distance: 111.0
click at [246, 285] on p "DATE: [DAY DATE MONTH]" at bounding box center [711, 292] width 1007 height 20
drag, startPoint x: 246, startPoint y: 318, endPoint x: 358, endPoint y: 316, distance: 112.5
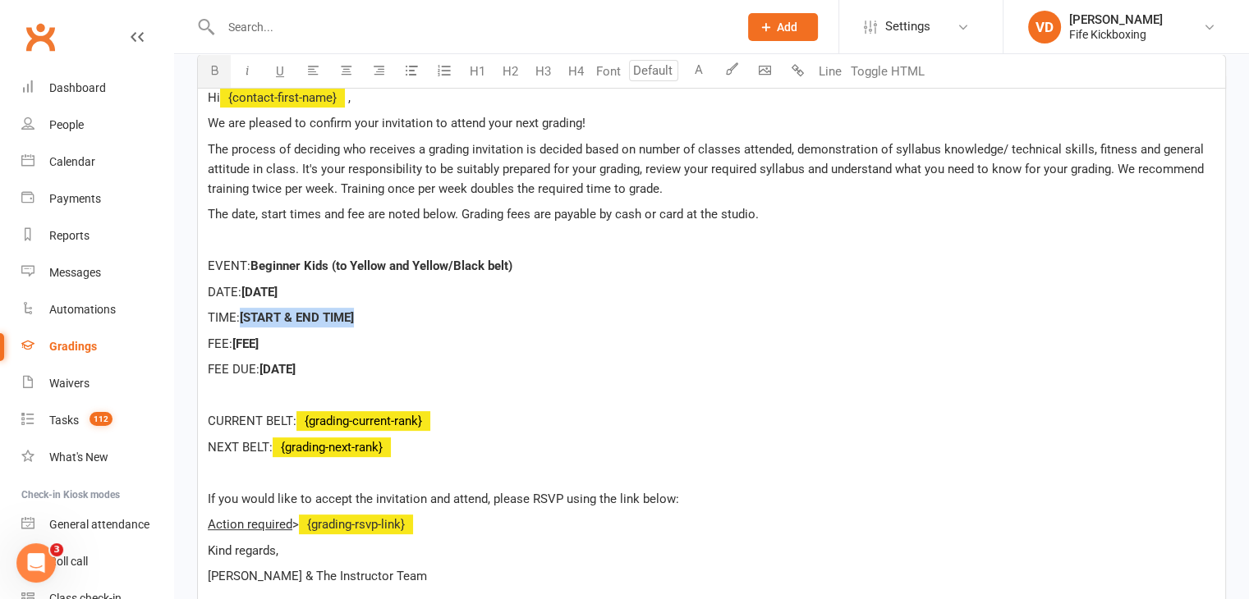
click at [354, 316] on span "[START & END TIME]" at bounding box center [297, 317] width 114 height 15
drag, startPoint x: 275, startPoint y: 339, endPoint x: 236, endPoint y: 342, distance: 39.5
click at [236, 342] on p "FEE: [FEE]" at bounding box center [711, 344] width 1007 height 20
click at [212, 67] on icon "button" at bounding box center [215, 70] width 12 height 12
drag, startPoint x: 300, startPoint y: 367, endPoint x: 264, endPoint y: 368, distance: 35.3
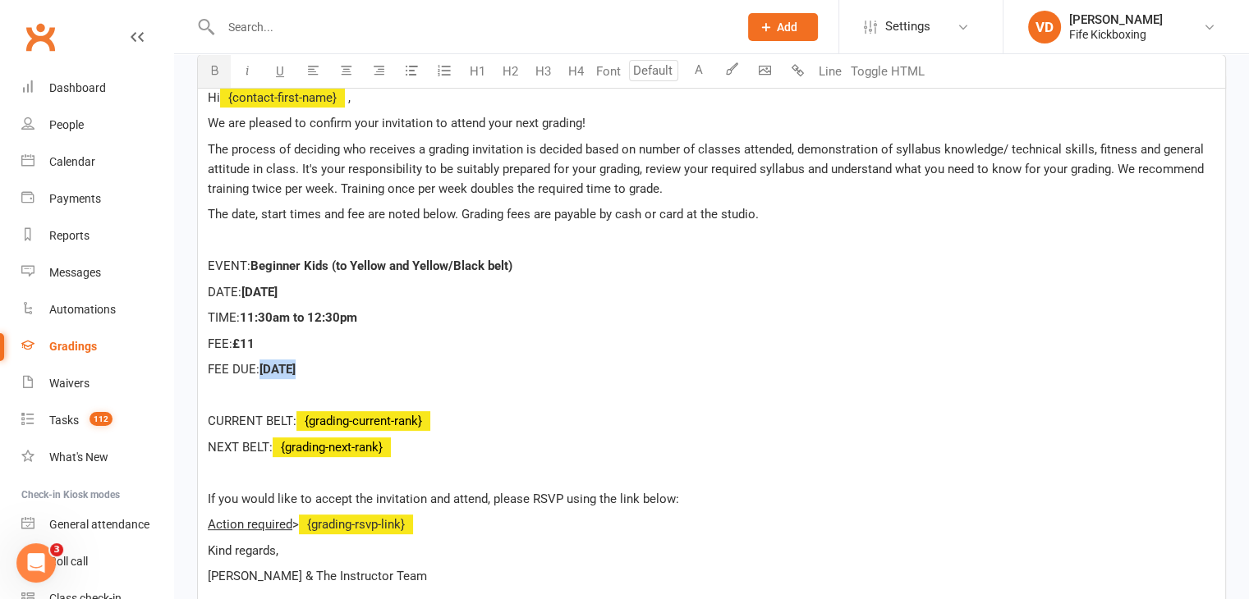
click at [264, 368] on span "[DATE]" at bounding box center [277, 369] width 36 height 15
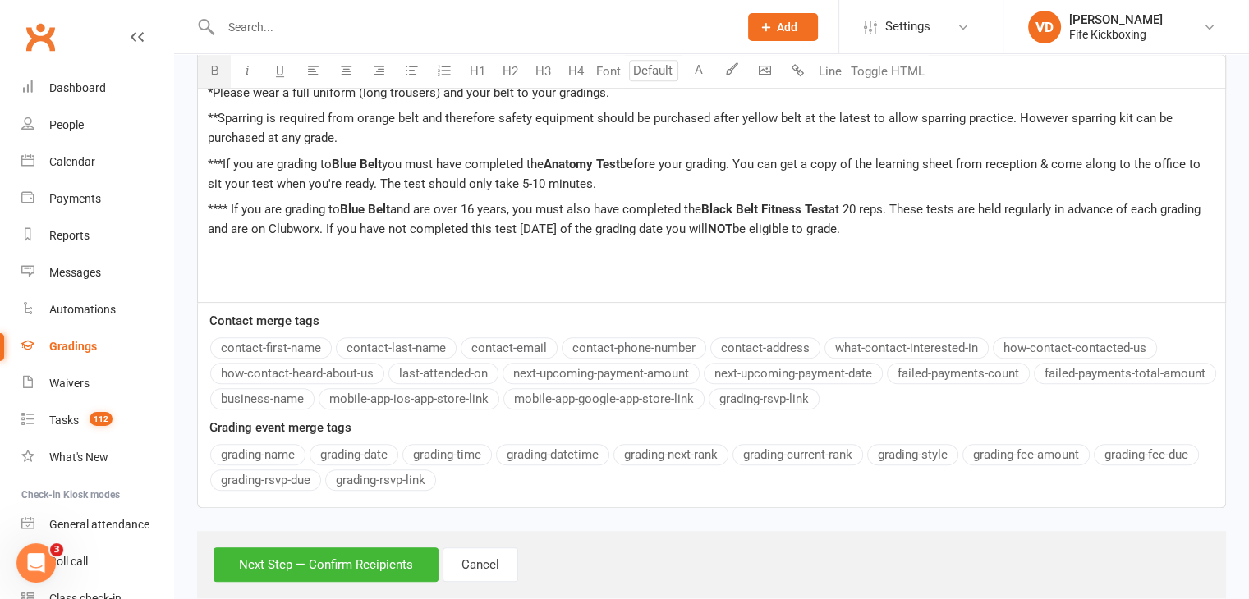
scroll to position [972, 0]
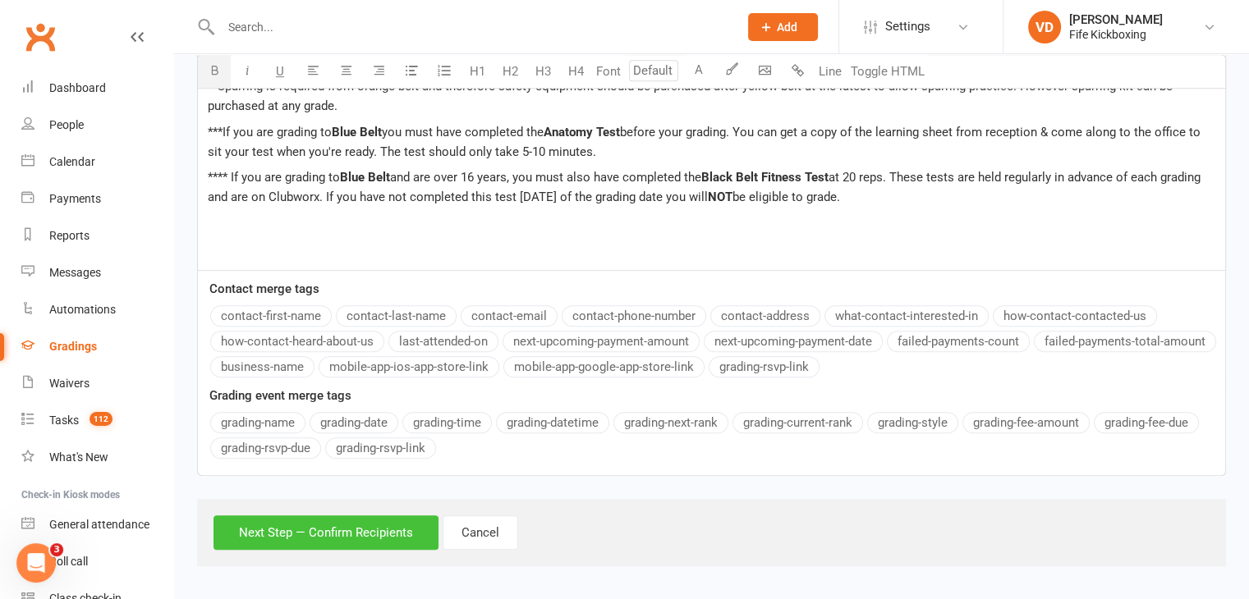
click at [360, 528] on button "Next Step — Confirm Recipients" at bounding box center [325, 533] width 225 height 34
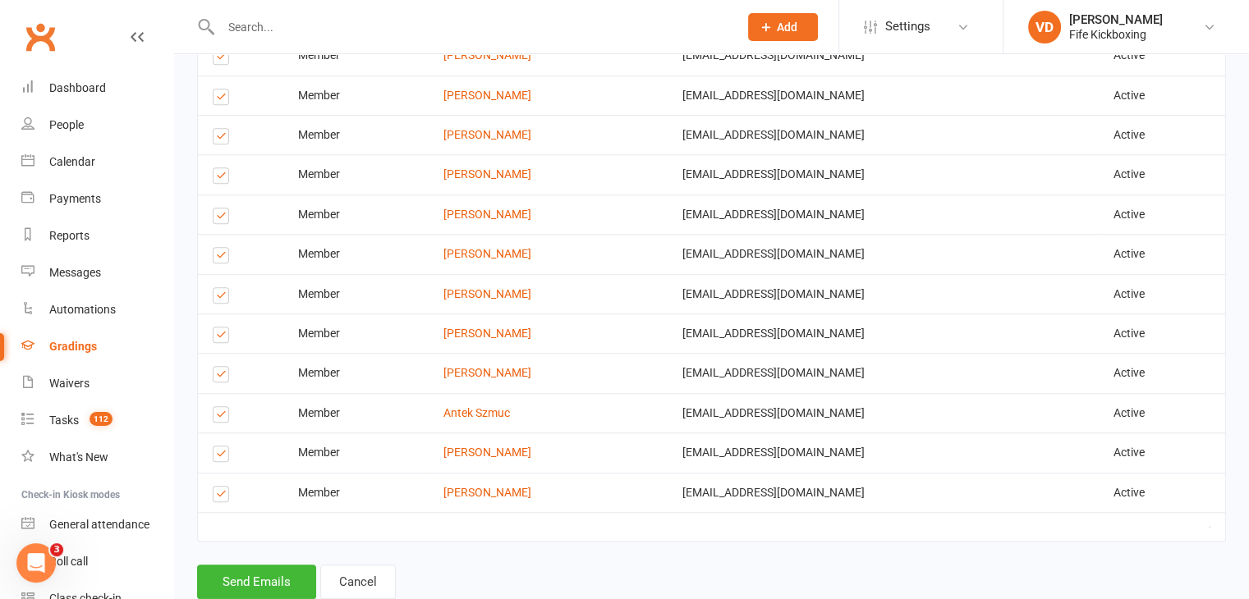
scroll to position [1284, 0]
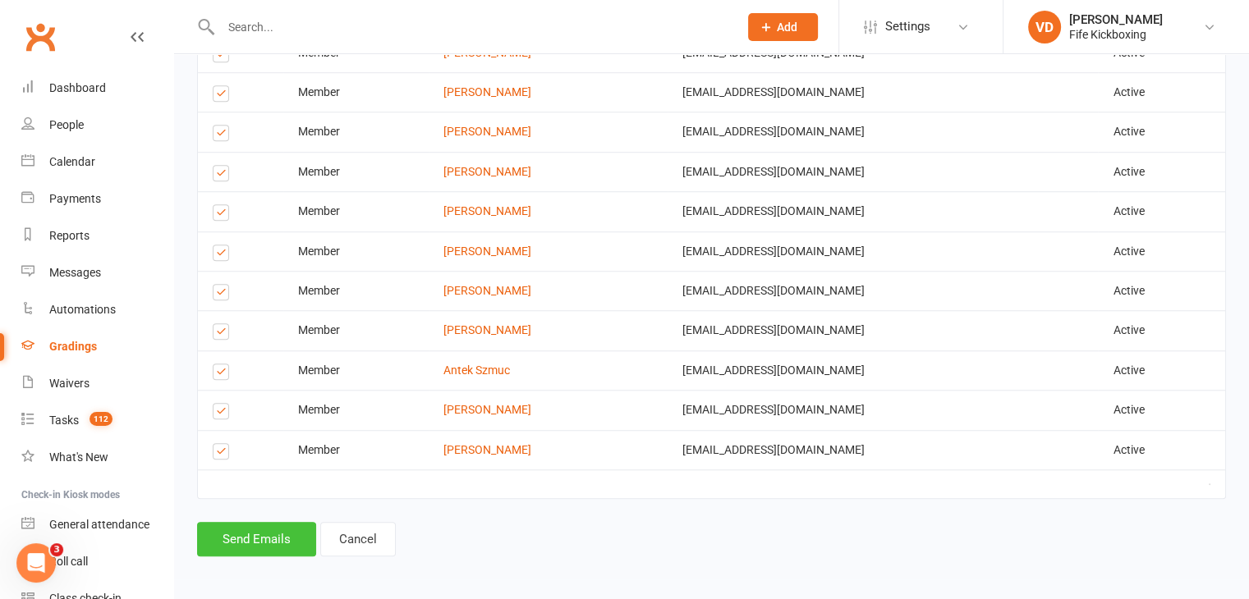
click at [284, 539] on button "Send Emails" at bounding box center [256, 539] width 119 height 34
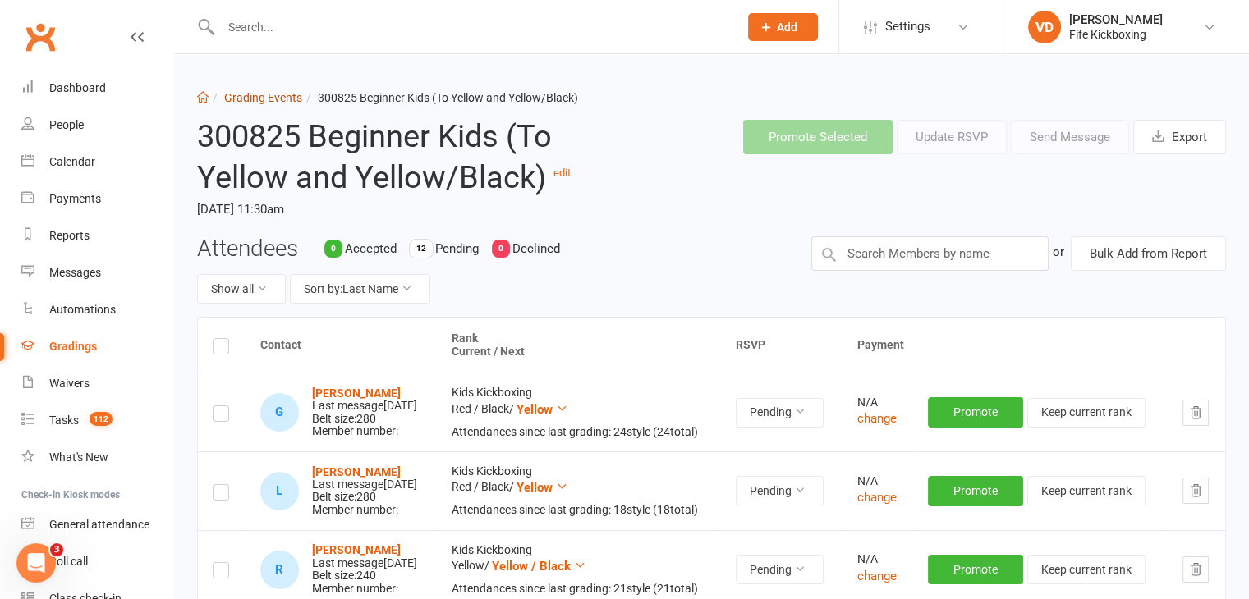
click at [267, 99] on link "Grading Events" at bounding box center [263, 97] width 78 height 13
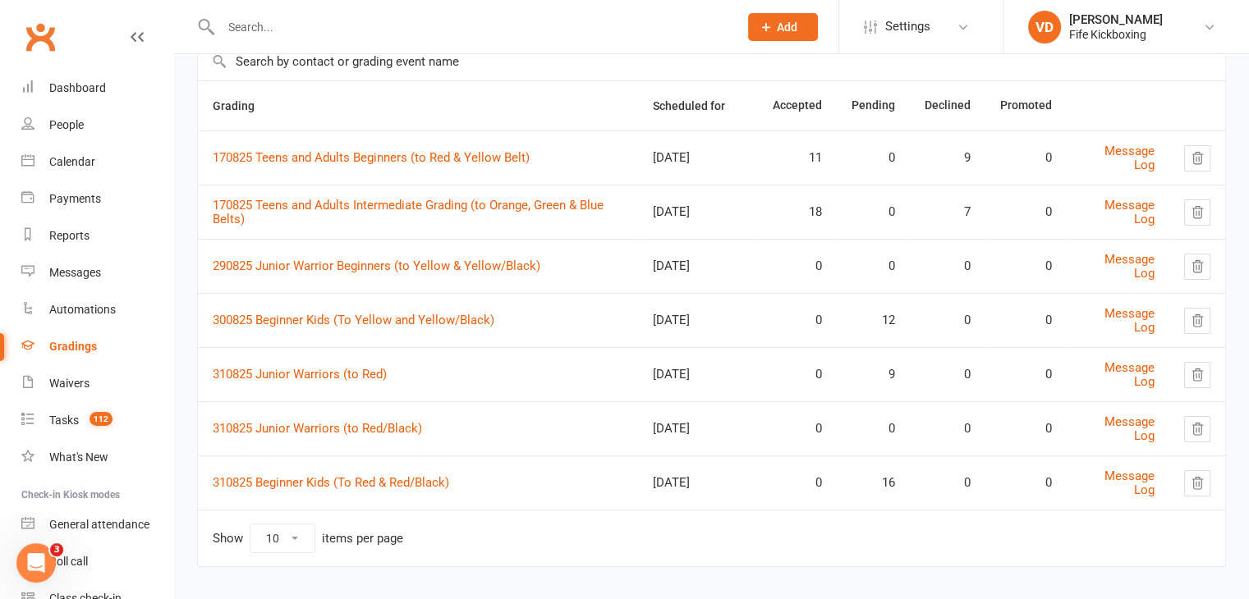
scroll to position [145, 0]
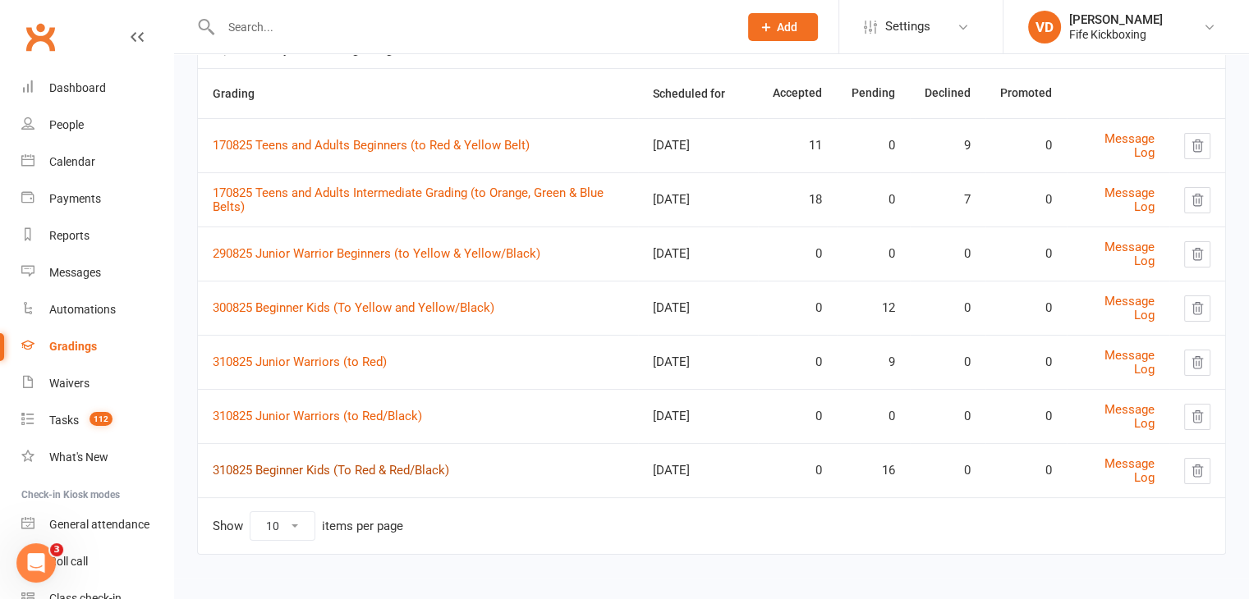
click at [299, 467] on link "310825 Beginner Kids (To Red & Red/Black)" at bounding box center [331, 470] width 236 height 15
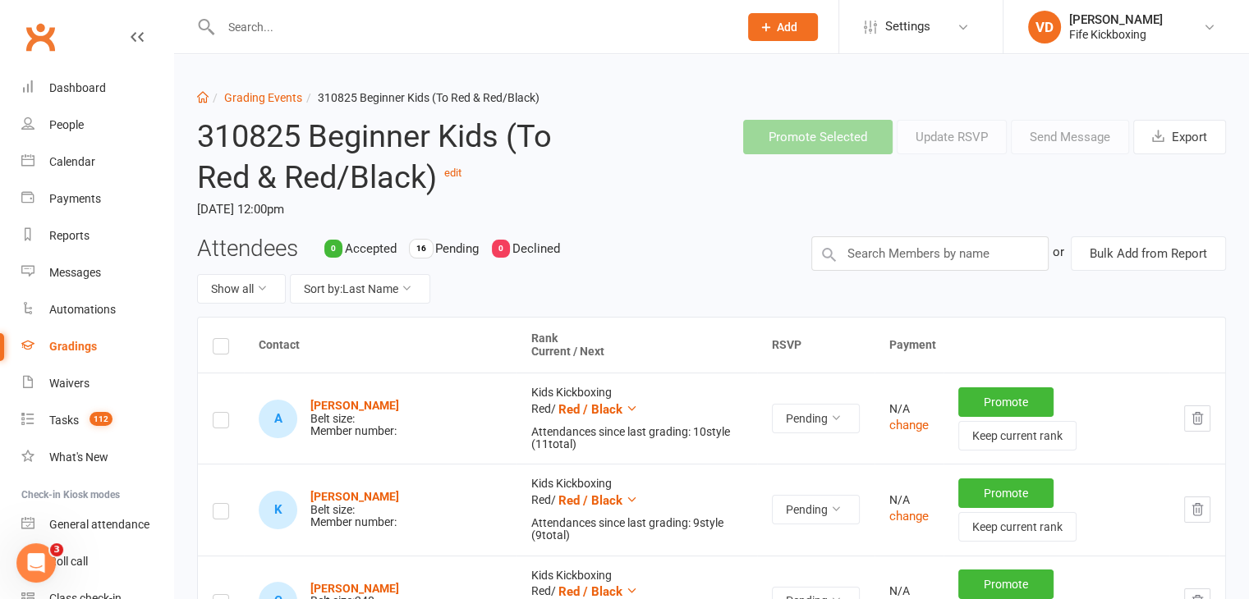
click at [220, 349] on label at bounding box center [221, 349] width 16 height 0
click at [220, 339] on input "checkbox" at bounding box center [221, 339] width 16 height 0
click at [1064, 135] on button "Send Message" at bounding box center [1070, 137] width 118 height 34
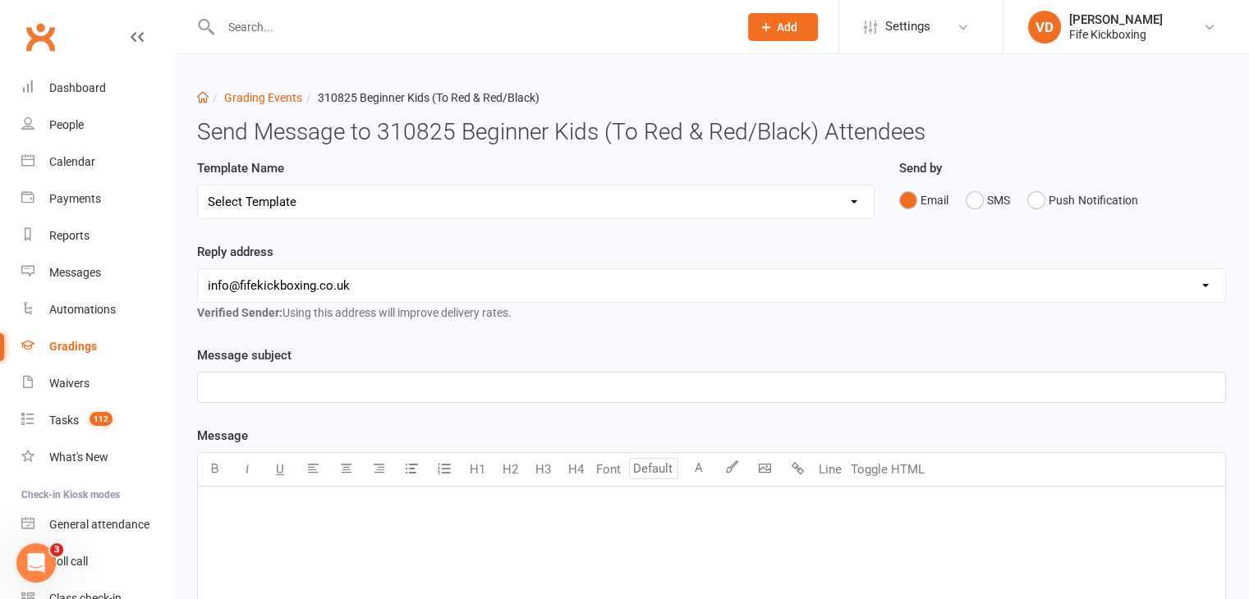
click at [744, 202] on select "Select Template [Email] 2001 Invitation to Grading Event [Email] 2002 Invitatio…" at bounding box center [536, 202] width 676 height 33
select select "0"
click at [198, 186] on select "Select Template [Email] 2001 Invitation to Grading Event [Email] 2002 Invitatio…" at bounding box center [536, 202] width 676 height 33
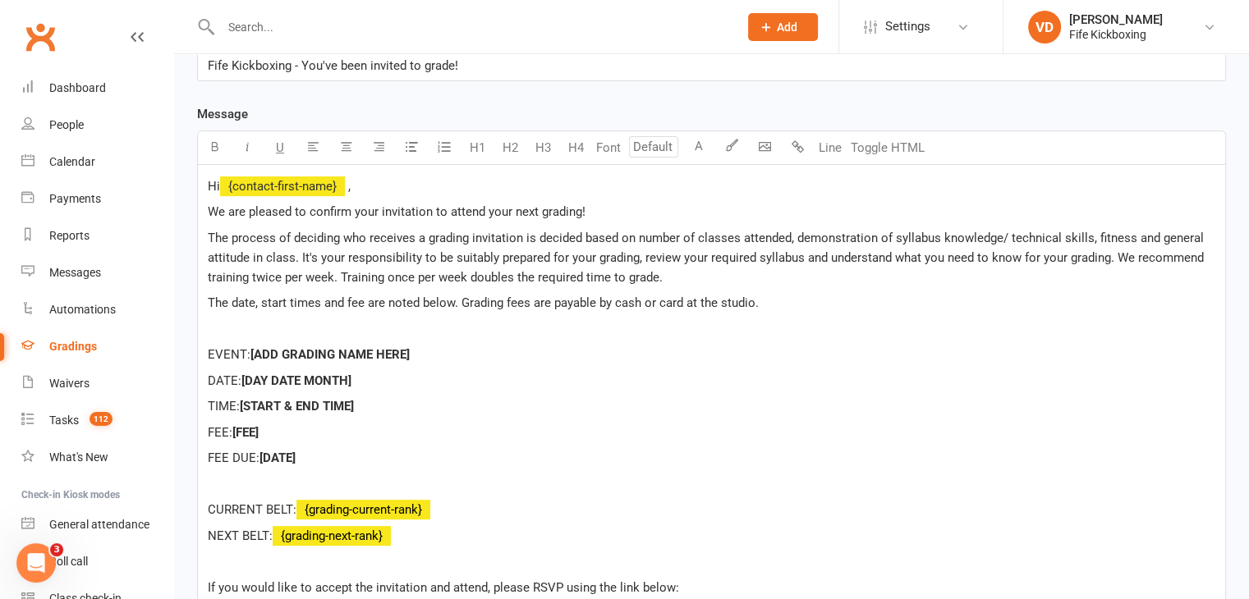
scroll to position [328, 0]
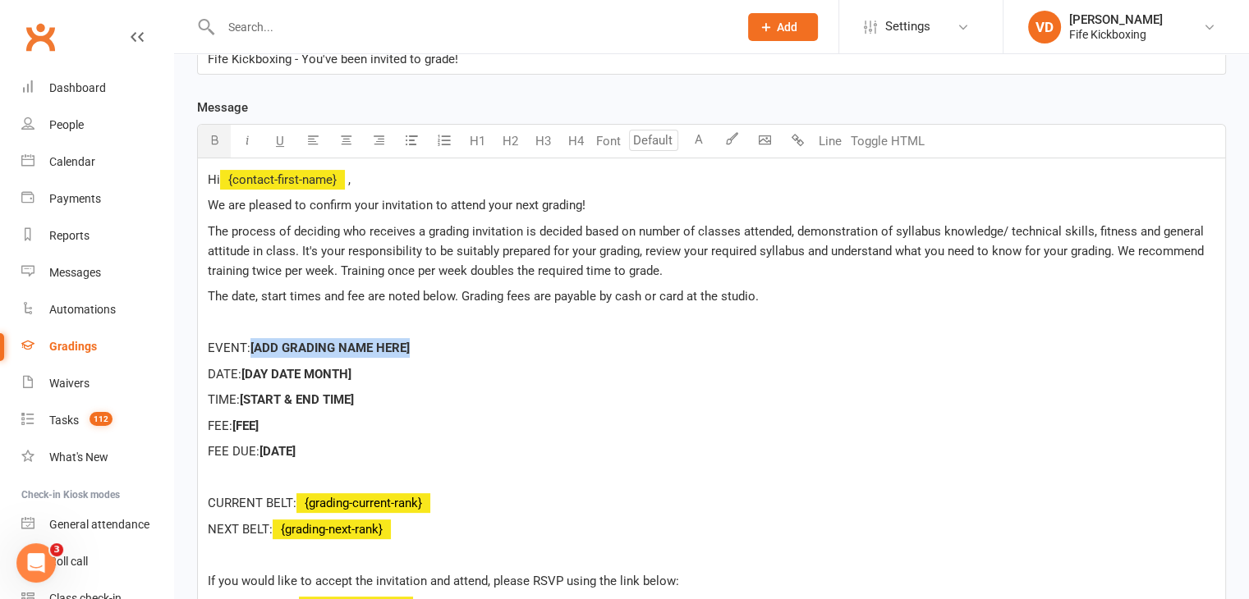
drag, startPoint x: 412, startPoint y: 346, endPoint x: 255, endPoint y: 342, distance: 157.7
click at [255, 342] on span "[ADD GRADING NAME HERE]" at bounding box center [329, 348] width 159 height 15
click at [487, 346] on span "Beginner Kids Grading (To Red & Red/Blac Belt)" at bounding box center [382, 348] width 265 height 15
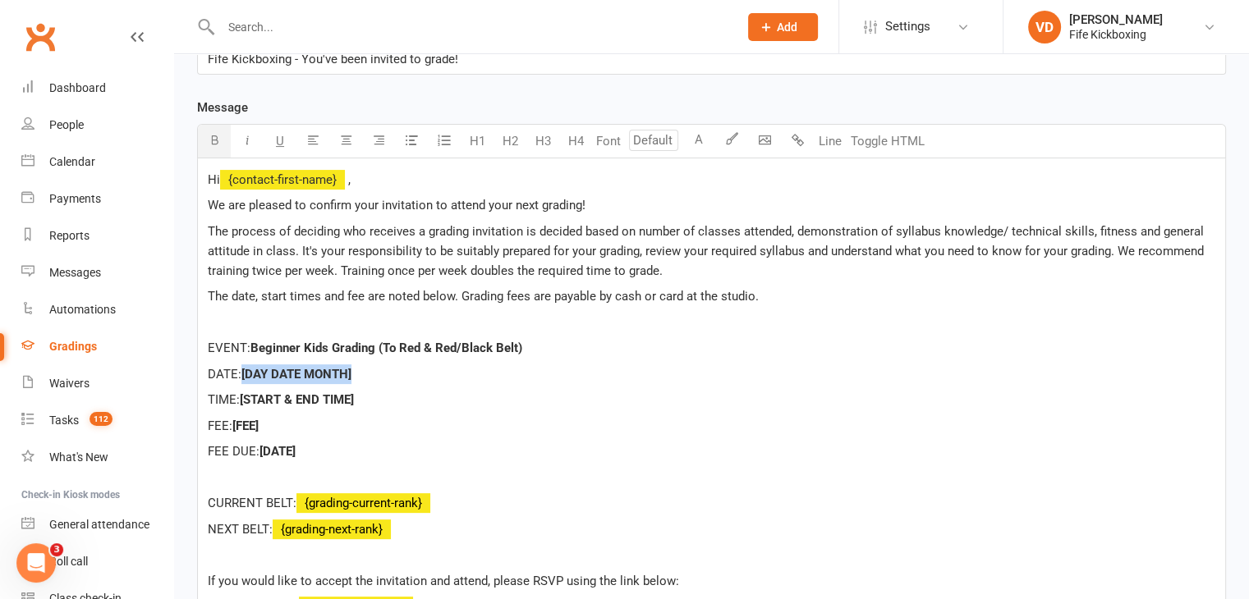
drag, startPoint x: 363, startPoint y: 373, endPoint x: 245, endPoint y: 365, distance: 118.5
click at [245, 365] on p "DATE: [DAY DATE MONTH]" at bounding box center [711, 375] width 1007 height 20
drag, startPoint x: 369, startPoint y: 396, endPoint x: 246, endPoint y: 395, distance: 122.3
click at [246, 395] on p "TIME: [START & END TIME]" at bounding box center [711, 400] width 1007 height 20
drag, startPoint x: 266, startPoint y: 425, endPoint x: 238, endPoint y: 421, distance: 28.2
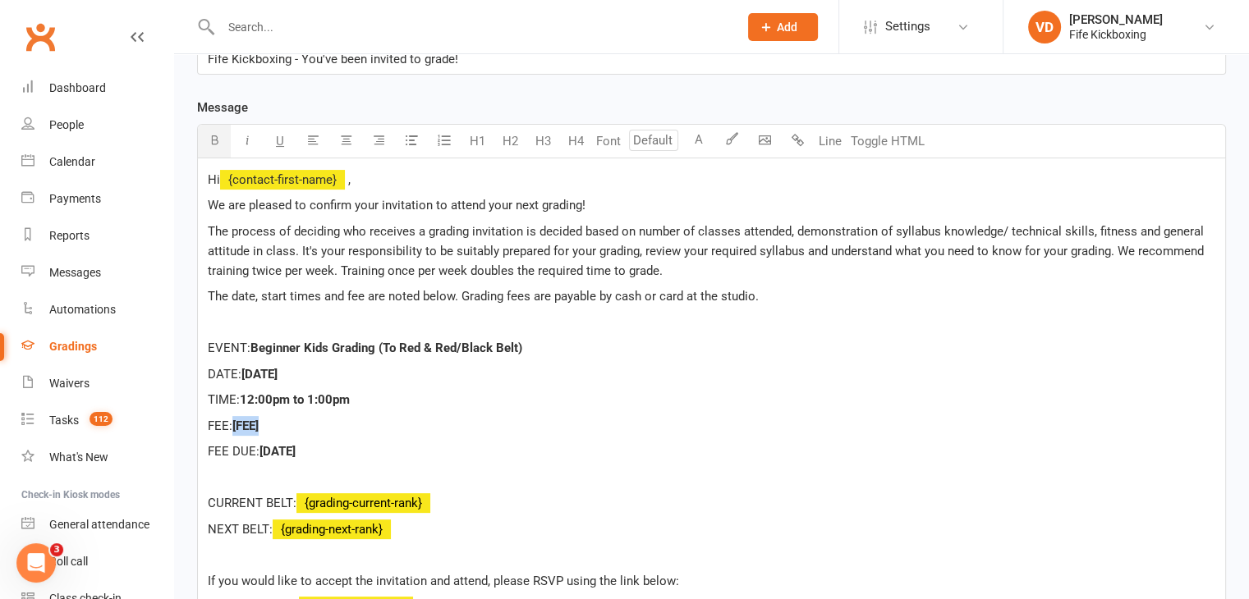
click at [238, 421] on p "FEE: [FEE]" at bounding box center [711, 426] width 1007 height 20
drag, startPoint x: 304, startPoint y: 454, endPoint x: 263, endPoint y: 451, distance: 41.2
click at [263, 451] on p "FEE DUE: [DATE]" at bounding box center [711, 452] width 1007 height 20
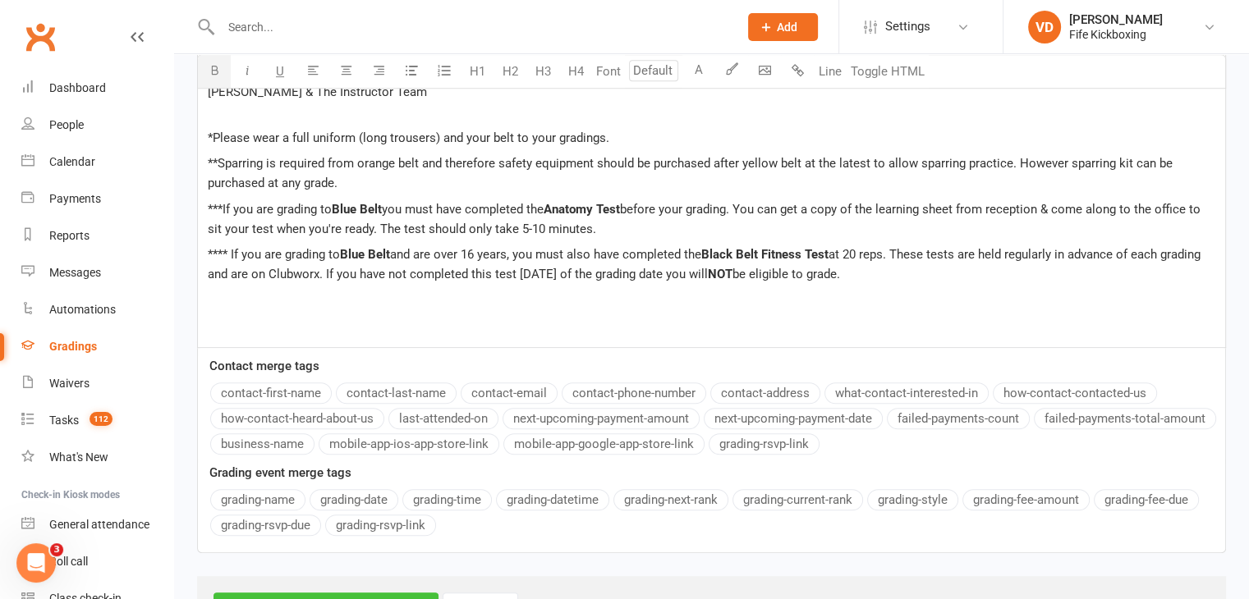
scroll to position [972, 0]
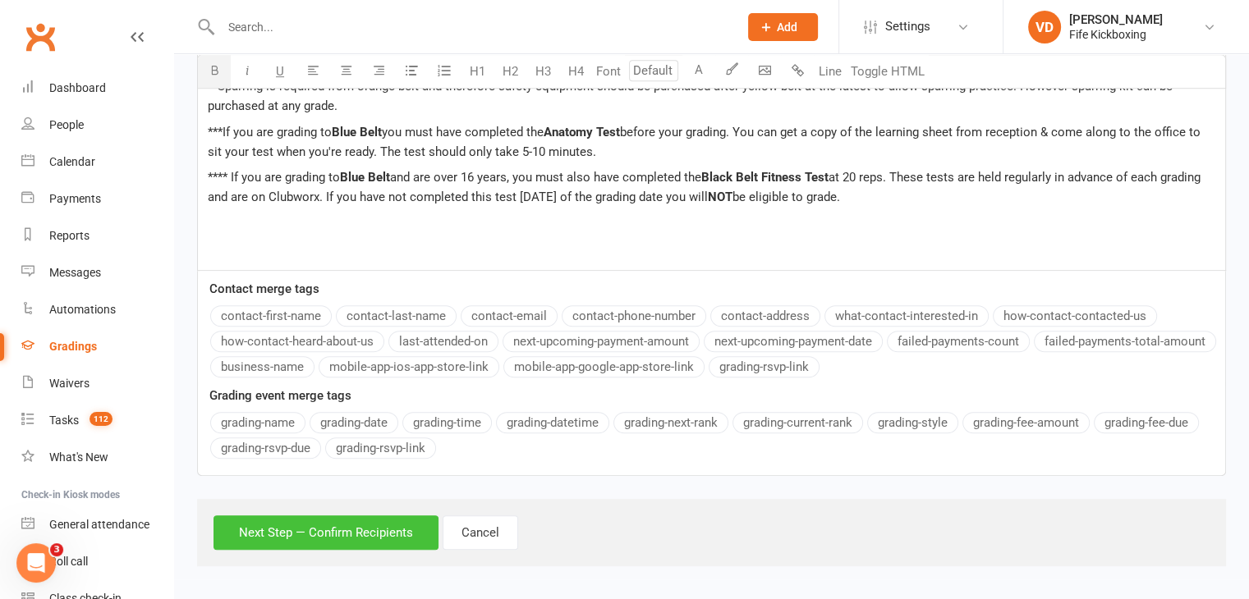
click at [358, 530] on button "Next Step — Confirm Recipients" at bounding box center [325, 533] width 225 height 34
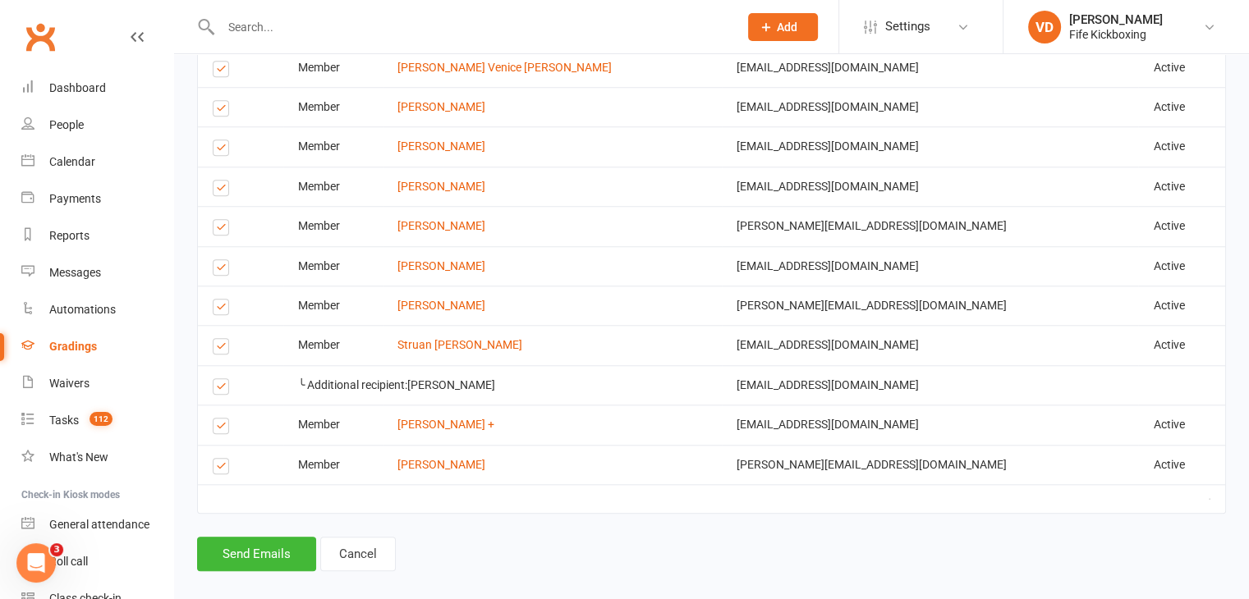
scroll to position [1483, 0]
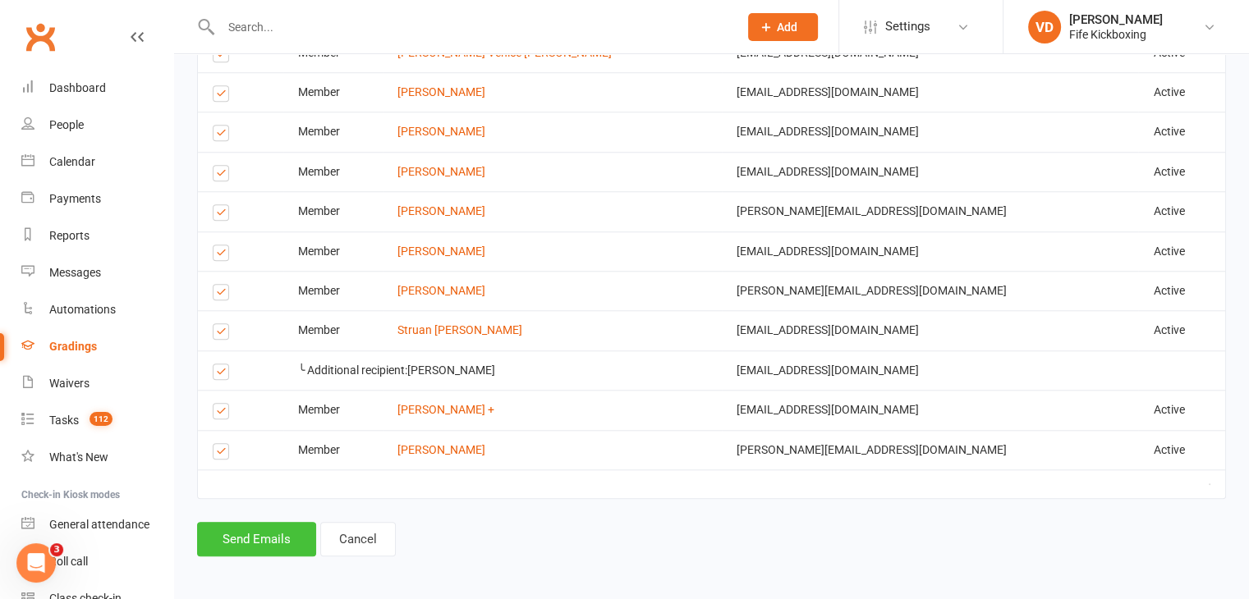
click at [278, 534] on button "Send Emails" at bounding box center [256, 539] width 119 height 34
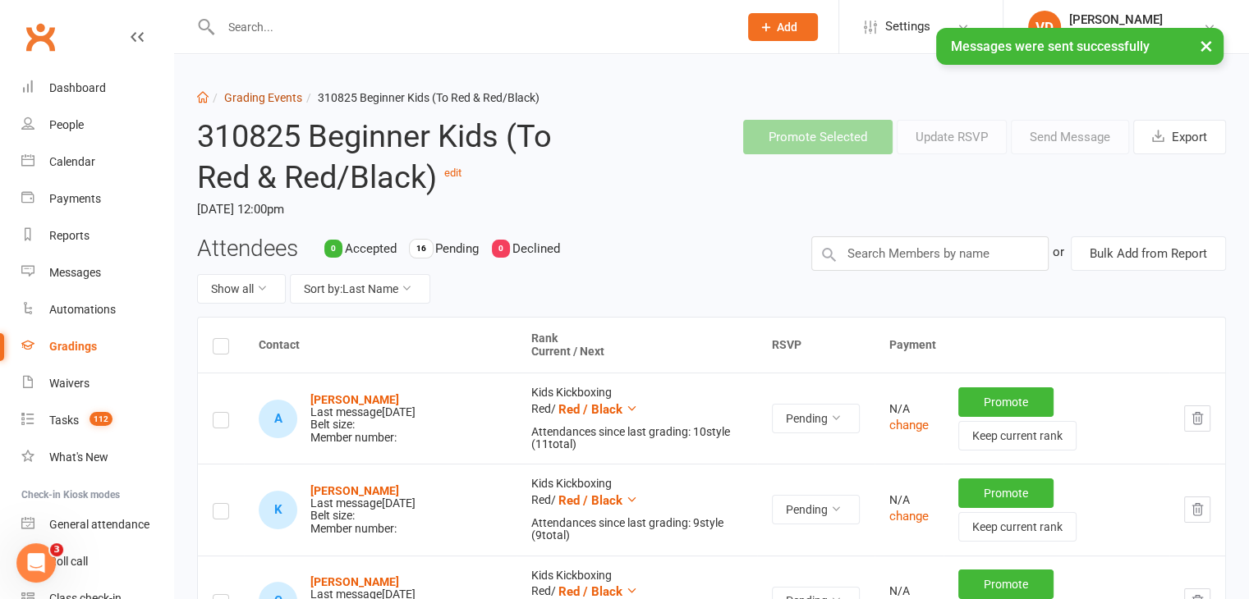
click at [278, 95] on link "Grading Events" at bounding box center [263, 97] width 78 height 13
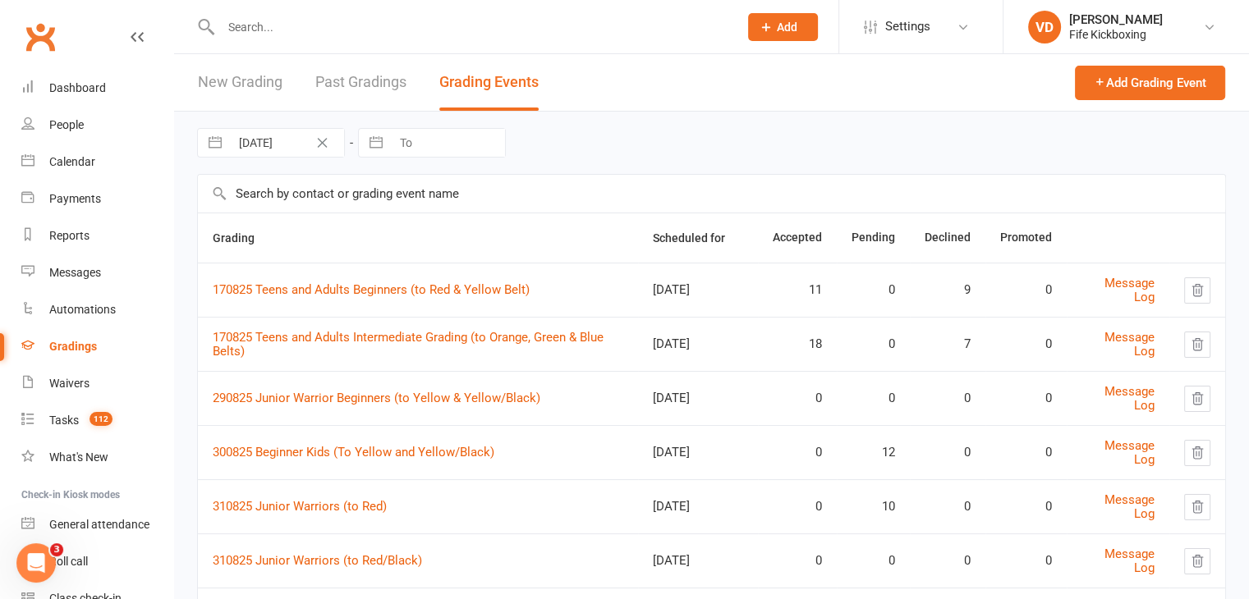
click at [289, 33] on input "text" at bounding box center [471, 27] width 511 height 23
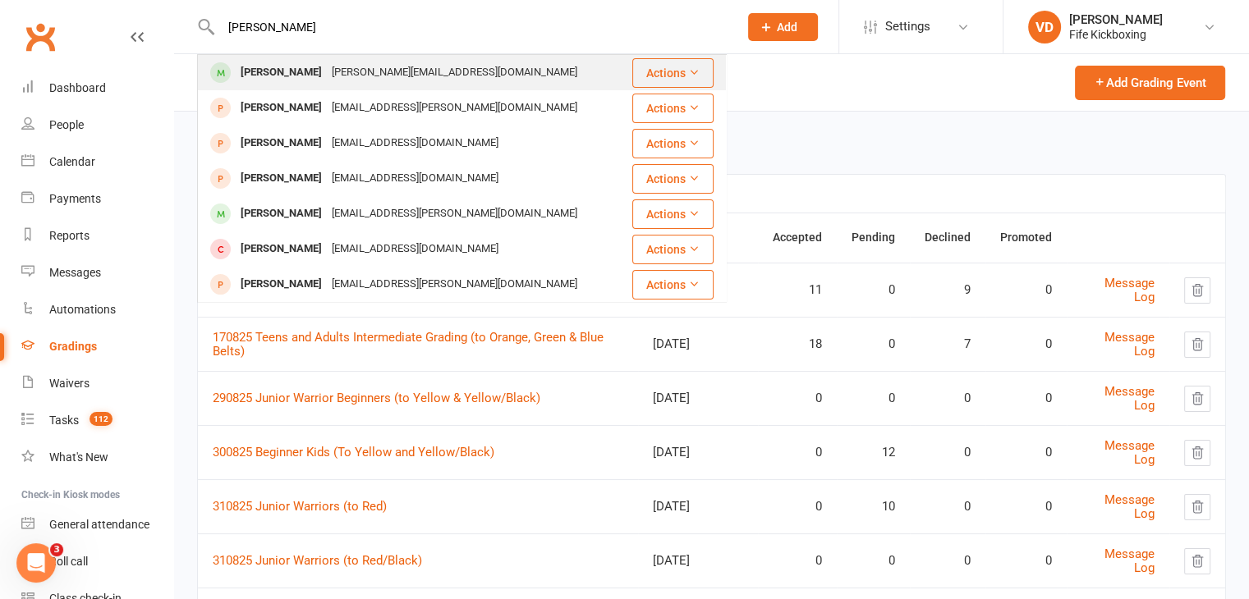
type input "carter burnett"
click at [261, 71] on div "Carter Burnett" at bounding box center [281, 73] width 91 height 24
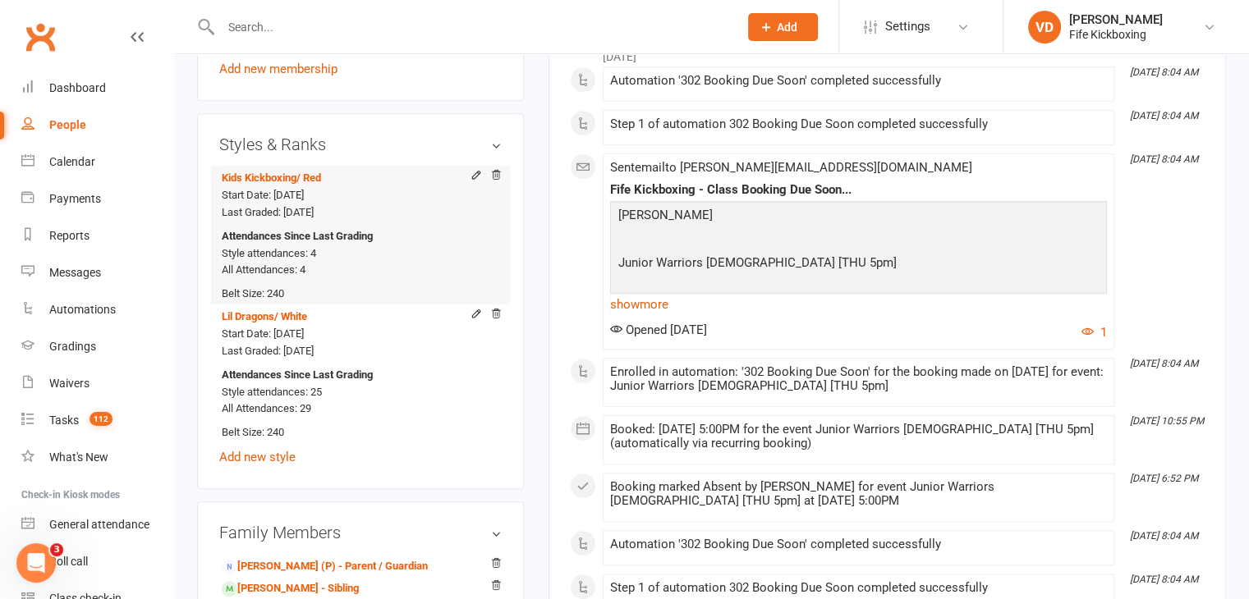
scroll to position [985, 0]
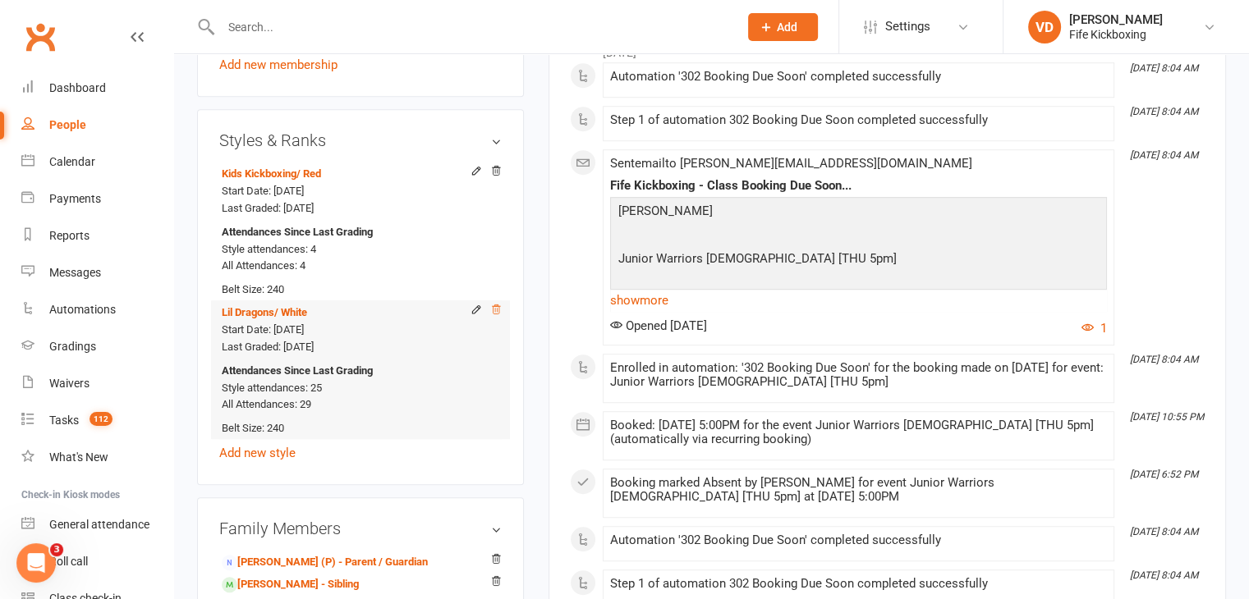
click at [498, 304] on icon at bounding box center [495, 309] width 11 height 11
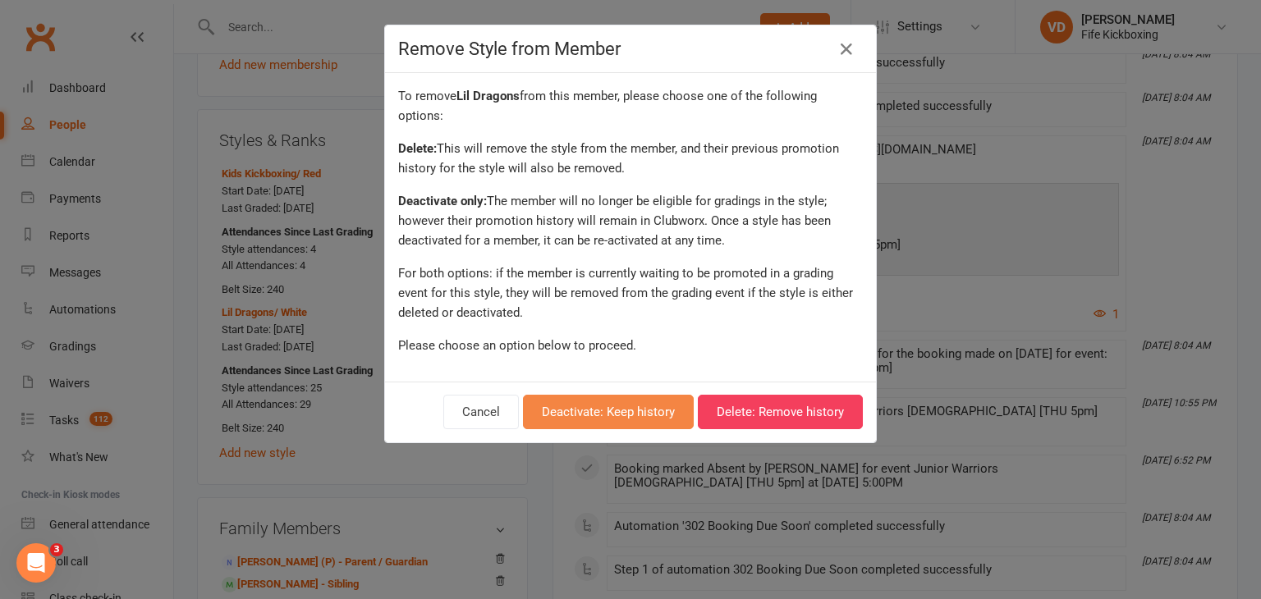
click at [621, 411] on button "Deactivate: Keep history" at bounding box center [608, 412] width 171 height 34
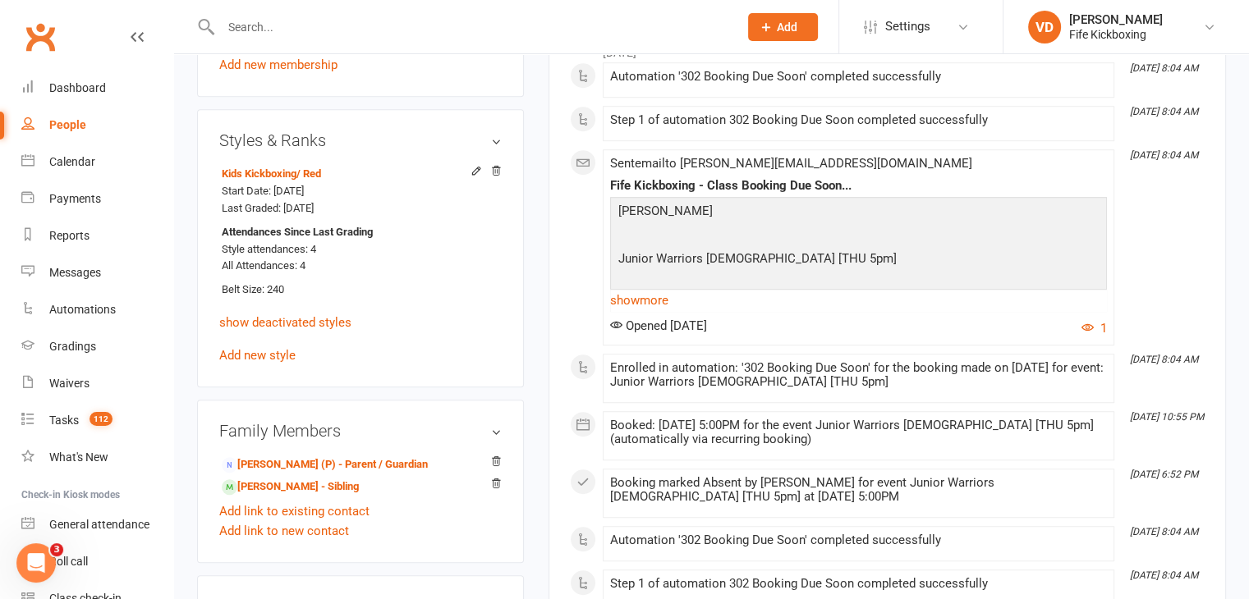
click at [255, 16] on input "text" at bounding box center [471, 27] width 511 height 23
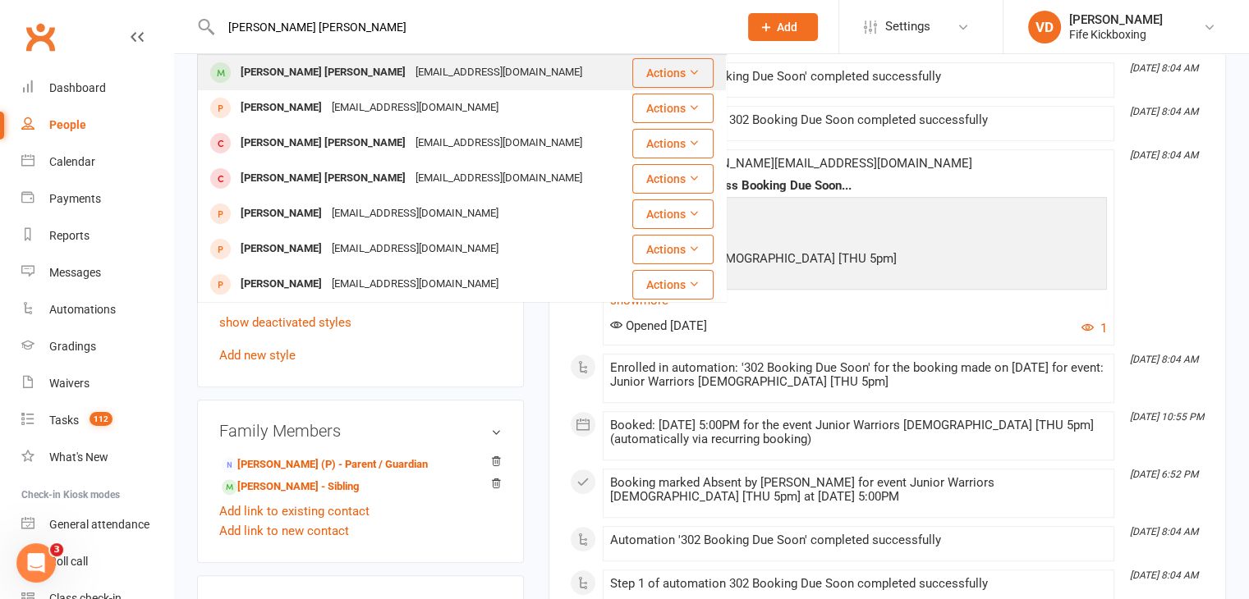
type input "marley goddard"
click at [292, 70] on div "Marley Goddard" at bounding box center [323, 73] width 175 height 24
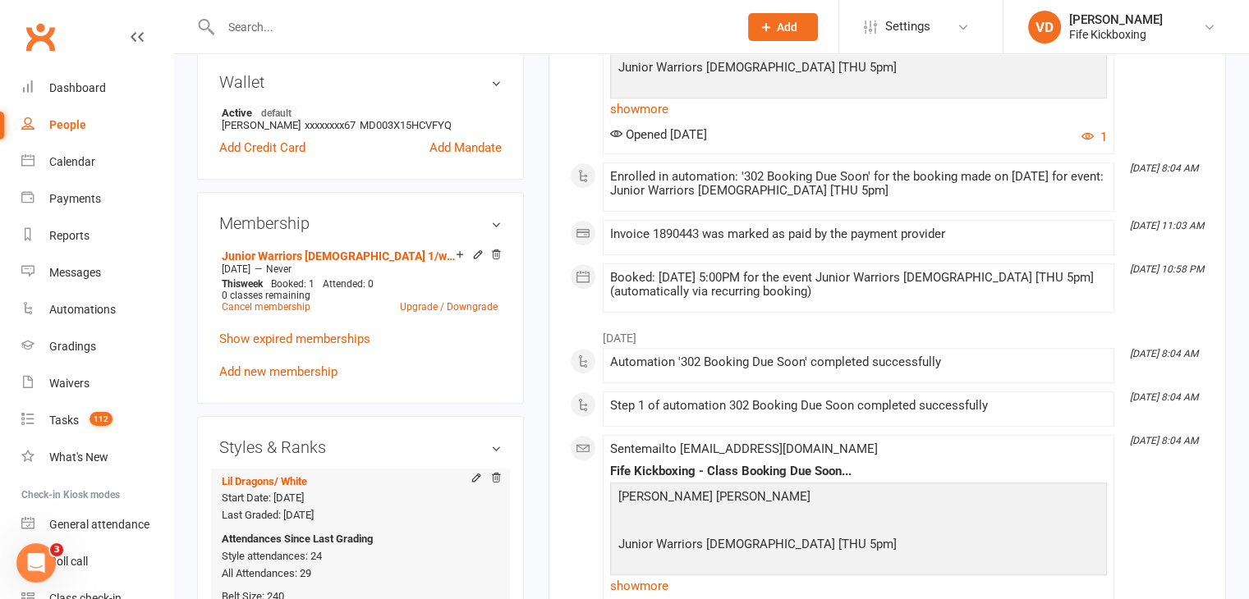
scroll to position [739, 0]
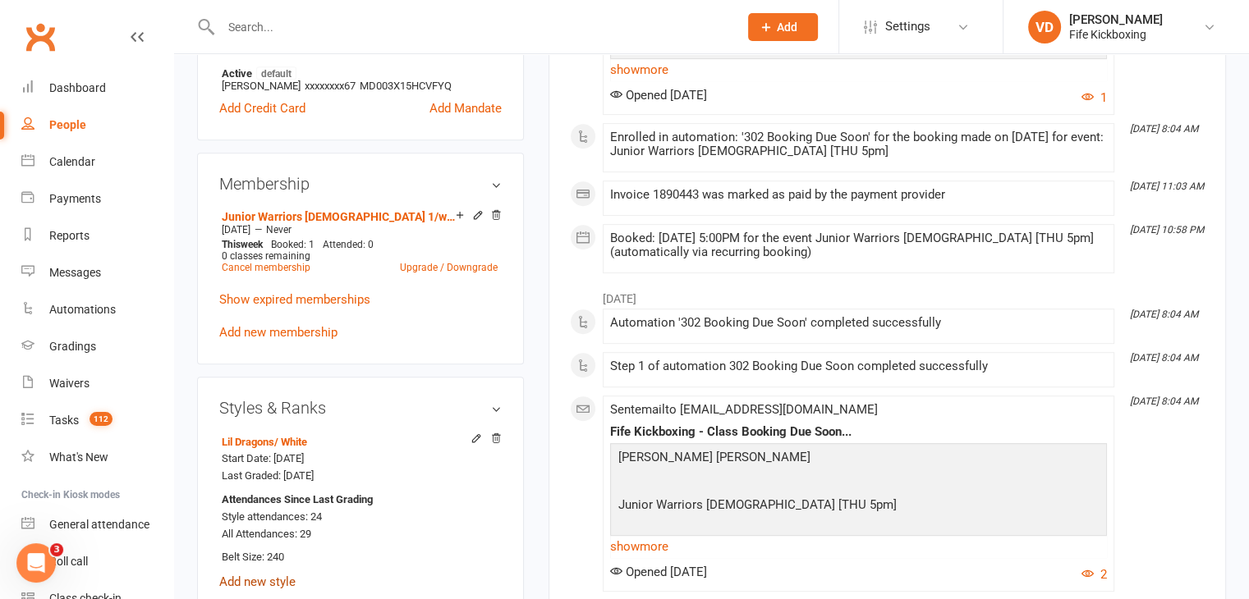
click at [260, 575] on link "Add new style" at bounding box center [257, 582] width 76 height 15
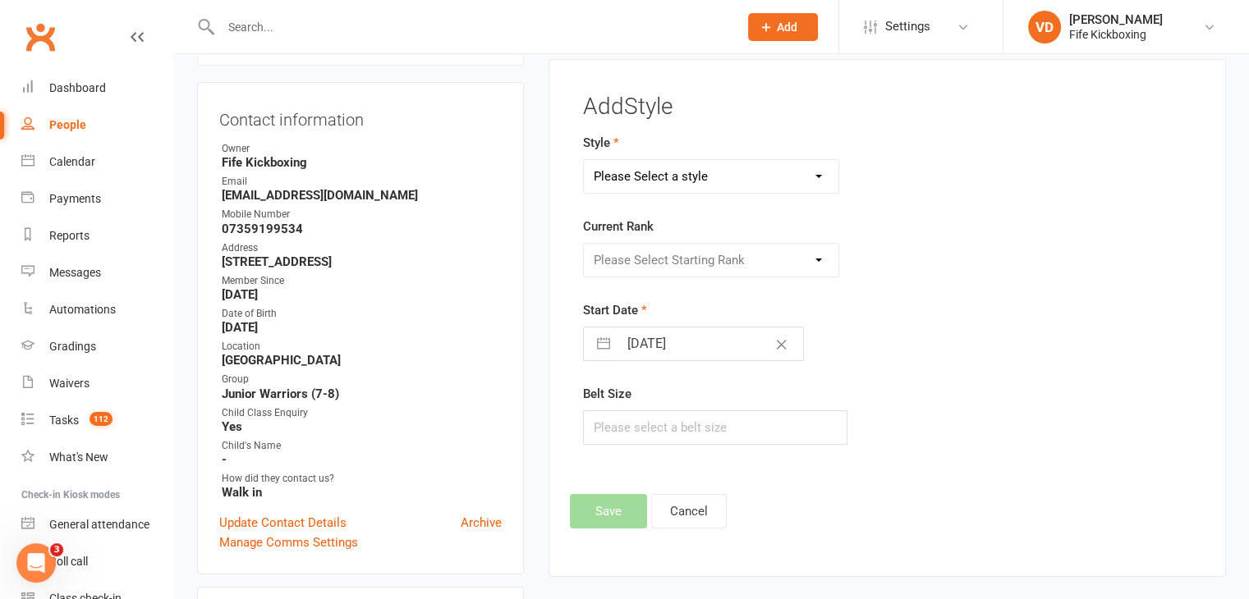
scroll to position [140, 0]
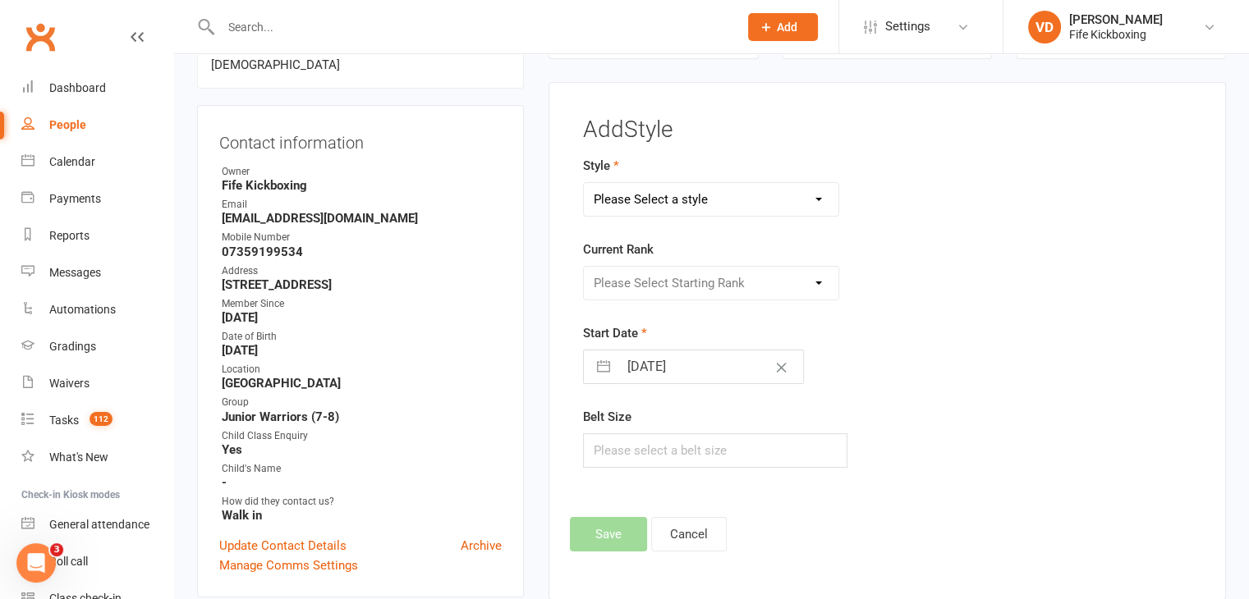
click at [732, 200] on select "Please Select a style KickFit Fitness Kids Kickboxing Lil Dragons Self Defence …" at bounding box center [711, 199] width 255 height 33
select select "1176"
click at [584, 183] on select "Please Select a style KickFit Fitness Kids Kickboxing Lil Dragons Self Defence …" at bounding box center [711, 199] width 255 height 33
click at [741, 287] on select "Please Select Starting Rank White Red Red / Black Yellow Yellow / Black Orange …" at bounding box center [711, 283] width 255 height 33
select select "11153"
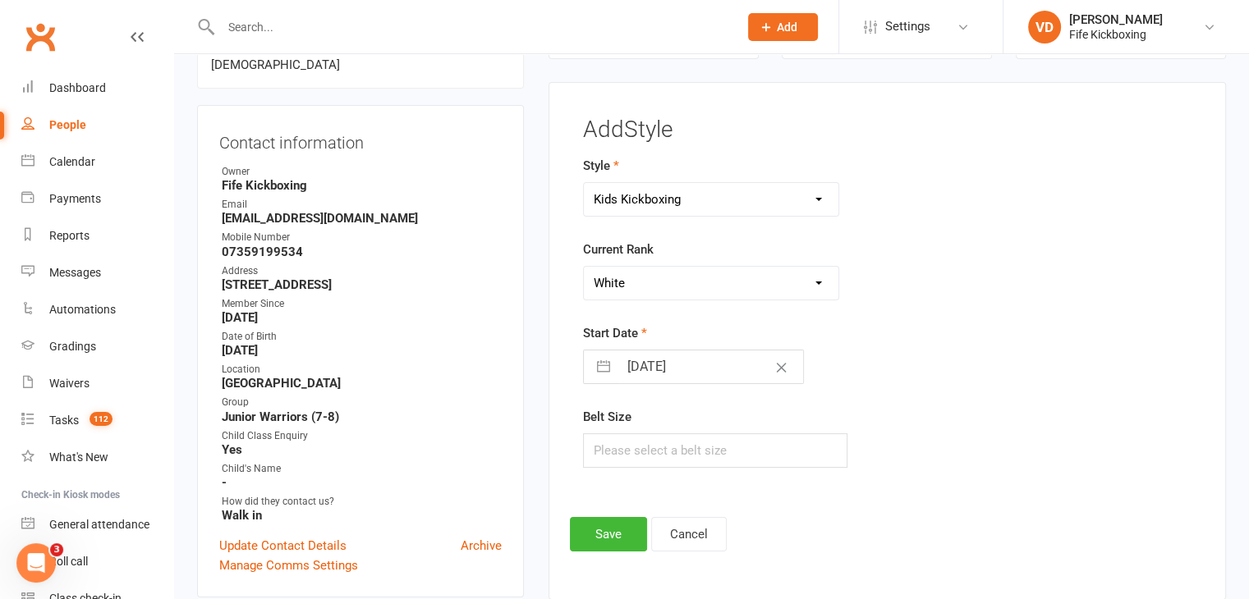
click at [584, 267] on select "Please Select Starting Rank White Red Red / Black Yellow Yellow / Black Orange …" at bounding box center [711, 283] width 255 height 33
select select "6"
select select "2025"
select select "7"
select select "2025"
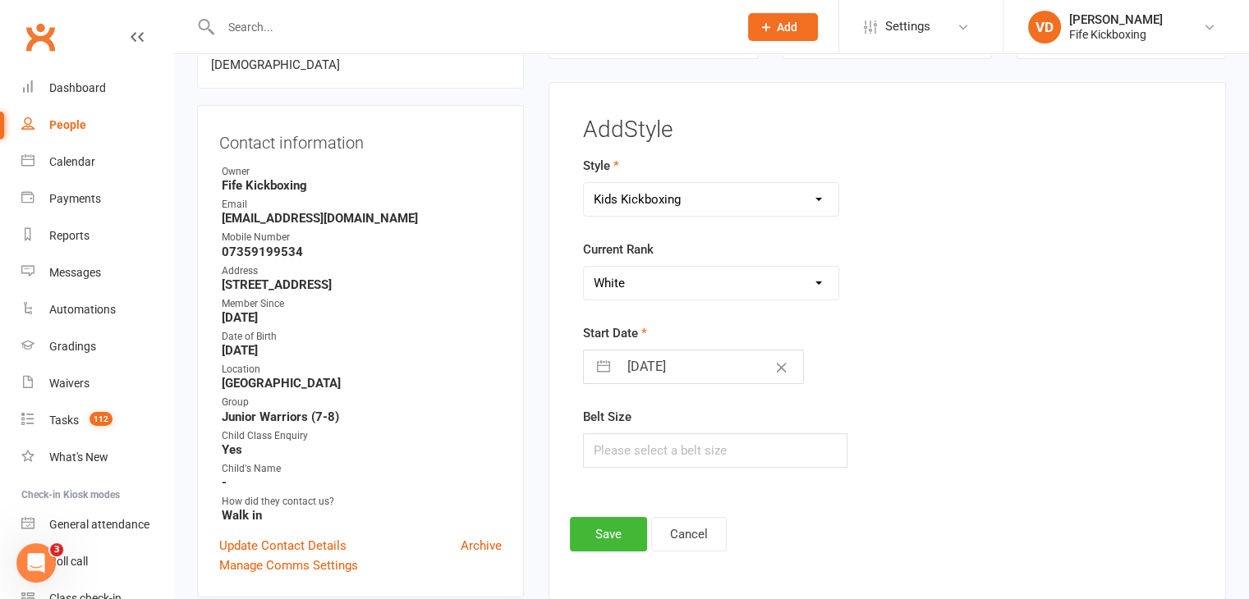
select select "8"
select select "2025"
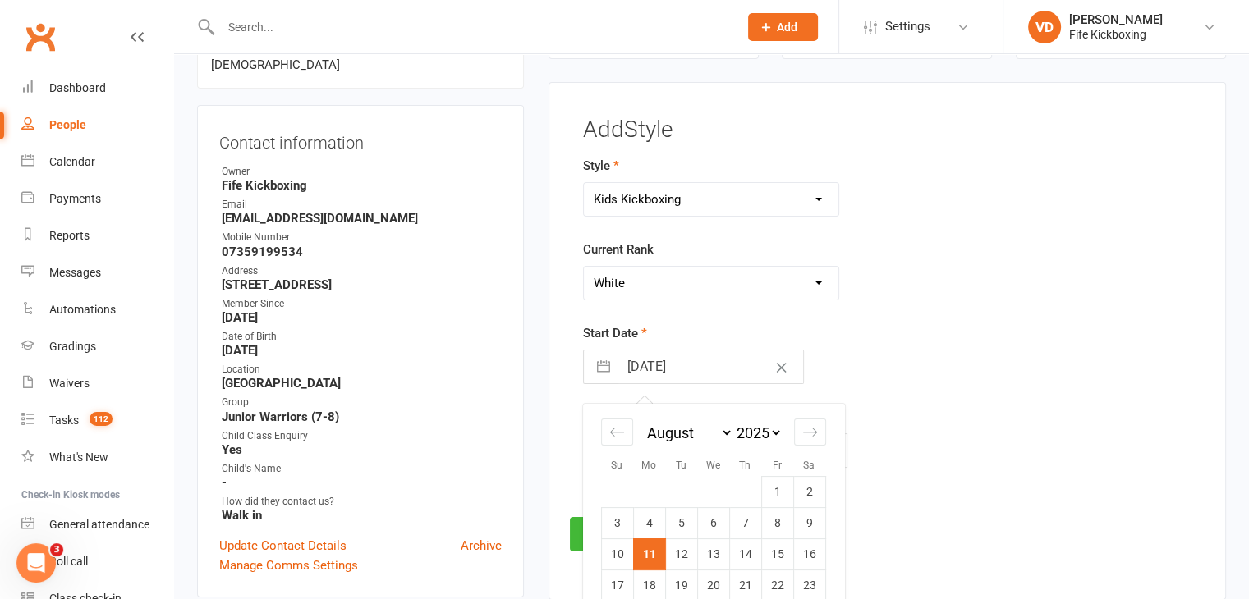
click at [716, 367] on input "11 Aug 2025" at bounding box center [710, 367] width 185 height 33
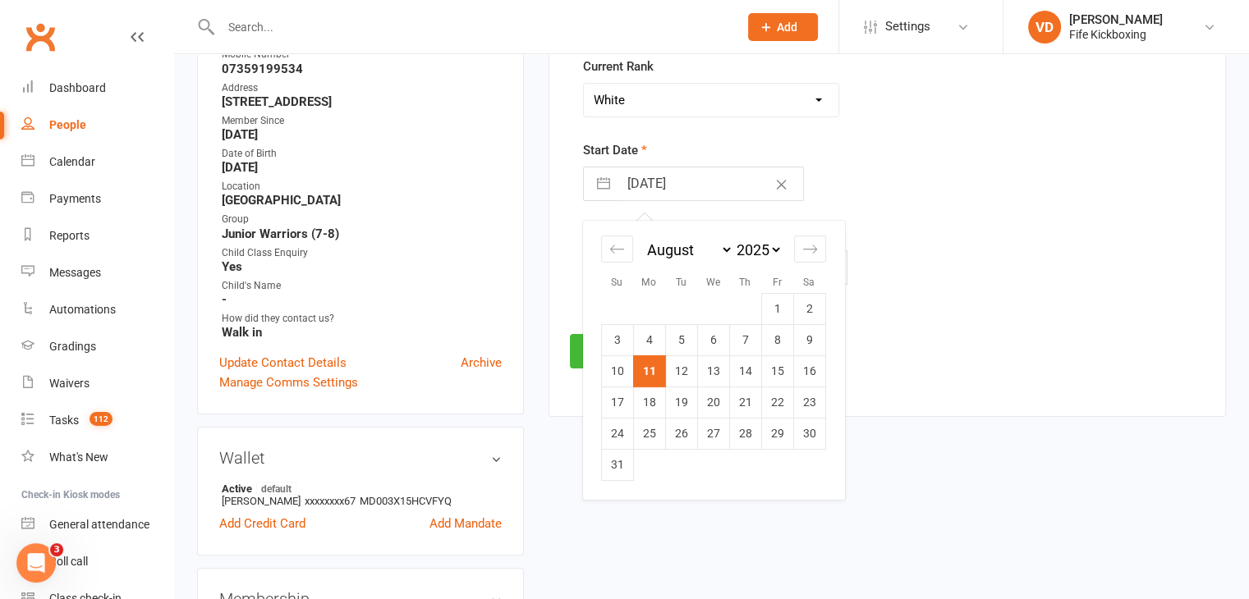
scroll to position [305, 0]
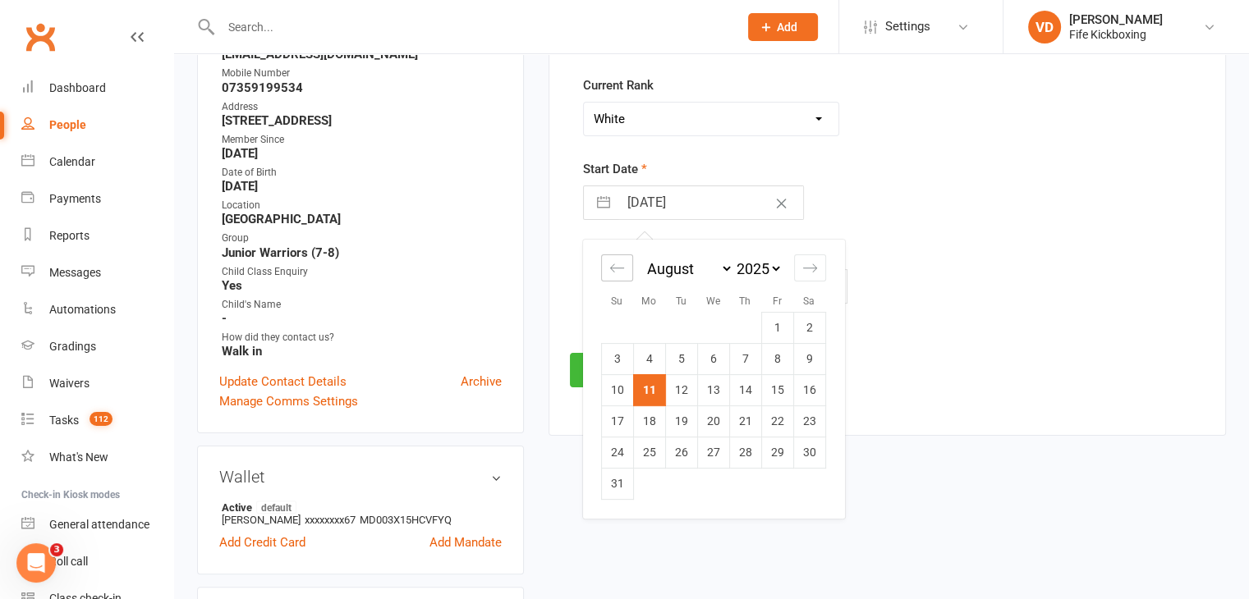
click at [617, 270] on icon "Move backward to switch to the previous month." at bounding box center [617, 268] width 16 height 16
select select "5"
select select "2025"
click at [617, 270] on icon "Move backward to switch to the previous month." at bounding box center [617, 268] width 16 height 16
select select "4"
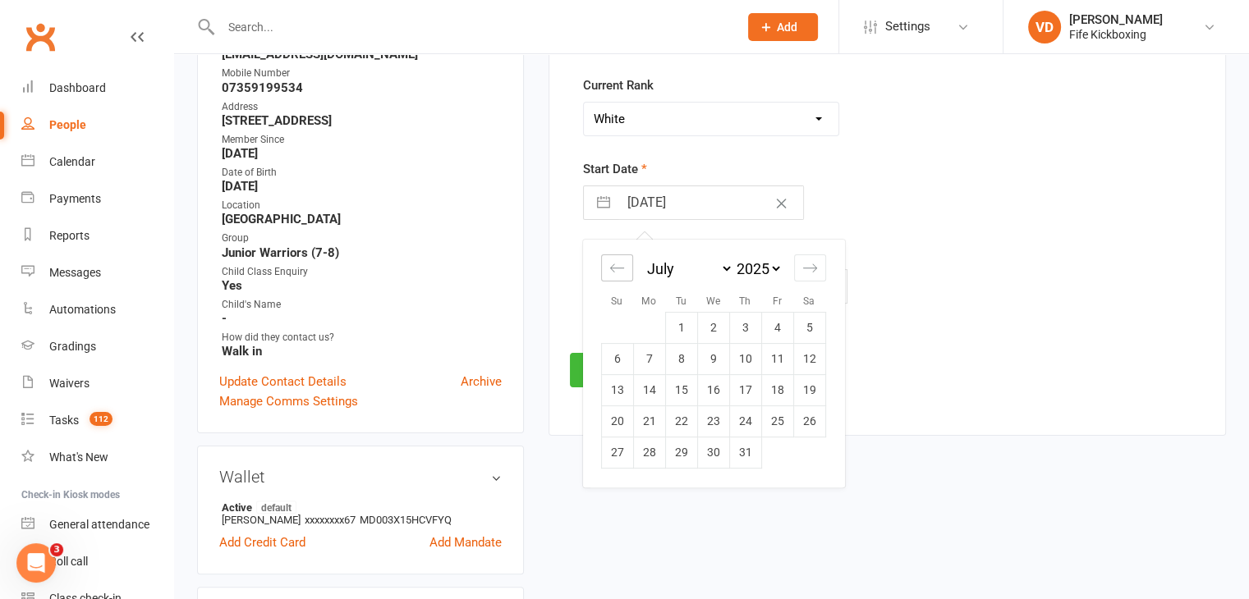
select select "2025"
click at [746, 327] on td "5" at bounding box center [745, 327] width 32 height 31
type input "05 Jun 2025"
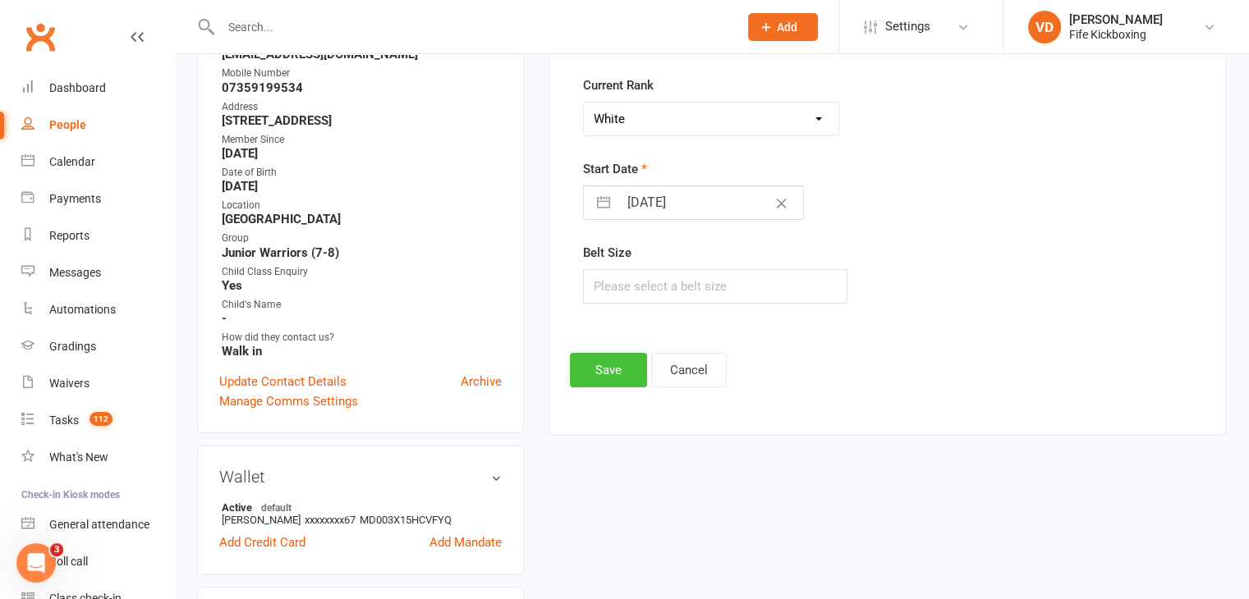
click at [624, 365] on button "Save" at bounding box center [608, 370] width 77 height 34
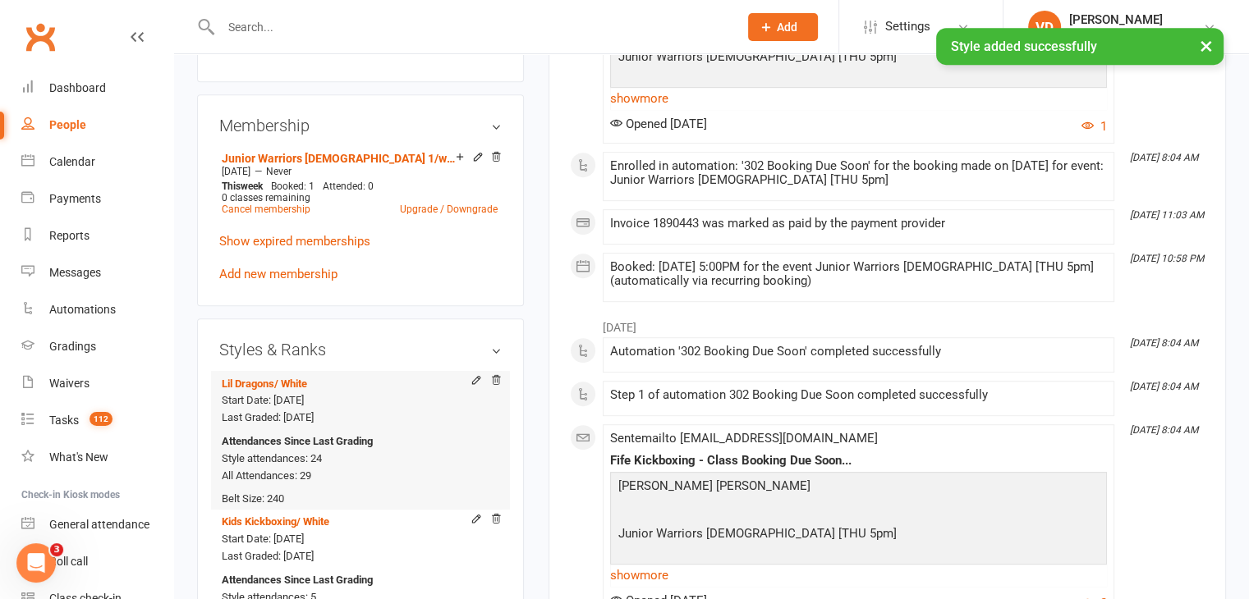
scroll to position [879, 0]
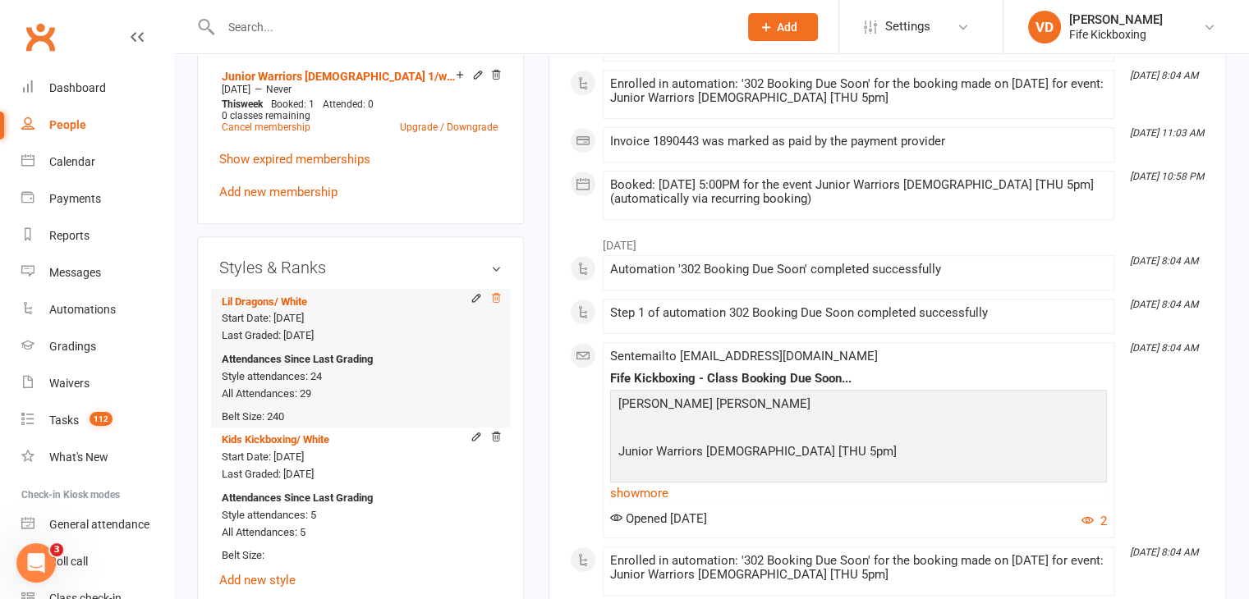
click at [494, 294] on icon at bounding box center [496, 298] width 8 height 9
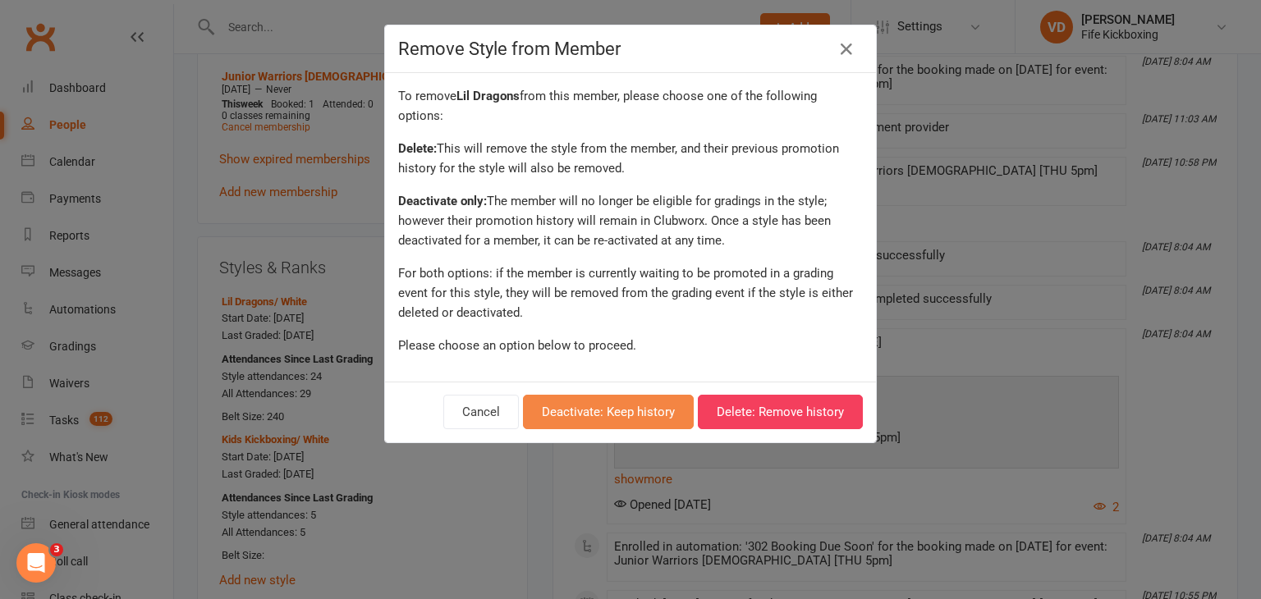
click at [619, 412] on button "Deactivate: Keep history" at bounding box center [608, 412] width 171 height 34
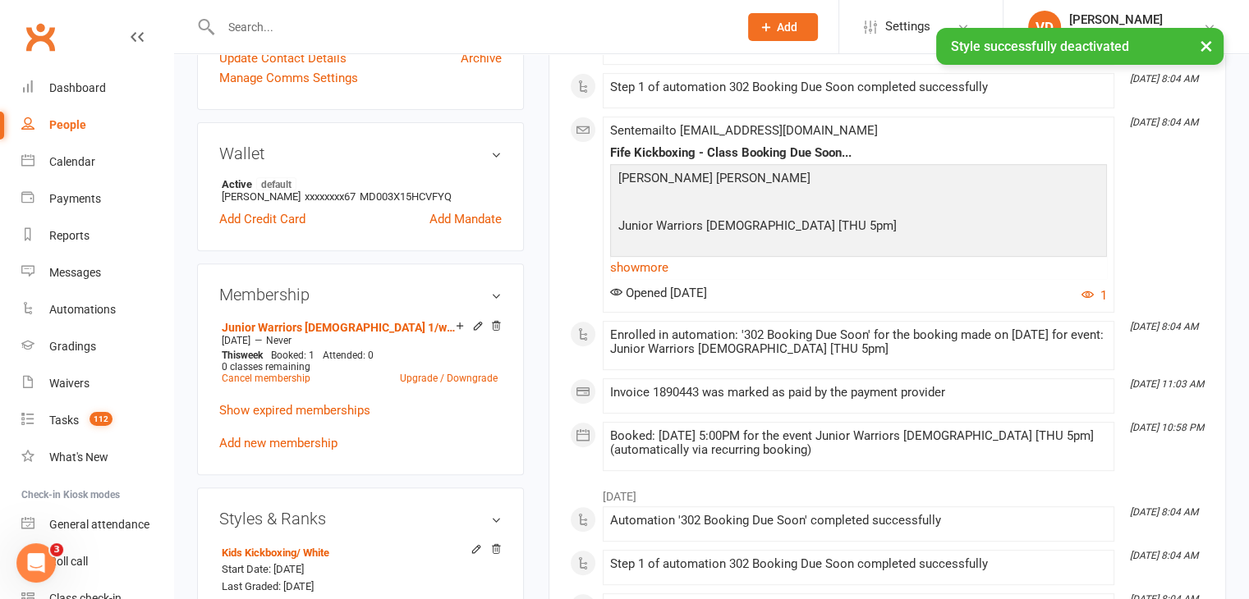
scroll to position [551, 0]
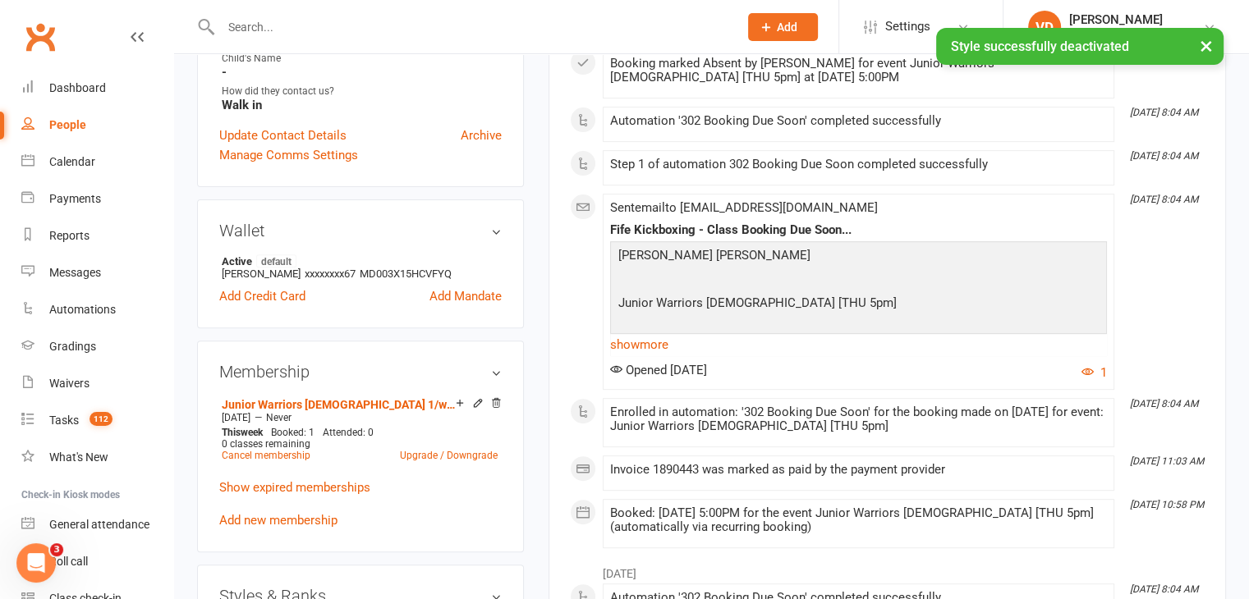
click at [273, 24] on input "text" at bounding box center [471, 27] width 511 height 23
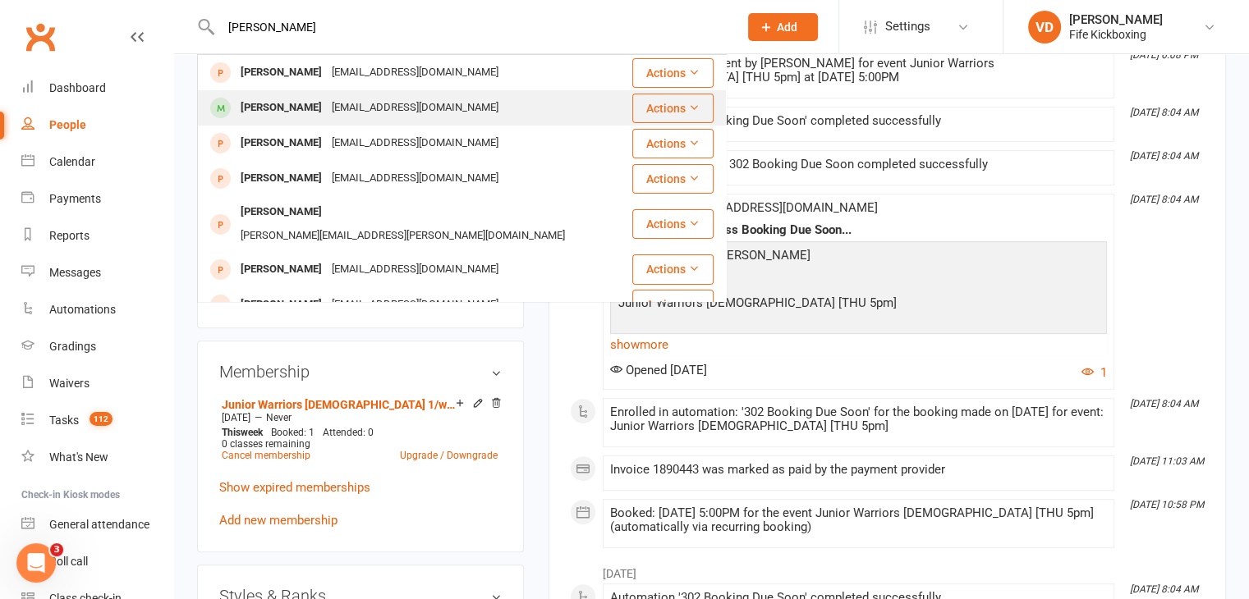
type input "reuben"
click at [276, 110] on div "Reuben Walsh" at bounding box center [281, 108] width 91 height 24
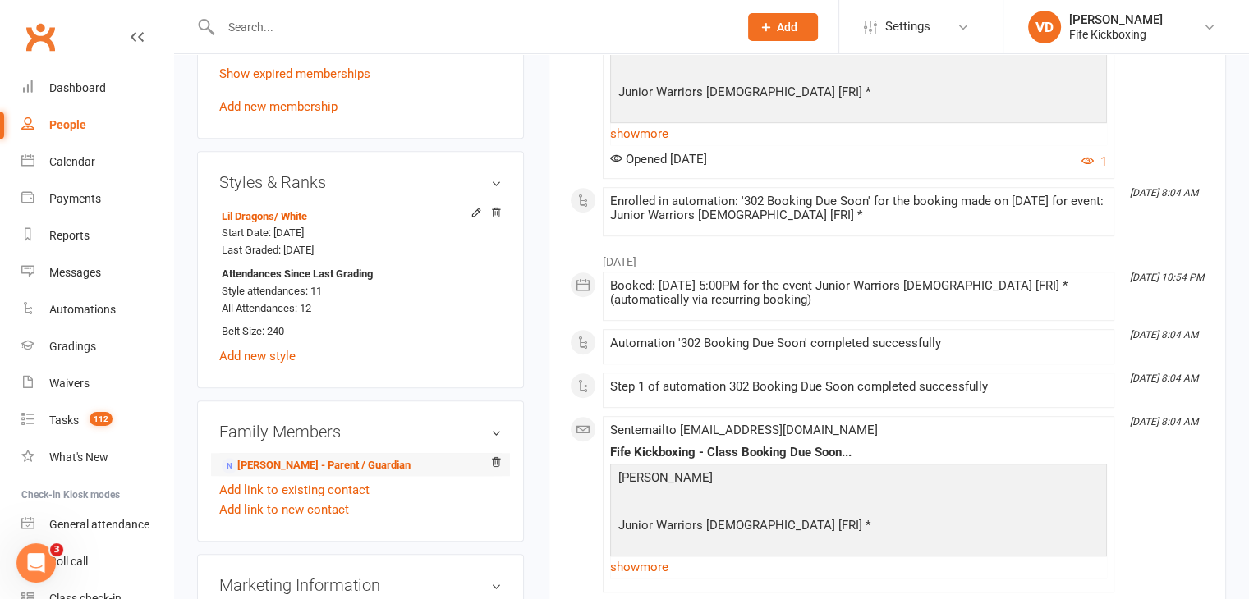
scroll to position [985, 0]
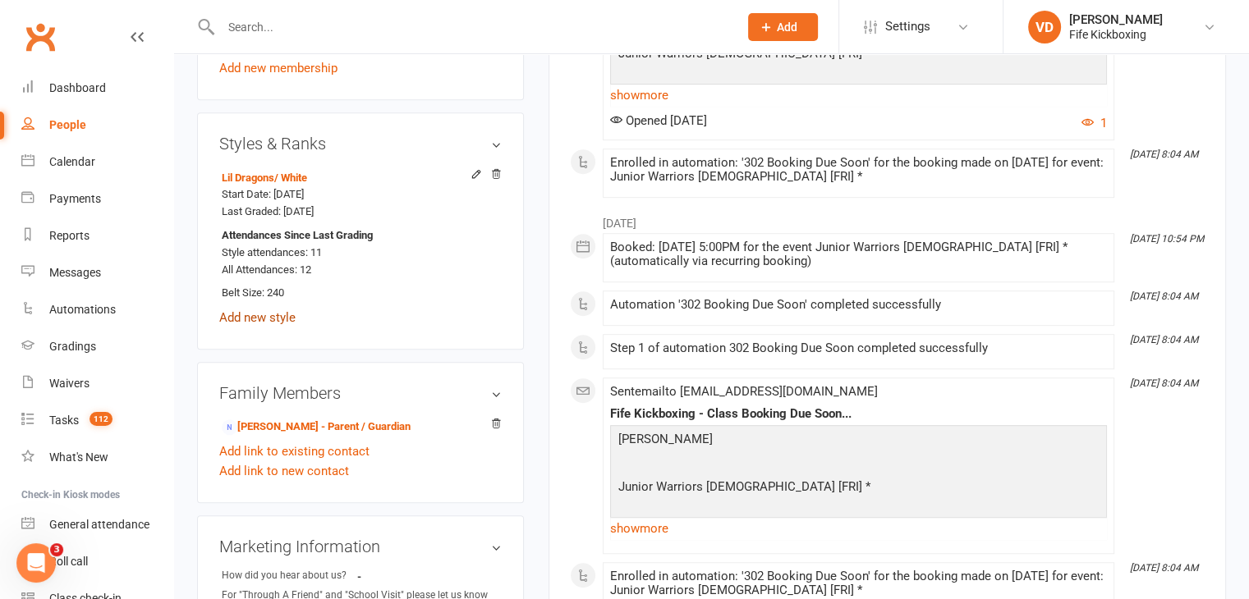
click at [250, 318] on link "Add new style" at bounding box center [257, 317] width 76 height 15
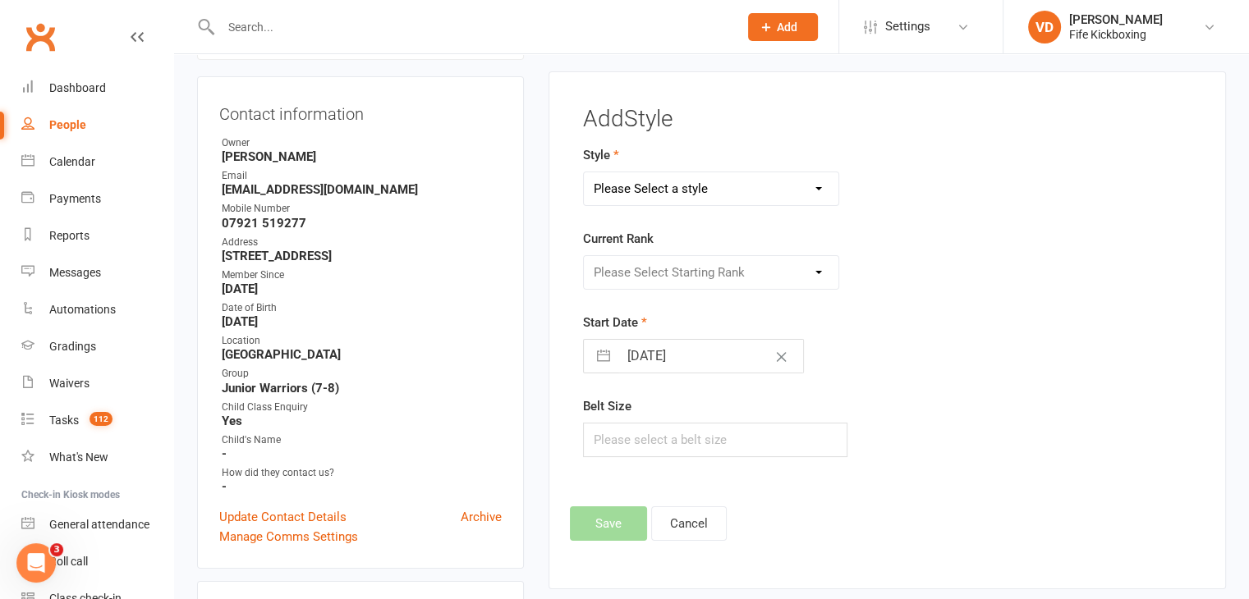
scroll to position [140, 0]
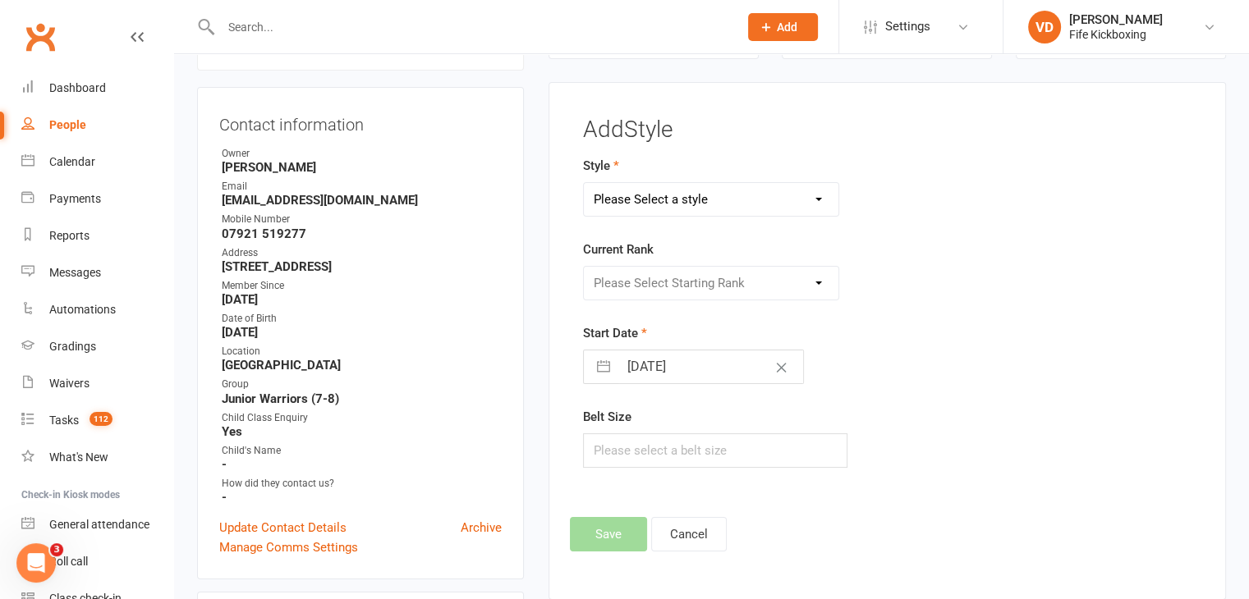
click at [697, 208] on select "Please Select a style KickFit Fitness Kids Kickboxing Lil Dragons Self Defence …" at bounding box center [711, 199] width 255 height 33
select select "1176"
click at [584, 183] on select "Please Select a style KickFit Fitness Kids Kickboxing Lil Dragons Self Defence …" at bounding box center [711, 199] width 255 height 33
click at [721, 280] on select "Please Select Starting Rank White Red Red / Black Yellow Yellow / Black Orange …" at bounding box center [711, 283] width 255 height 33
select select "11153"
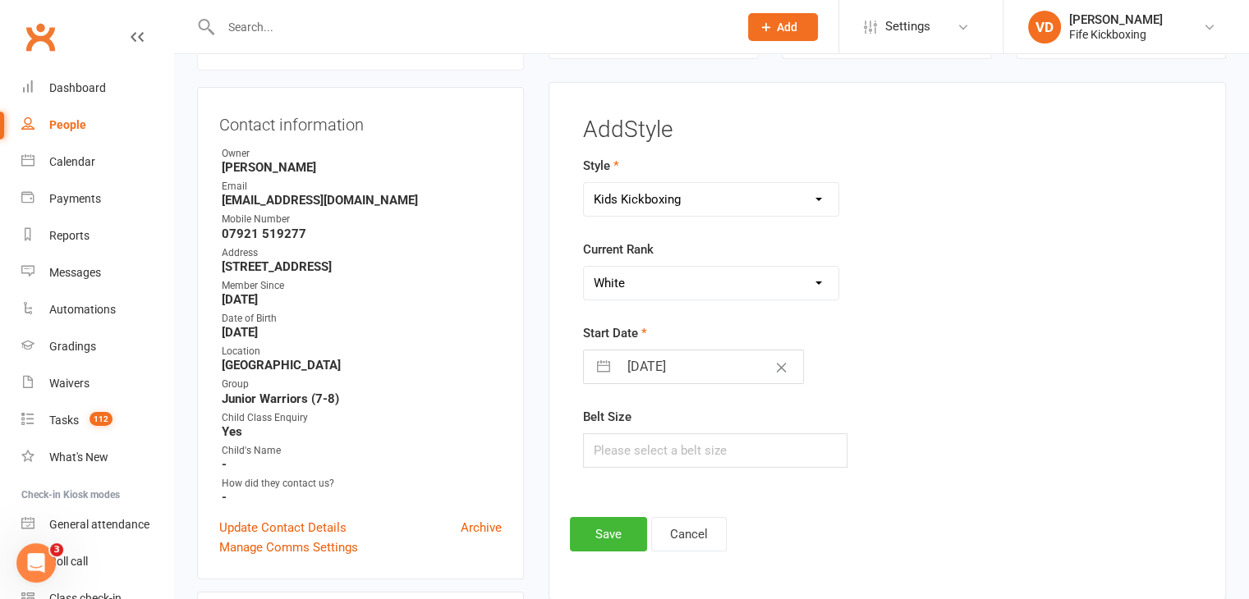
click at [584, 267] on select "Please Select Starting Rank White Red Red / Black Yellow Yellow / Black Orange …" at bounding box center [711, 283] width 255 height 33
select select "6"
select select "2025"
select select "7"
select select "2025"
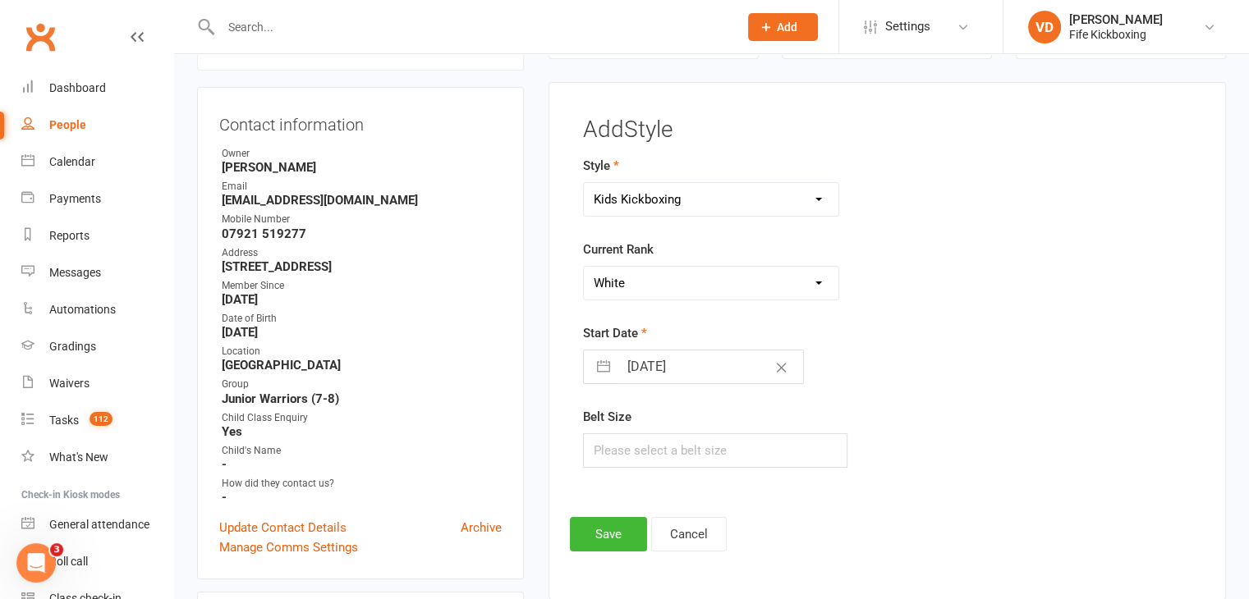
select select "8"
select select "2025"
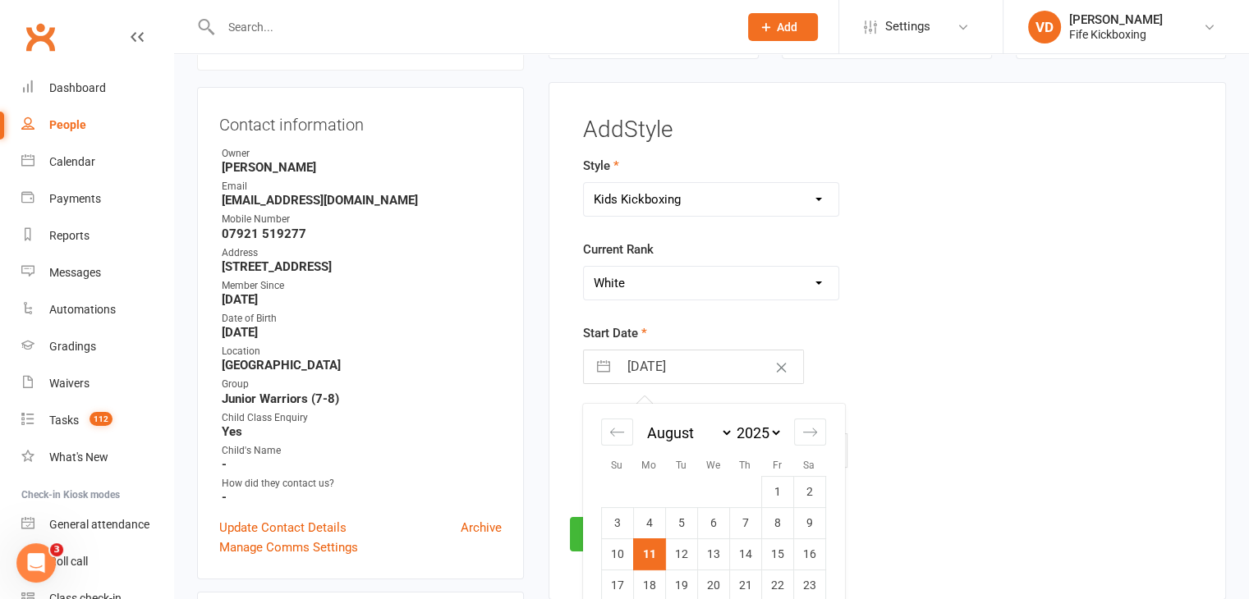
click at [690, 365] on input "11 Aug 2025" at bounding box center [710, 367] width 185 height 33
click at [622, 429] on icon "Move backward to switch to the previous month." at bounding box center [617, 433] width 16 height 16
select select "5"
select select "2025"
click at [622, 429] on icon "Move backward to switch to the previous month." at bounding box center [617, 433] width 16 height 16
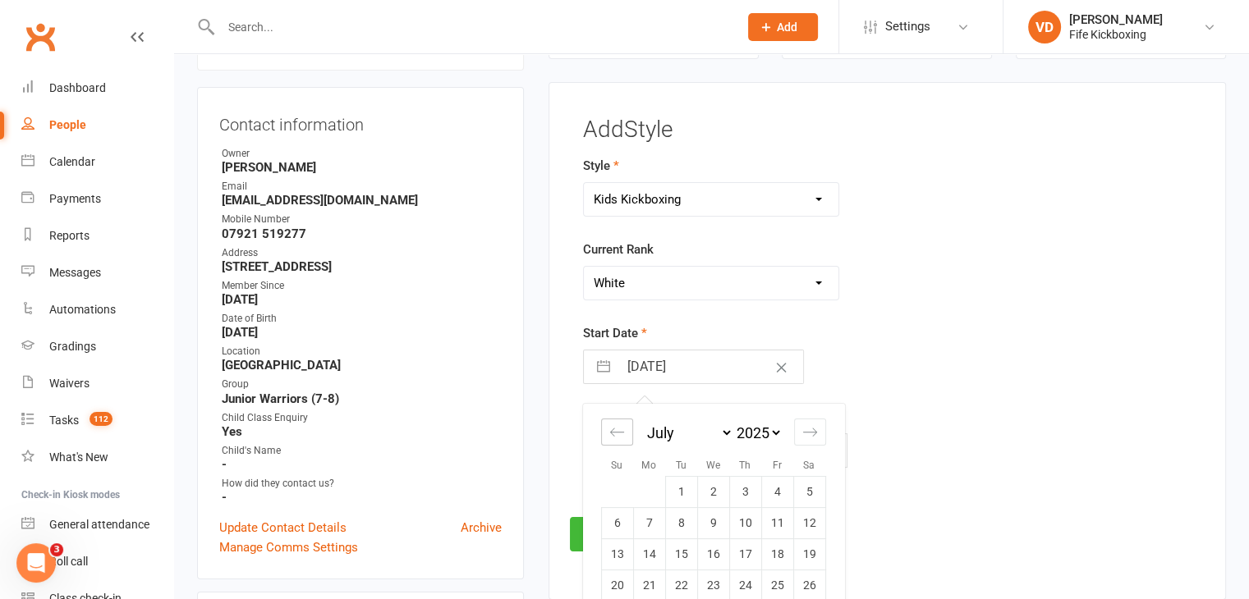
select select "4"
select select "2025"
click at [677, 585] on td "24" at bounding box center [681, 585] width 32 height 31
type input "24 Jun 2025"
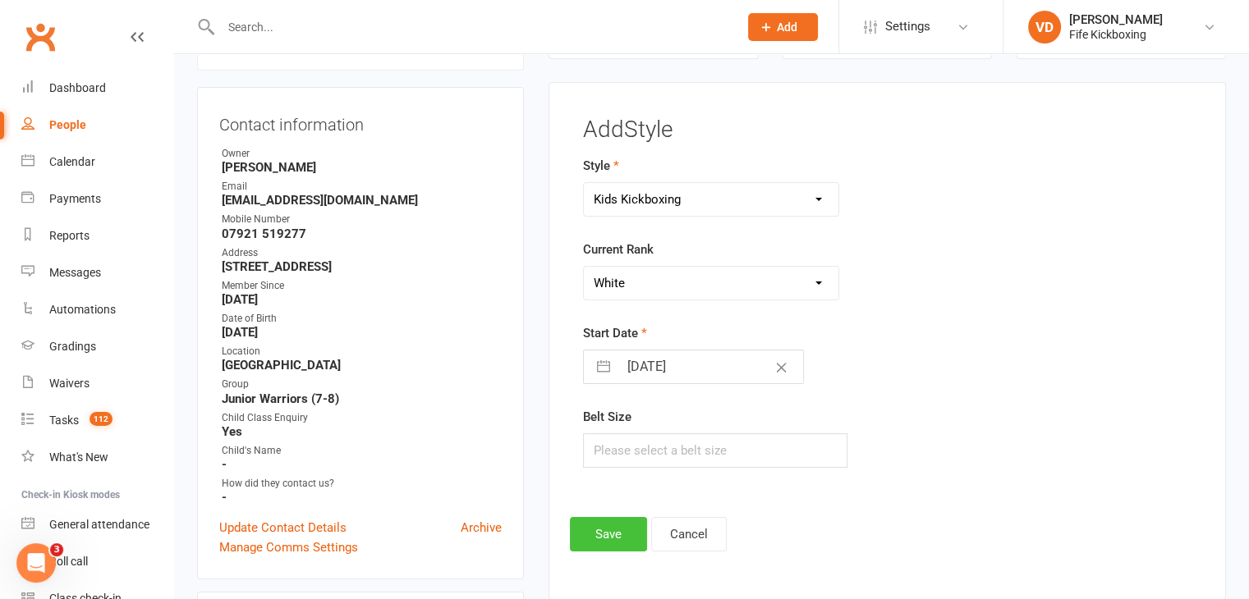
click at [605, 532] on button "Save" at bounding box center [608, 534] width 77 height 34
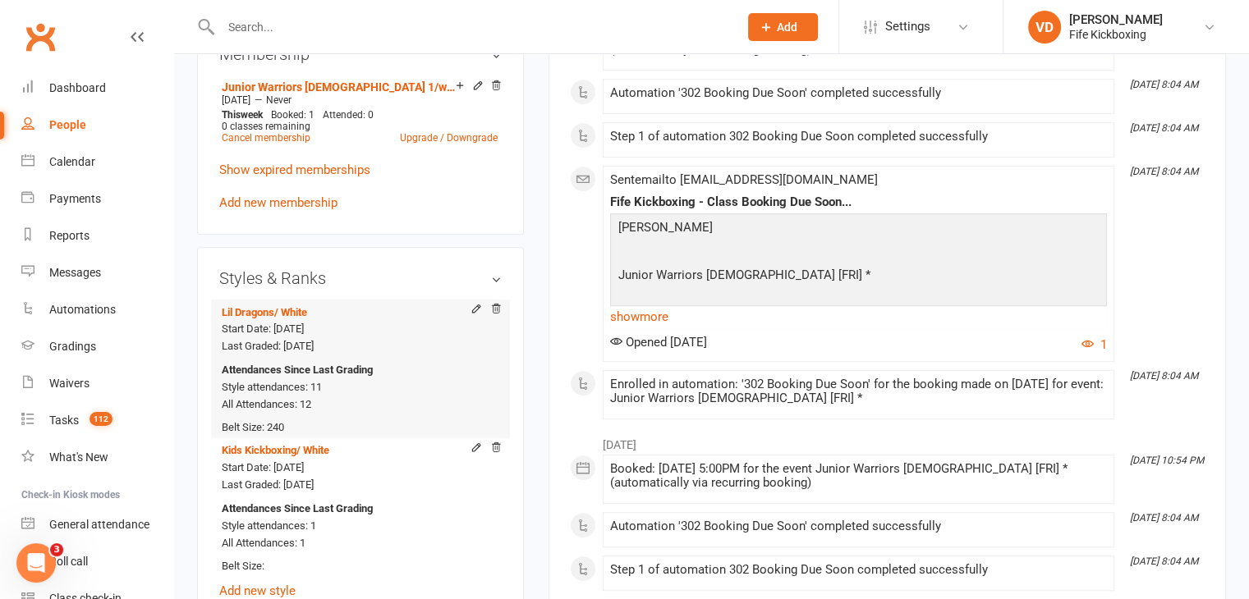
scroll to position [879, 0]
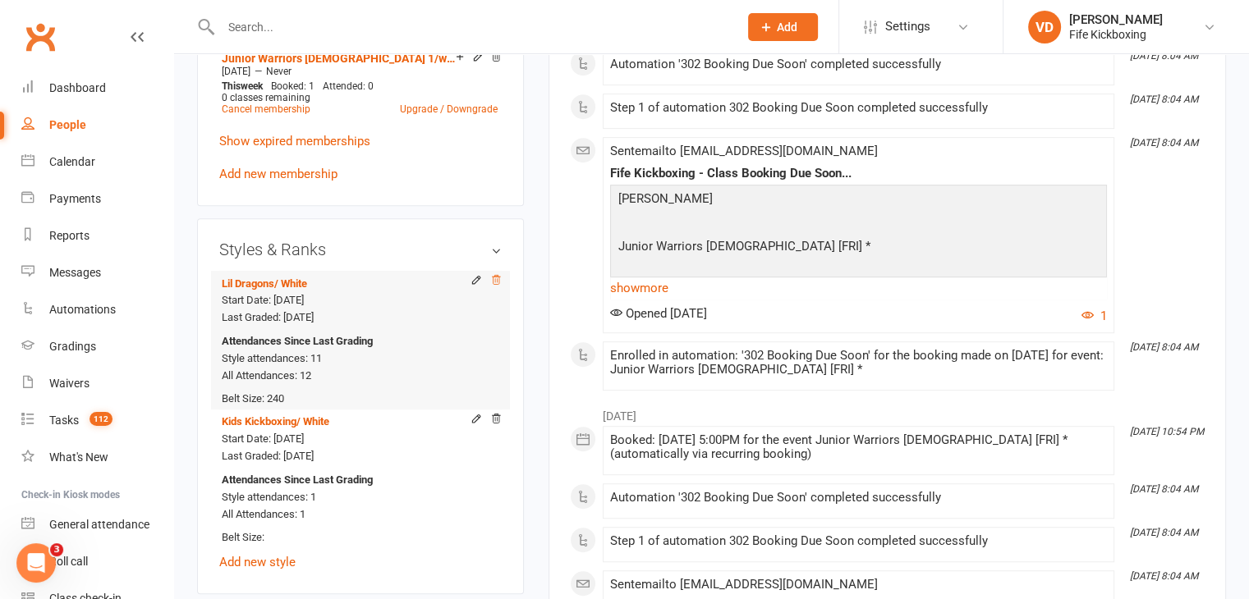
click at [495, 286] on icon at bounding box center [495, 279] width 11 height 11
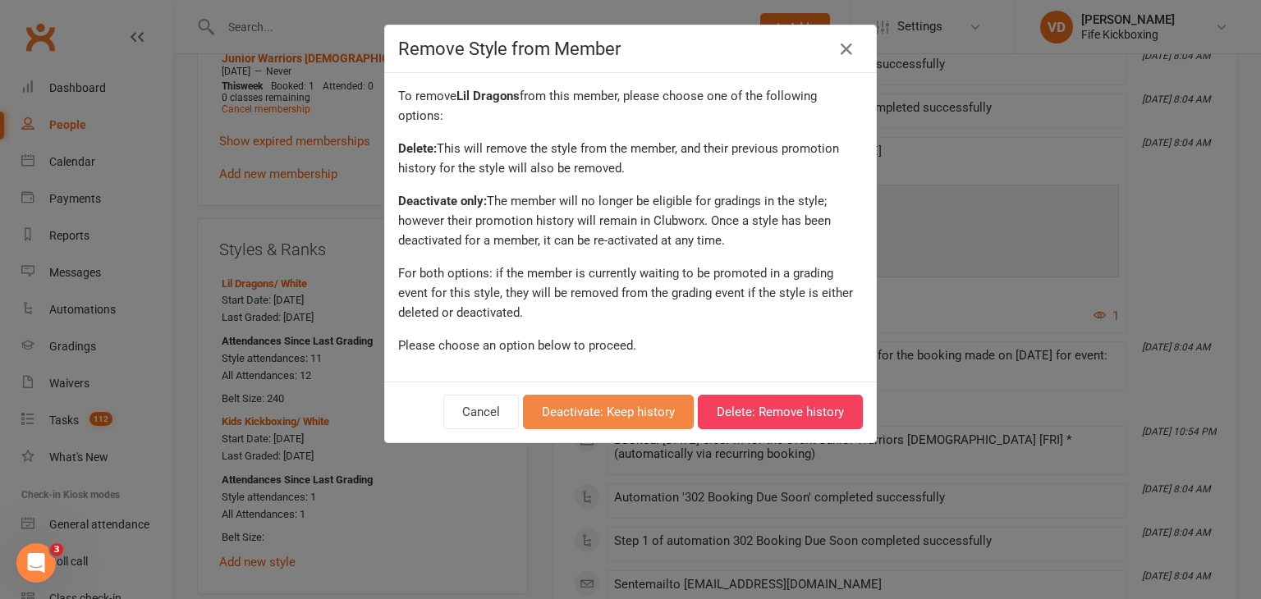
click at [613, 412] on button "Deactivate: Keep history" at bounding box center [608, 412] width 171 height 34
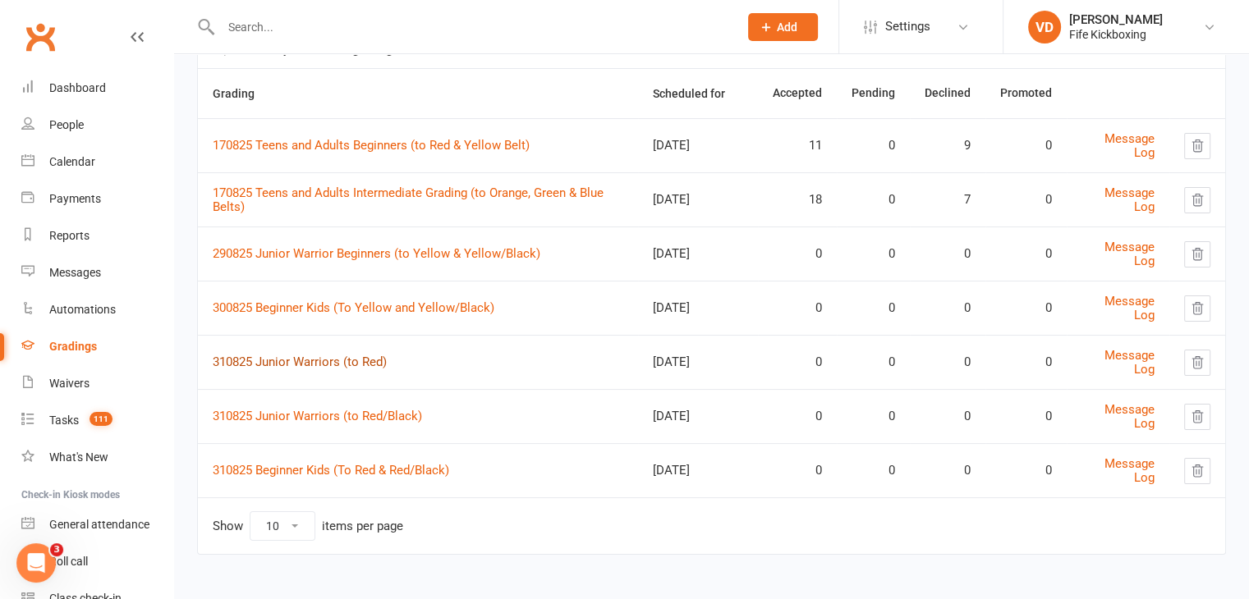
click at [315, 360] on link "310825 Junior Warriors (to Red)" at bounding box center [300, 362] width 174 height 15
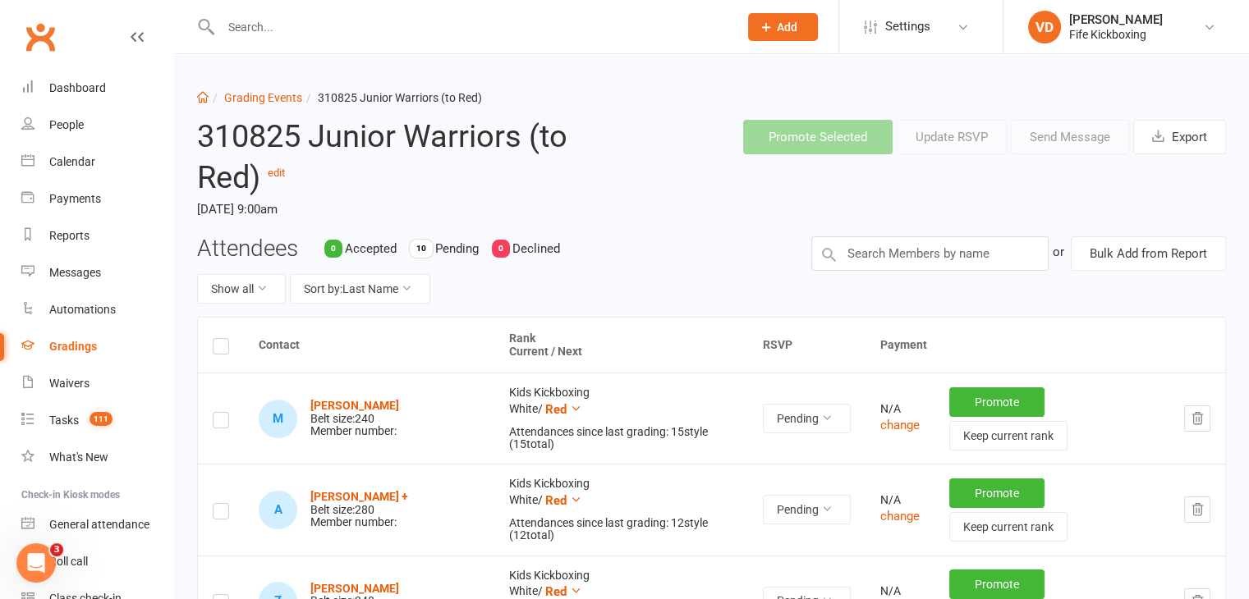
click at [221, 349] on label at bounding box center [221, 349] width 16 height 0
click at [221, 339] on input "checkbox" at bounding box center [221, 339] width 16 height 0
click at [1083, 140] on button "Send Message" at bounding box center [1070, 137] width 118 height 34
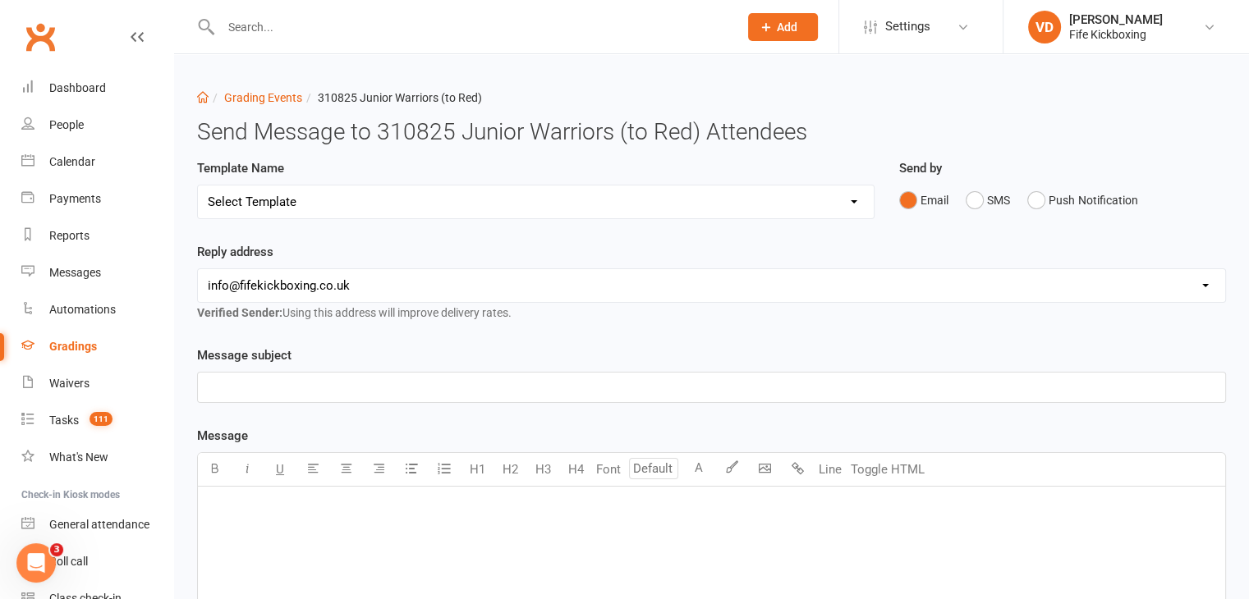
click at [608, 198] on select "Select Template [Email] 2001 Invitation to Grading Event [Email] 2002 Invitatio…" at bounding box center [536, 202] width 676 height 33
select select "0"
click at [198, 186] on select "Select Template [Email] 2001 Invitation to Grading Event [Email] 2002 Invitatio…" at bounding box center [536, 202] width 676 height 33
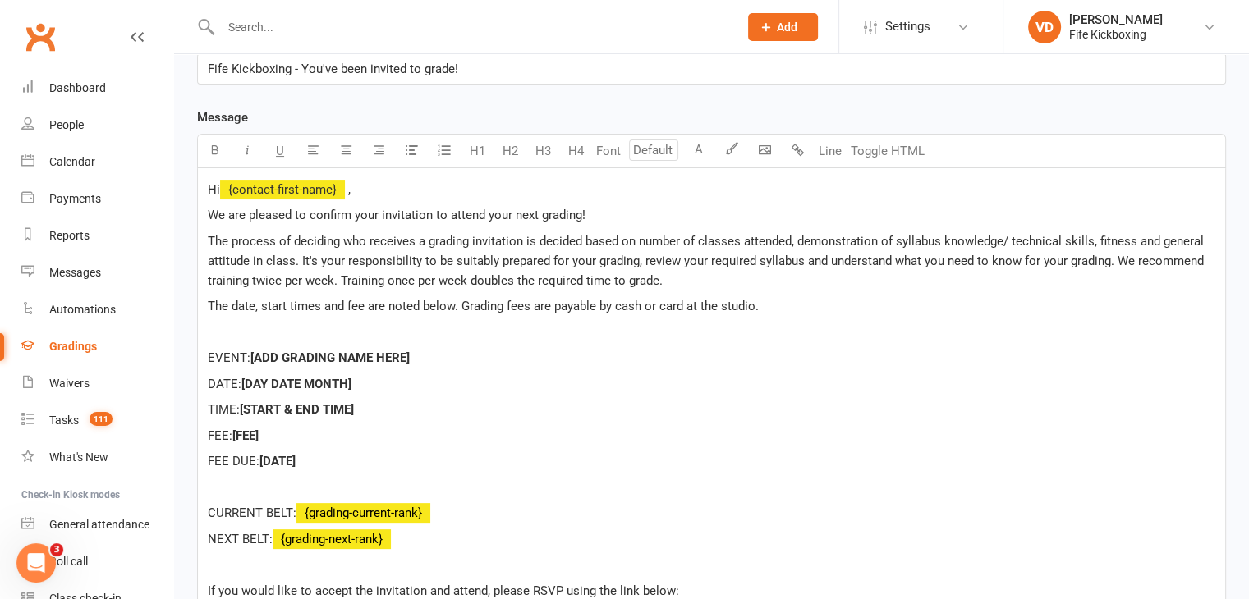
scroll to position [328, 0]
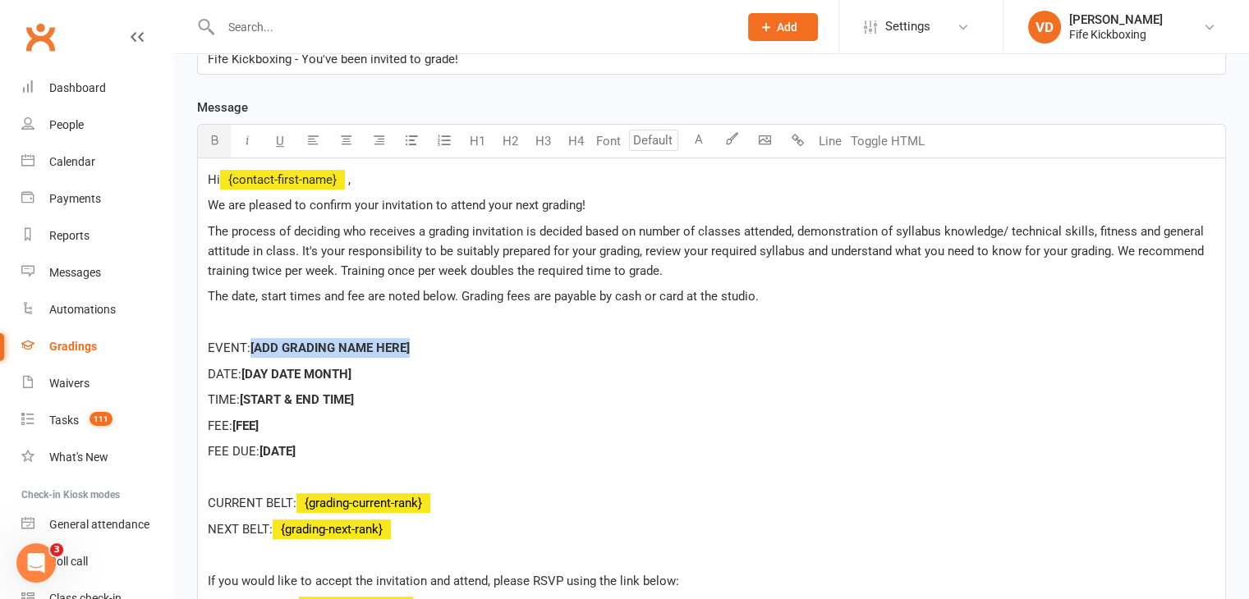
drag, startPoint x: 421, startPoint y: 347, endPoint x: 253, endPoint y: 351, distance: 168.4
click at [253, 351] on p "EVENT: [ADD GRADING NAME HERE]" at bounding box center [711, 348] width 1007 height 20
drag, startPoint x: 366, startPoint y: 367, endPoint x: 246, endPoint y: 374, distance: 120.1
click at [246, 374] on p "DATE: [DAY DATE MONTH]" at bounding box center [711, 375] width 1007 height 20
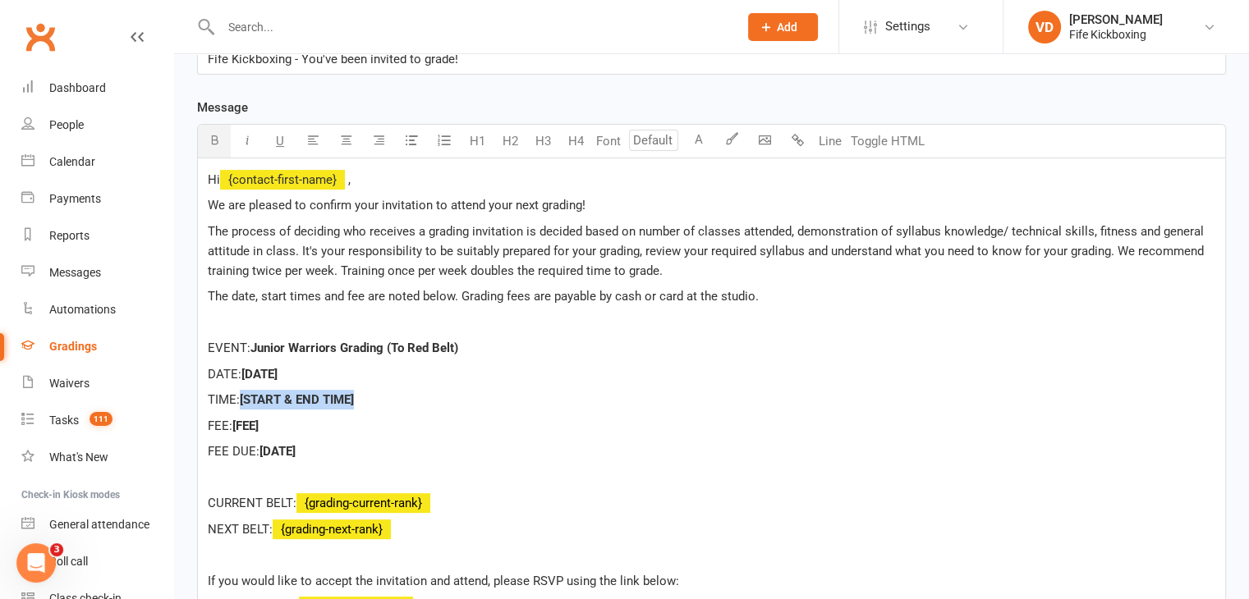
drag, startPoint x: 362, startPoint y: 395, endPoint x: 243, endPoint y: 396, distance: 119.1
click at [243, 396] on p "TIME: [START & END TIME]" at bounding box center [711, 400] width 1007 height 20
drag, startPoint x: 269, startPoint y: 425, endPoint x: 238, endPoint y: 422, distance: 31.4
click at [238, 422] on p "FEE: [FEE]" at bounding box center [711, 426] width 1007 height 20
drag, startPoint x: 303, startPoint y: 452, endPoint x: 264, endPoint y: 448, distance: 39.6
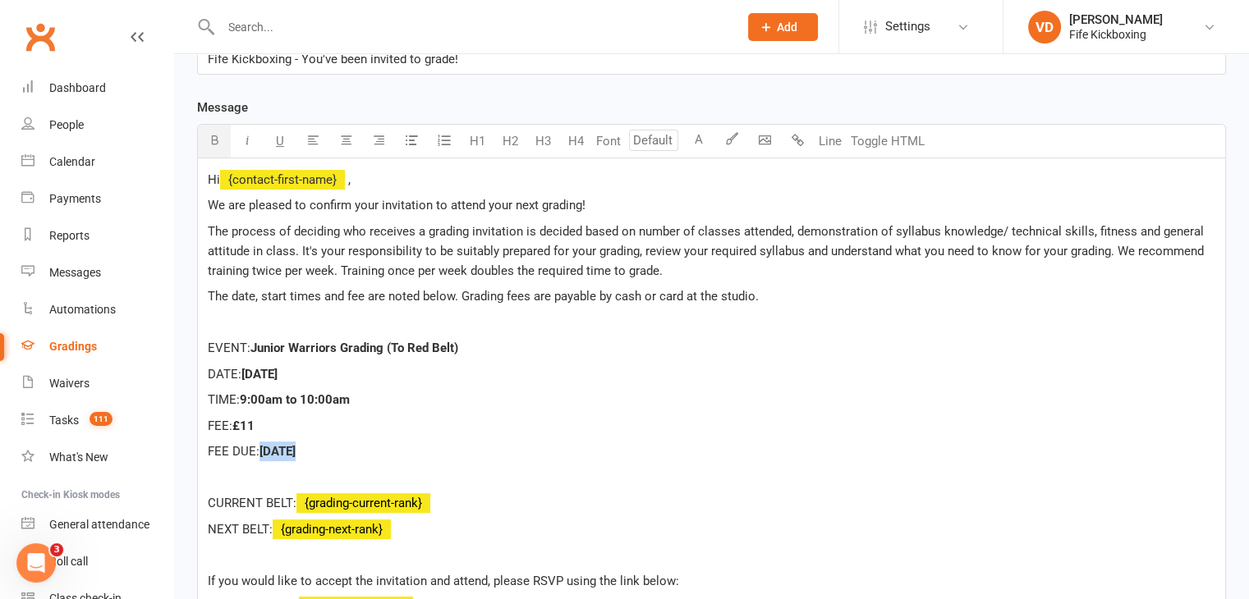
click at [264, 448] on p "FEE DUE: [DATE]" at bounding box center [711, 452] width 1007 height 20
click at [266, 452] on span "[DATE]" at bounding box center [277, 451] width 36 height 15
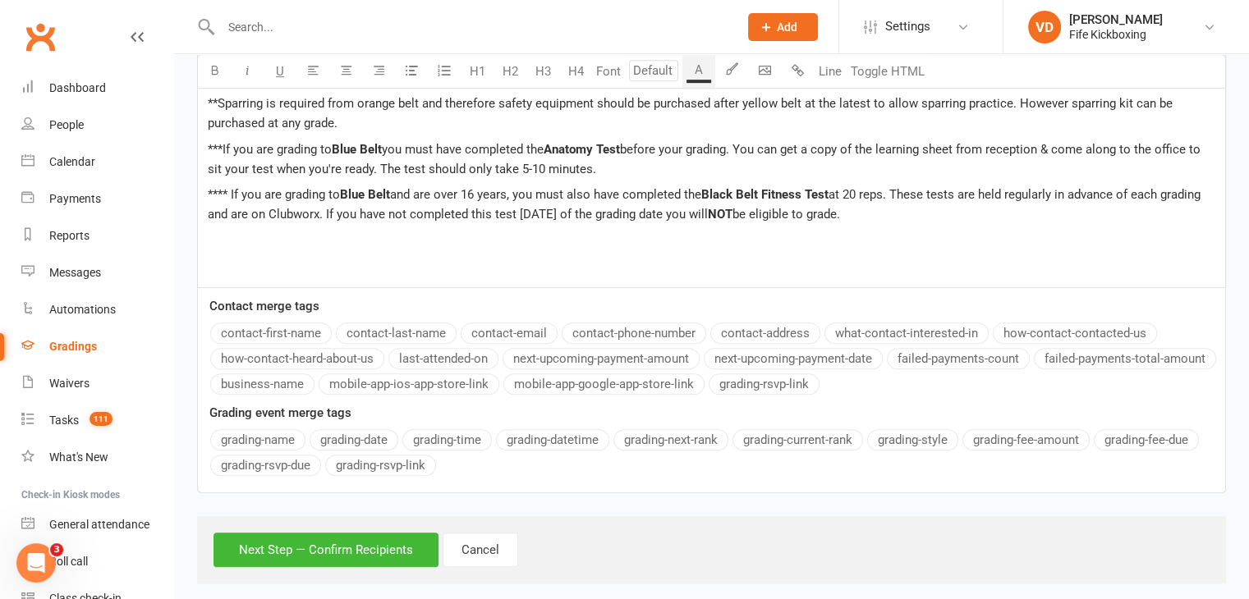
scroll to position [972, 0]
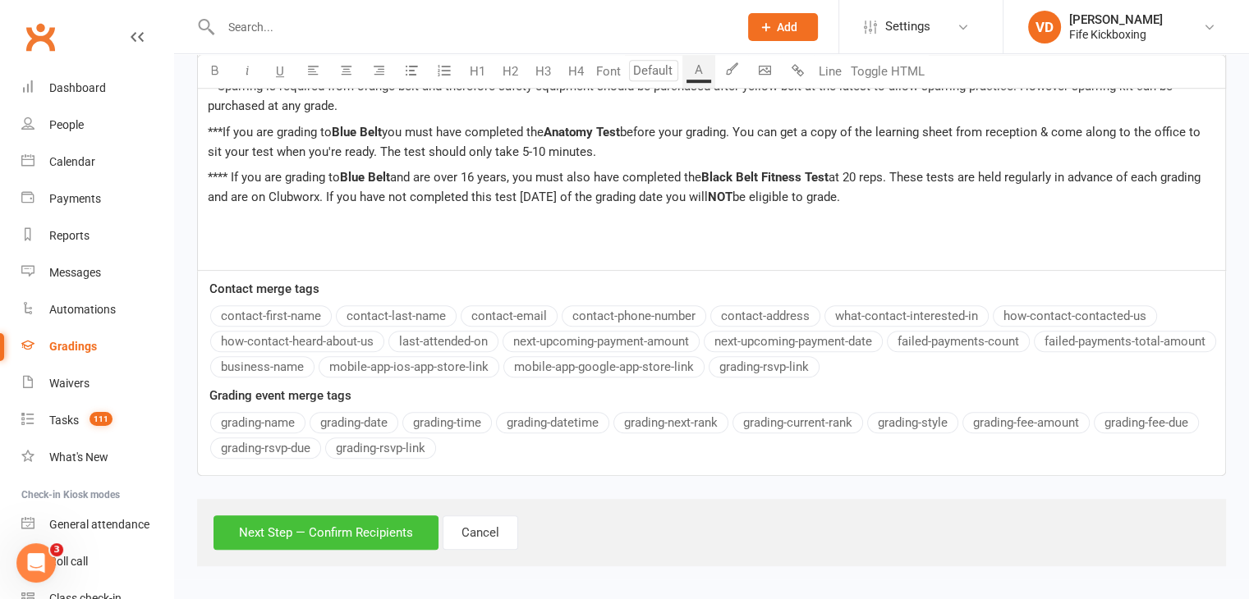
click at [356, 529] on button "Next Step — Confirm Recipients" at bounding box center [325, 533] width 225 height 34
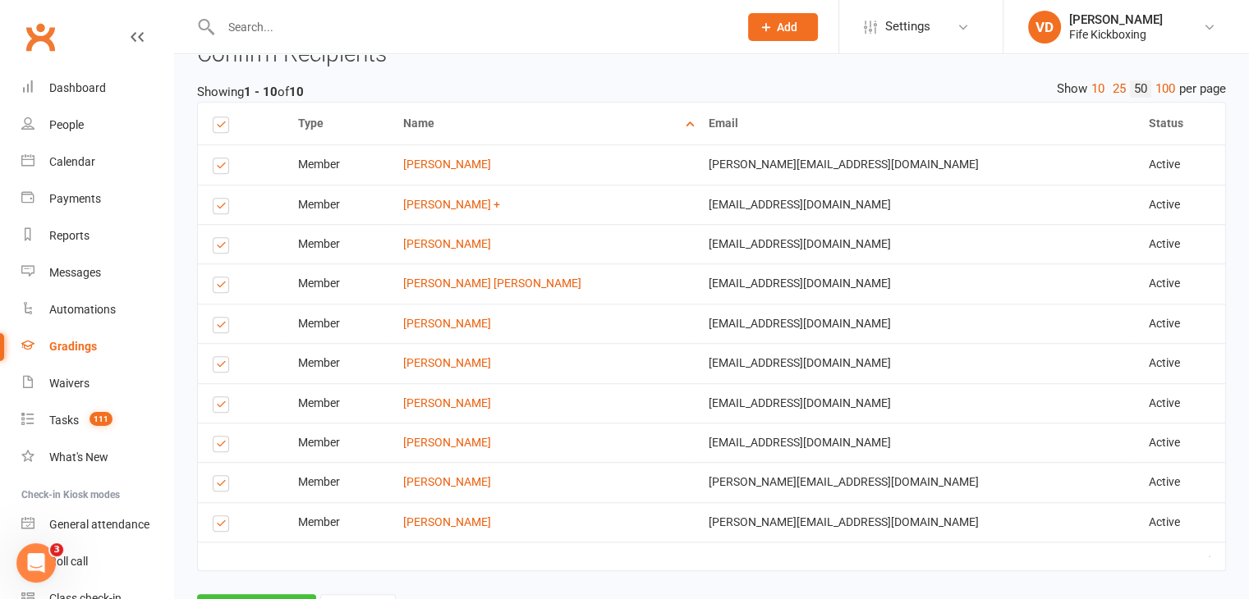
scroll to position [1205, 0]
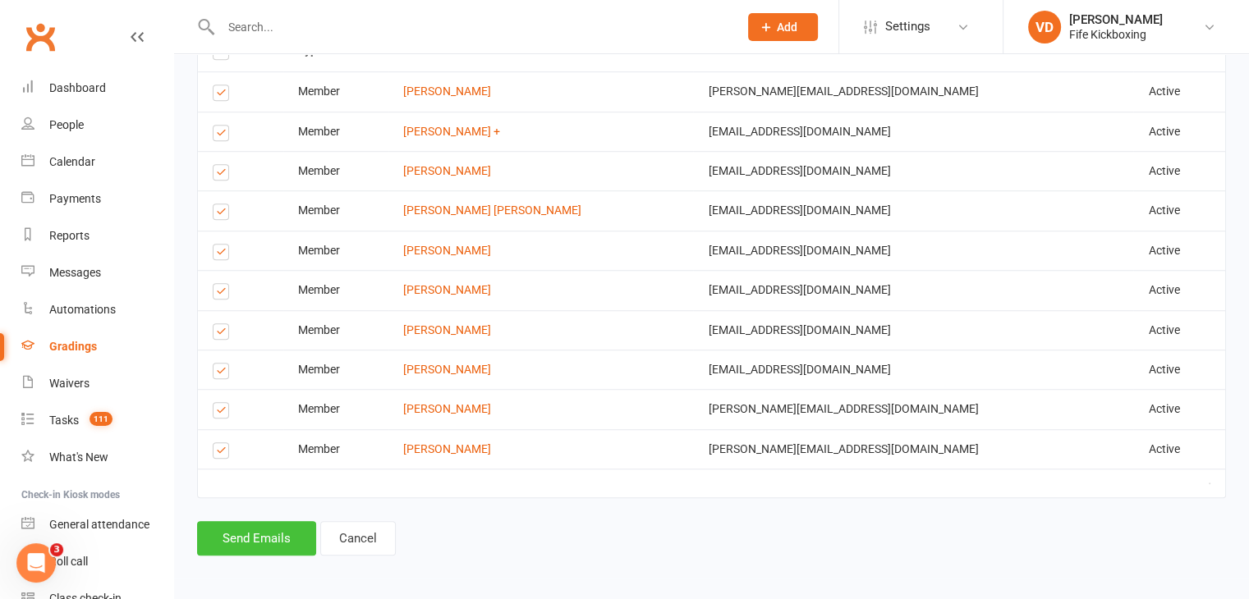
click at [285, 538] on button "Send Emails" at bounding box center [256, 538] width 119 height 34
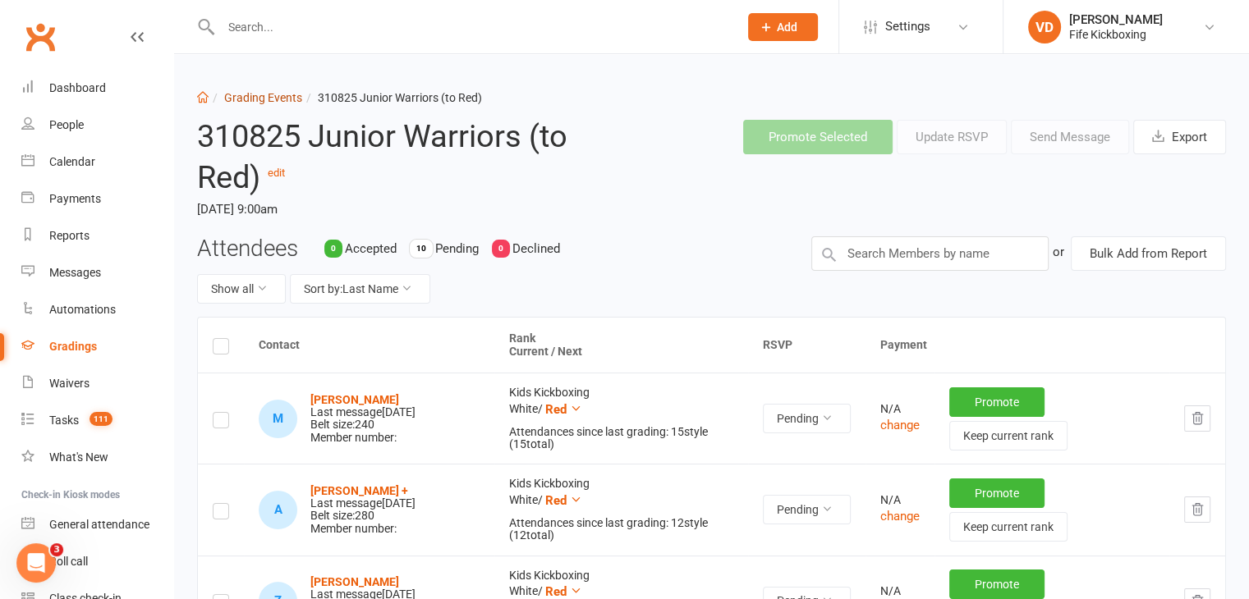
click at [253, 94] on link "Grading Events" at bounding box center [263, 97] width 78 height 13
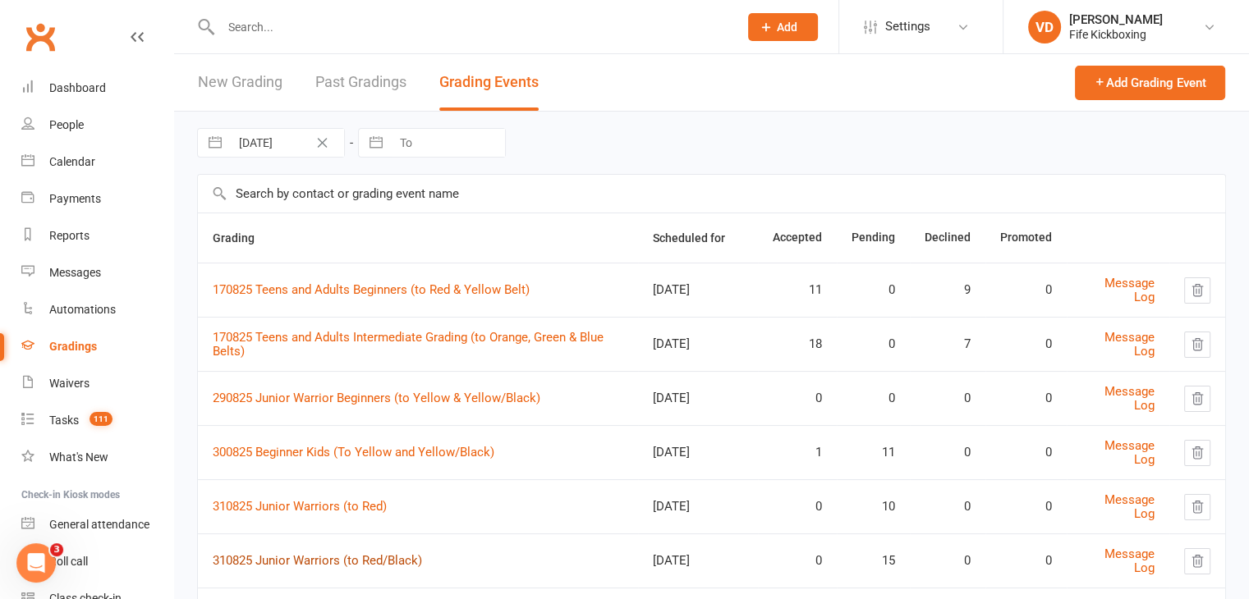
click at [330, 555] on link "310825 Junior Warriors (to Red/Black)" at bounding box center [317, 560] width 209 height 15
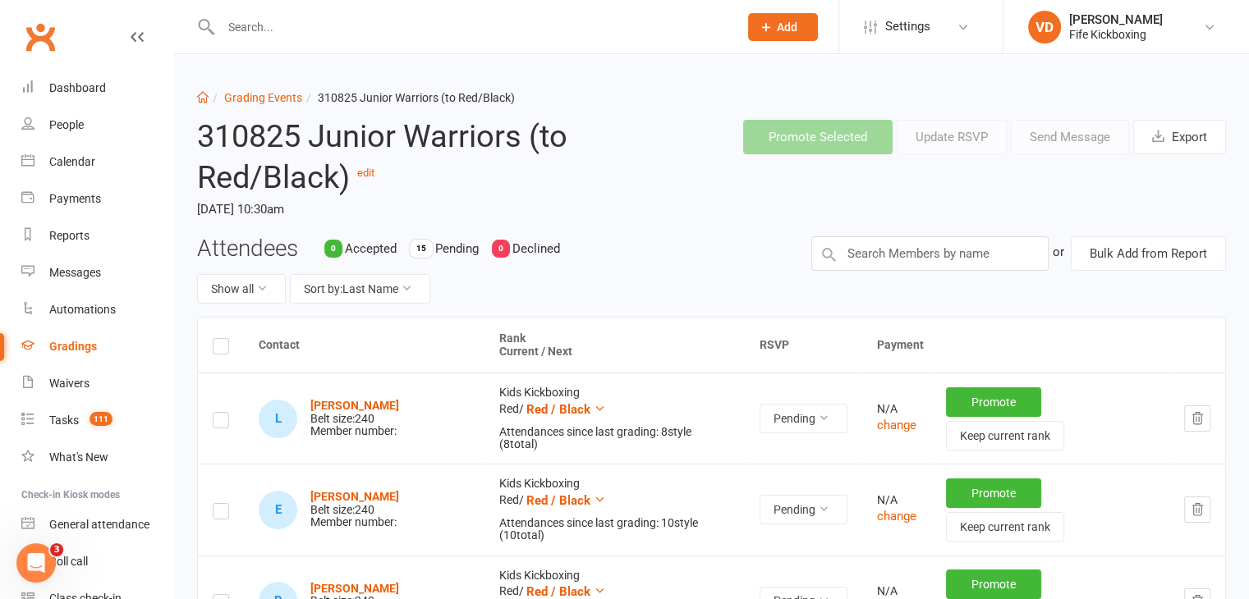
click at [223, 349] on label at bounding box center [221, 349] width 16 height 0
click at [223, 339] on input "checkbox" at bounding box center [221, 339] width 16 height 0
click at [1080, 135] on button "Send Message" at bounding box center [1070, 137] width 118 height 34
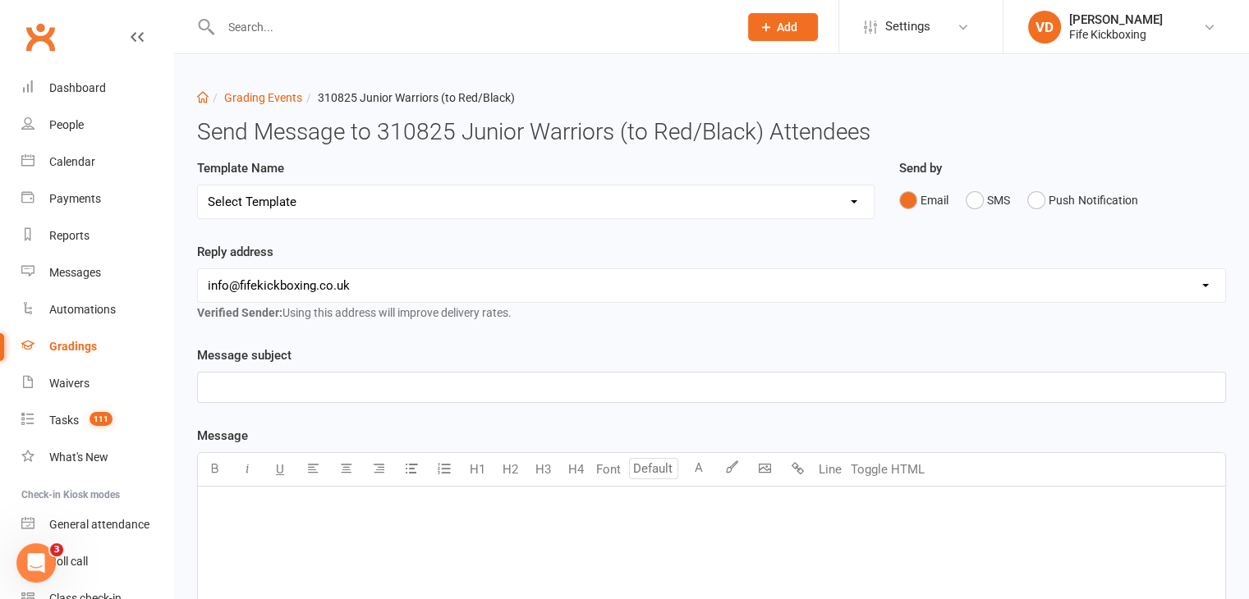
click at [672, 204] on select "Select Template [Email] 2001 Invitation to Grading Event [Email] 2002 Invitatio…" at bounding box center [536, 202] width 676 height 33
select select "0"
click at [198, 186] on select "Select Template [Email] 2001 Invitation to Grading Event [Email] 2002 Invitatio…" at bounding box center [536, 202] width 676 height 33
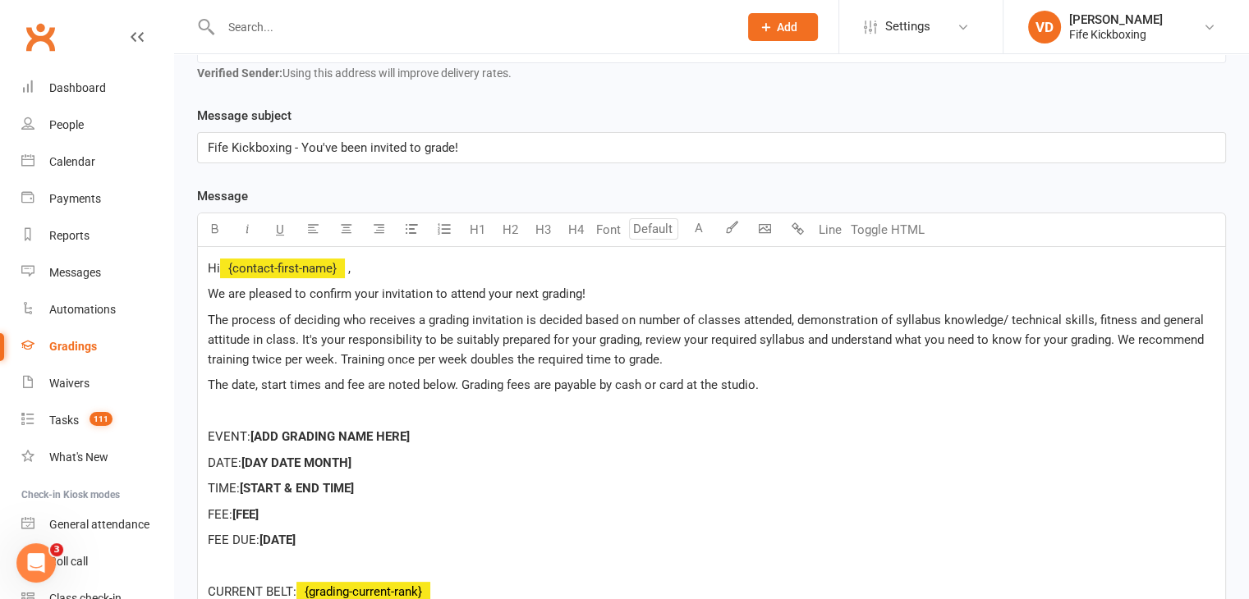
scroll to position [246, 0]
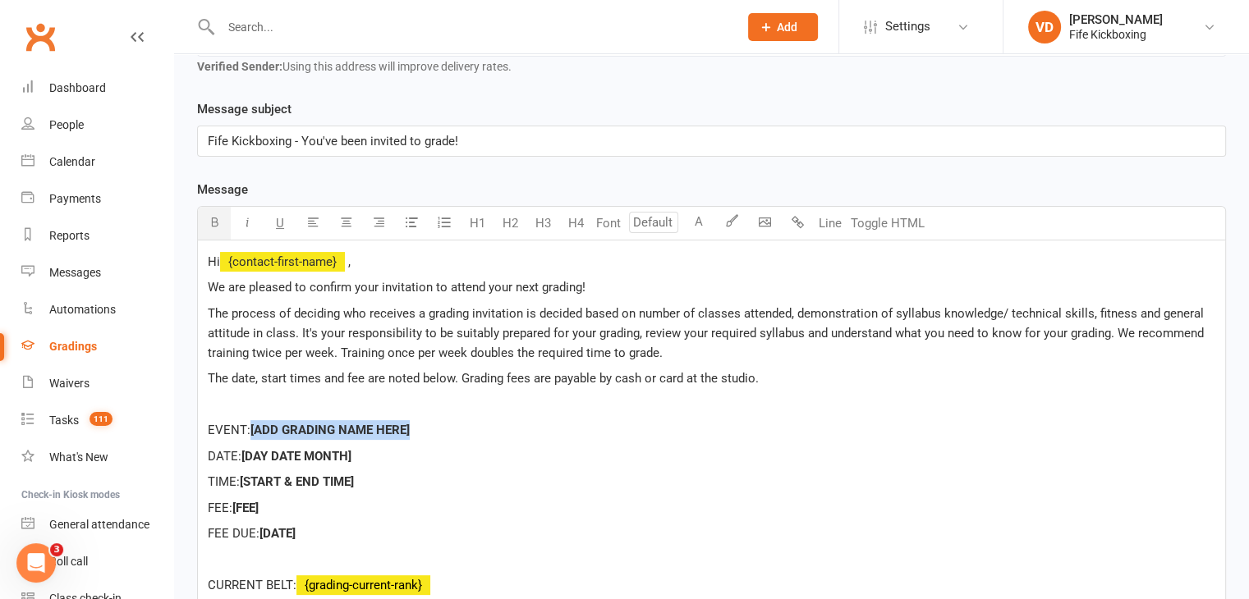
drag, startPoint x: 419, startPoint y: 428, endPoint x: 254, endPoint y: 425, distance: 165.1
click at [254, 425] on p "EVENT: [ADD GRADING NAME HERE]" at bounding box center [711, 430] width 1007 height 20
click at [469, 426] on span "Junior Warrior Grading (To Red/Black belt)" at bounding box center [368, 430] width 236 height 15
click at [388, 452] on p "DATE: [DAY DATE MONTH]" at bounding box center [711, 457] width 1007 height 20
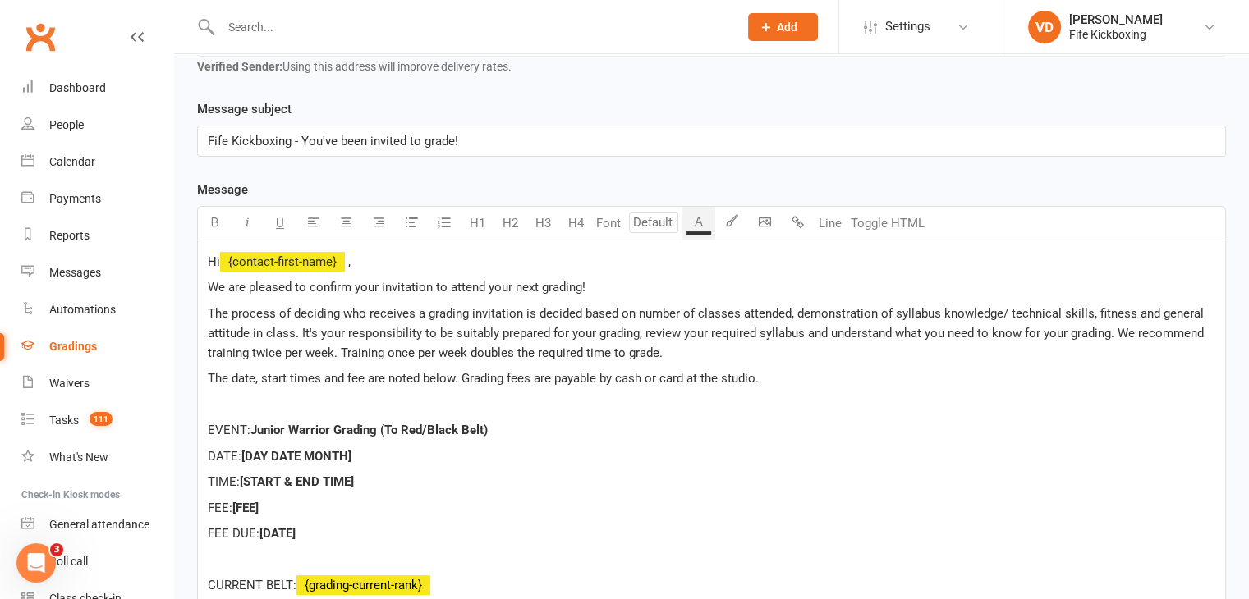
click at [388, 452] on p "DATE: [DAY DATE MONTH]" at bounding box center [711, 457] width 1007 height 20
drag, startPoint x: 375, startPoint y: 461, endPoint x: 246, endPoint y: 454, distance: 129.9
click at [246, 454] on p "DATE: [DAY DATE MONTH]" at bounding box center [711, 457] width 1007 height 20
drag, startPoint x: 372, startPoint y: 484, endPoint x: 246, endPoint y: 484, distance: 126.5
click at [246, 484] on p "TIME: [START & END TIME]" at bounding box center [711, 482] width 1007 height 20
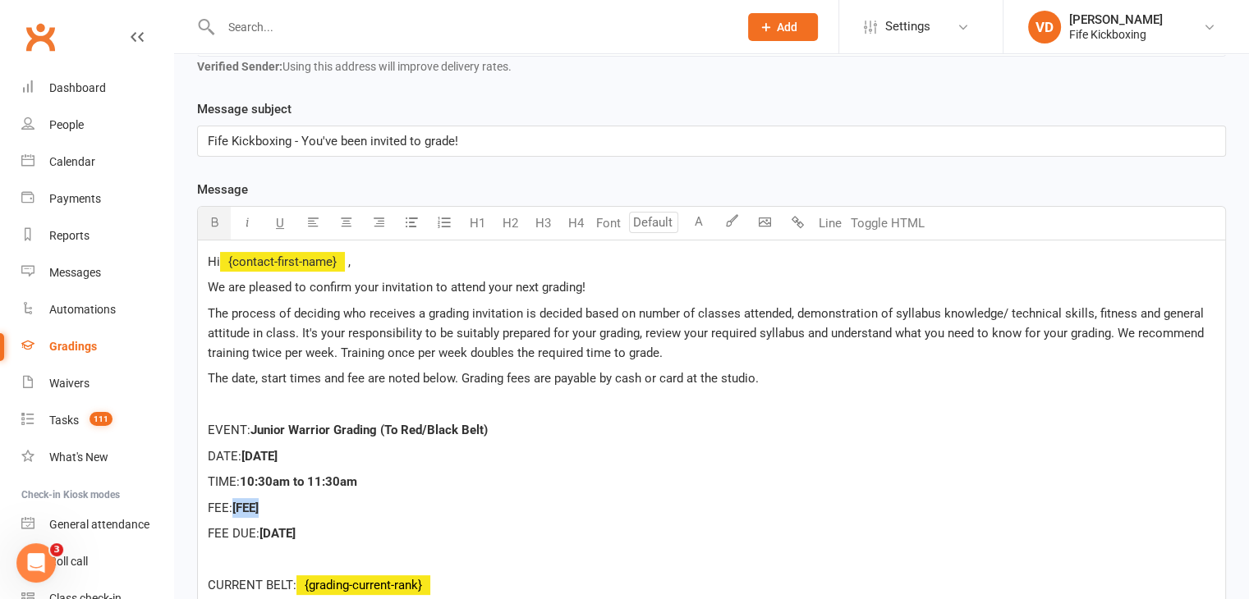
drag, startPoint x: 236, startPoint y: 504, endPoint x: 270, endPoint y: 505, distance: 33.7
click at [270, 505] on p "FEE: [FEE]" at bounding box center [711, 508] width 1007 height 20
drag, startPoint x: 305, startPoint y: 533, endPoint x: 264, endPoint y: 536, distance: 40.4
click at [264, 536] on p "FEE DUE: [DATE]" at bounding box center [711, 534] width 1007 height 20
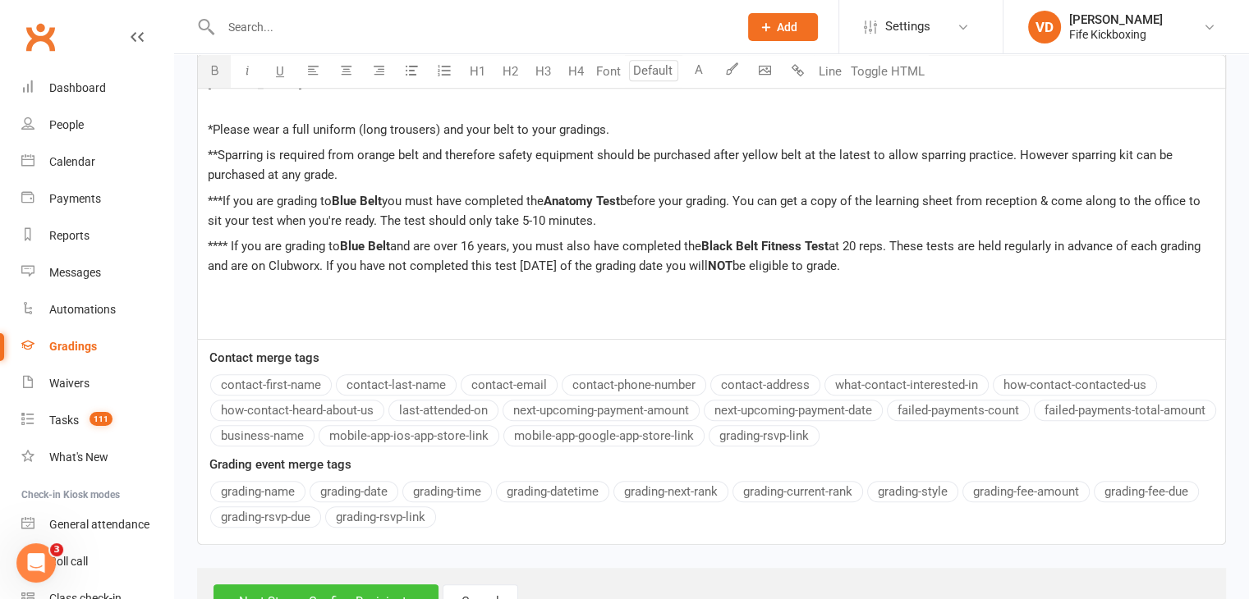
scroll to position [972, 0]
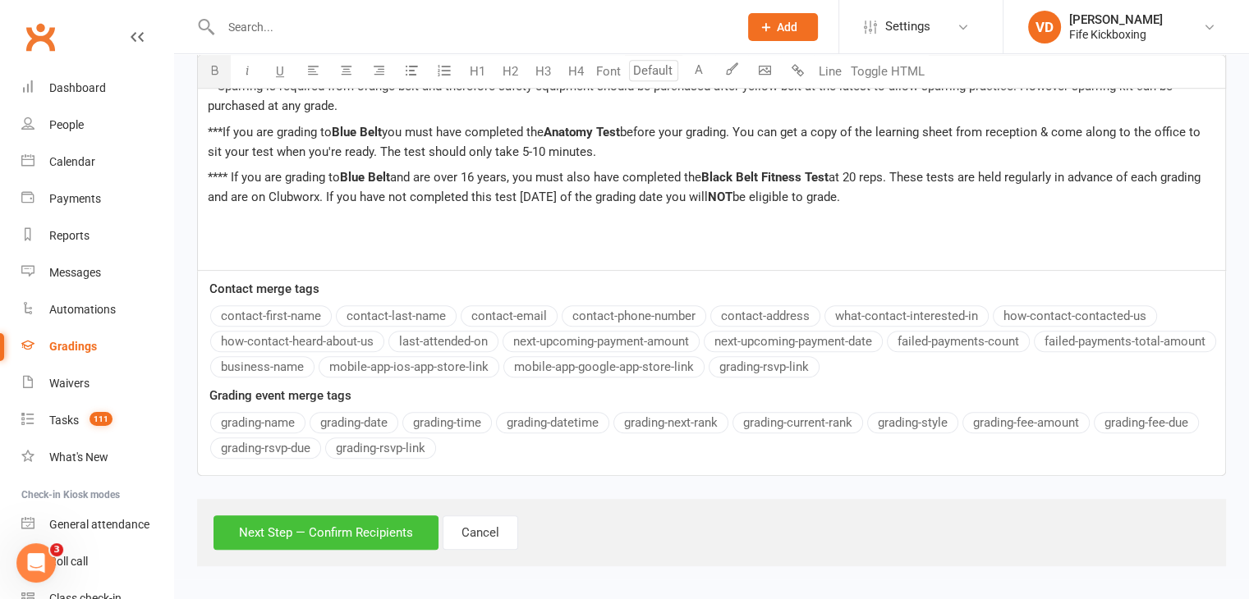
click at [333, 529] on button "Next Step — Confirm Recipients" at bounding box center [325, 533] width 225 height 34
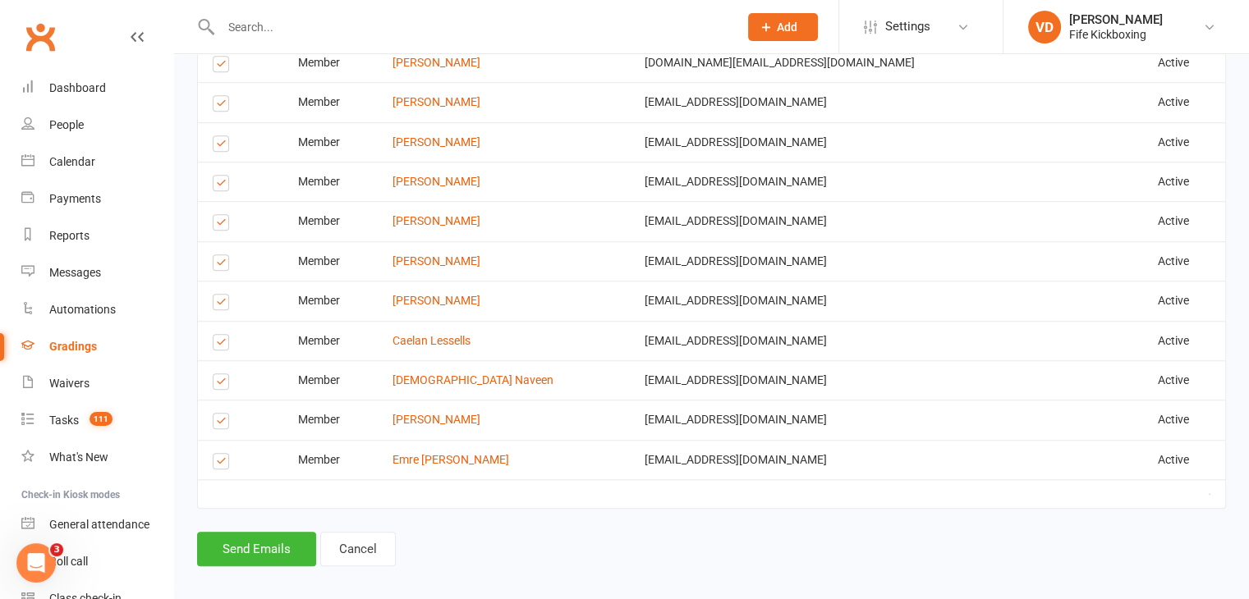
scroll to position [1396, 0]
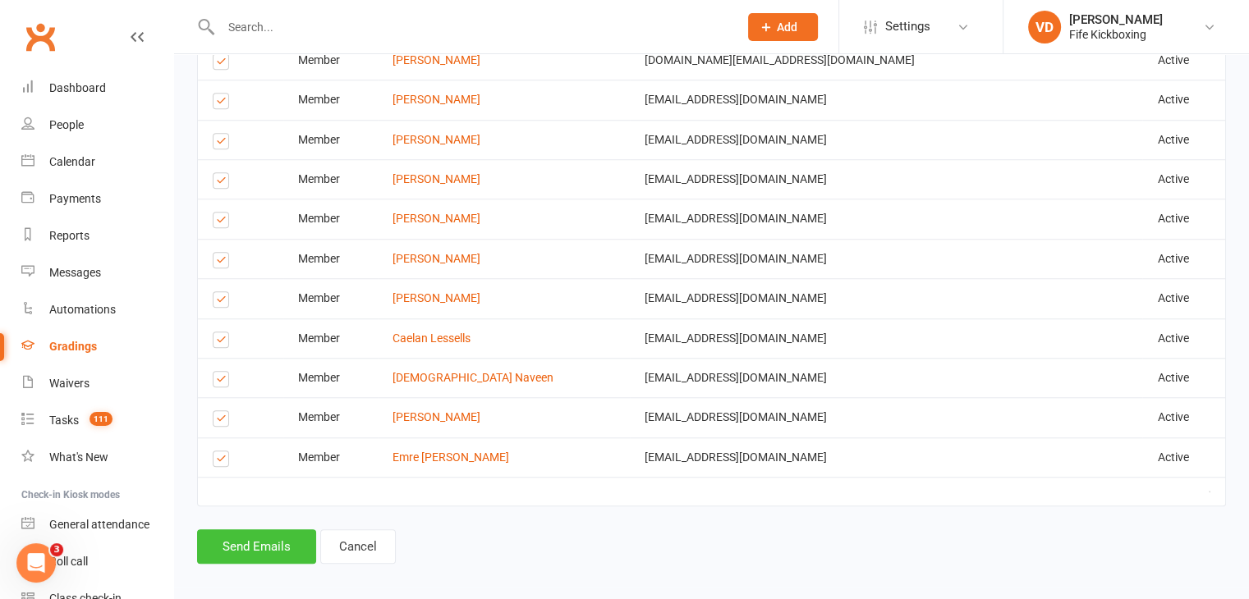
click at [277, 546] on button "Send Emails" at bounding box center [256, 547] width 119 height 34
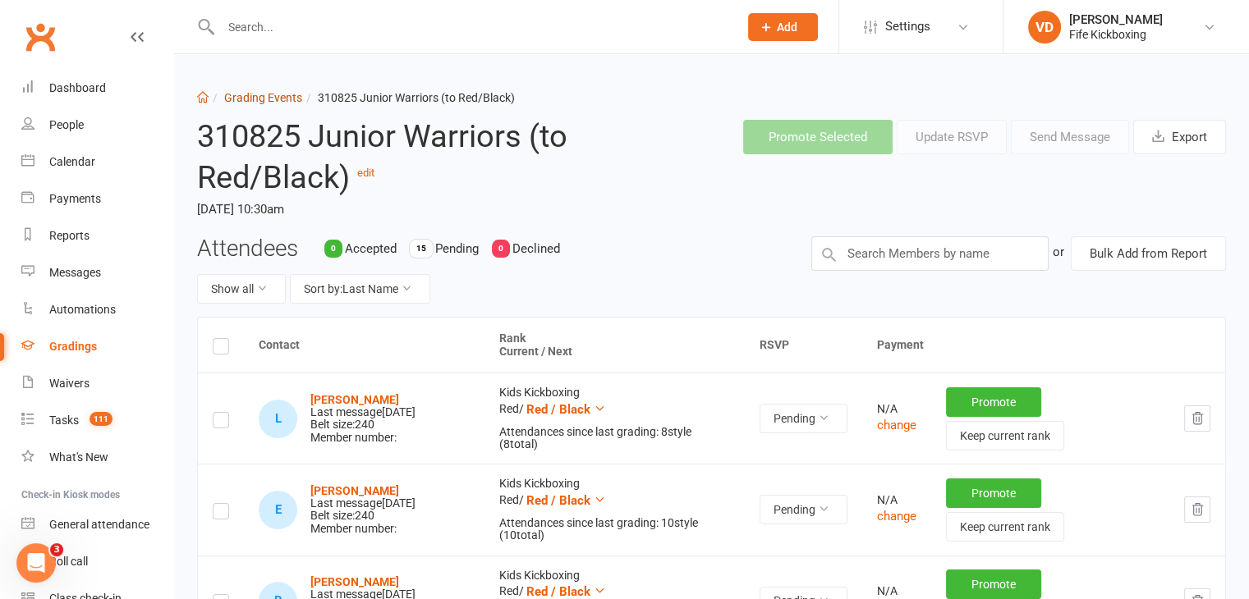
click at [252, 99] on link "Grading Events" at bounding box center [263, 97] width 78 height 13
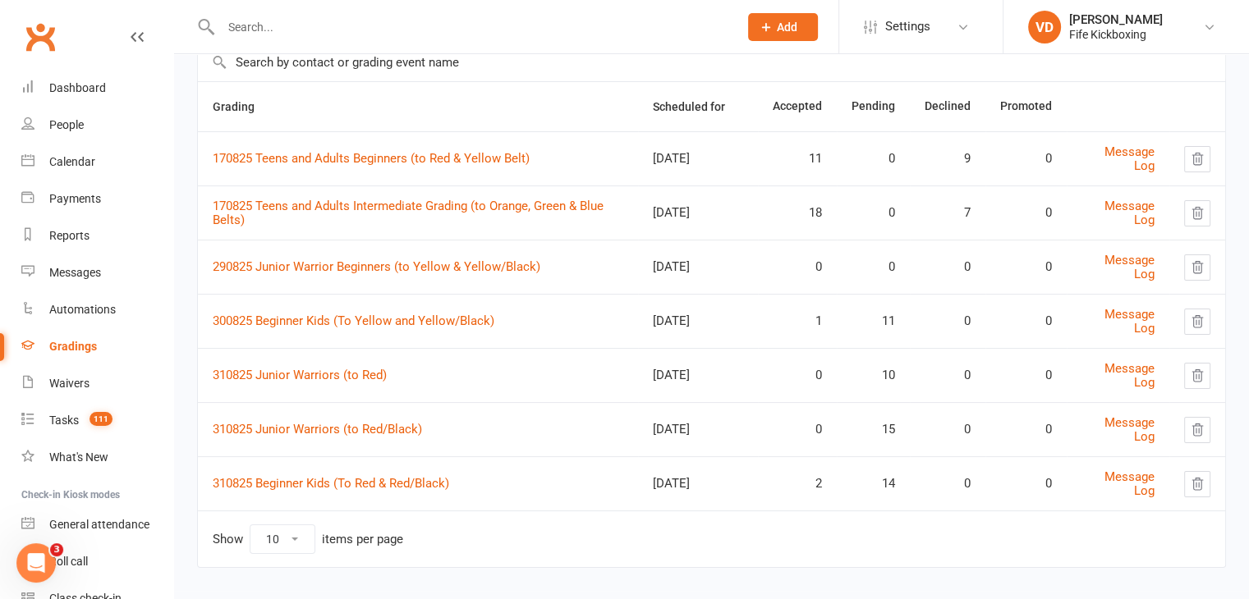
scroll to position [145, 0]
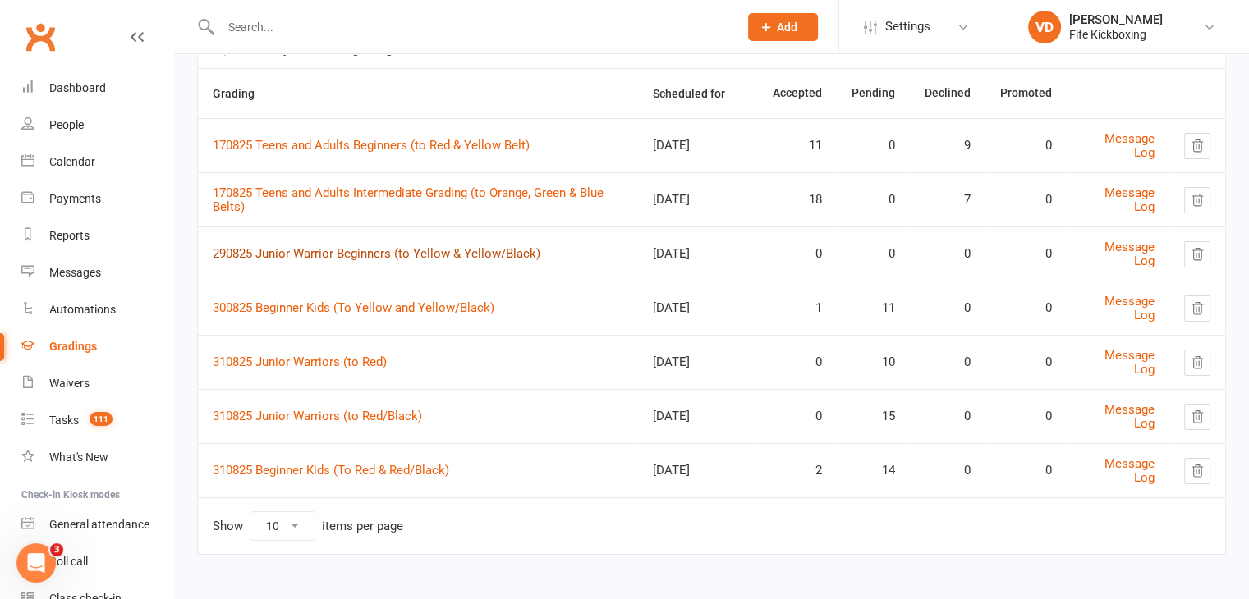
click at [319, 252] on link "290825 Junior Warrior Beginners (to Yellow & Yellow/Black)" at bounding box center [377, 253] width 328 height 15
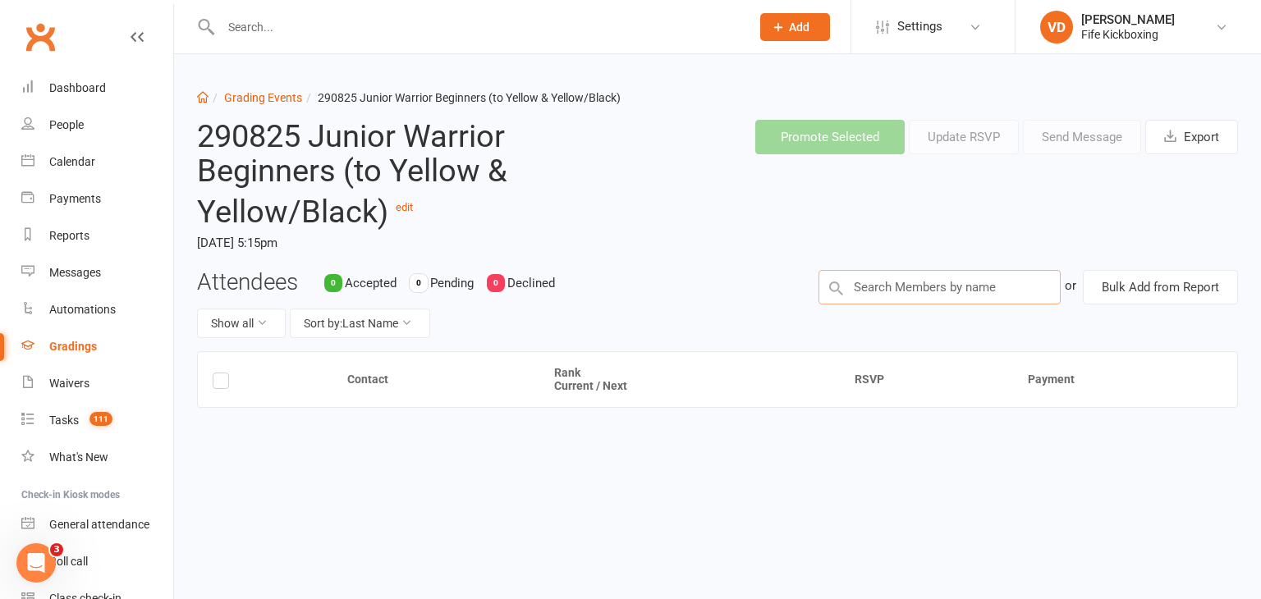
click at [857, 283] on input "text" at bounding box center [940, 287] width 242 height 34
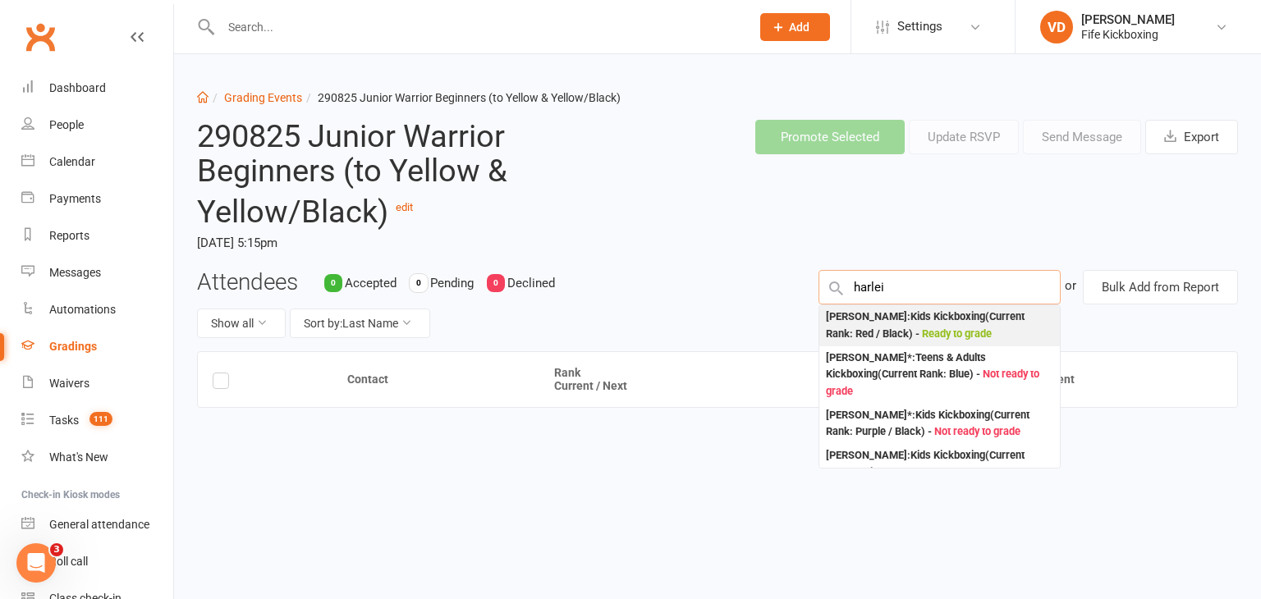
type input "harlei"
click at [867, 320] on div "[PERSON_NAME] : Kids Kickboxing (Current Rank: Red / Black ) - Ready to grade" at bounding box center [939, 326] width 227 height 34
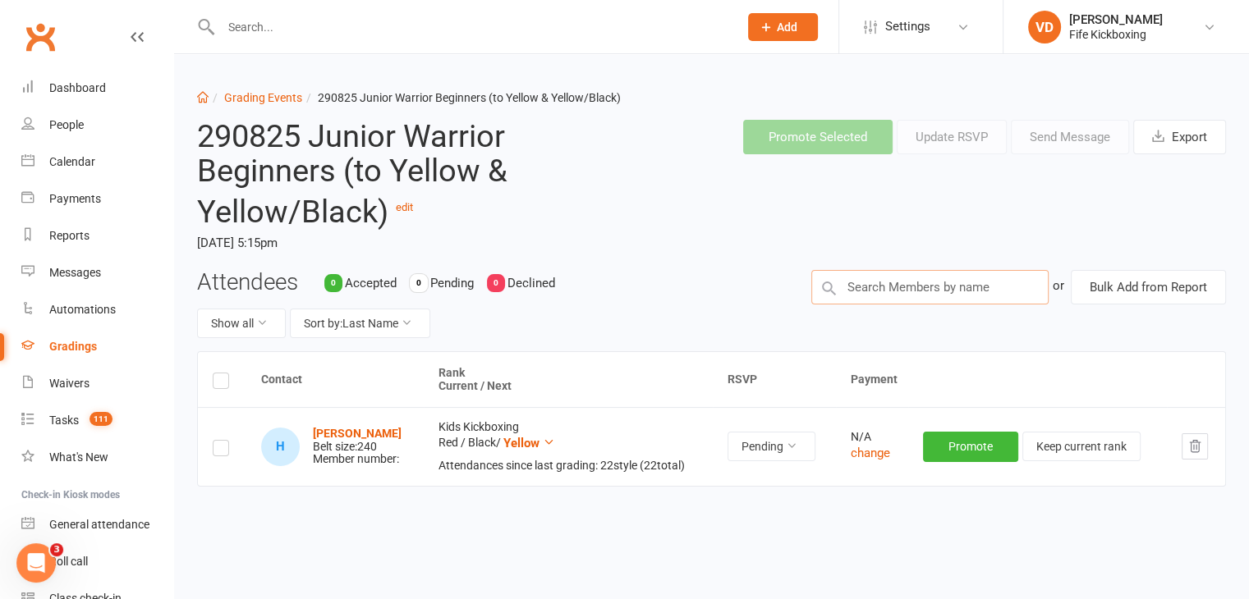
click at [872, 287] on input "text" at bounding box center [929, 287] width 237 height 34
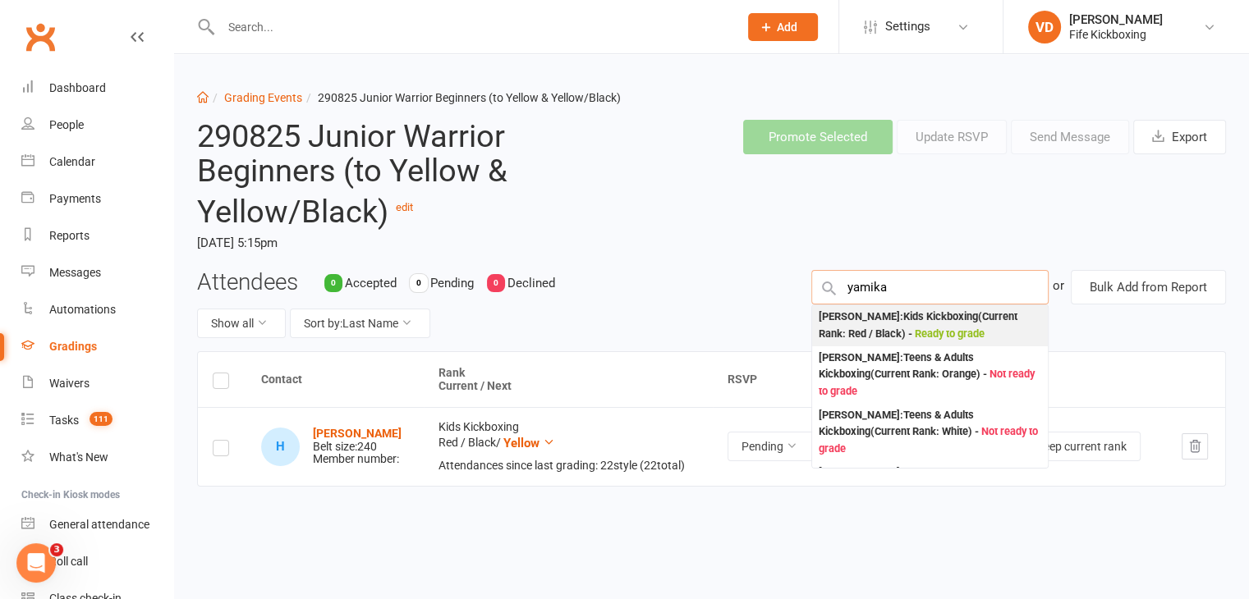
type input "yamika"
click at [872, 323] on div "[PERSON_NAME] : Kids Kickboxing (Current Rank: Red / Black ) - Ready to grade" at bounding box center [930, 326] width 223 height 34
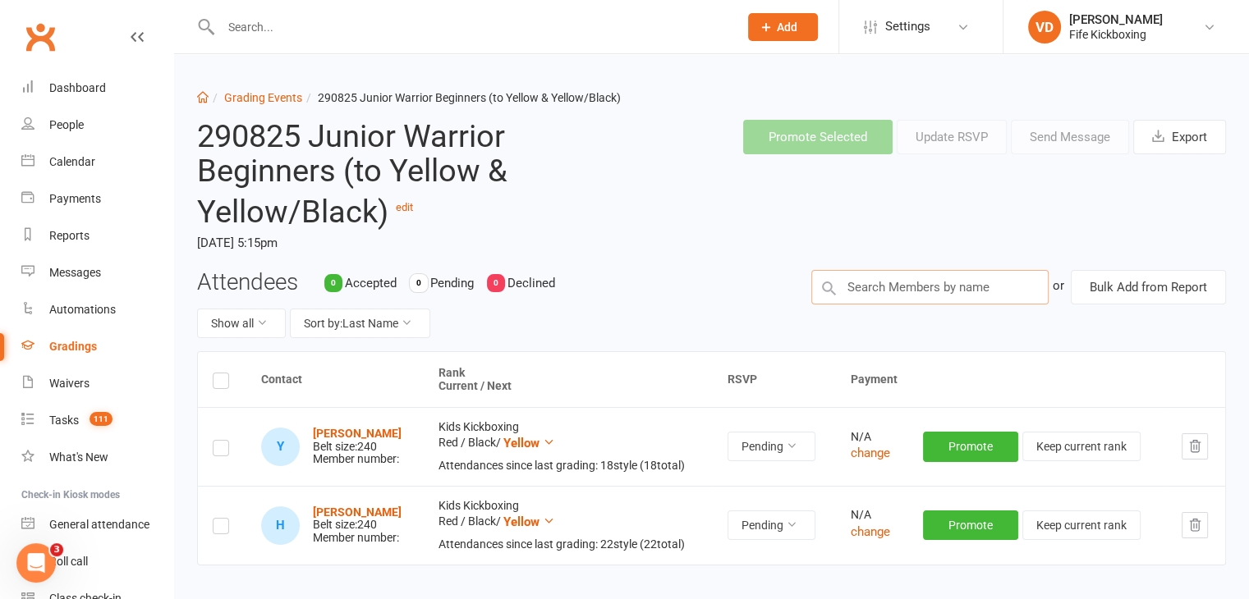
click at [865, 288] on input "text" at bounding box center [929, 287] width 237 height 34
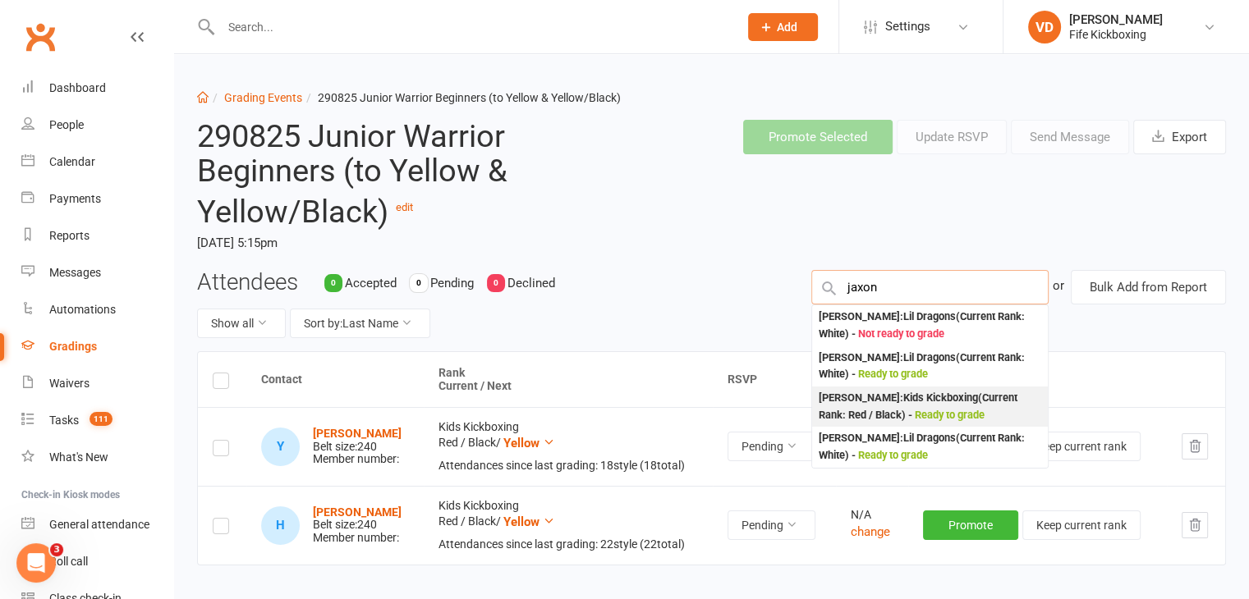
type input "jaxon"
click at [876, 411] on div "Jaxon-[PERSON_NAME] : Kids Kickboxing (Current Rank: Red / Black ) - Ready to g…" at bounding box center [930, 407] width 223 height 34
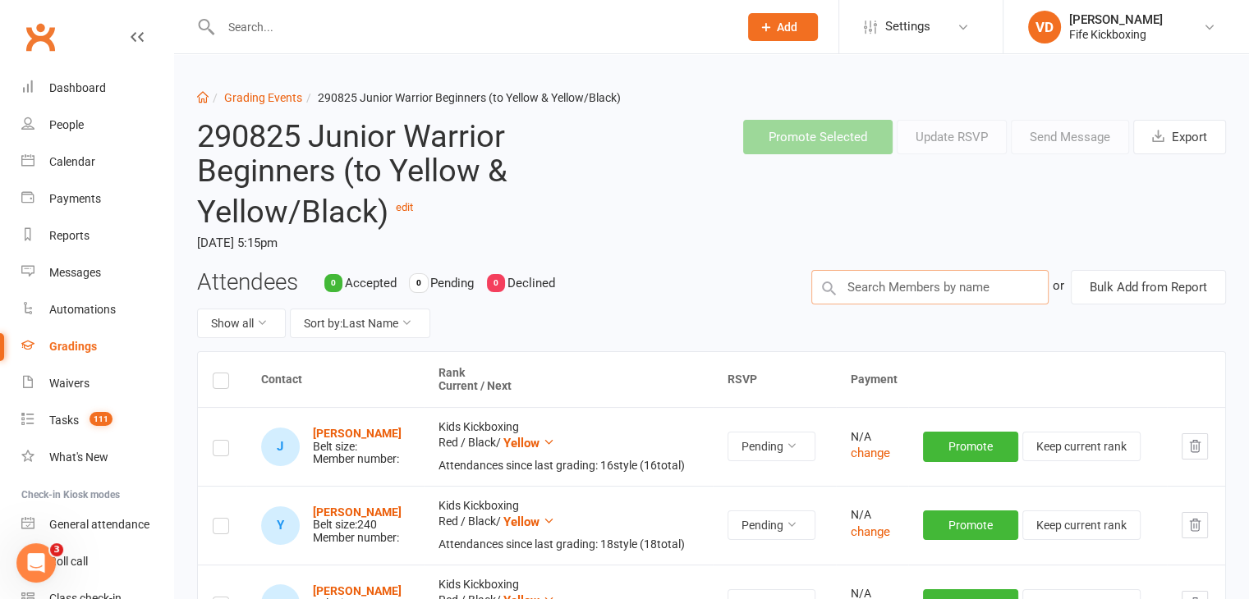
click at [880, 279] on input "text" at bounding box center [929, 287] width 237 height 34
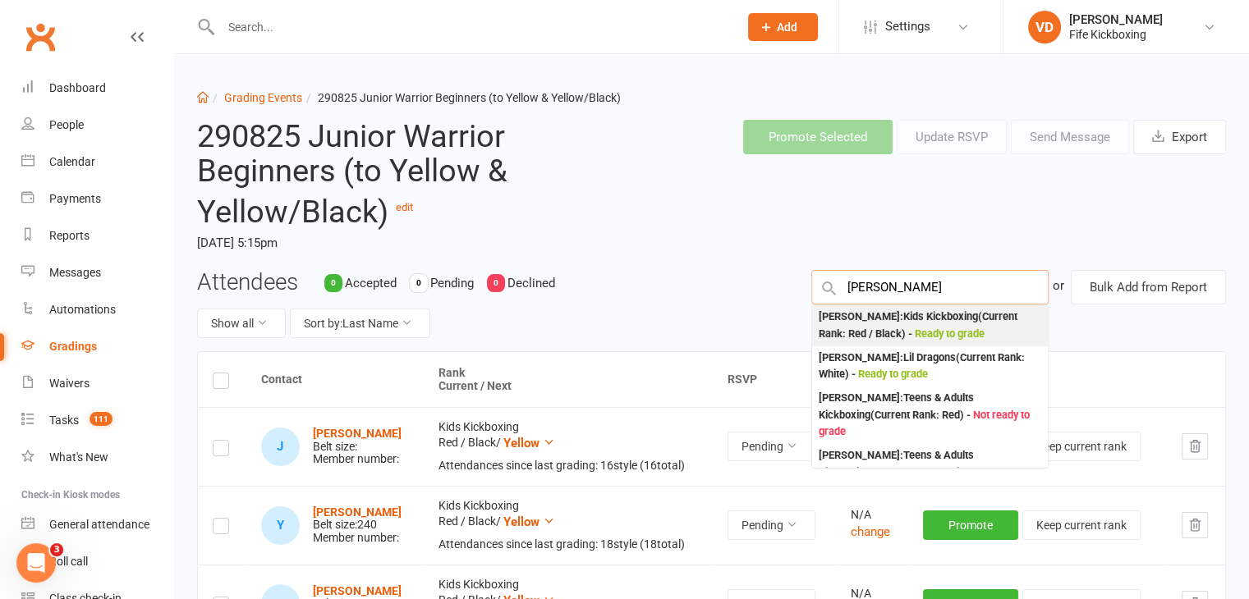
type input "[PERSON_NAME]"
click at [880, 328] on div "[PERSON_NAME] : Kids Kickboxing (Current Rank: Red / Black ) - Ready to grade" at bounding box center [930, 326] width 223 height 34
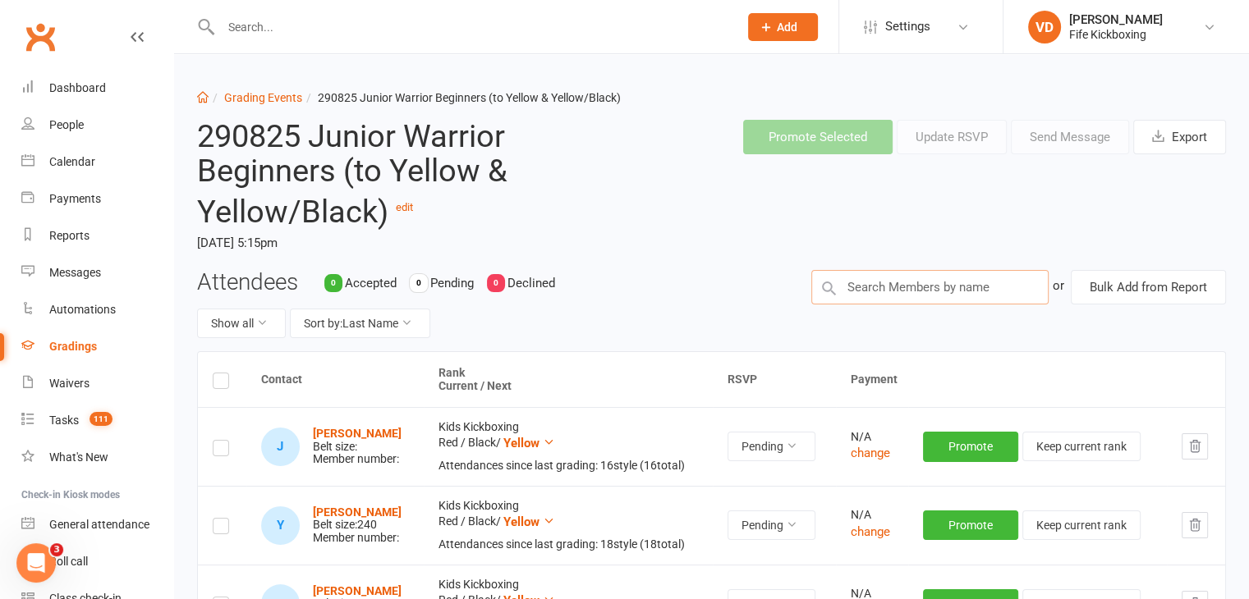
click at [869, 290] on input "text" at bounding box center [929, 287] width 237 height 34
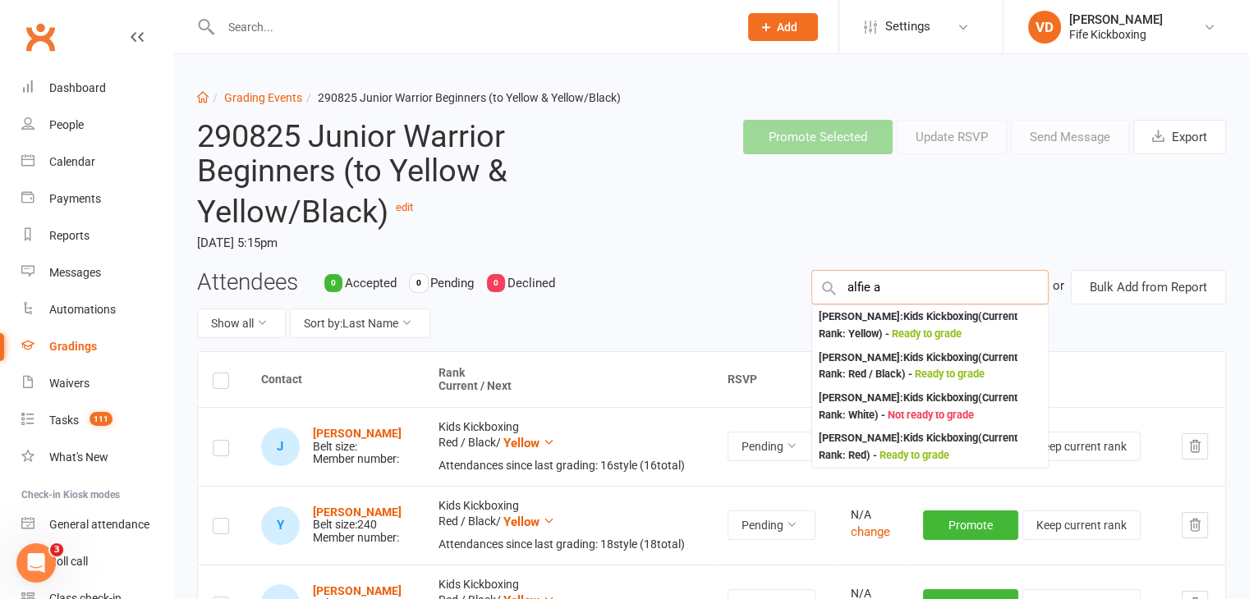
type input "alfie a"
click at [862, 316] on div "[PERSON_NAME] : Kids Kickboxing (Current Rank: Yellow ) - Ready to grade" at bounding box center [930, 326] width 223 height 34
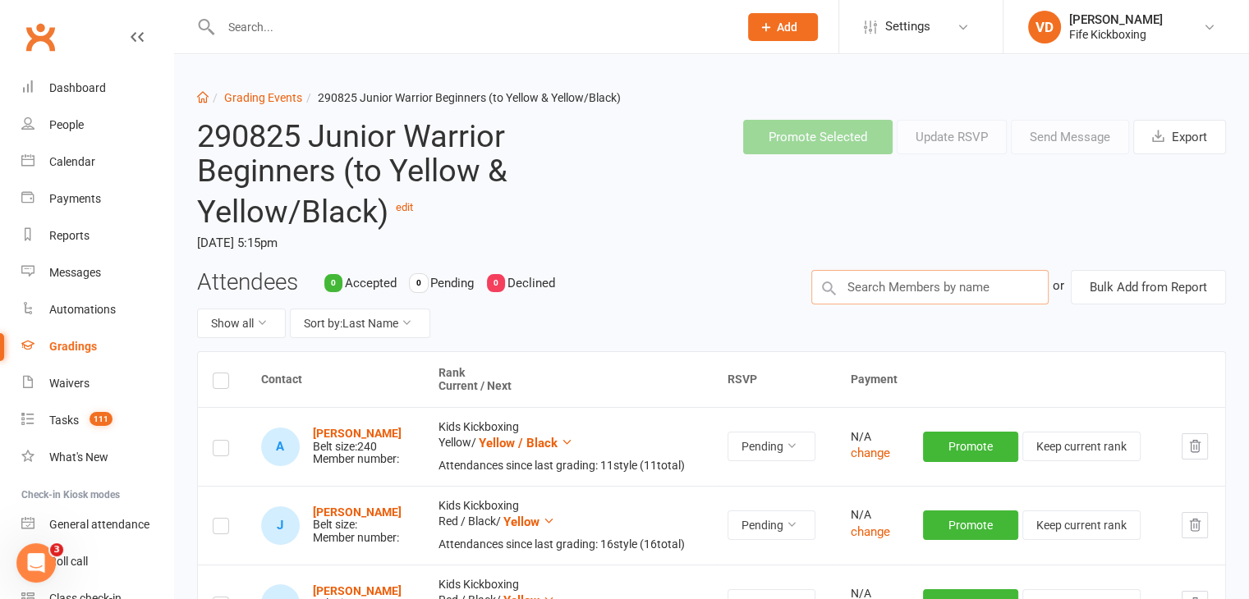
click at [870, 287] on input "text" at bounding box center [929, 287] width 237 height 34
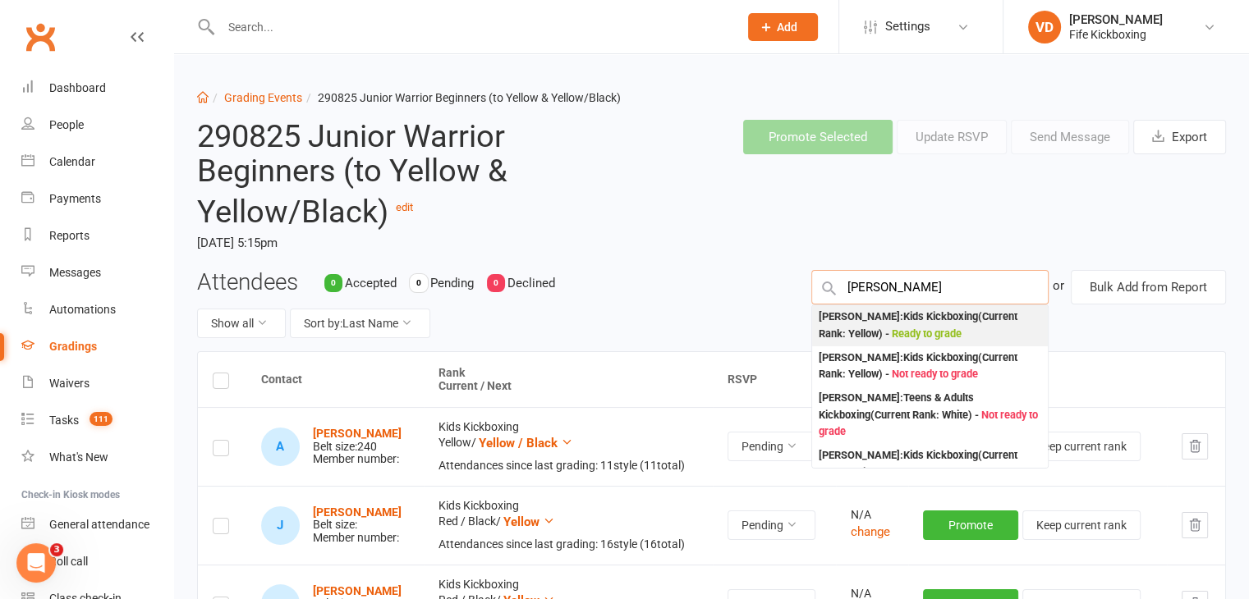
type input "[PERSON_NAME]"
click at [857, 325] on div "[PERSON_NAME] : Kids Kickboxing (Current Rank: Yellow ) - Ready to grade" at bounding box center [930, 326] width 223 height 34
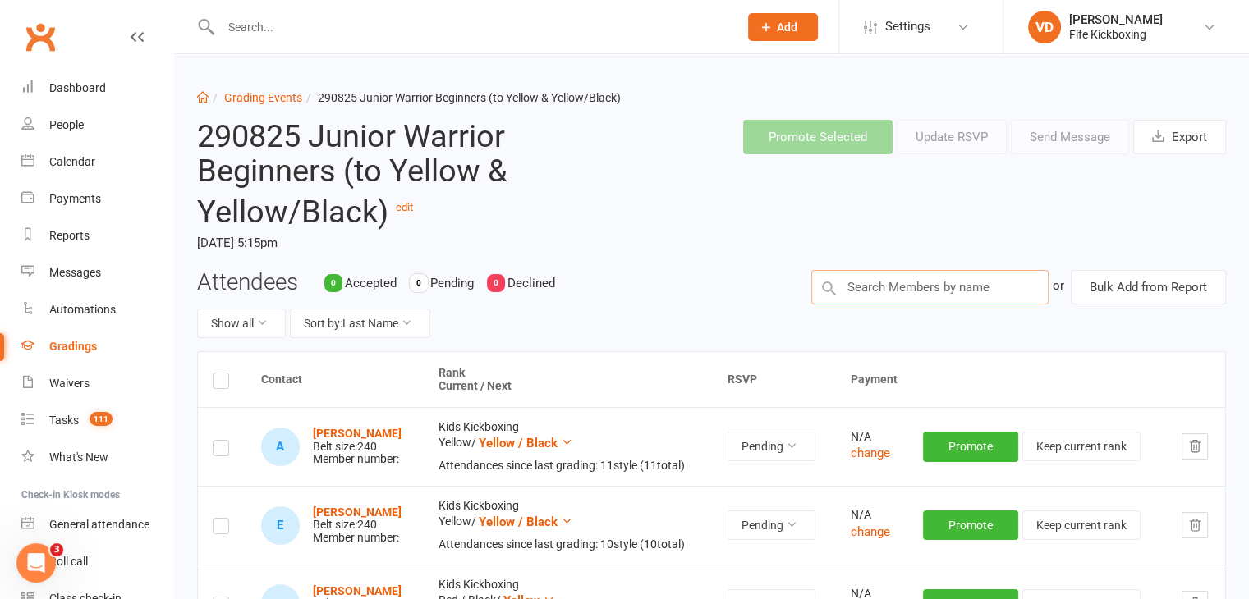
click at [861, 291] on input "text" at bounding box center [929, 287] width 237 height 34
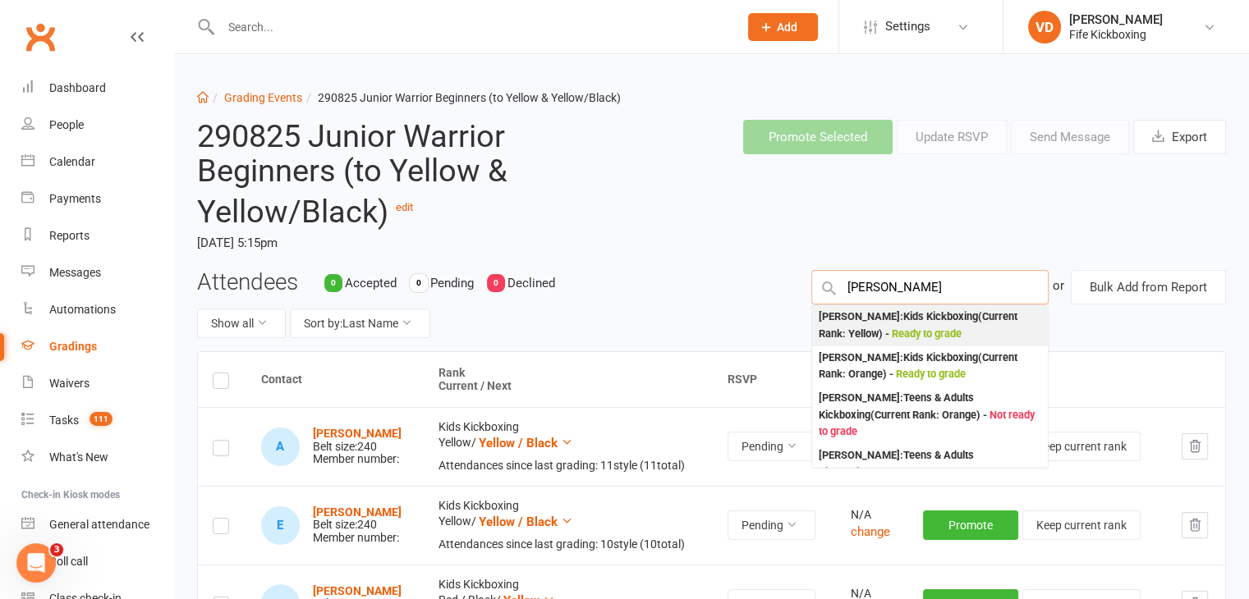
type input "[PERSON_NAME]"
click at [868, 323] on div "[PERSON_NAME] : Kids Kickboxing (Current Rank: Yellow ) - Ready to grade" at bounding box center [930, 326] width 223 height 34
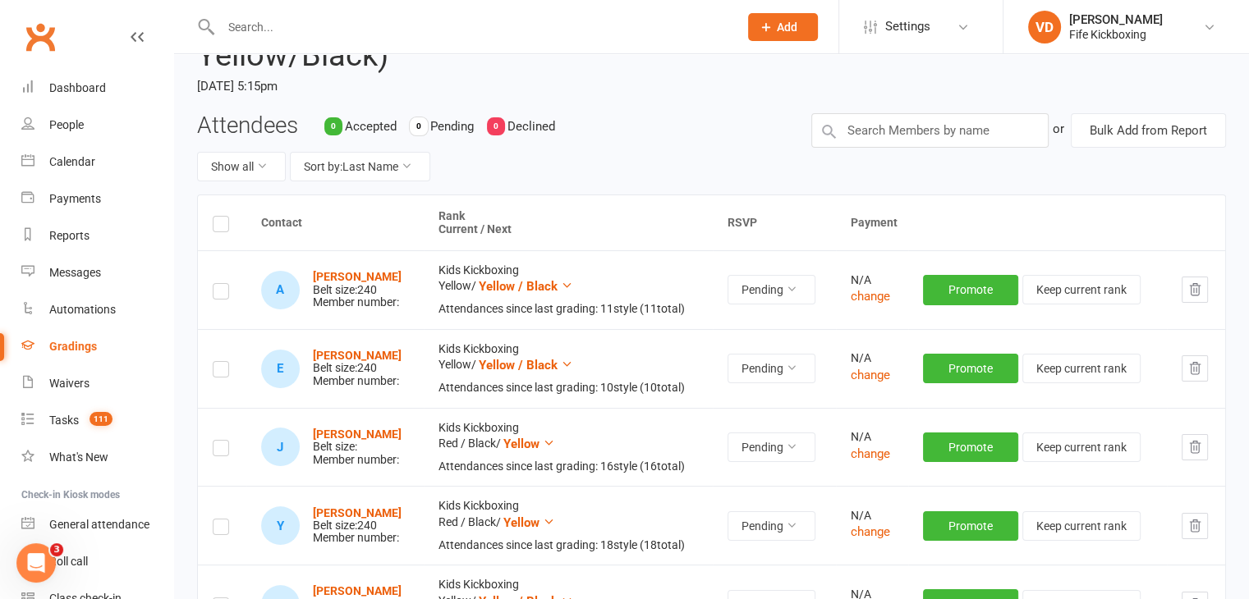
scroll to position [164, 0]
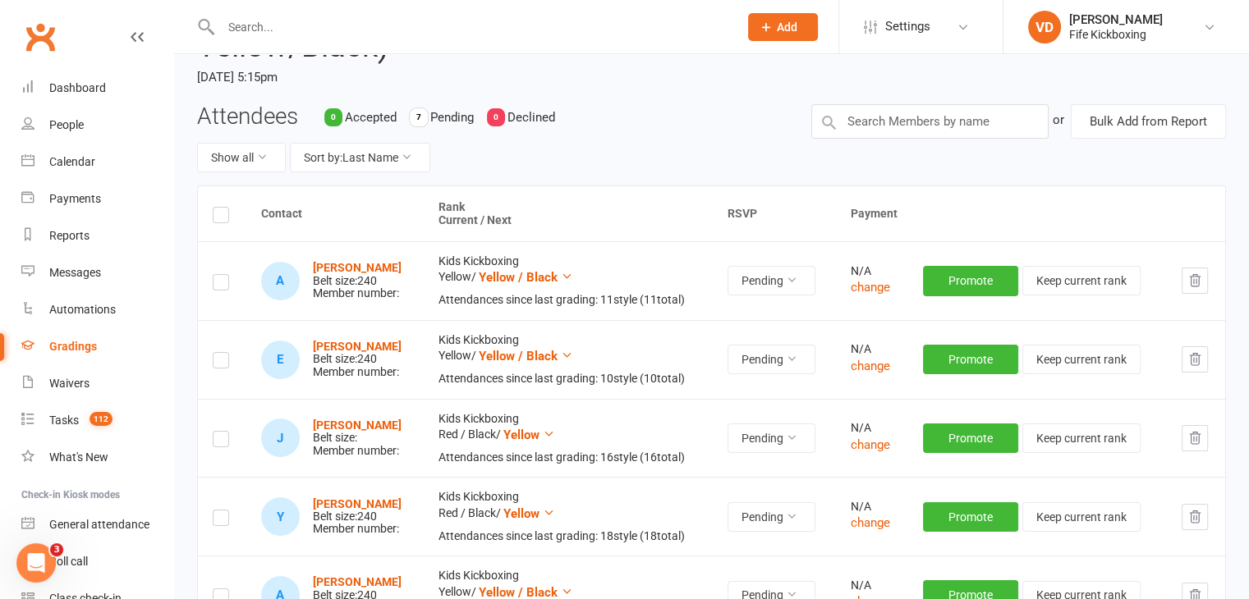
click at [220, 218] on label at bounding box center [221, 218] width 16 height 0
click at [220, 208] on input "checkbox" at bounding box center [221, 208] width 16 height 0
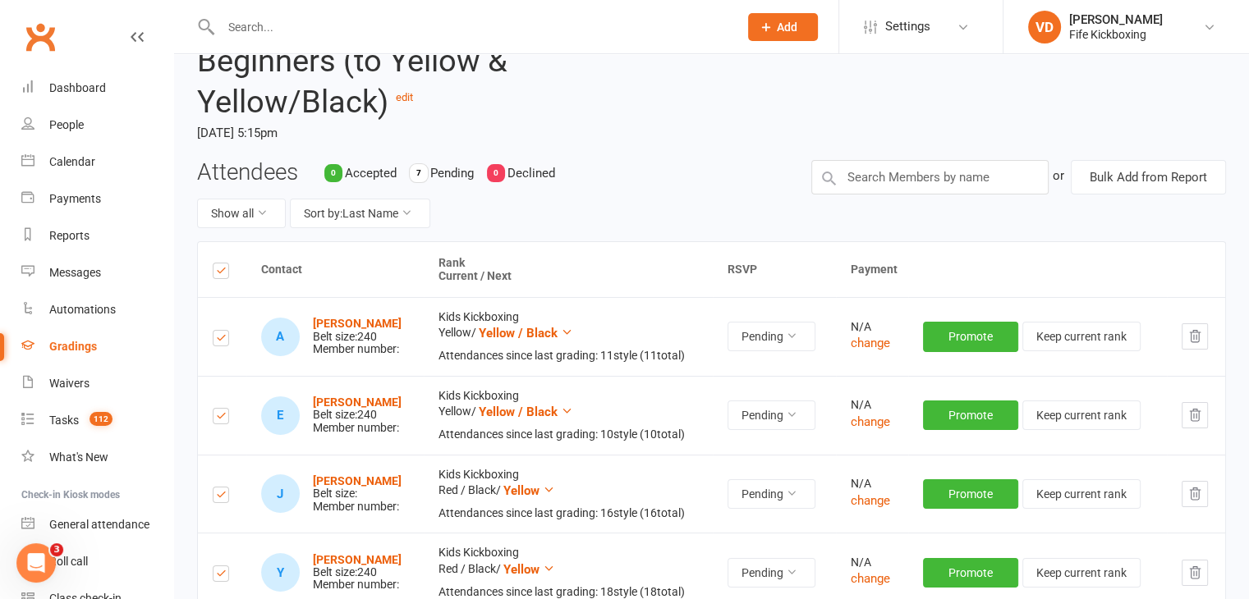
scroll to position [2, 0]
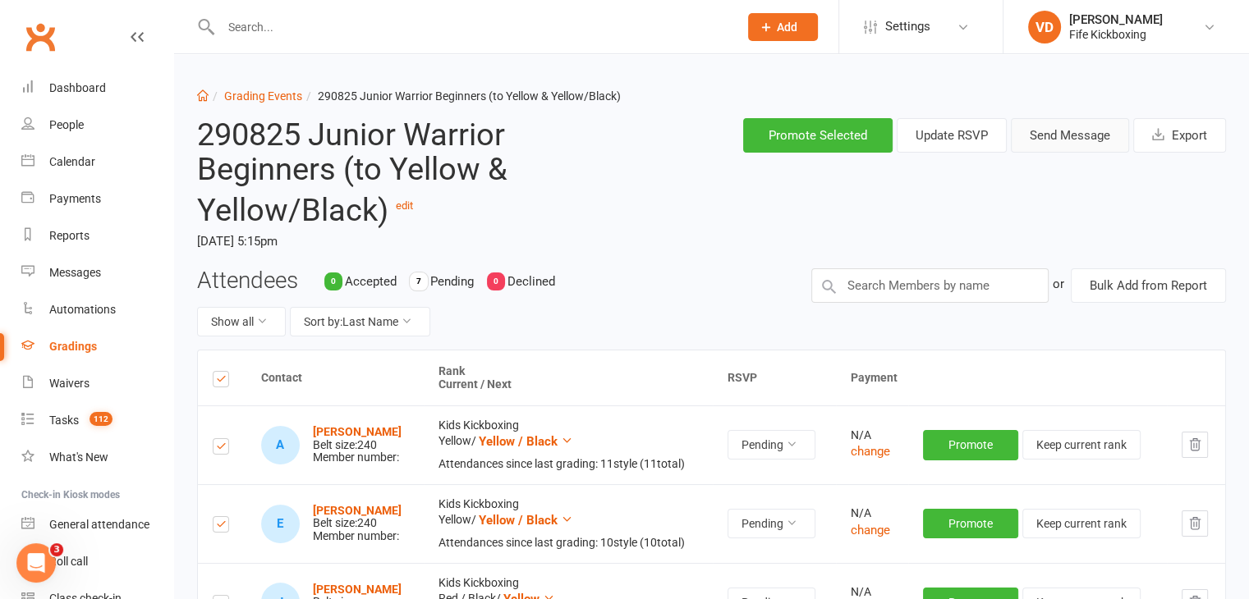
click at [1061, 139] on button "Send Message" at bounding box center [1070, 135] width 118 height 34
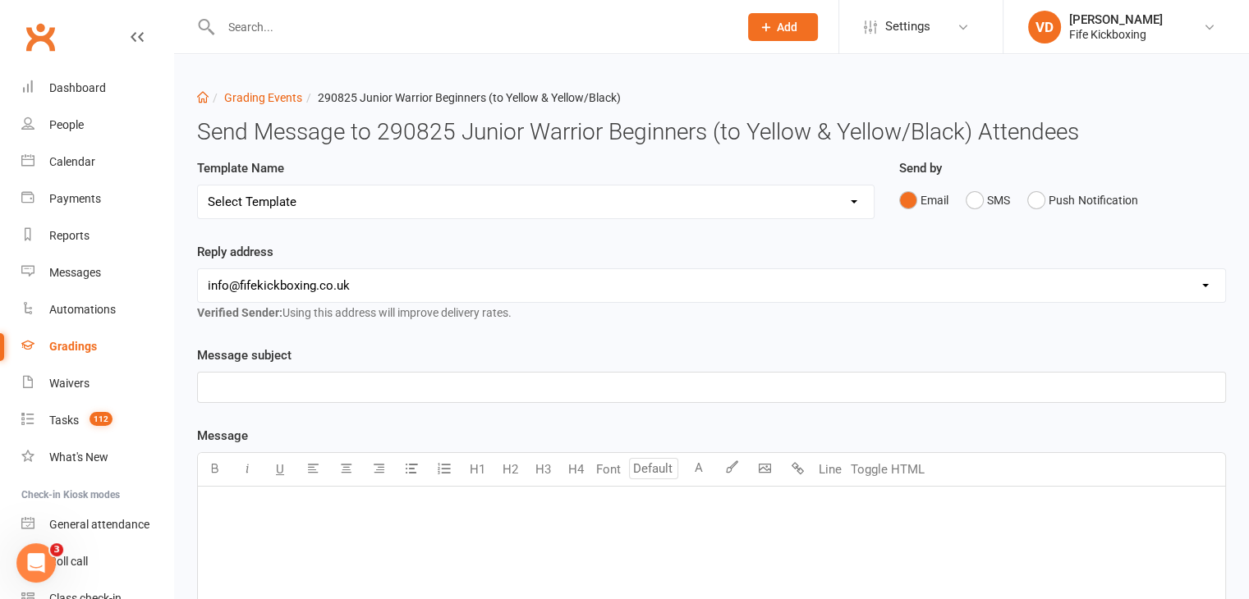
click at [784, 200] on select "Select Template [Email] 2001 Invitation to Grading Event [Email] 2002 Invitatio…" at bounding box center [536, 202] width 676 height 33
select select "0"
click at [198, 186] on select "Select Template [Email] 2001 Invitation to Grading Event [Email] 2002 Invitatio…" at bounding box center [536, 202] width 676 height 33
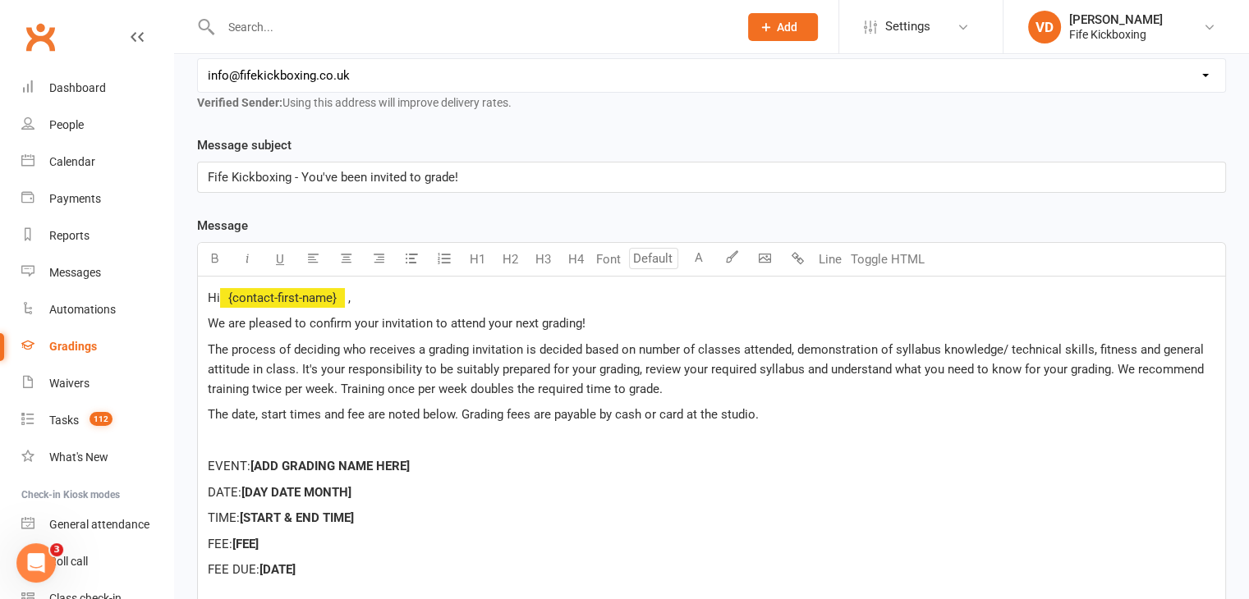
scroll to position [328, 0]
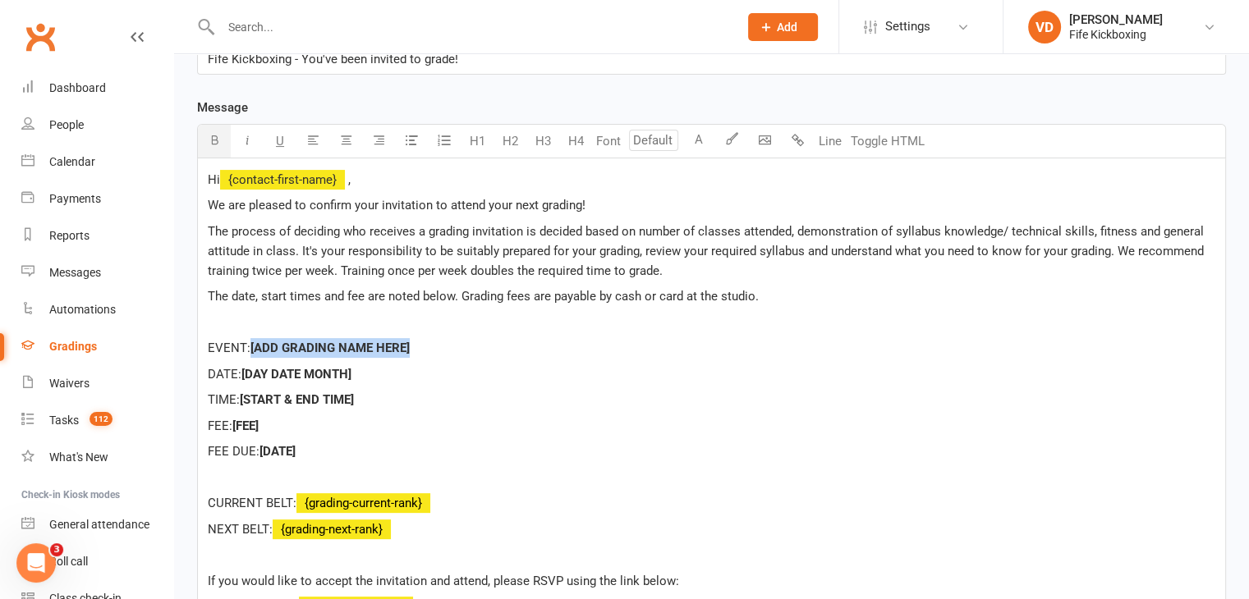
drag, startPoint x: 430, startPoint y: 346, endPoint x: 255, endPoint y: 339, distance: 175.8
click at [255, 339] on p "EVENT: [ADD GRADING NAME HERE]" at bounding box center [711, 348] width 1007 height 20
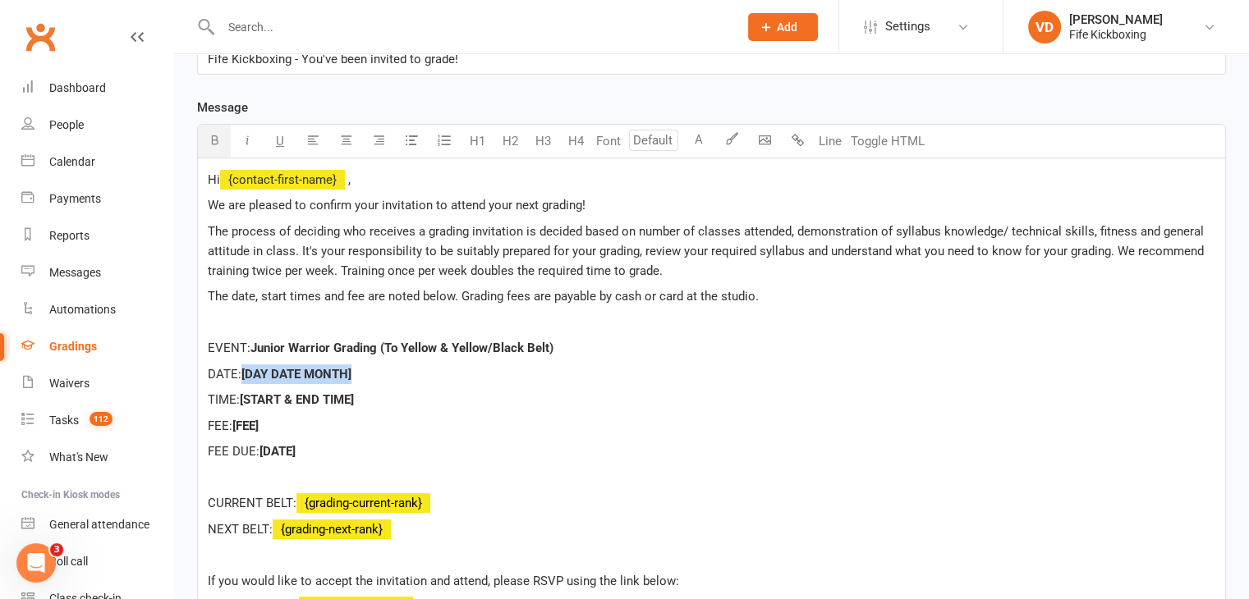
drag, startPoint x: 360, startPoint y: 377, endPoint x: 247, endPoint y: 372, distance: 113.4
click at [247, 372] on p "DATE: [DAY DATE MONTH]" at bounding box center [711, 375] width 1007 height 20
drag, startPoint x: 384, startPoint y: 397, endPoint x: 244, endPoint y: 402, distance: 140.5
click at [244, 402] on p "TIME: [START & END TIME]" at bounding box center [711, 400] width 1007 height 20
drag, startPoint x: 267, startPoint y: 424, endPoint x: 239, endPoint y: 425, distance: 27.9
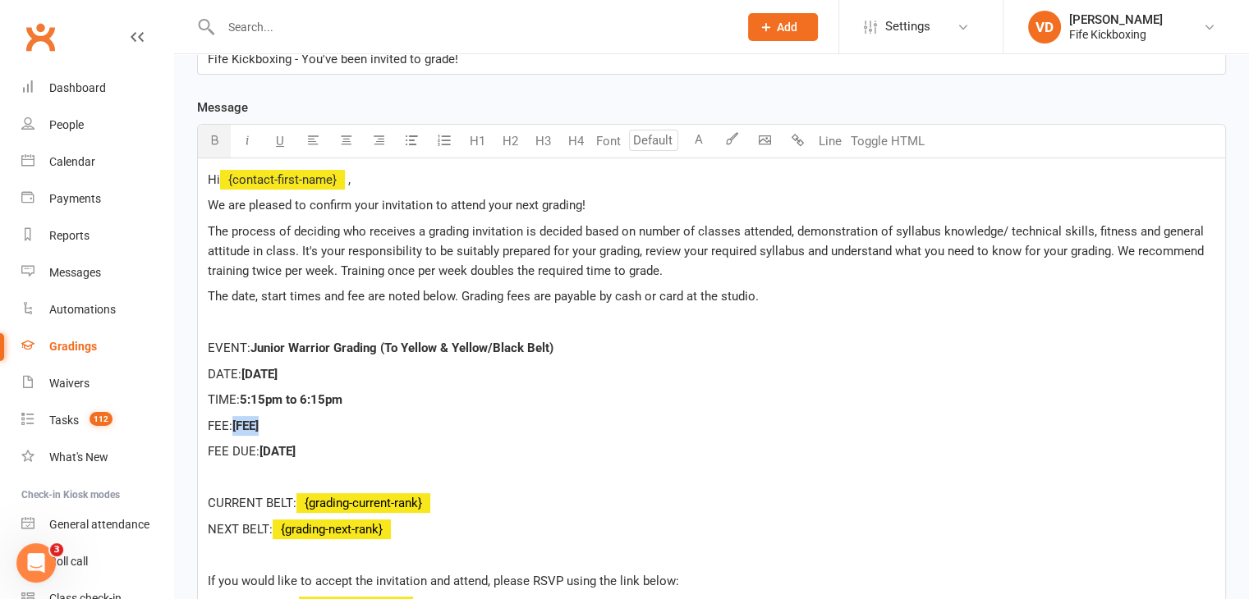
click at [239, 425] on p "FEE: [FEE]" at bounding box center [711, 426] width 1007 height 20
drag, startPoint x: 311, startPoint y: 449, endPoint x: 263, endPoint y: 450, distance: 48.5
click at [263, 450] on p "FEE DUE: [DATE]" at bounding box center [711, 452] width 1007 height 20
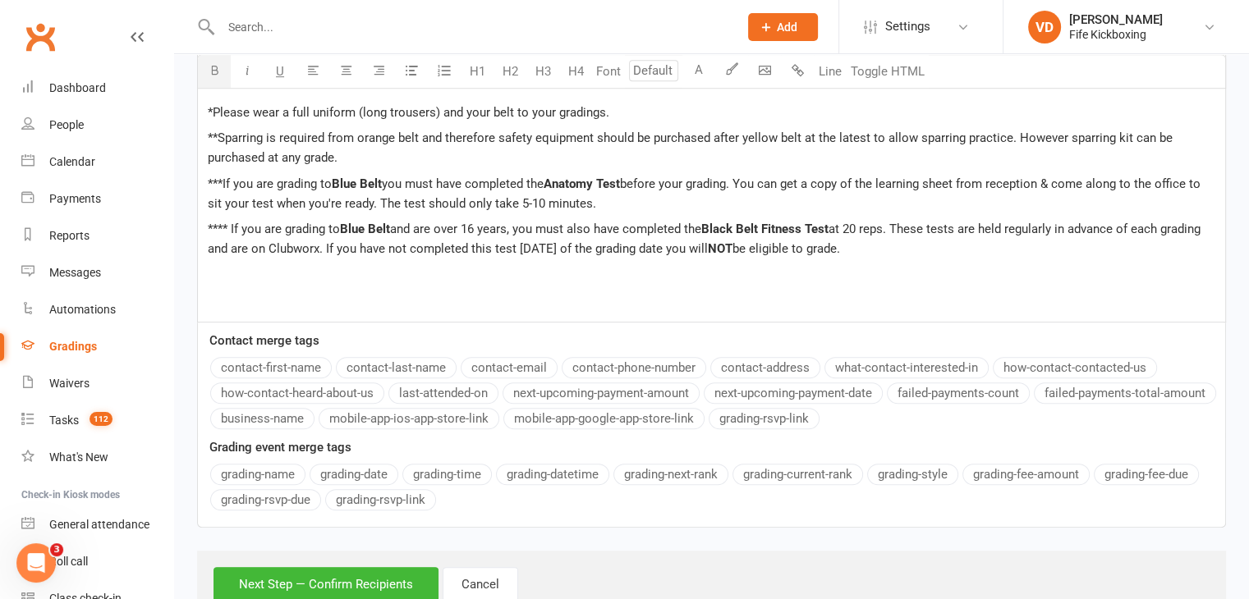
scroll to position [972, 0]
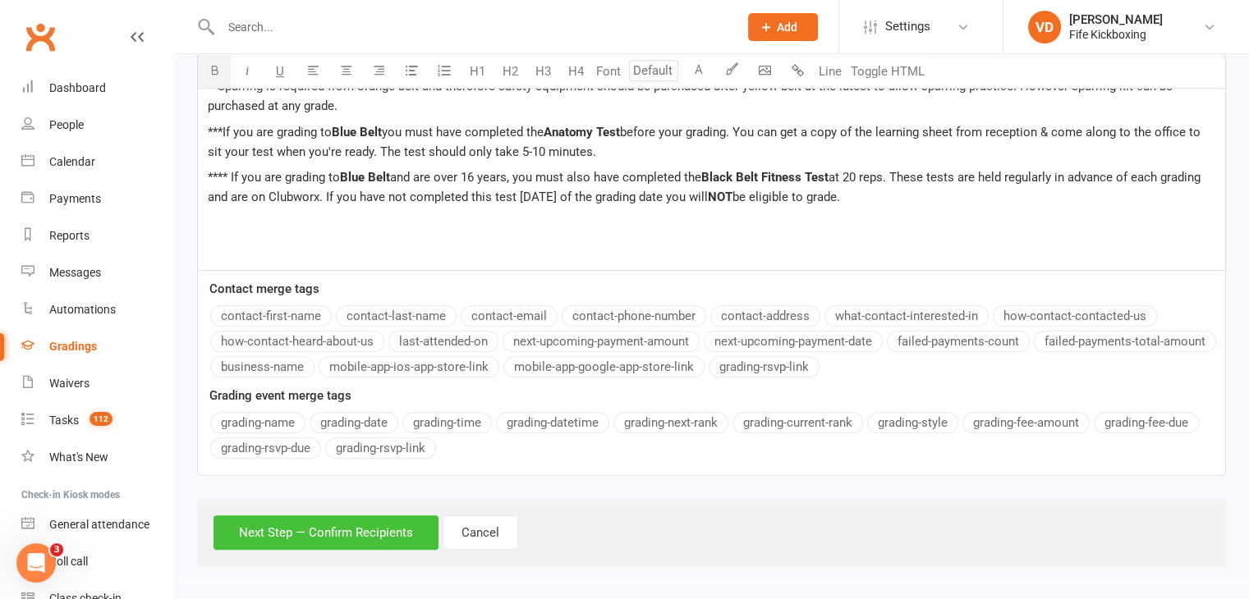
click at [402, 527] on button "Next Step — Confirm Recipients" at bounding box center [325, 533] width 225 height 34
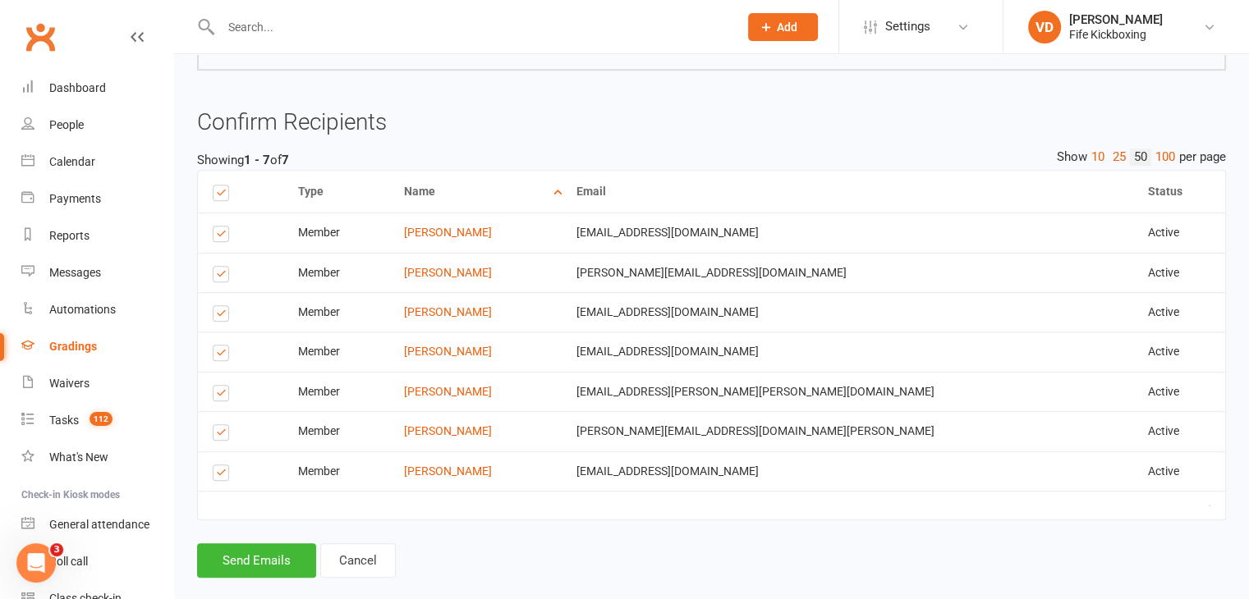
scroll to position [1087, 0]
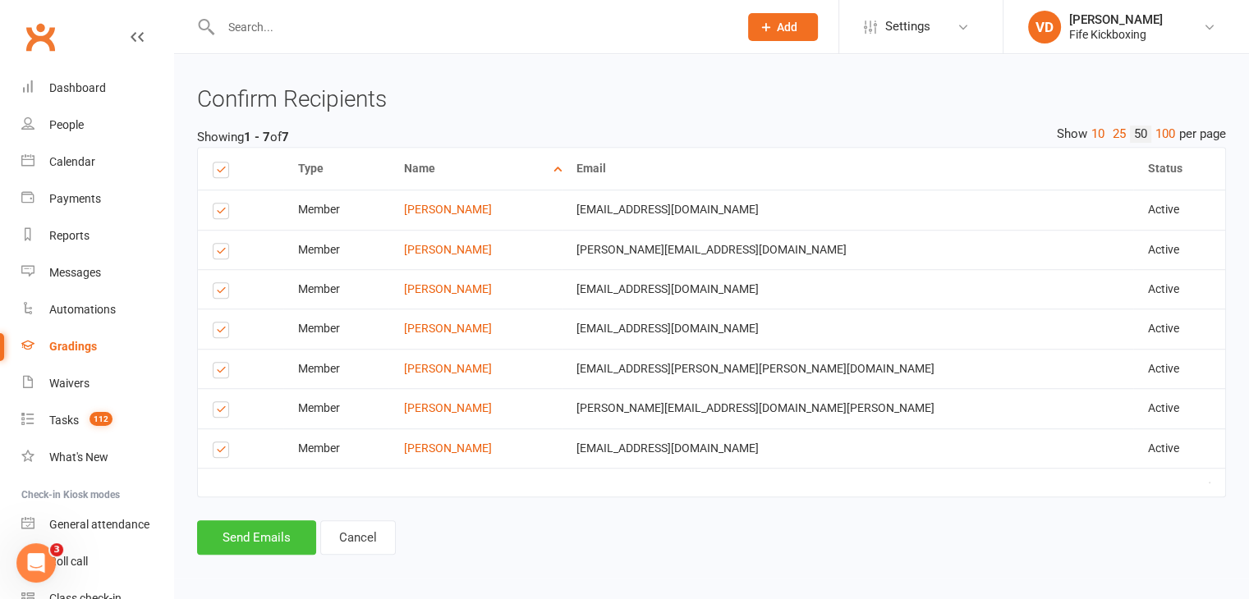
click at [273, 536] on button "Send Emails" at bounding box center [256, 538] width 119 height 34
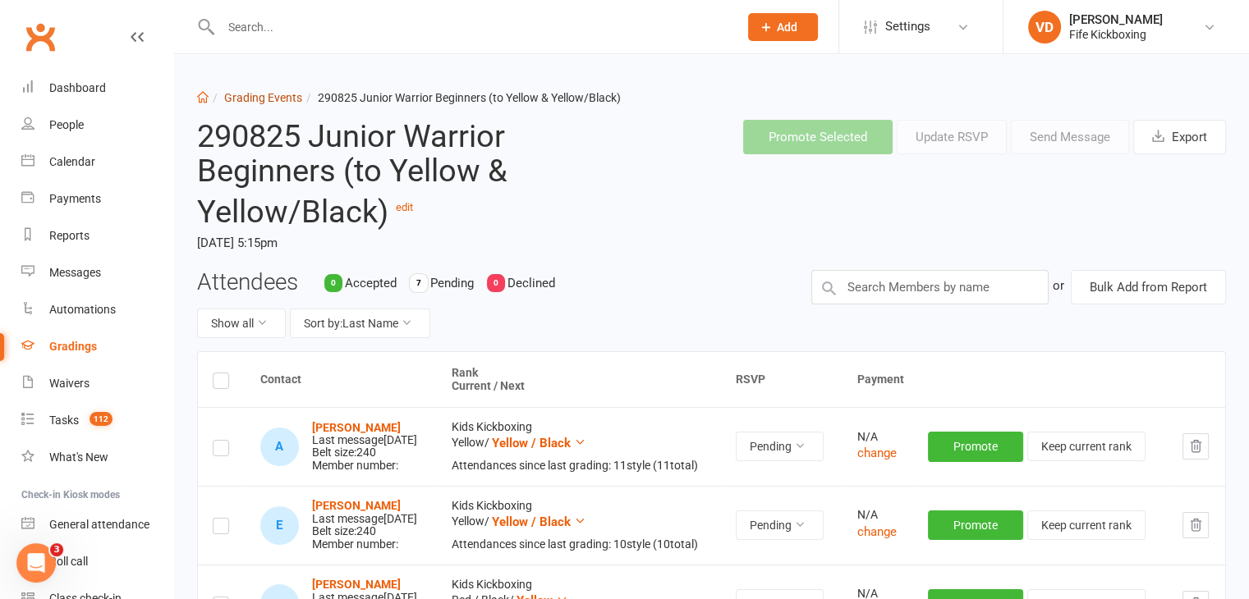
click at [282, 95] on link "Grading Events" at bounding box center [263, 97] width 78 height 13
